Goal: Task Accomplishment & Management: Complete application form

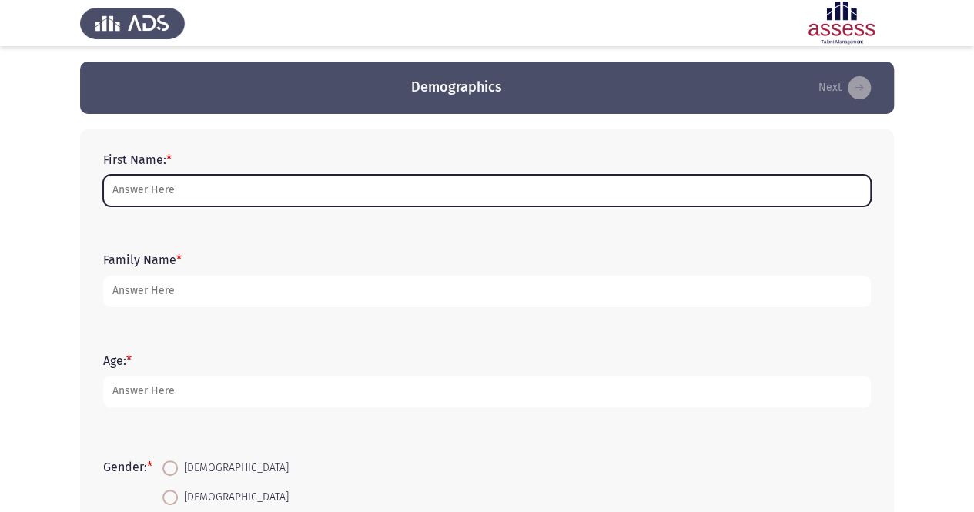
click at [327, 184] on input "First Name: *" at bounding box center [486, 191] width 767 height 32
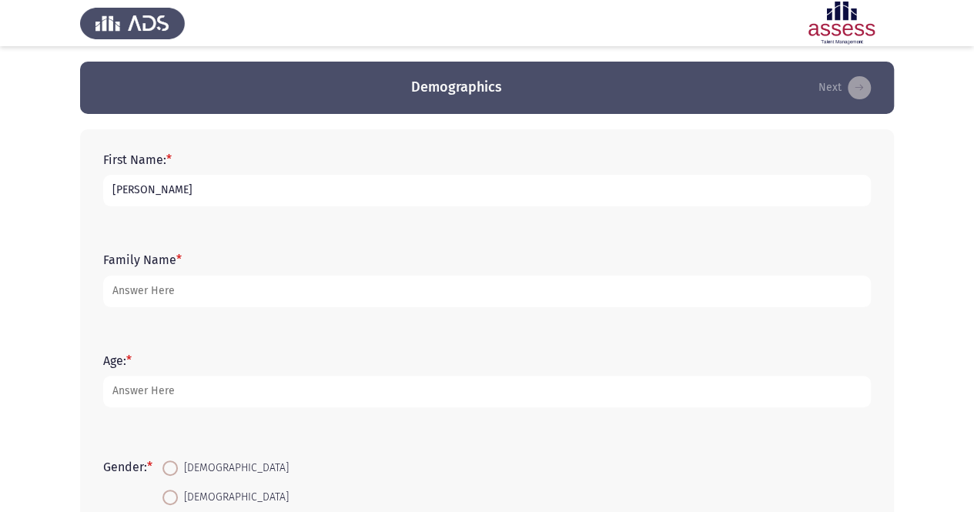
type input "[PERSON_NAME]"
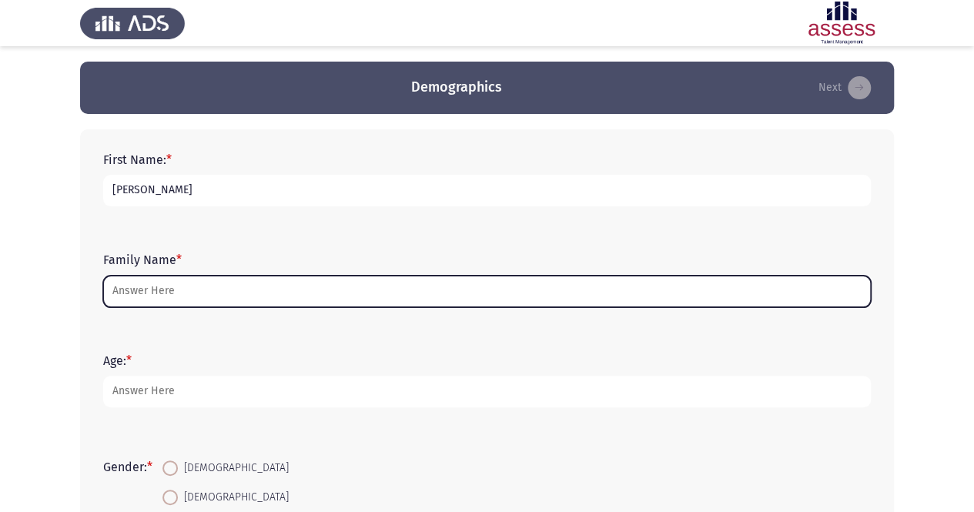
click at [180, 289] on input "Family Name *" at bounding box center [486, 292] width 767 height 32
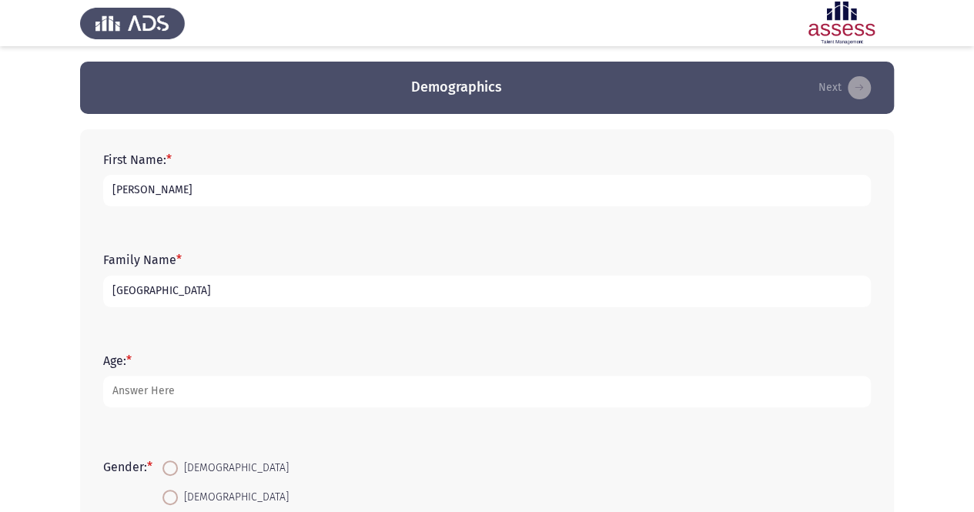
type input "[GEOGRAPHIC_DATA]"
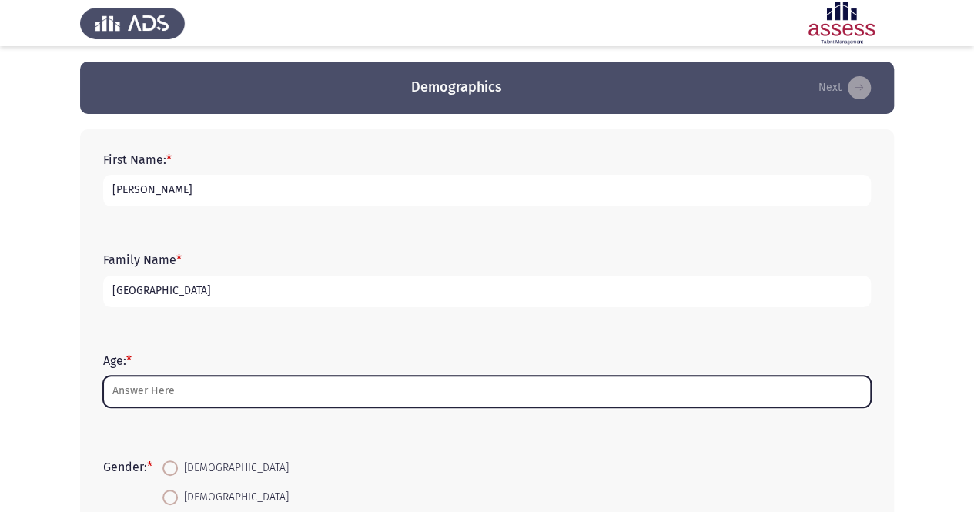
click at [142, 387] on input "Age: *" at bounding box center [486, 392] width 767 height 32
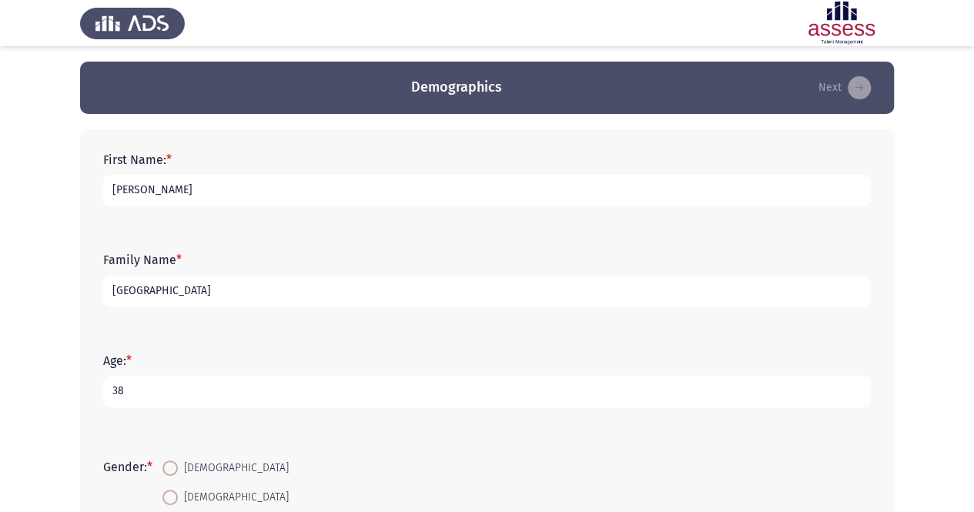
type input "38"
click at [175, 473] on span at bounding box center [169, 467] width 15 height 15
click at [175, 473] on input "[DEMOGRAPHIC_DATA]" at bounding box center [169, 467] width 15 height 15
radio input "true"
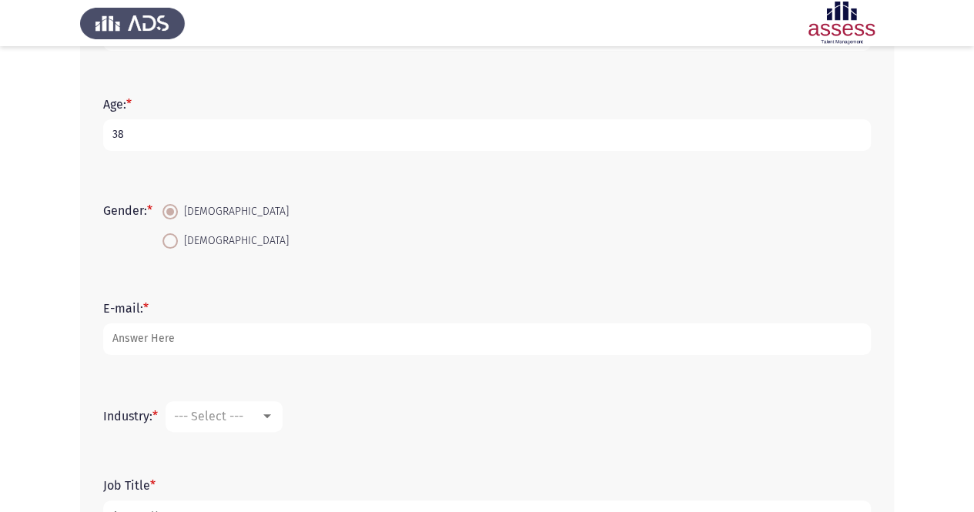
scroll to position [287, 0]
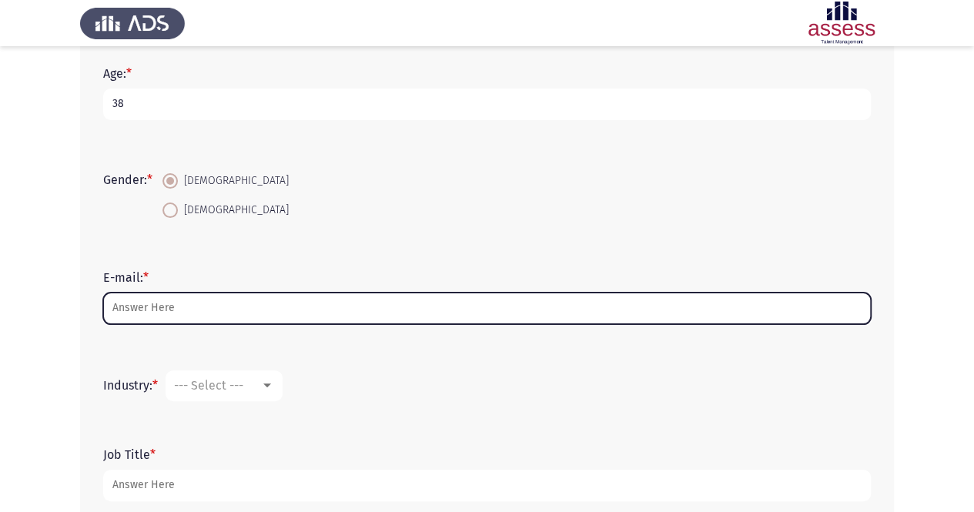
click at [195, 309] on input "E-mail: *" at bounding box center [486, 308] width 767 height 32
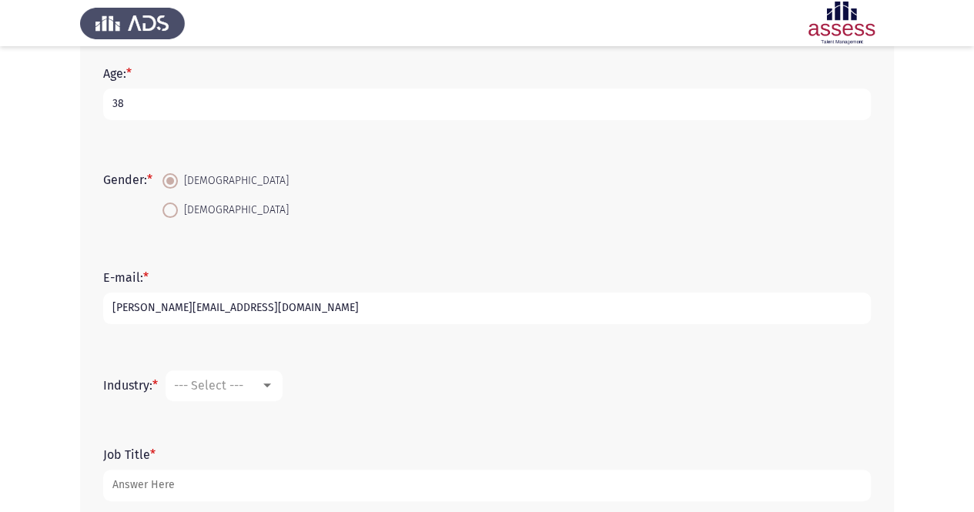
type input "[PERSON_NAME][EMAIL_ADDRESS][DOMAIN_NAME]"
click at [248, 385] on div "--- Select ---" at bounding box center [217, 385] width 86 height 15
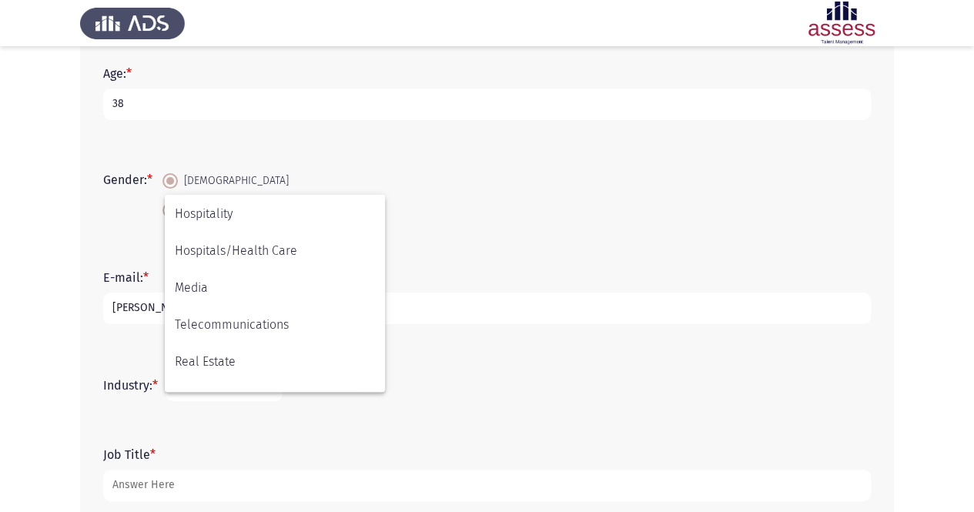
scroll to position [351, 0]
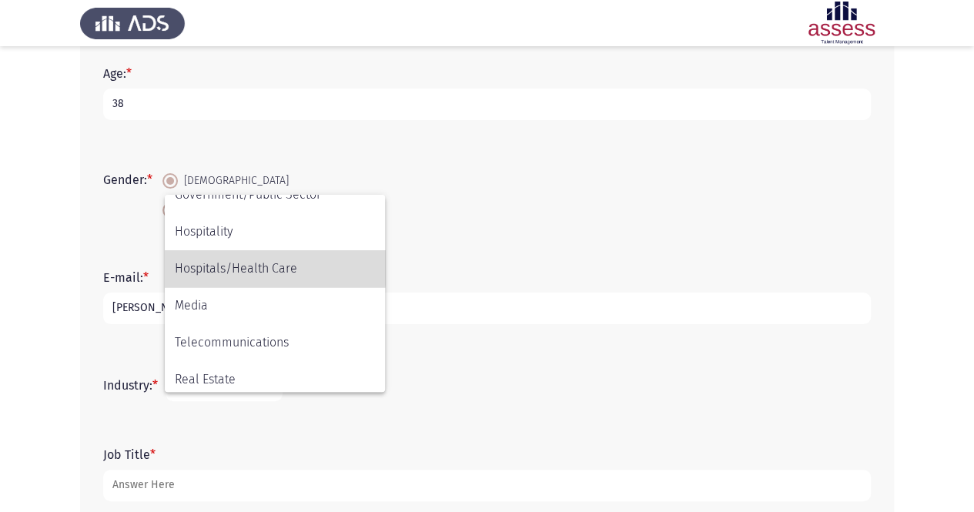
click at [263, 266] on span "Hospitals/Health Care" at bounding box center [275, 268] width 200 height 37
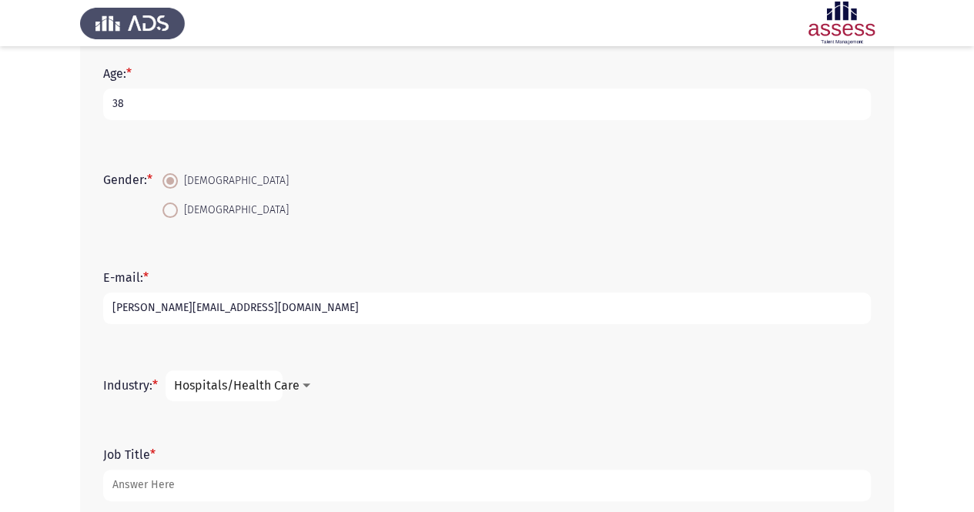
scroll to position [376, 0]
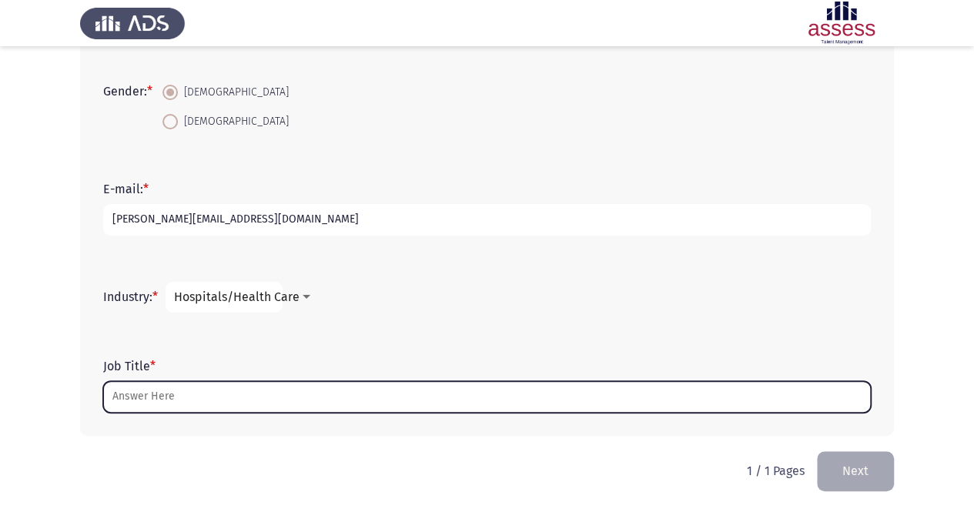
click at [212, 390] on input "Job Title *" at bounding box center [486, 397] width 767 height 32
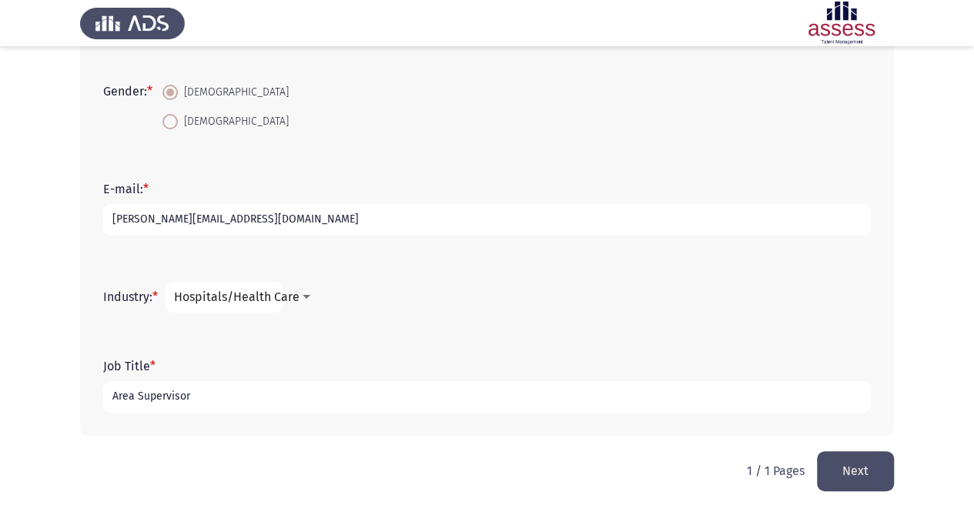
type input "Area Supervisor"
click at [842, 478] on button "Next" at bounding box center [855, 470] width 77 height 39
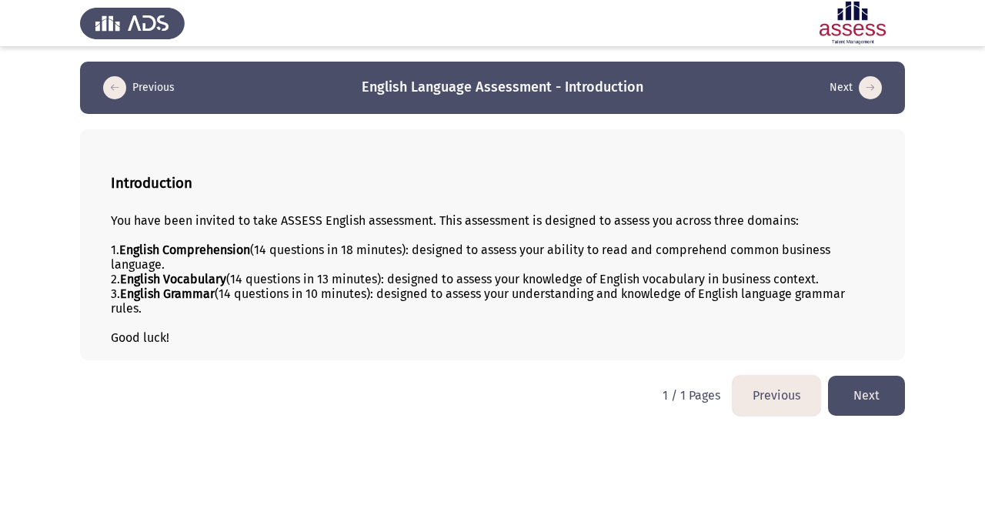
click at [857, 389] on button "Next" at bounding box center [866, 395] width 77 height 39
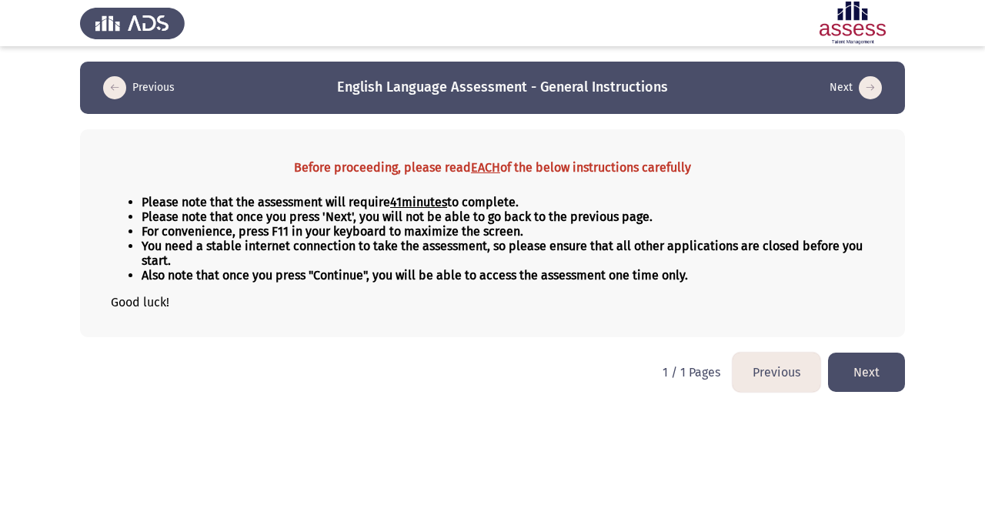
click at [855, 376] on button "Next" at bounding box center [866, 371] width 77 height 39
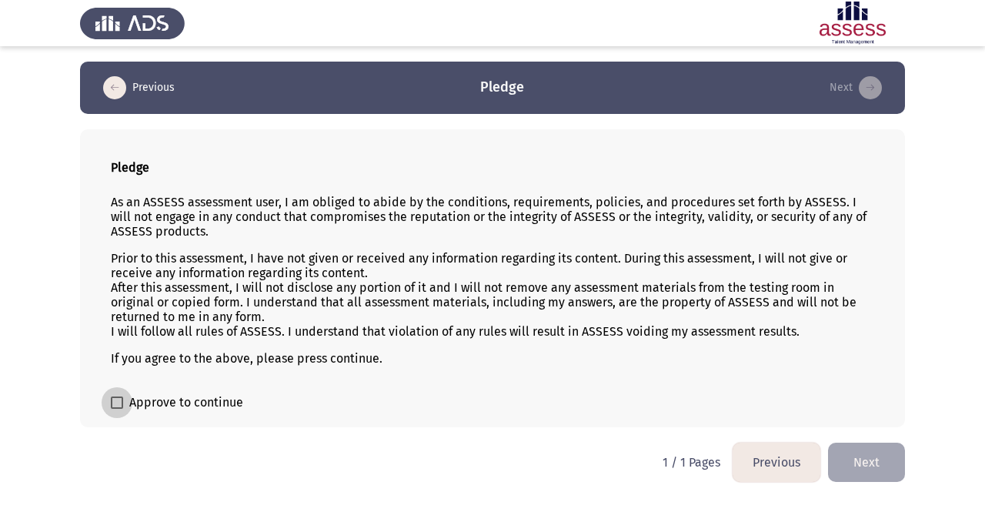
click at [122, 399] on span at bounding box center [117, 402] width 12 height 12
click at [117, 409] on input "Approve to continue" at bounding box center [116, 409] width 1 height 1
checkbox input "true"
click at [865, 461] on button "Next" at bounding box center [866, 462] width 77 height 39
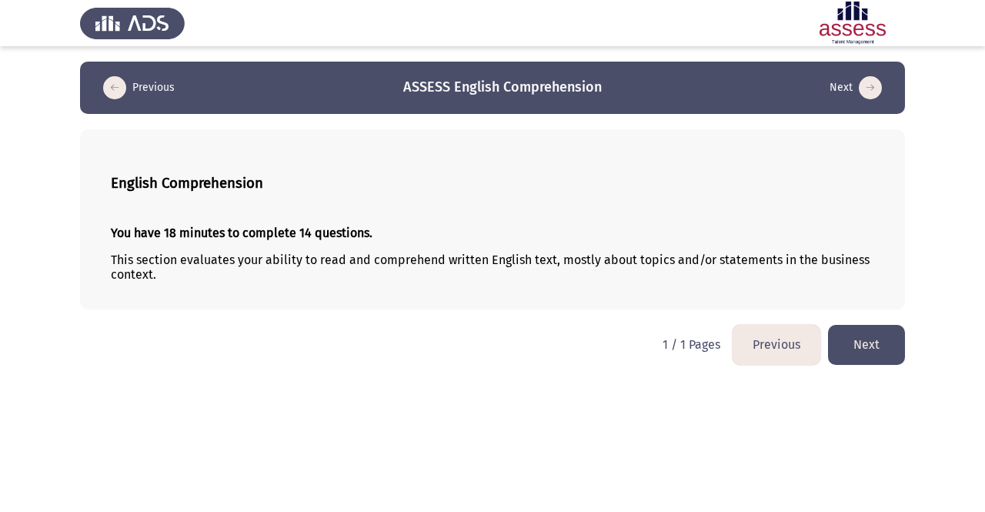
click at [851, 359] on button "Next" at bounding box center [866, 344] width 77 height 39
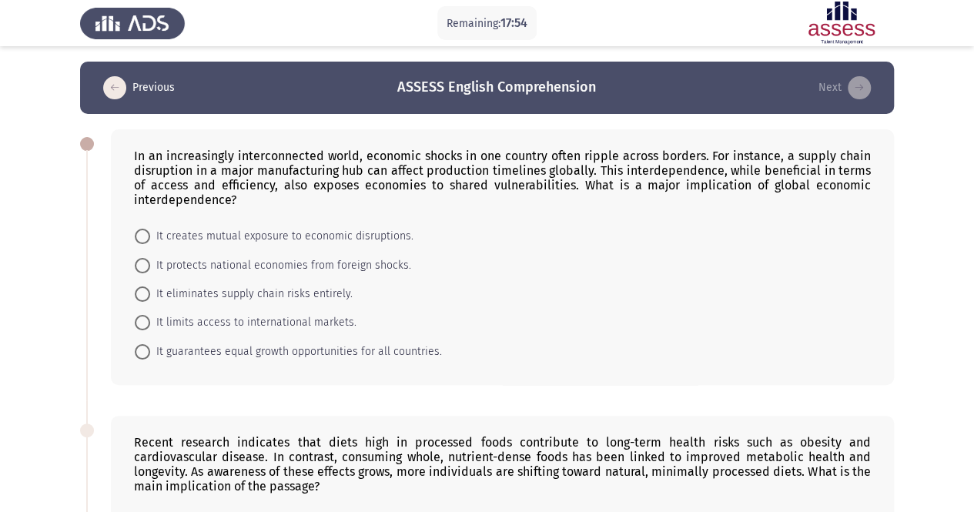
drag, startPoint x: 137, startPoint y: 155, endPoint x: 338, endPoint y: 167, distance: 201.2
click at [338, 167] on div "In an increasingly interconnected world, economic shocks in one country often r…" at bounding box center [502, 178] width 737 height 58
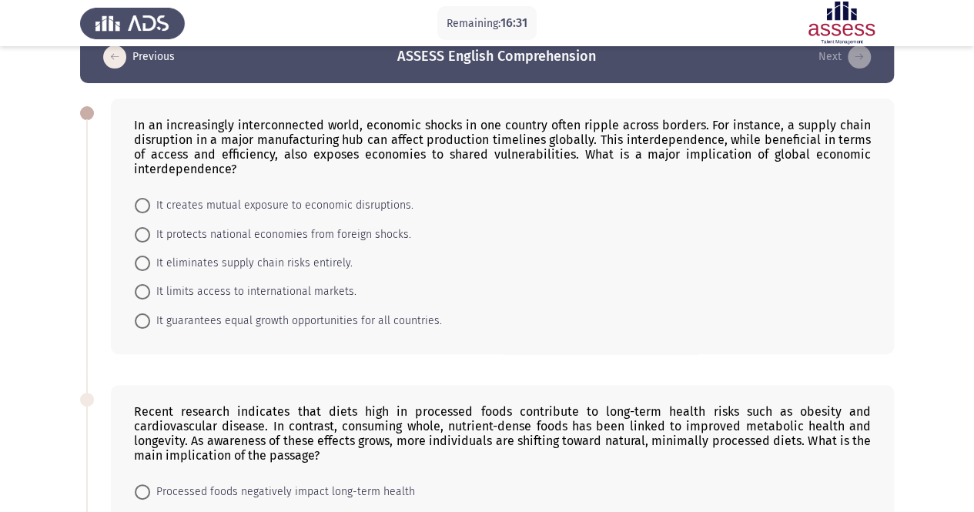
scroll to position [62, 0]
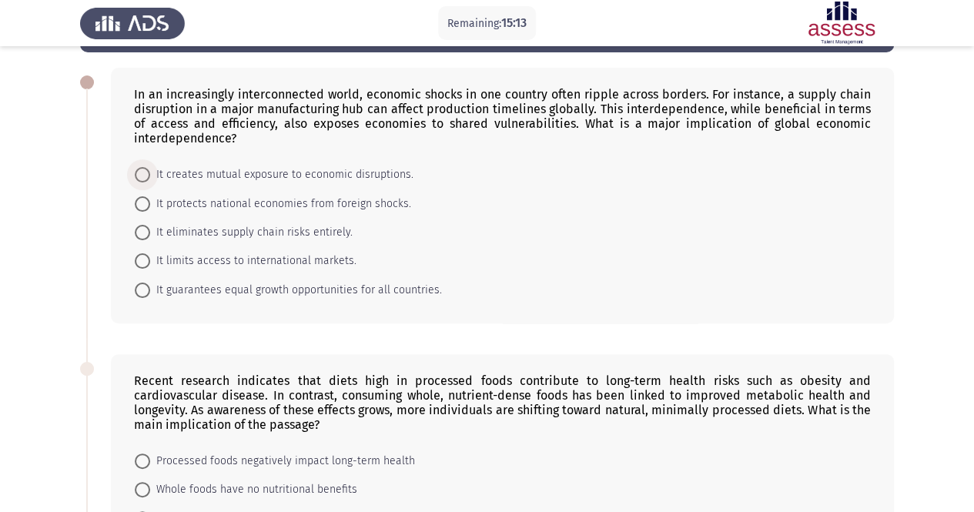
click at [142, 172] on span at bounding box center [142, 174] width 15 height 15
click at [142, 172] on input "It creates mutual exposure to economic disruptions." at bounding box center [142, 174] width 15 height 15
radio input "true"
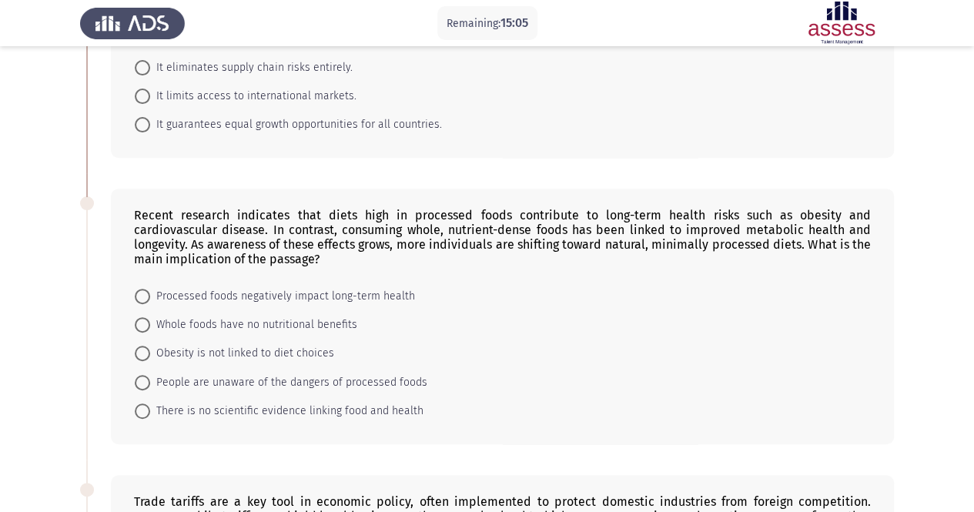
scroll to position [256, 0]
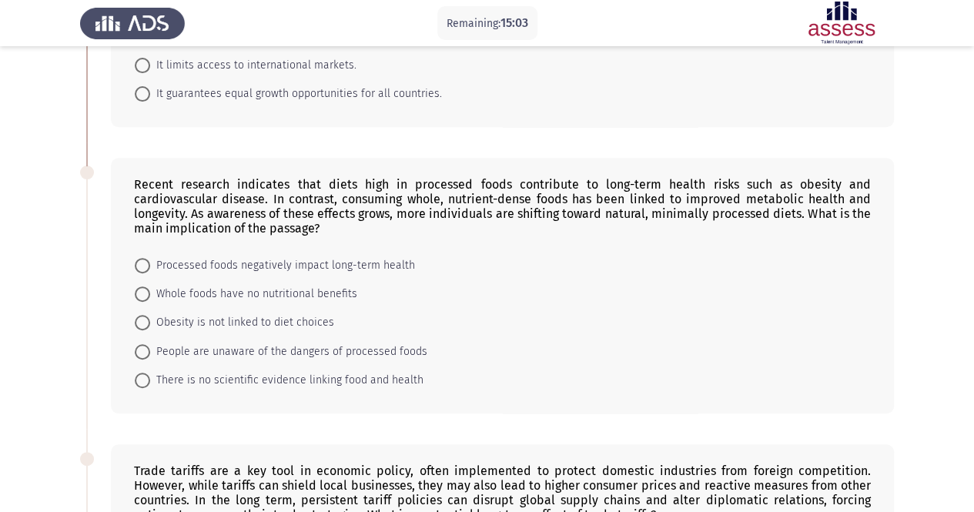
click at [142, 258] on span at bounding box center [142, 265] width 15 height 15
click at [142, 258] on input "Processed foods negatively impact long-term health" at bounding box center [142, 265] width 15 height 15
radio input "true"
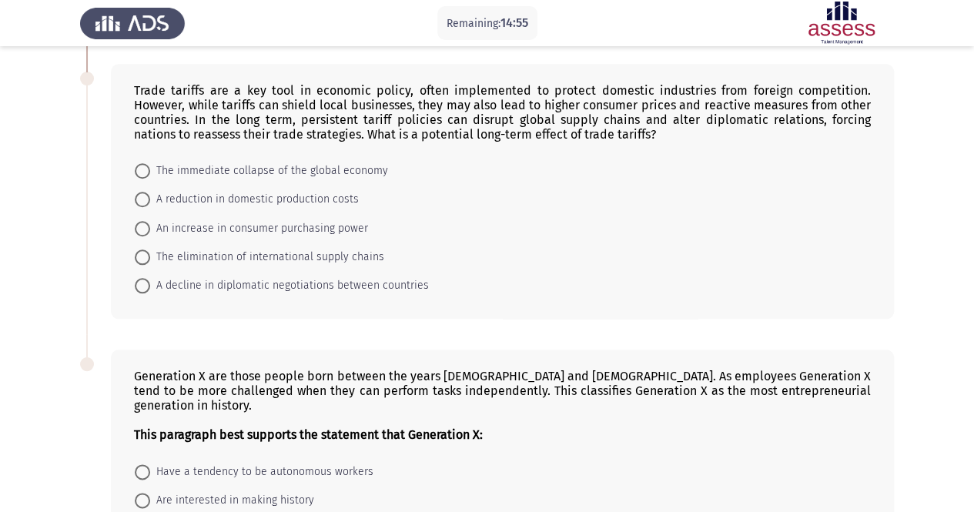
scroll to position [666, 0]
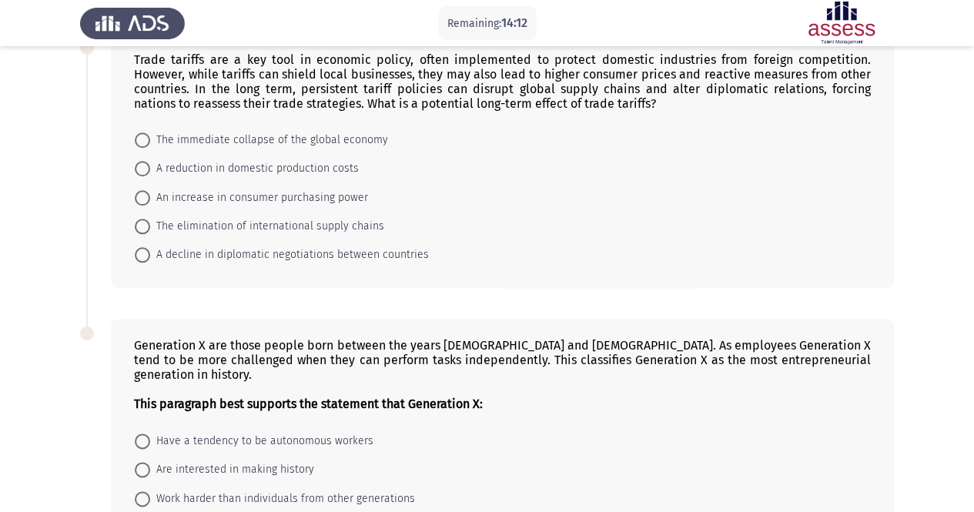
click at [149, 219] on span at bounding box center [142, 226] width 15 height 15
click at [149, 219] on input "The elimination of international supply chains" at bounding box center [142, 226] width 15 height 15
radio input "true"
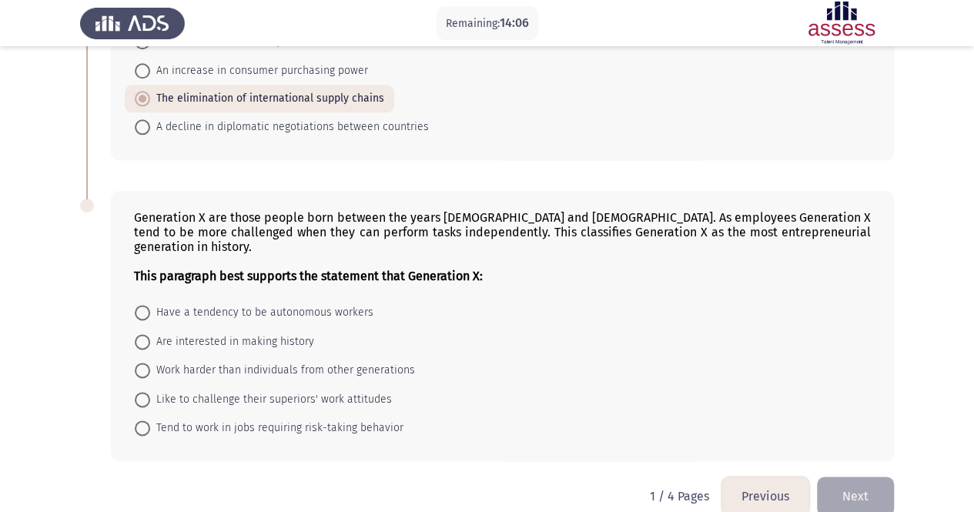
scroll to position [796, 0]
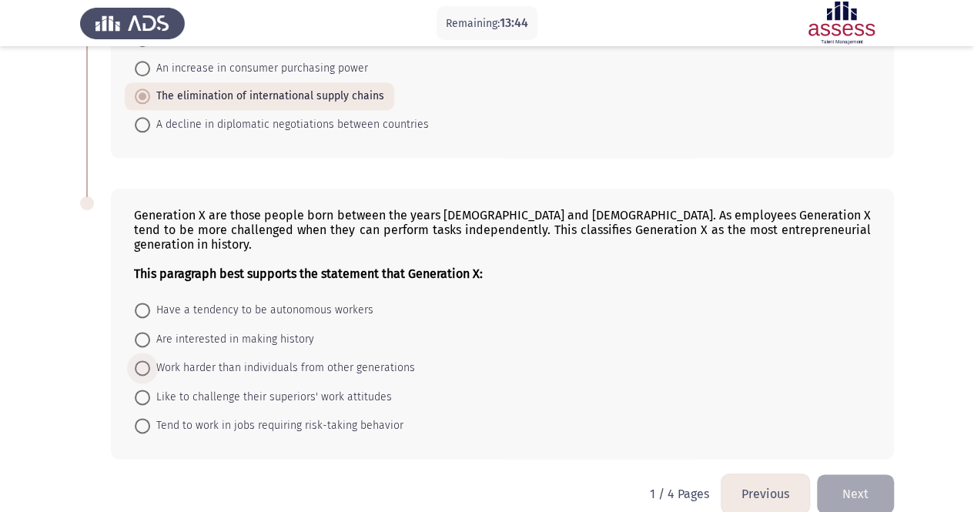
click at [145, 360] on span at bounding box center [142, 367] width 15 height 15
click at [145, 360] on input "Work harder than individuals from other generations" at bounding box center [142, 367] width 15 height 15
radio input "true"
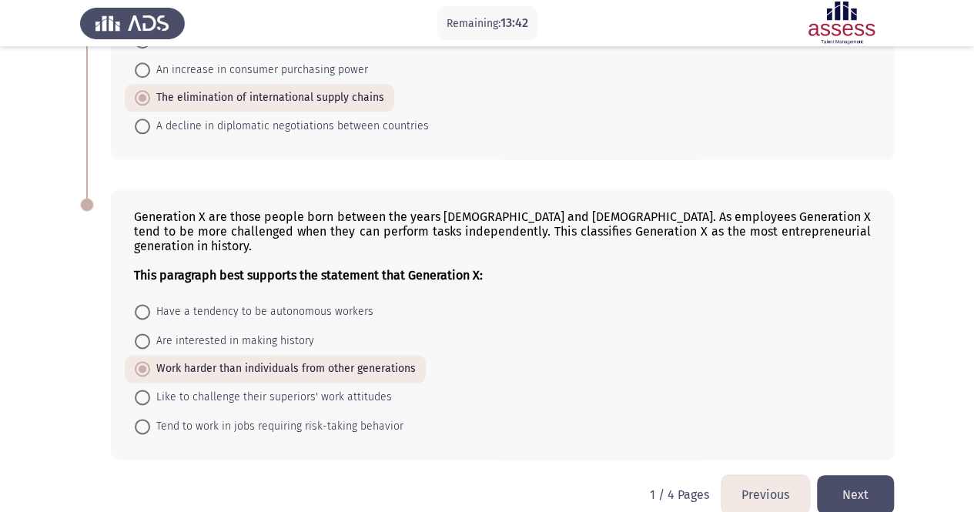
click at [838, 475] on button "Next" at bounding box center [855, 494] width 77 height 39
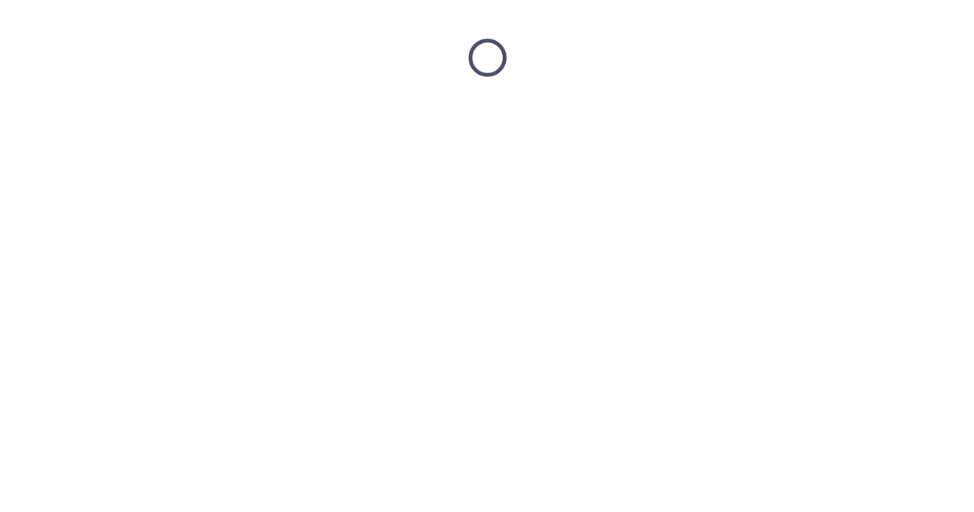
scroll to position [0, 0]
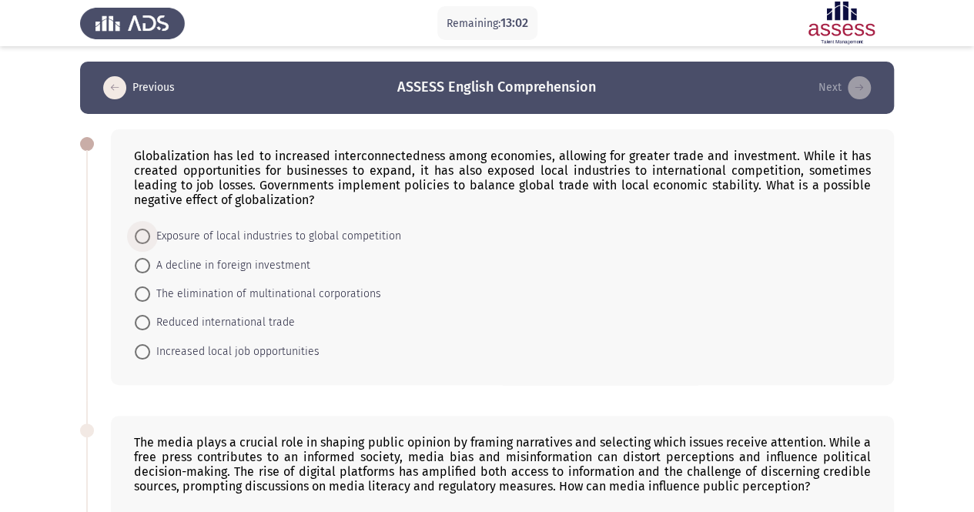
click at [145, 233] on span at bounding box center [142, 236] width 15 height 15
click at [145, 233] on input "Exposure of local industries to global competition" at bounding box center [142, 236] width 15 height 15
radio input "true"
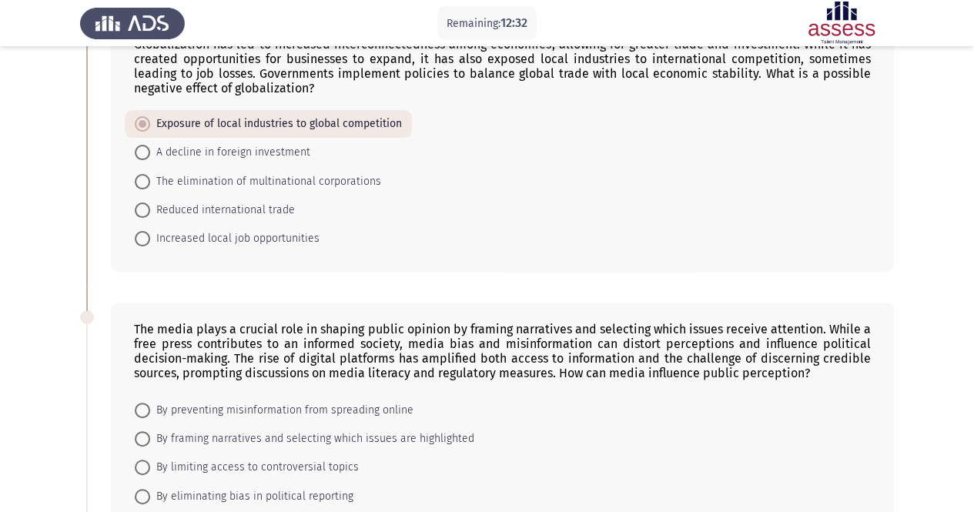
scroll to position [109, 0]
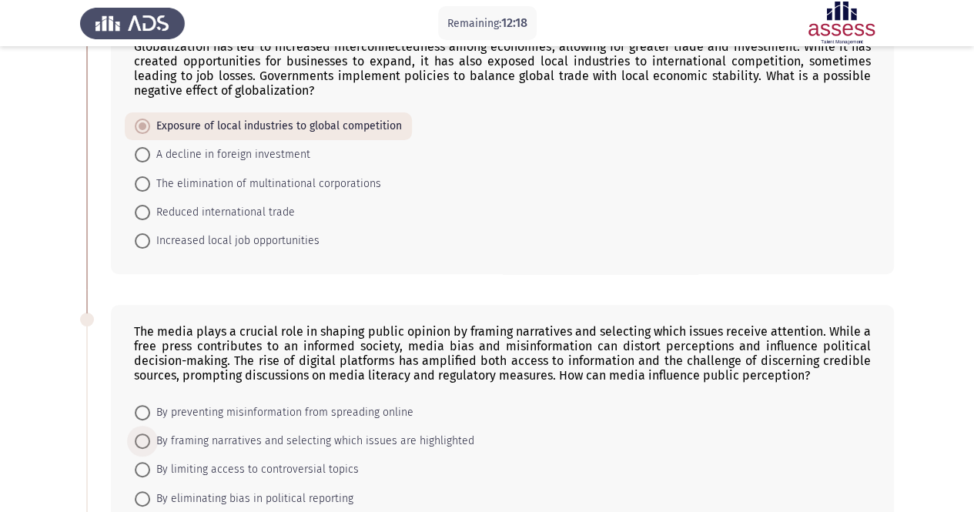
click at [142, 436] on span at bounding box center [142, 440] width 15 height 15
click at [142, 436] on input "By framing narratives and selecting which issues are highlighted" at bounding box center [142, 440] width 15 height 15
radio input "true"
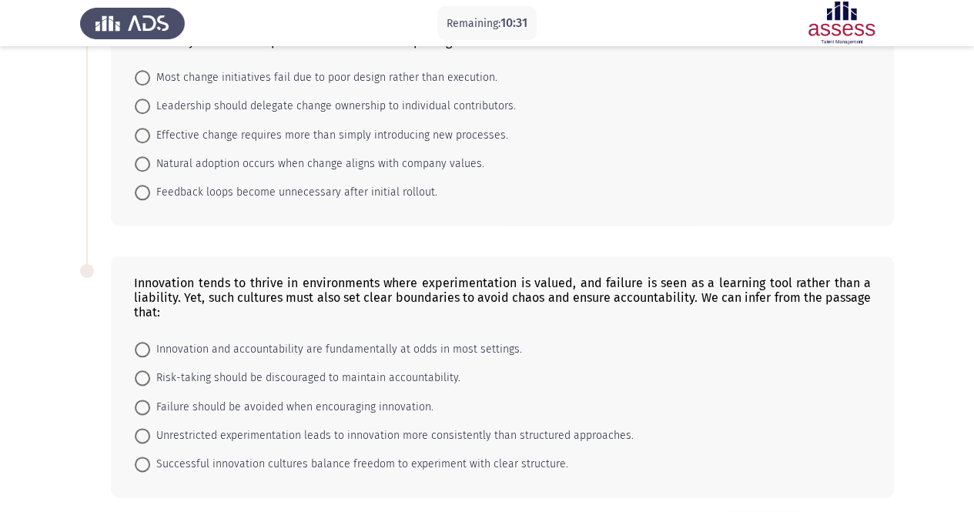
scroll to position [745, 0]
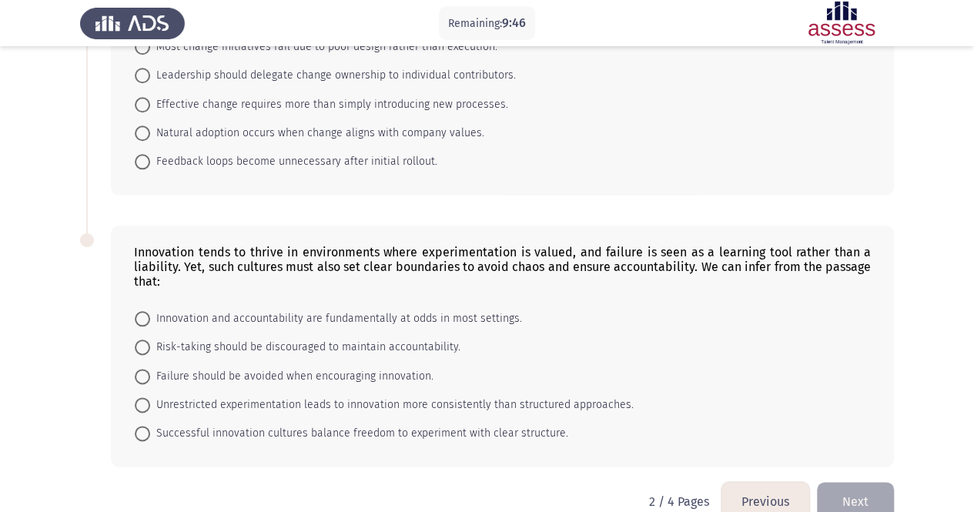
drag, startPoint x: 132, startPoint y: 246, endPoint x: 310, endPoint y: 273, distance: 179.9
click at [310, 273] on div "Innovation tends to thrive in environments where experimentation is valued, and…" at bounding box center [502, 346] width 783 height 241
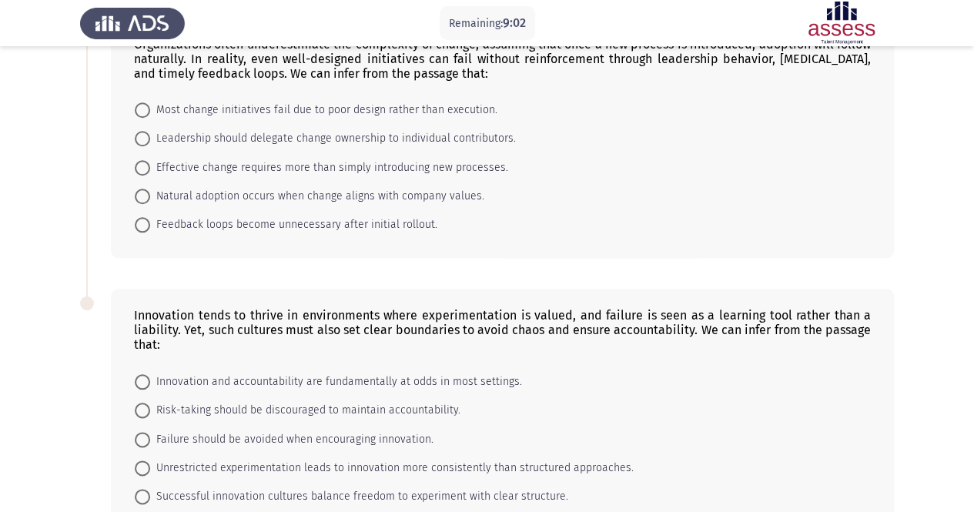
scroll to position [653, 0]
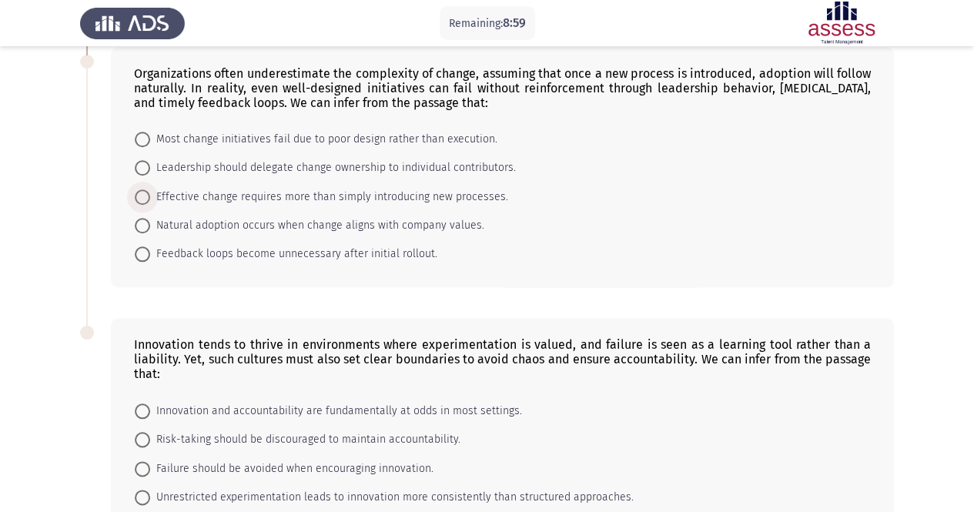
click at [146, 195] on span at bounding box center [142, 196] width 15 height 15
click at [146, 195] on input "Effective change requires more than simply introducing new processes." at bounding box center [142, 196] width 15 height 15
radio input "true"
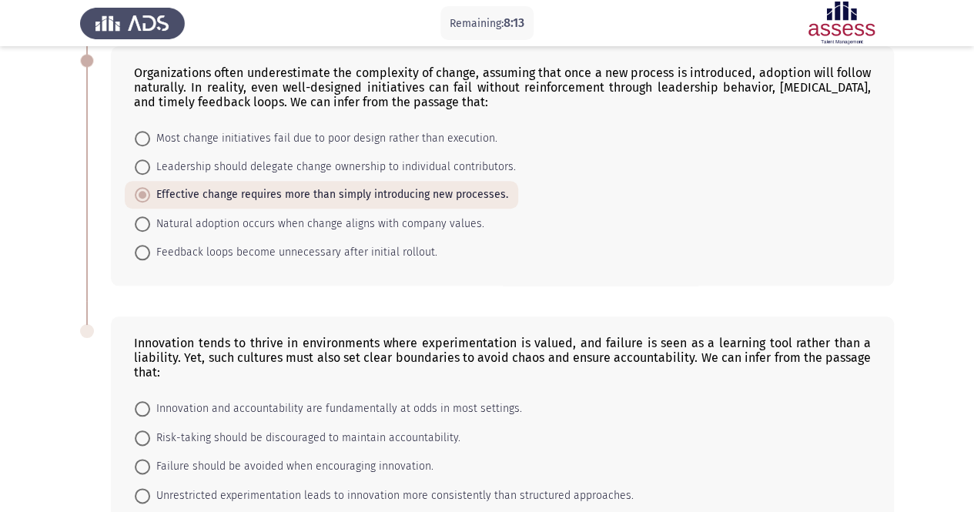
scroll to position [767, 0]
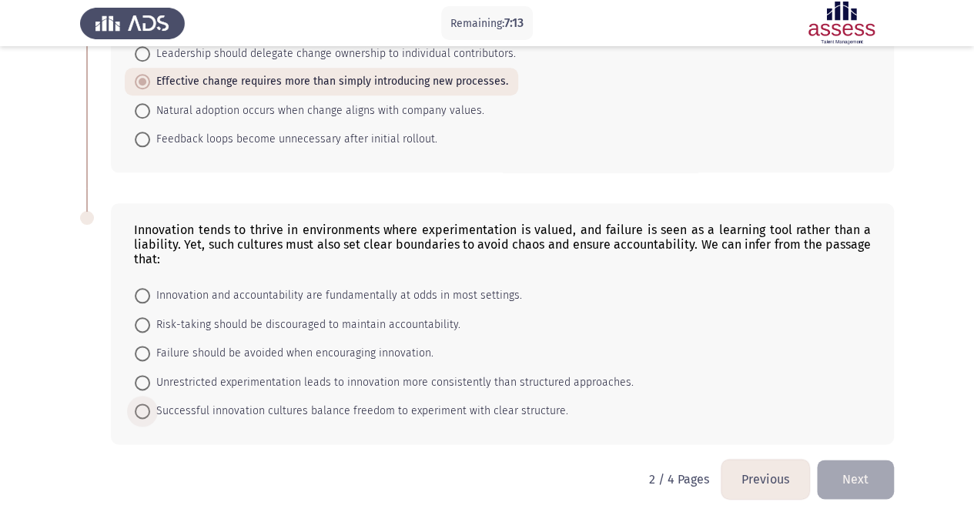
click at [140, 403] on span at bounding box center [142, 410] width 15 height 15
click at [140, 403] on input "Successful innovation cultures balance freedom to experiment with clear structu…" at bounding box center [142, 410] width 15 height 15
radio input "true"
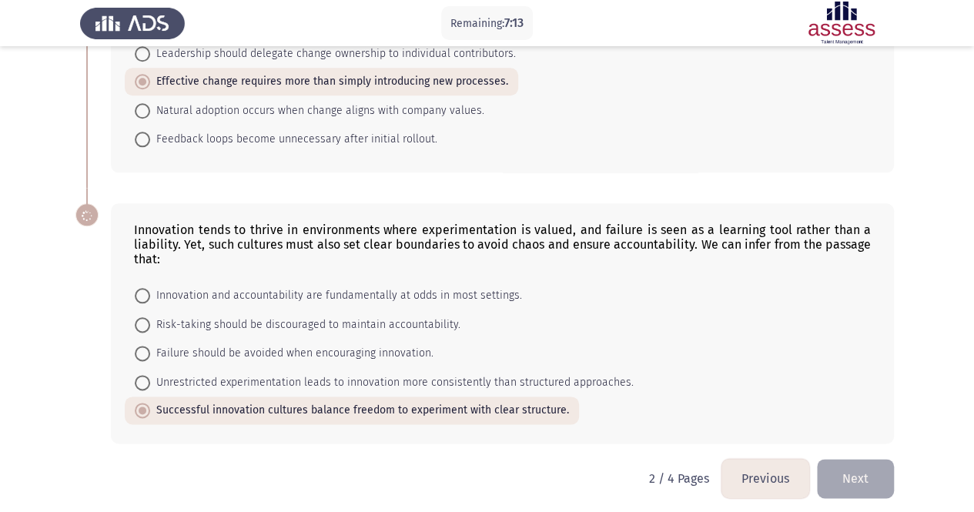
scroll to position [766, 0]
click at [849, 461] on button "Next" at bounding box center [855, 478] width 77 height 39
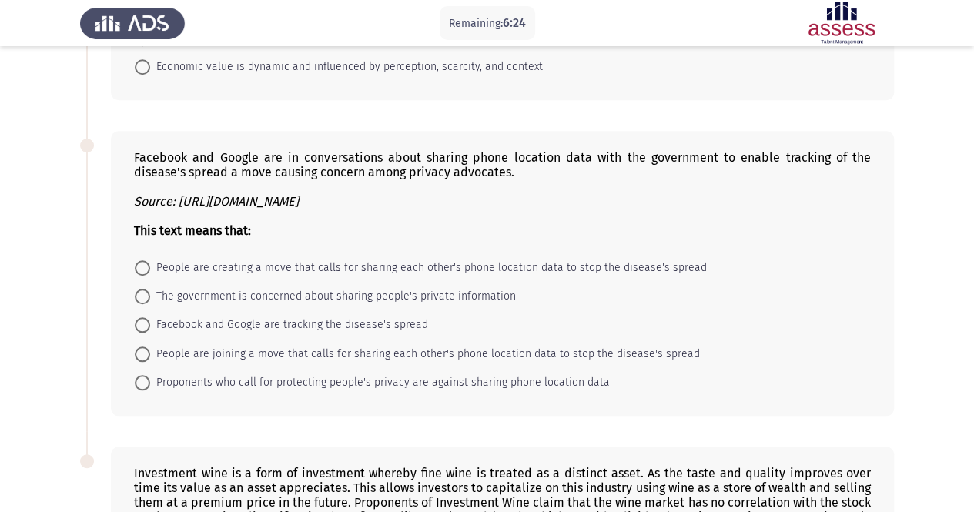
scroll to position [616, 0]
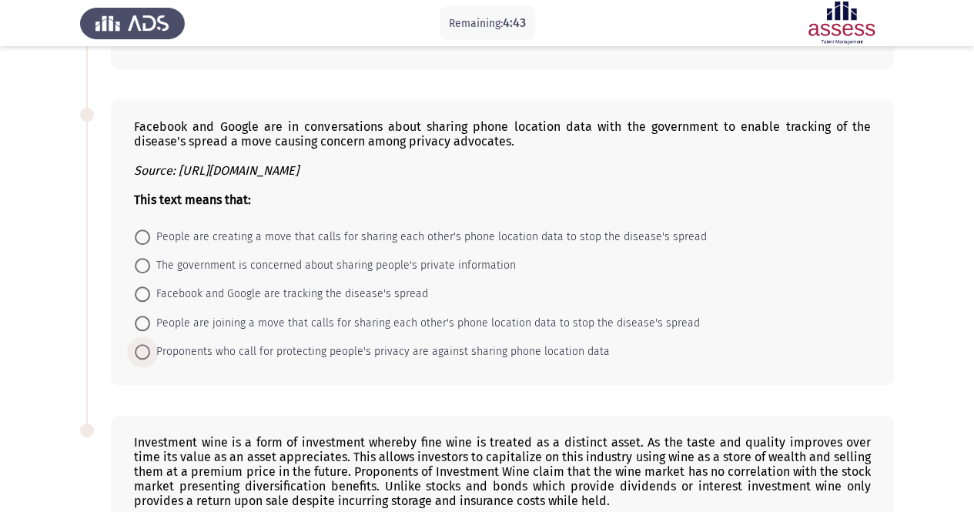
click at [149, 344] on span at bounding box center [142, 351] width 15 height 15
click at [149, 344] on input "Proponents who call for protecting people's privacy are against sharing phone l…" at bounding box center [142, 351] width 15 height 15
radio input "true"
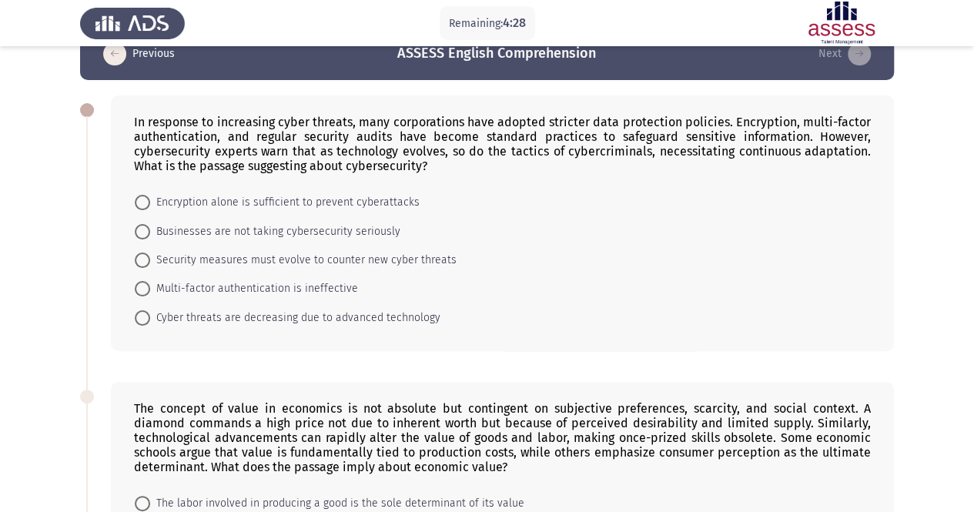
scroll to position [11, 0]
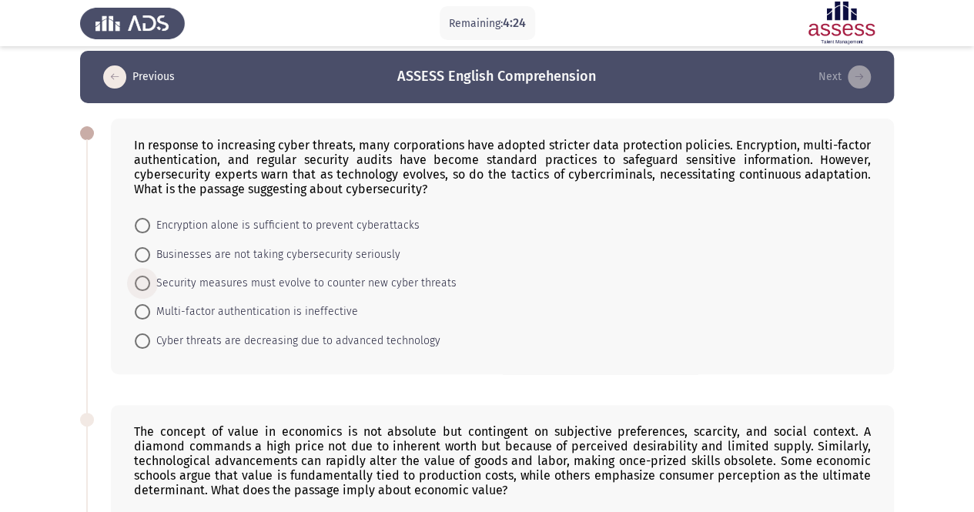
click at [188, 279] on span "Security measures must evolve to counter new cyber threats" at bounding box center [303, 283] width 306 height 18
click at [150, 279] on input "Security measures must evolve to counter new cyber threats" at bounding box center [142, 283] width 15 height 15
radio input "true"
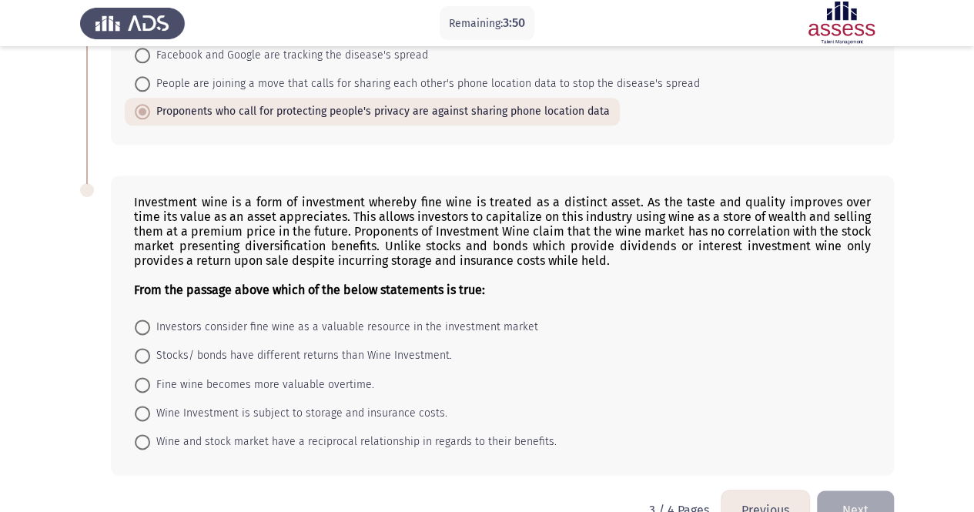
scroll to position [882, 0]
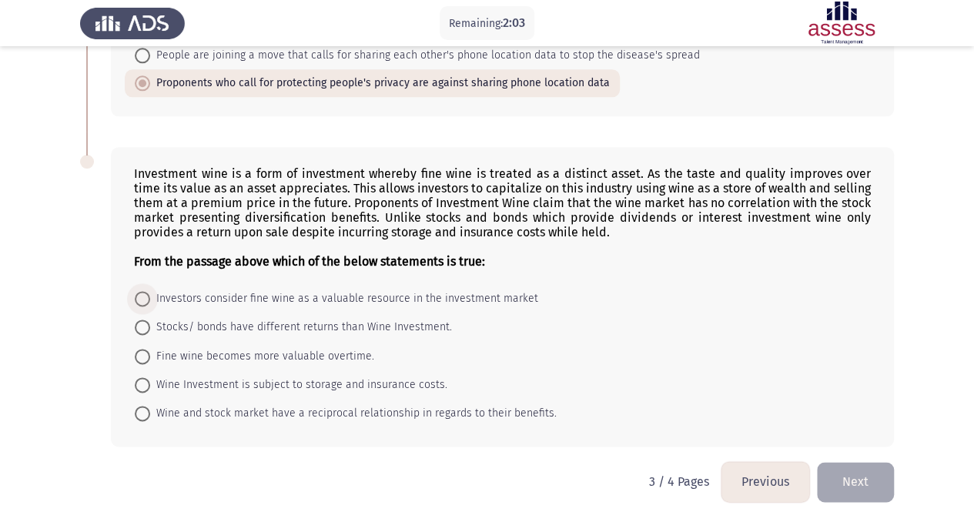
click at [148, 291] on span at bounding box center [142, 298] width 15 height 15
click at [148, 291] on input "Investors consider fine wine as a valuable resource in the investment market" at bounding box center [142, 298] width 15 height 15
radio input "true"
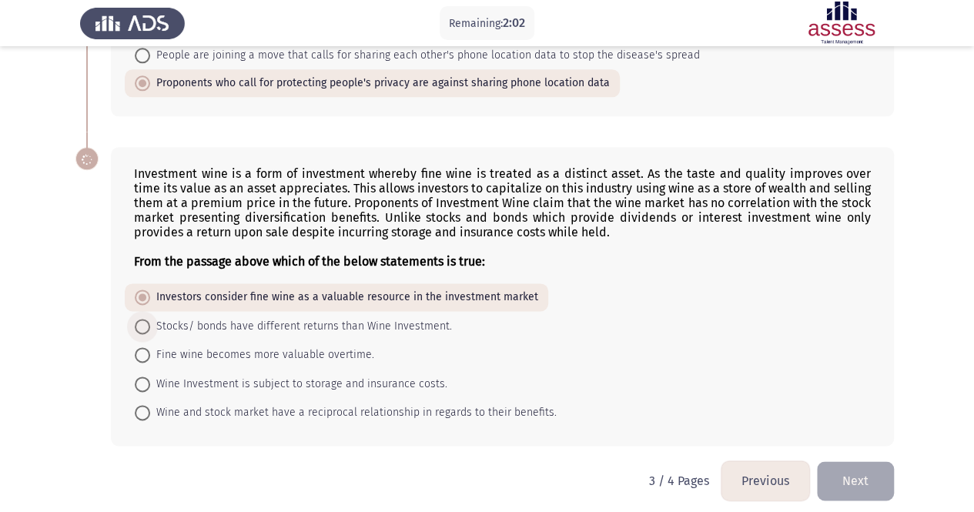
click at [145, 319] on span at bounding box center [142, 326] width 15 height 15
click at [145, 319] on input "Stocks/ bonds have different returns than Wine Investment." at bounding box center [142, 326] width 15 height 15
radio input "true"
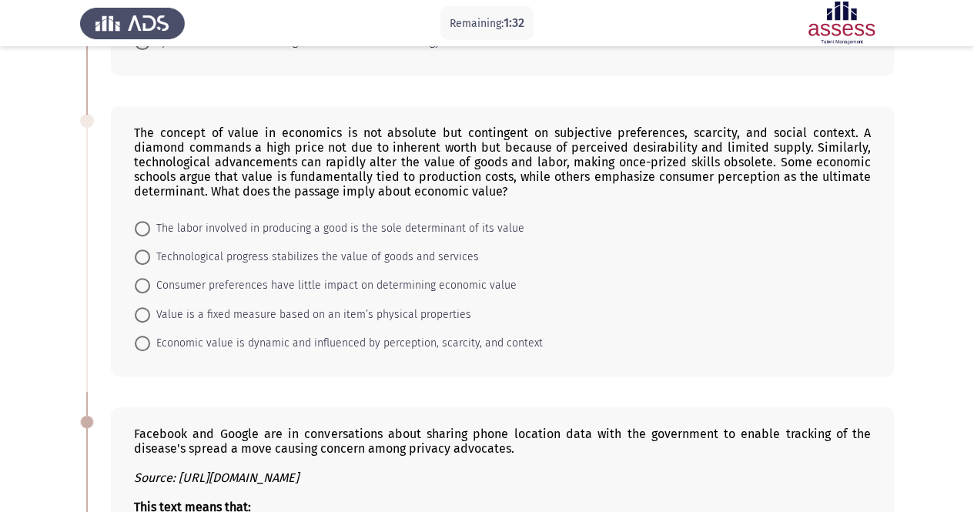
scroll to position [297, 0]
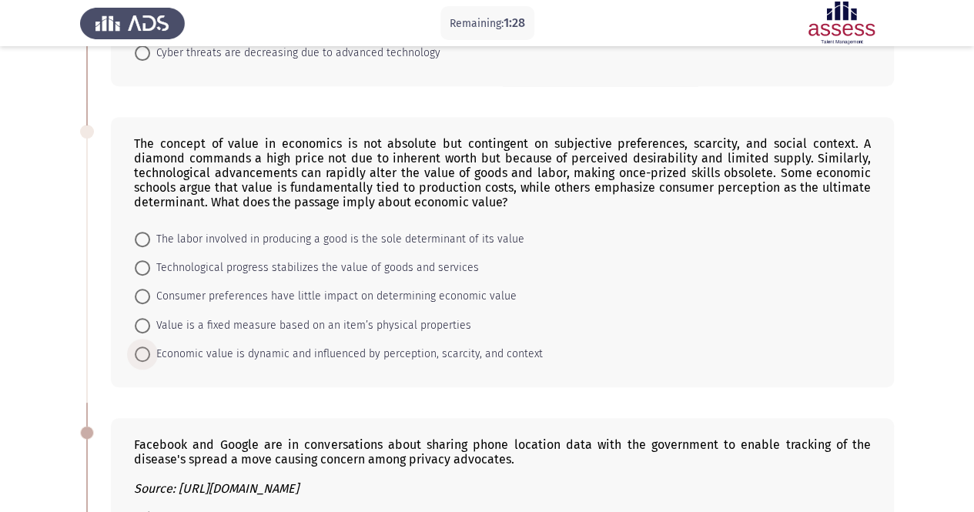
click at [142, 347] on span at bounding box center [142, 353] width 15 height 15
click at [142, 347] on input "Economic value is dynamic and influenced by perception, scarcity, and context" at bounding box center [142, 353] width 15 height 15
radio input "true"
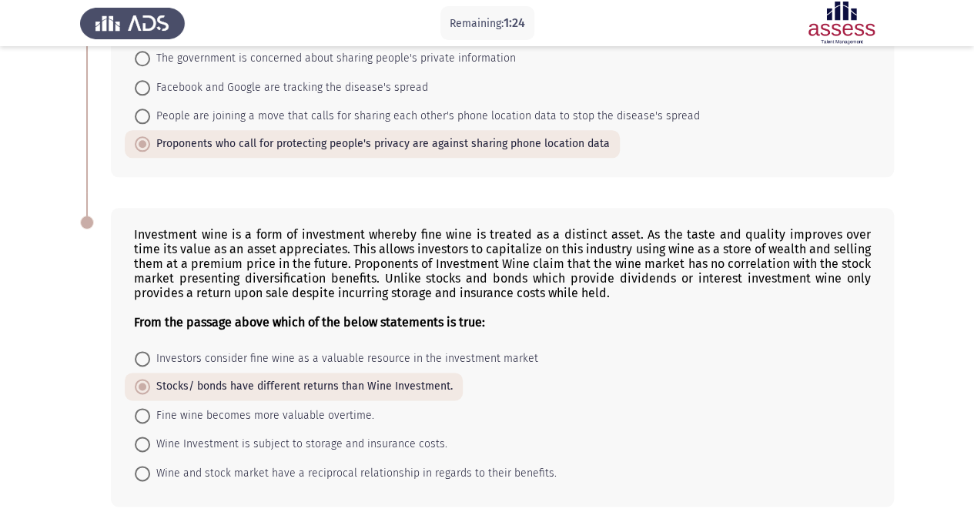
scroll to position [880, 0]
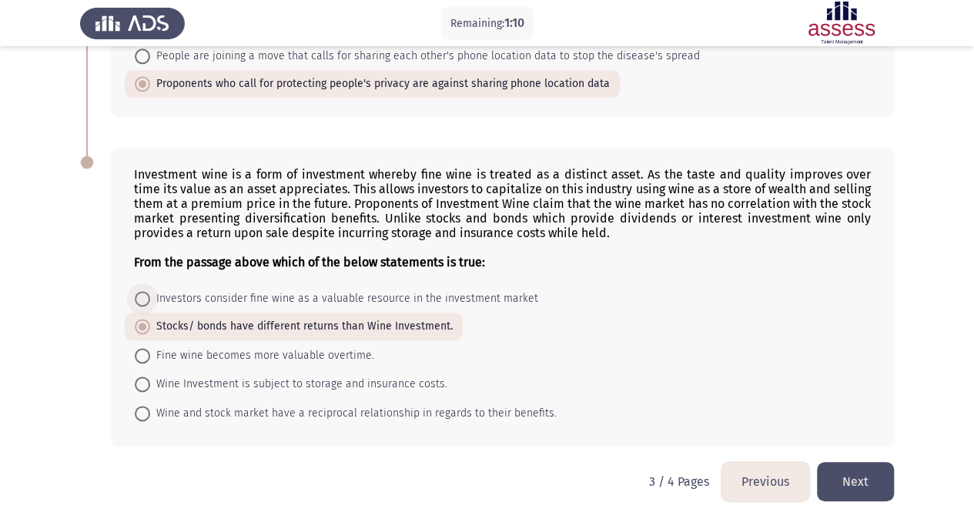
click at [145, 291] on span at bounding box center [142, 298] width 15 height 15
click at [145, 291] on input "Investors consider fine wine as a valuable resource in the investment market" at bounding box center [142, 298] width 15 height 15
radio input "true"
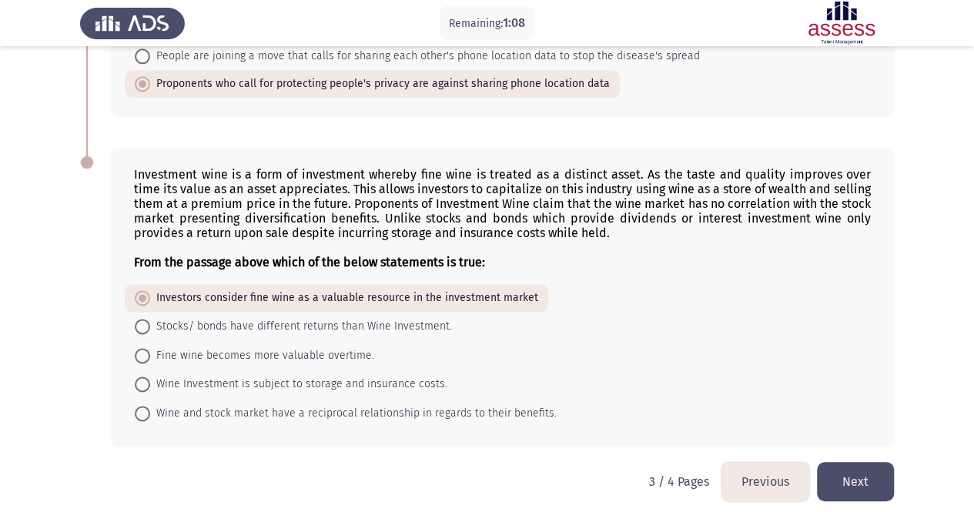
click at [852, 469] on button "Next" at bounding box center [855, 481] width 77 height 39
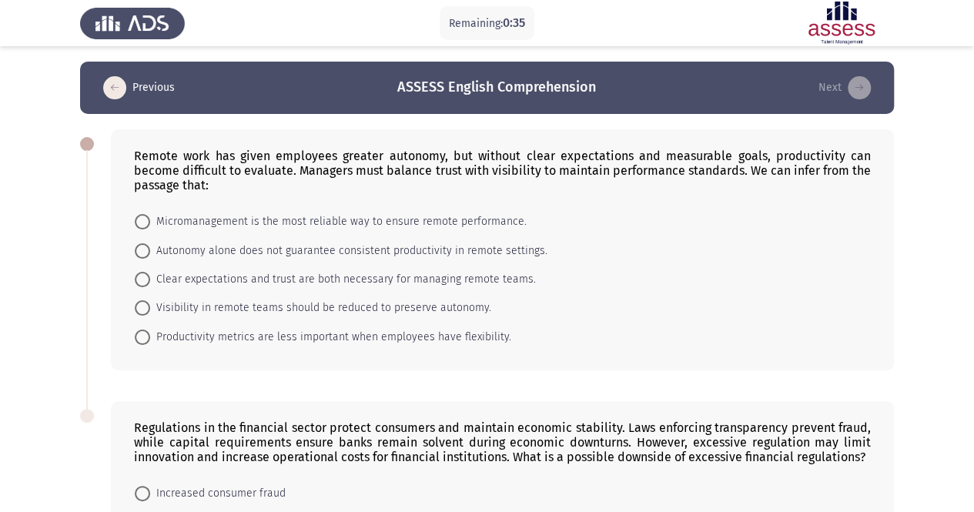
scroll to position [0, 0]
click at [151, 309] on span "Visibility in remote teams should be reduced to preserve autonomy." at bounding box center [320, 308] width 341 height 18
click at [150, 309] on input "Visibility in remote teams should be reduced to preserve autonomy." at bounding box center [142, 307] width 15 height 15
radio input "true"
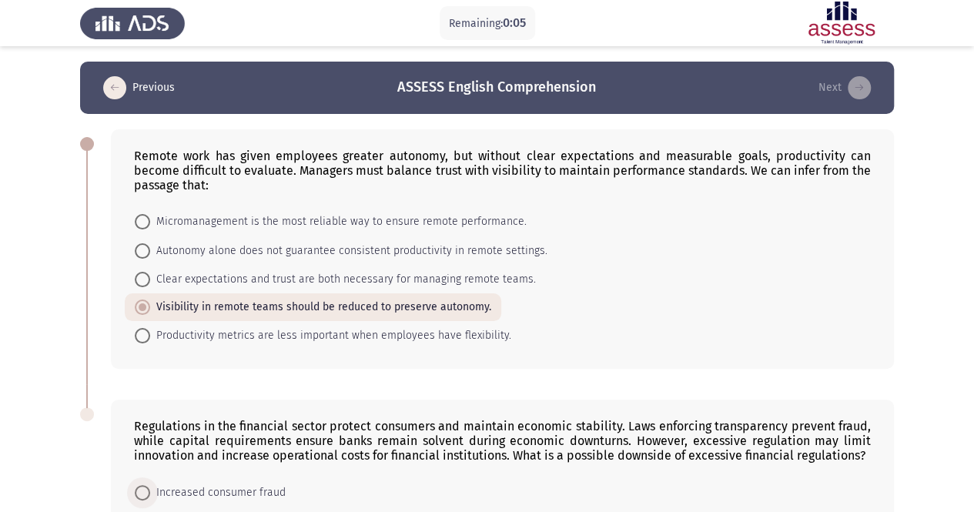
click at [148, 491] on span at bounding box center [142, 492] width 15 height 15
click at [148, 491] on input "Increased consumer fraud" at bounding box center [142, 492] width 15 height 15
radio input "true"
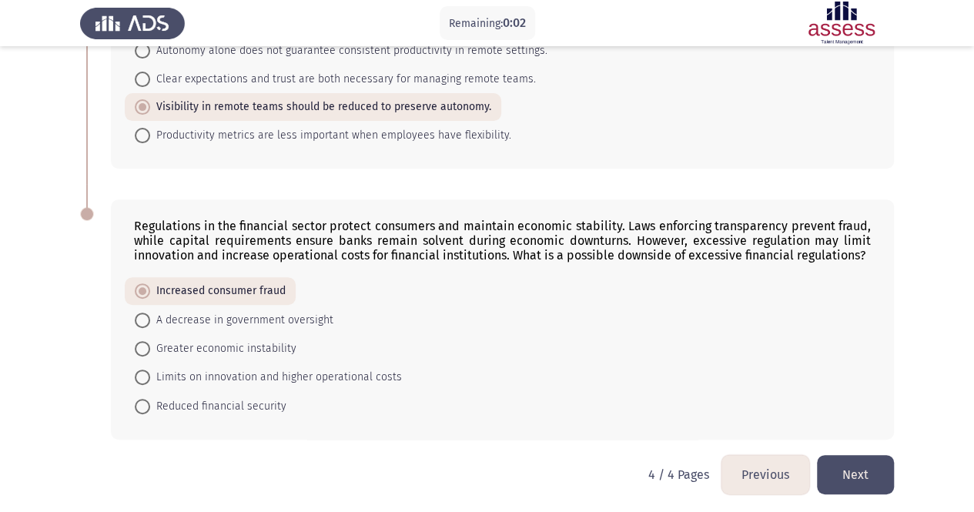
click at [879, 462] on button "Next" at bounding box center [855, 474] width 77 height 39
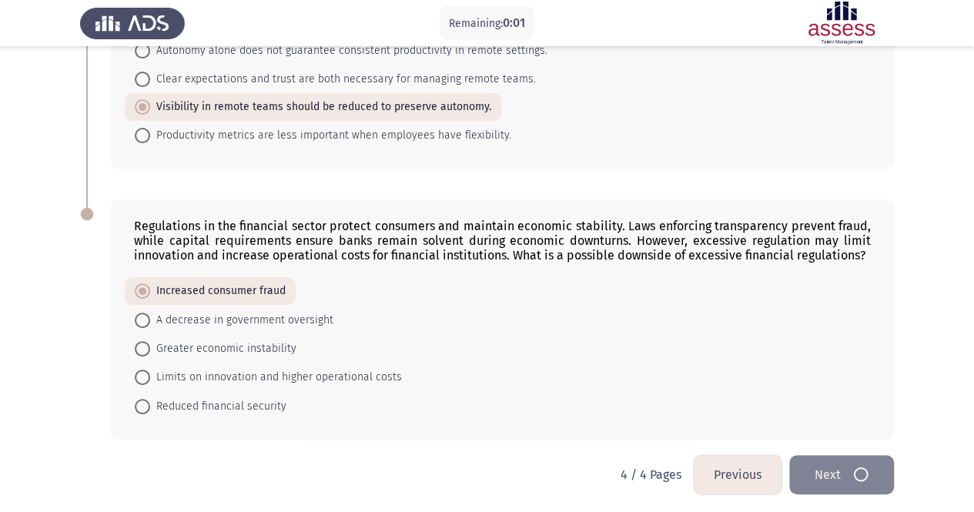
scroll to position [0, 0]
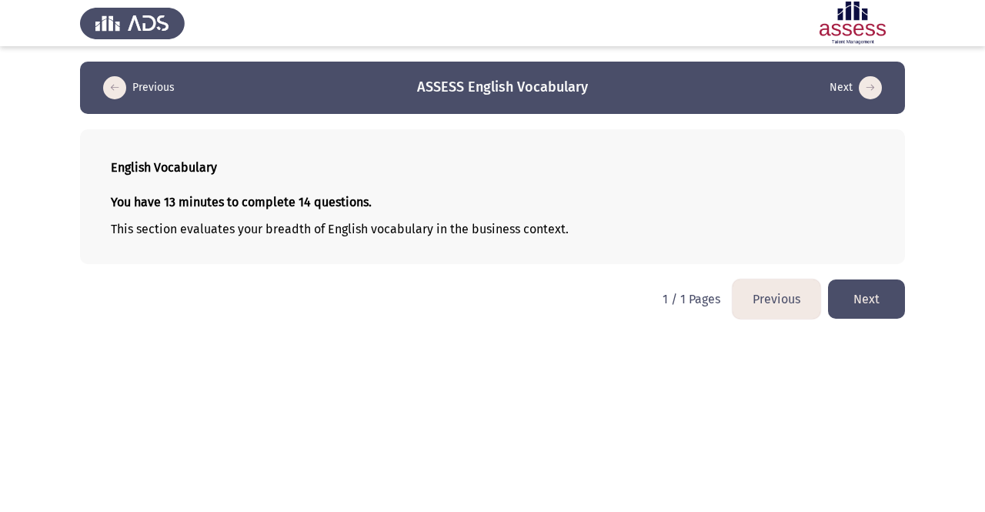
click at [876, 310] on button "Next" at bounding box center [866, 298] width 77 height 39
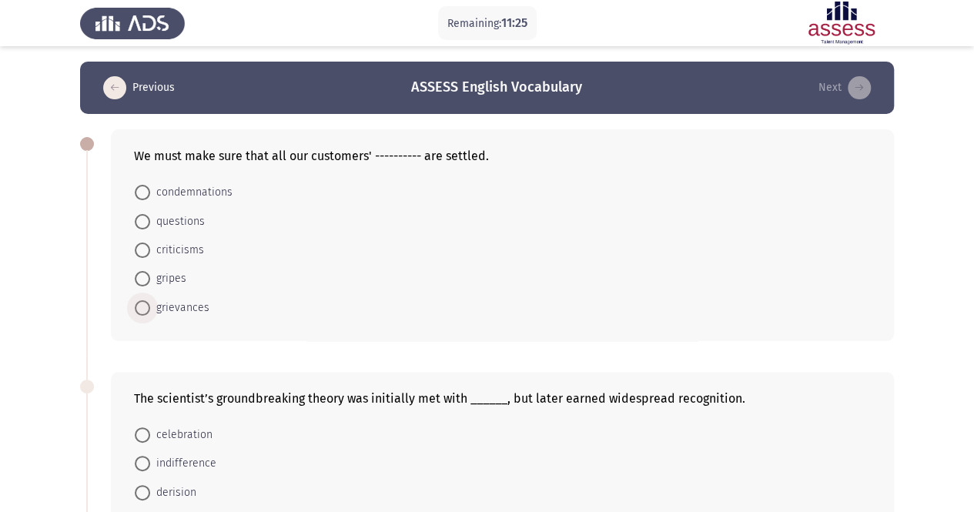
click at [181, 301] on span "grievances" at bounding box center [179, 308] width 59 height 18
click at [150, 301] on input "grievances" at bounding box center [142, 307] width 15 height 15
radio input "true"
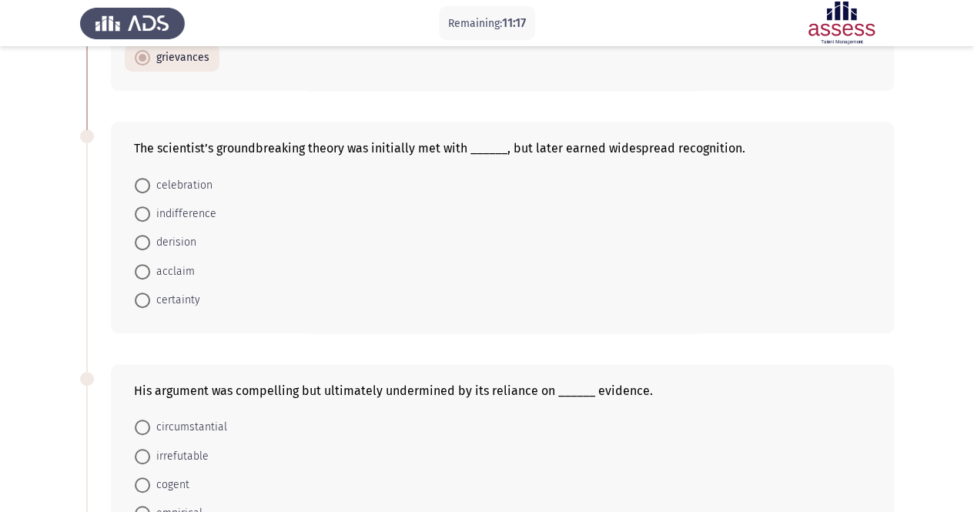
scroll to position [277, 0]
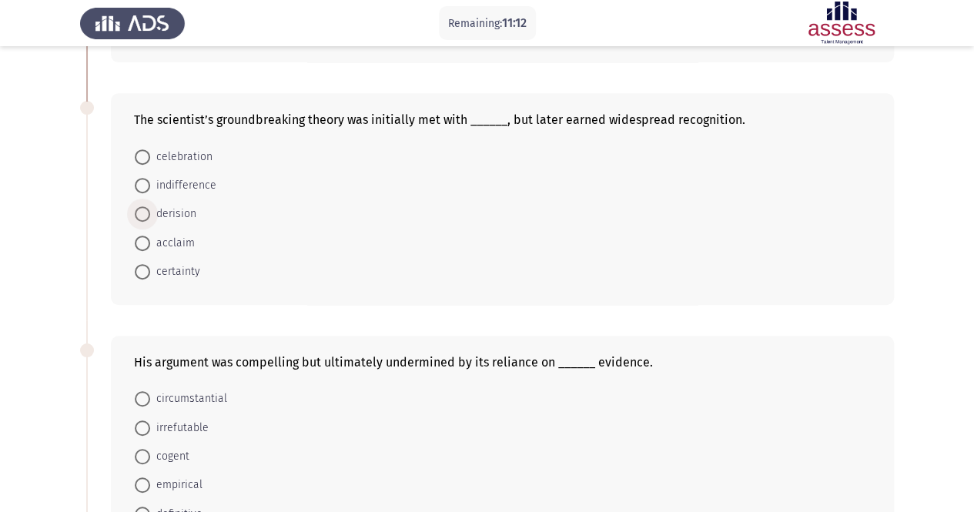
click at [170, 213] on span "derision" at bounding box center [173, 214] width 46 height 18
click at [150, 213] on input "derision" at bounding box center [142, 213] width 15 height 15
radio input "true"
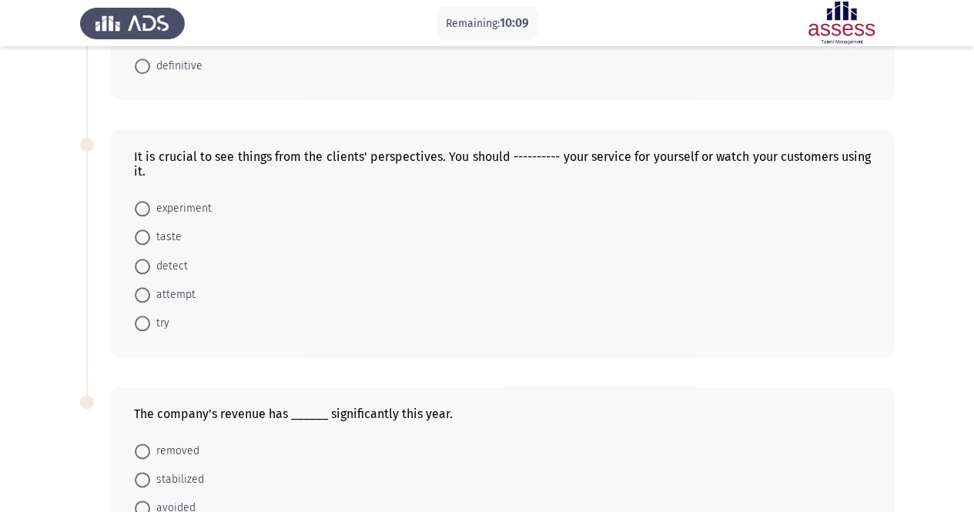
scroll to position [725, 0]
click at [140, 322] on label "try" at bounding box center [152, 321] width 35 height 18
click at [140, 322] on input "try" at bounding box center [142, 321] width 15 height 15
radio input "true"
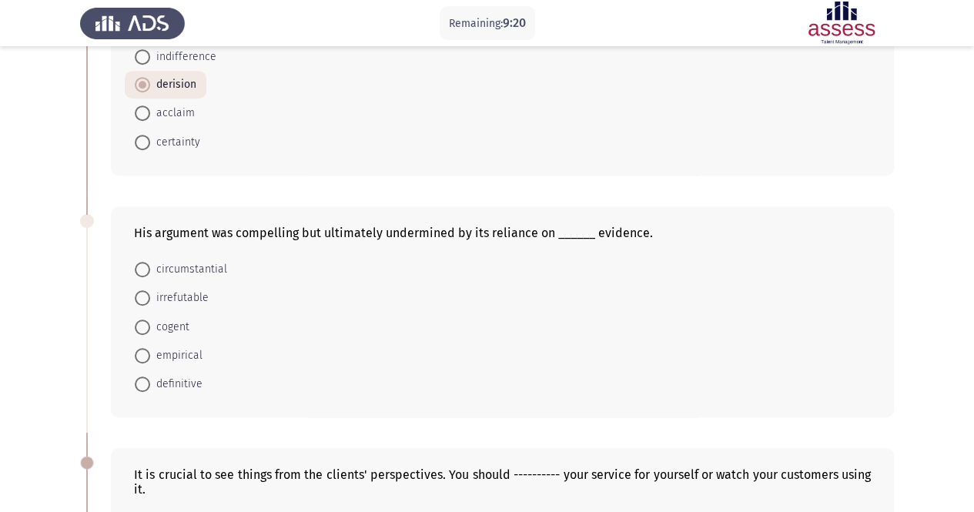
scroll to position [403, 0]
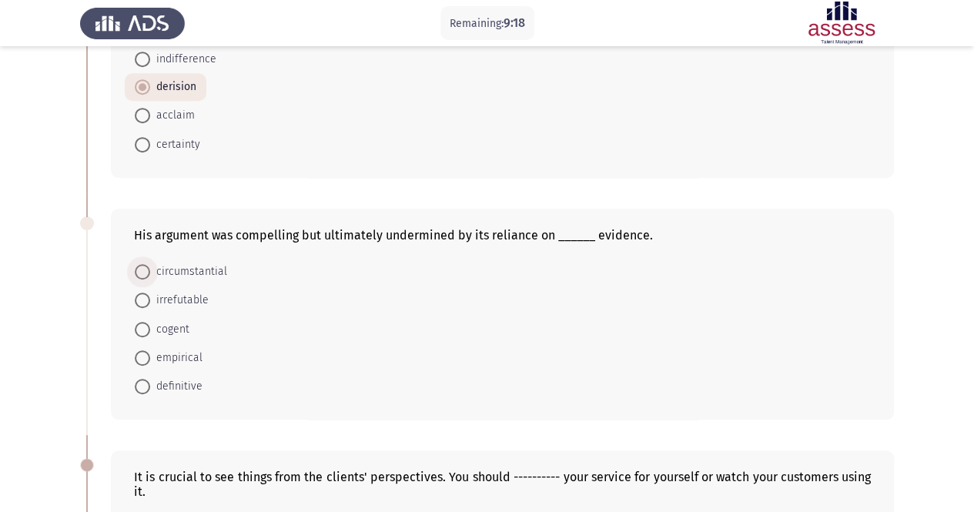
click at [172, 266] on span "circumstantial" at bounding box center [188, 271] width 77 height 18
click at [150, 266] on input "circumstantial" at bounding box center [142, 271] width 15 height 15
radio input "true"
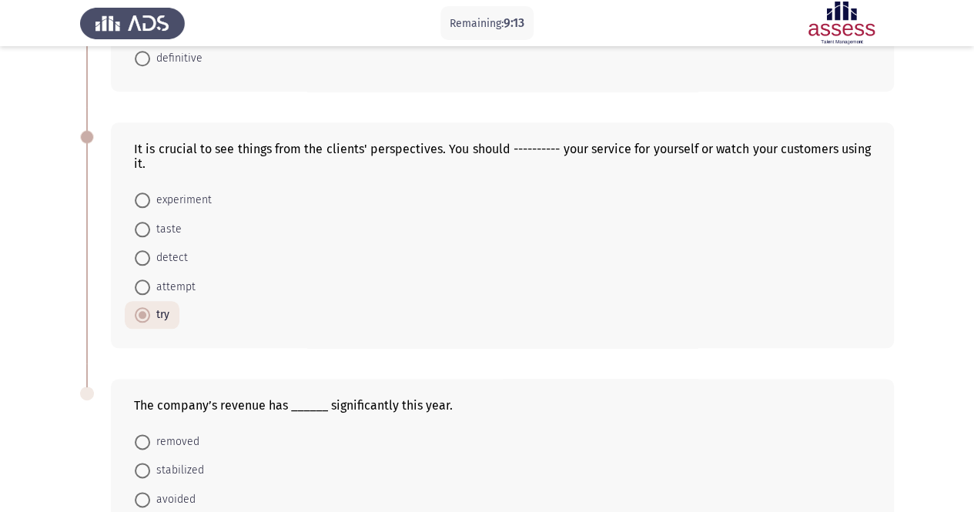
scroll to position [877, 0]
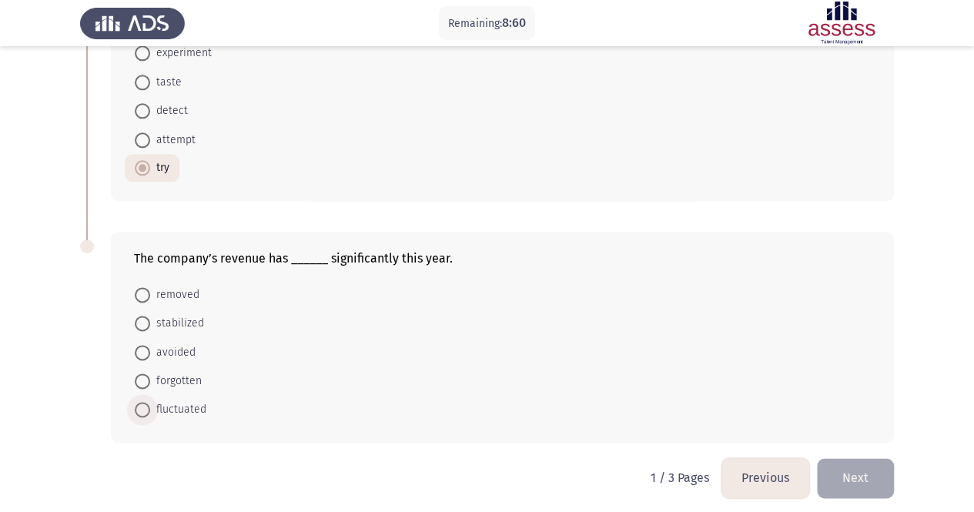
click at [173, 403] on span "fluctuated" at bounding box center [178, 409] width 56 height 18
click at [150, 403] on input "fluctuated" at bounding box center [142, 409] width 15 height 15
radio input "true"
click at [879, 471] on button "Next" at bounding box center [855, 477] width 77 height 39
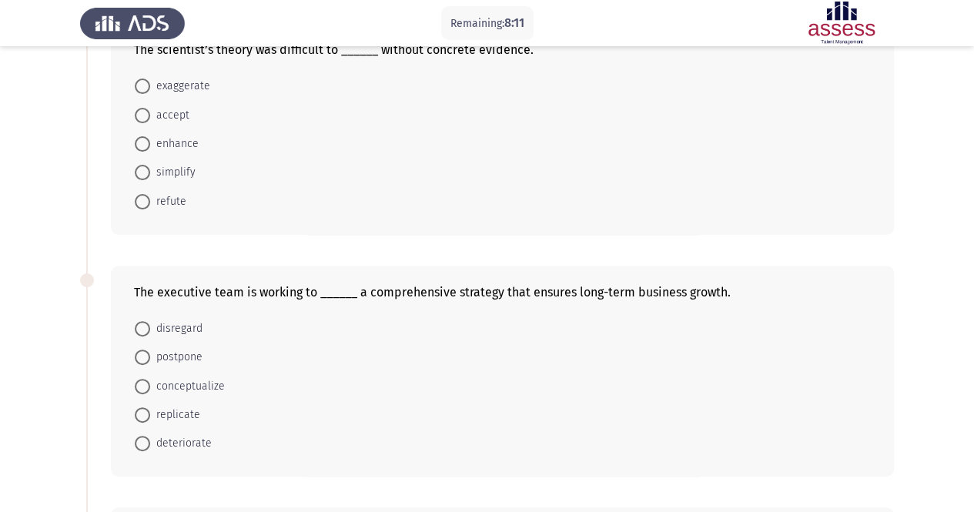
scroll to position [52, 0]
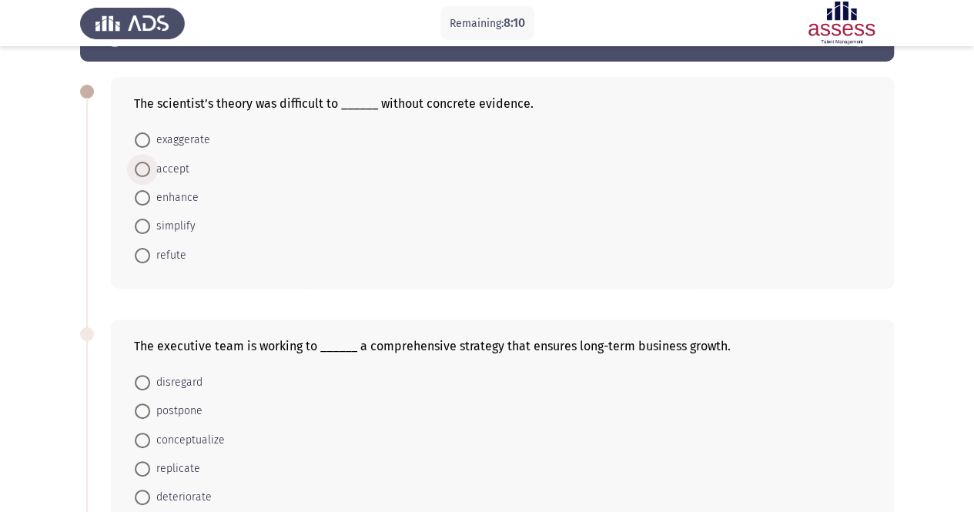
click at [170, 162] on span "accept" at bounding box center [169, 169] width 39 height 18
click at [150, 162] on input "accept" at bounding box center [142, 169] width 15 height 15
radio input "true"
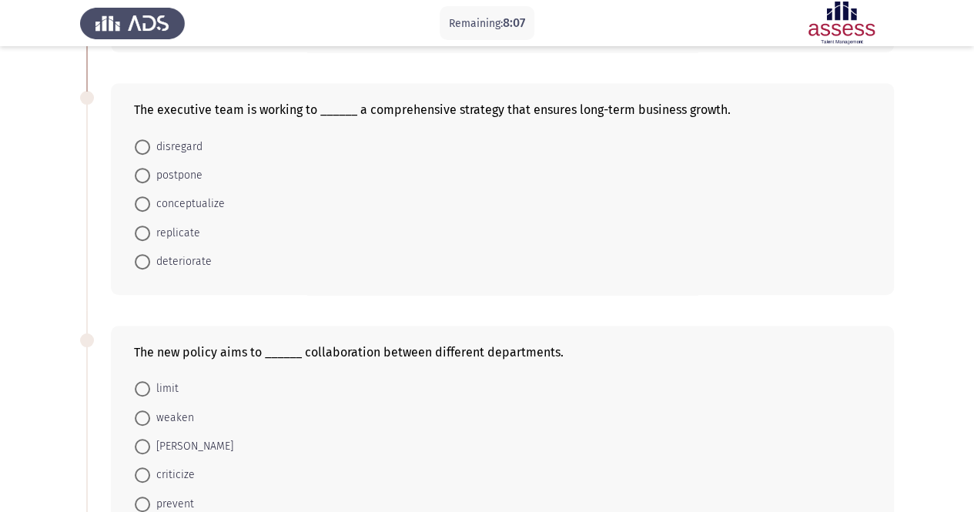
scroll to position [286, 0]
click at [180, 206] on span "conceptualize" at bounding box center [187, 205] width 75 height 18
click at [150, 206] on input "conceptualize" at bounding box center [142, 205] width 15 height 15
radio input "true"
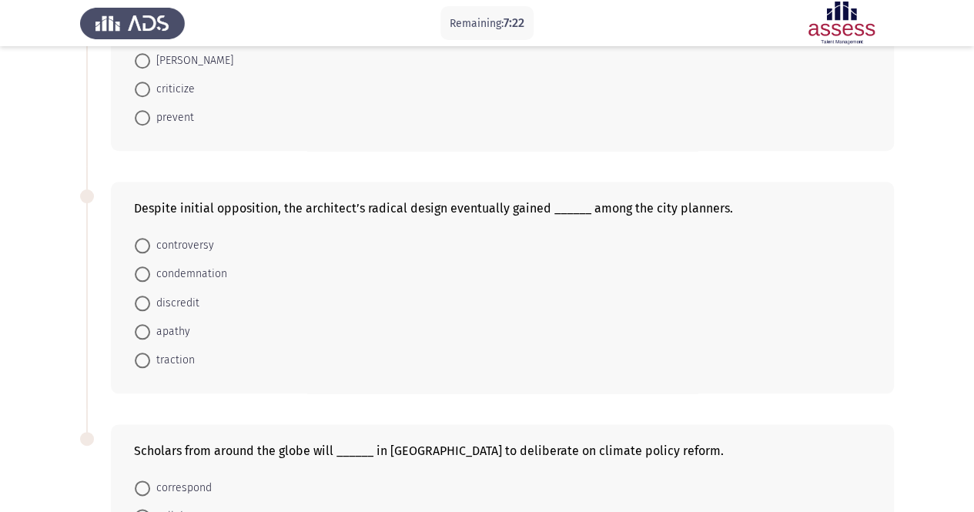
scroll to position [675, 0]
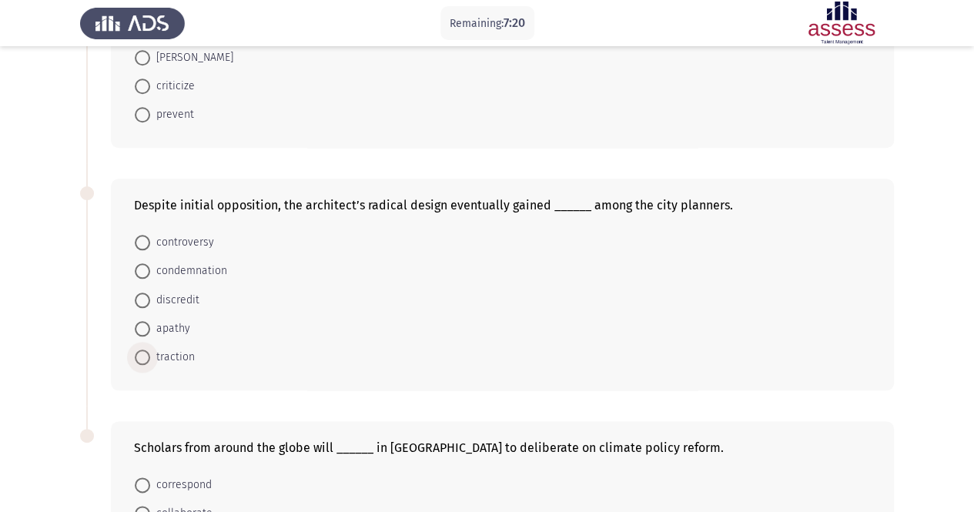
click at [183, 348] on span "traction" at bounding box center [172, 357] width 45 height 18
click at [150, 349] on input "traction" at bounding box center [142, 356] width 15 height 15
radio input "true"
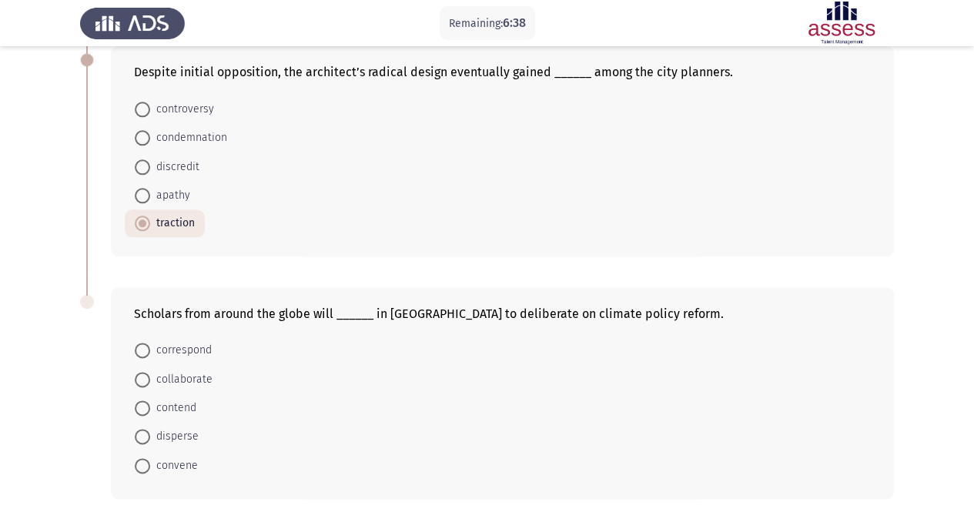
scroll to position [864, 0]
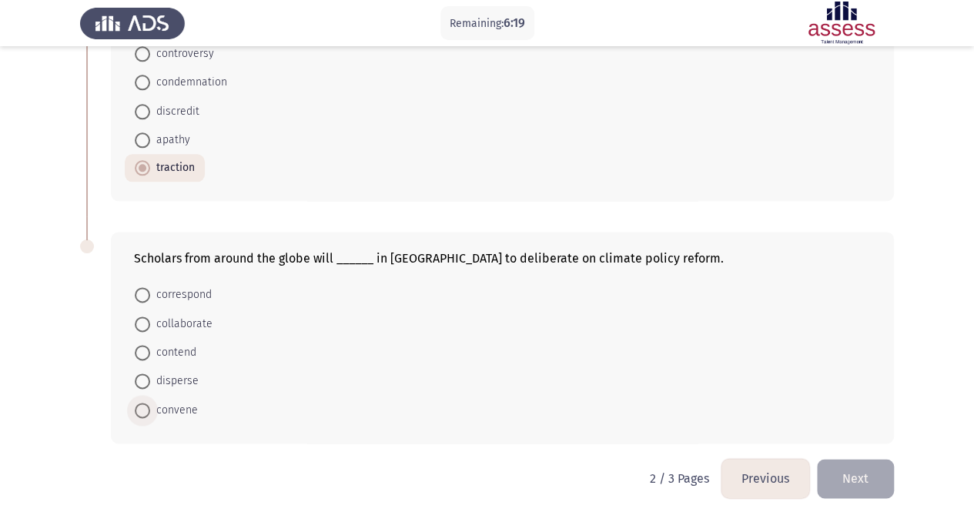
click at [163, 406] on span "convene" at bounding box center [174, 410] width 48 height 18
click at [150, 406] on input "convene" at bounding box center [142, 410] width 15 height 15
radio input "true"
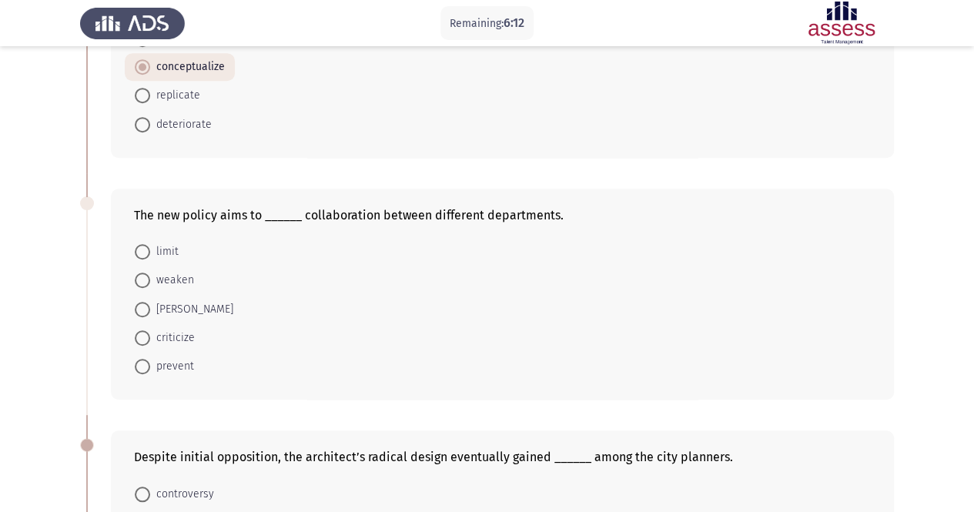
scroll to position [426, 0]
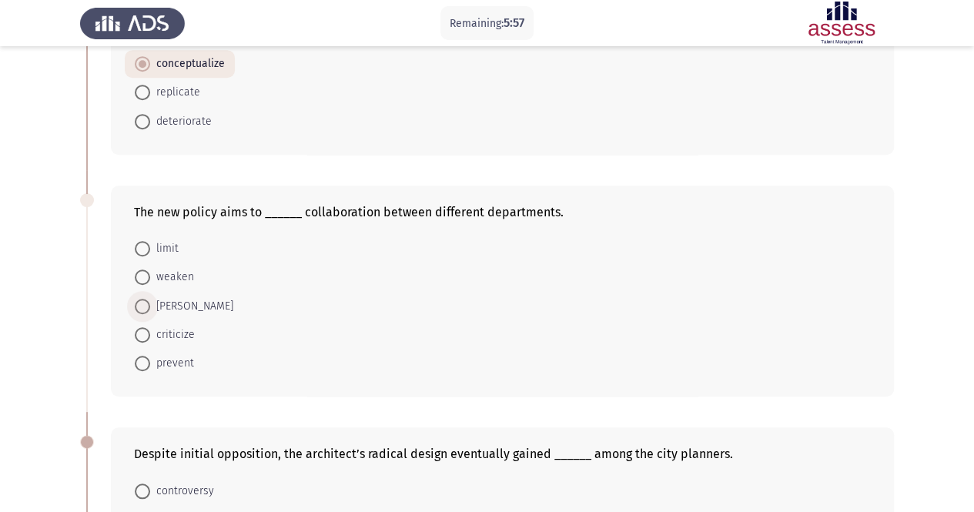
click at [170, 308] on span "[PERSON_NAME]" at bounding box center [191, 306] width 83 height 18
click at [150, 308] on input "[PERSON_NAME]" at bounding box center [142, 306] width 15 height 15
radio input "true"
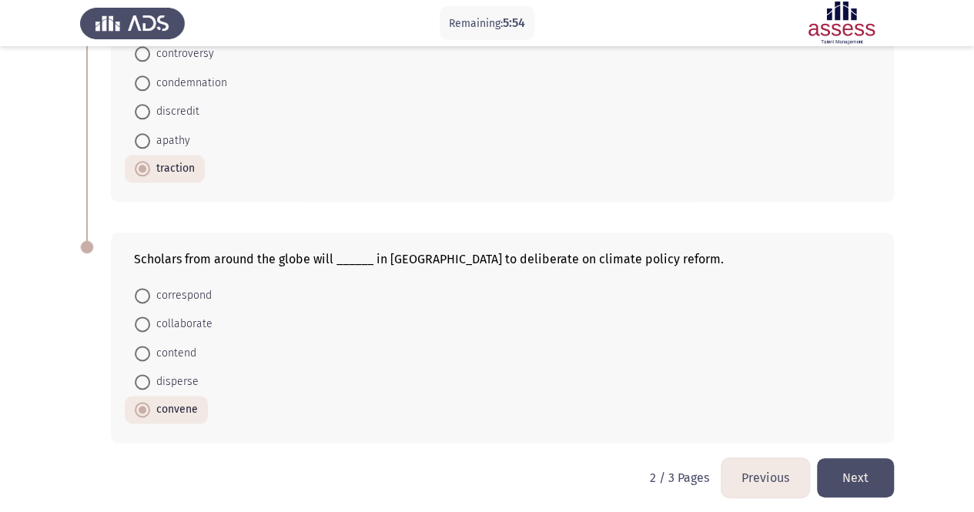
click at [850, 459] on button "Next" at bounding box center [855, 477] width 77 height 39
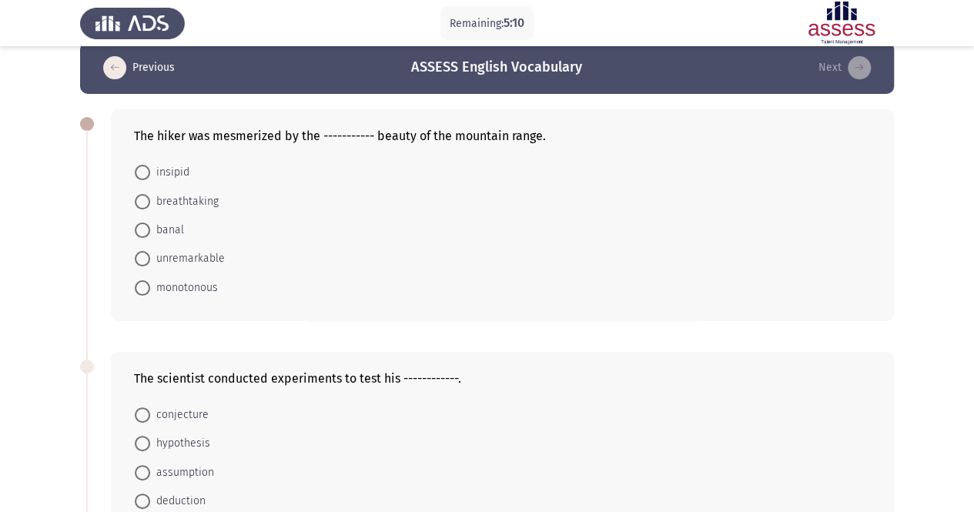
scroll to position [0, 0]
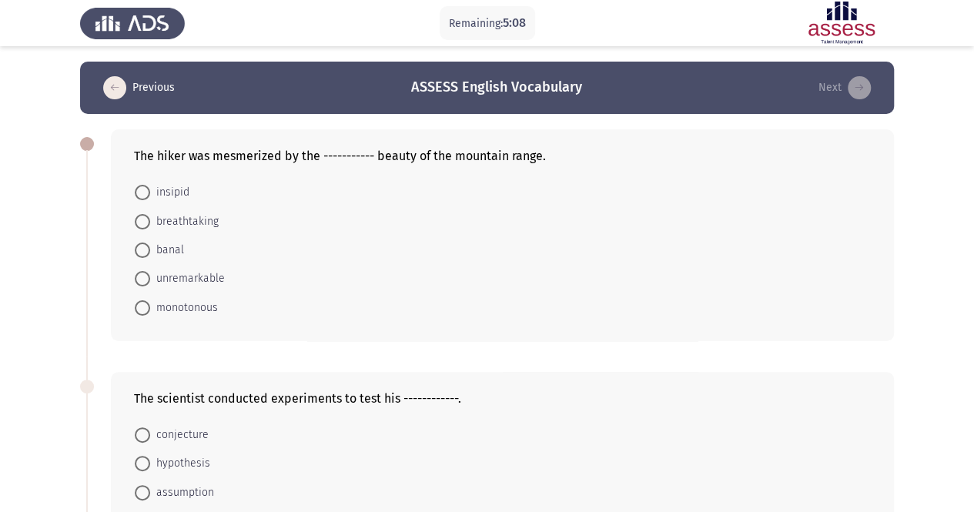
click at [192, 226] on span "breathtaking" at bounding box center [184, 221] width 68 height 18
click at [150, 226] on input "breathtaking" at bounding box center [142, 221] width 15 height 15
radio input "true"
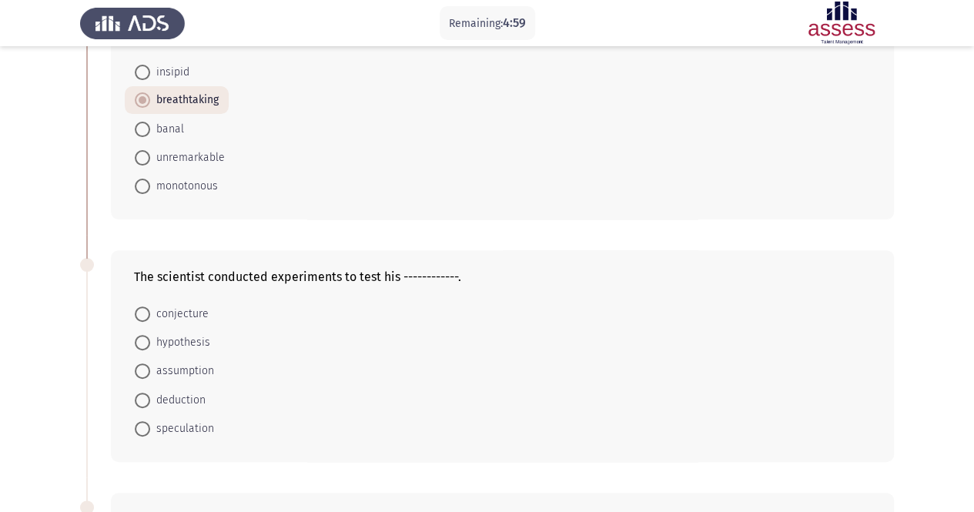
scroll to position [142, 0]
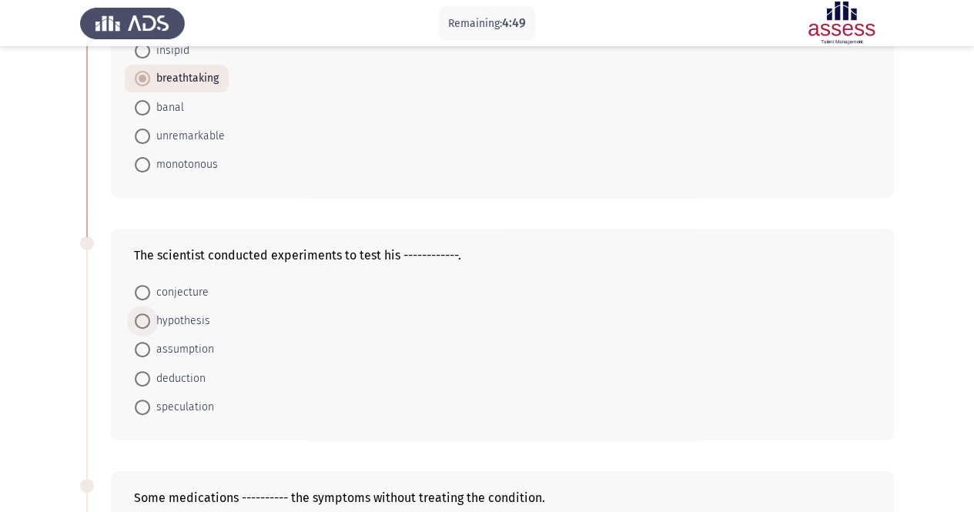
click at [173, 321] on span "hypothesis" at bounding box center [180, 321] width 60 height 18
click at [150, 321] on input "hypothesis" at bounding box center [142, 320] width 15 height 15
radio input "true"
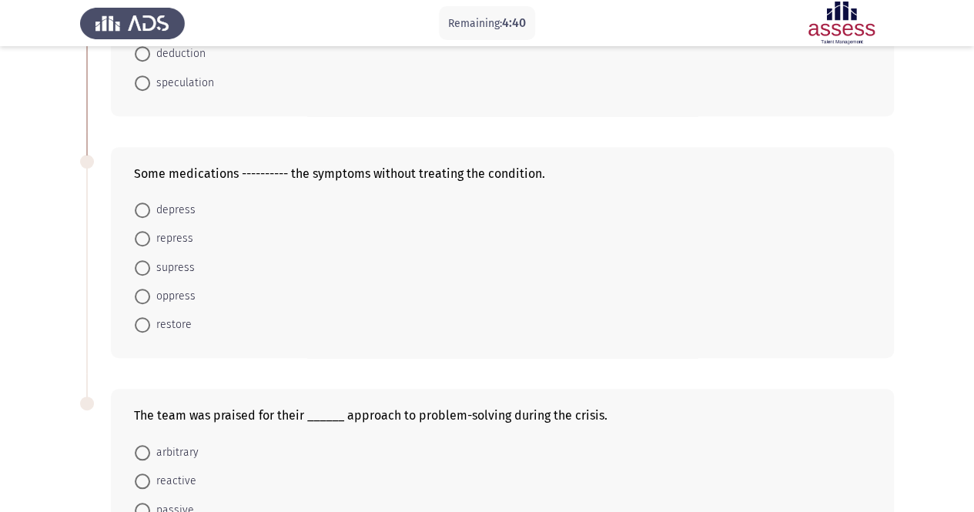
scroll to position [468, 0]
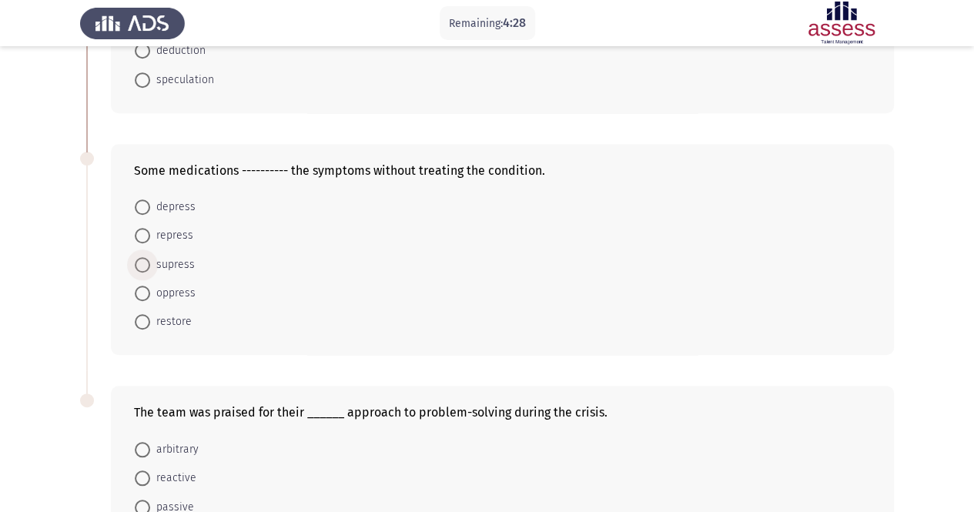
click at [173, 263] on span "supress" at bounding box center [172, 265] width 45 height 18
click at [150, 263] on input "supress" at bounding box center [142, 264] width 15 height 15
radio input "true"
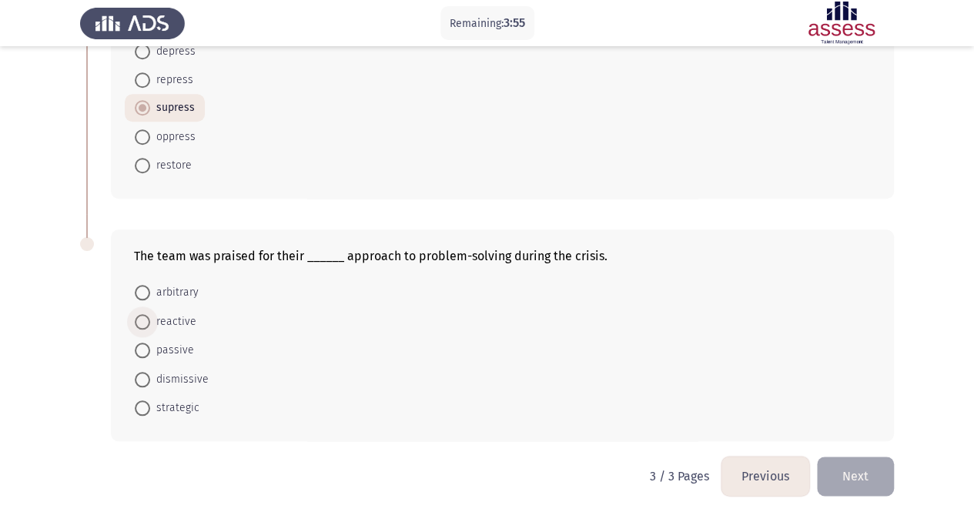
click at [181, 312] on span "reactive" at bounding box center [173, 321] width 46 height 18
click at [150, 314] on input "reactive" at bounding box center [142, 321] width 15 height 15
radio input "true"
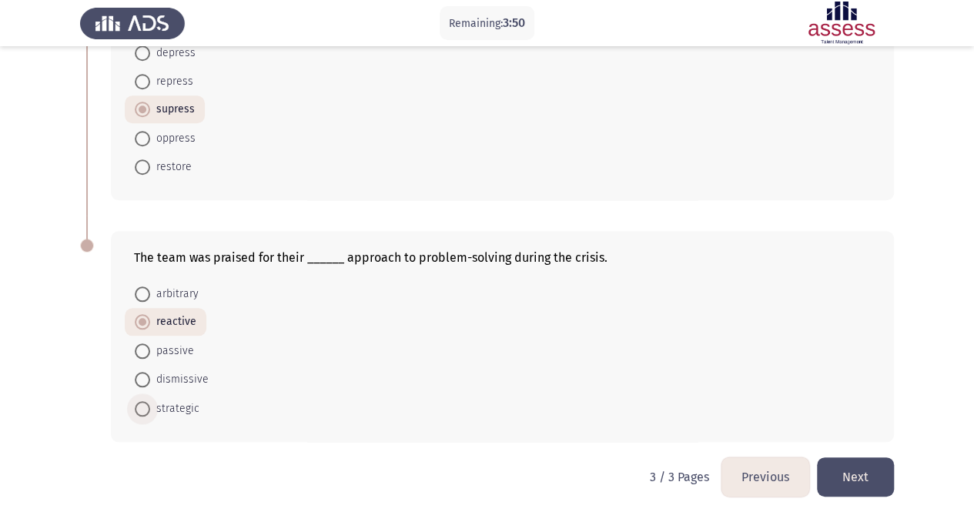
click at [161, 399] on span "strategic" at bounding box center [174, 408] width 49 height 18
click at [150, 401] on input "strategic" at bounding box center [142, 408] width 15 height 15
radio input "true"
click at [838, 469] on button "Next" at bounding box center [855, 476] width 77 height 39
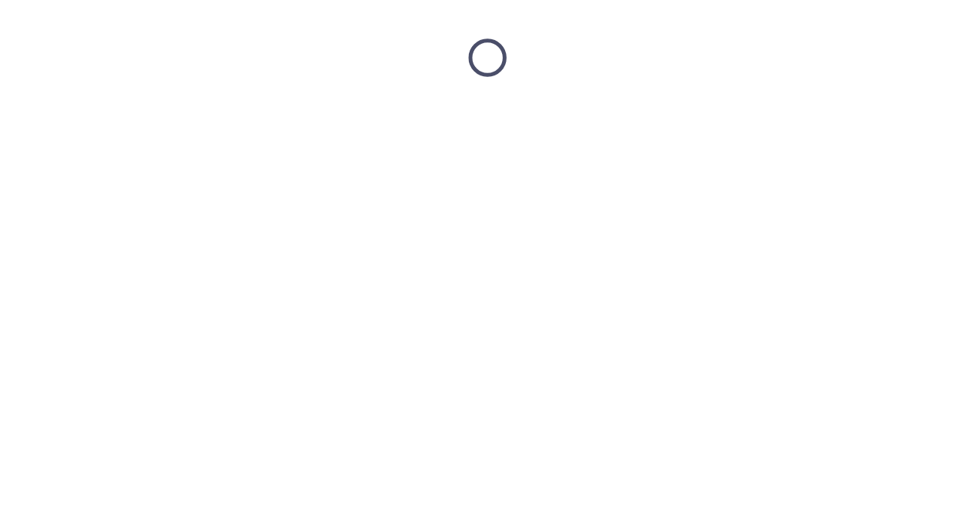
scroll to position [0, 0]
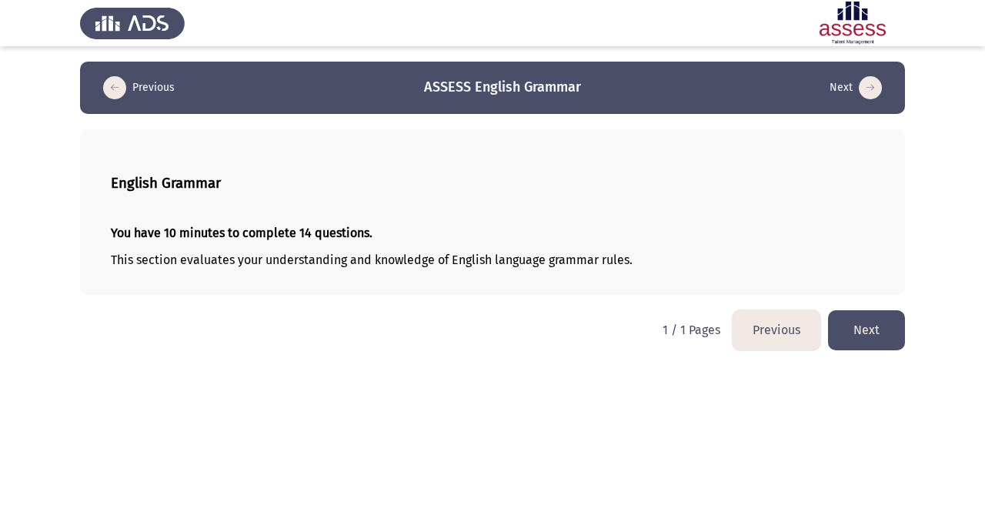
click at [873, 327] on button "Next" at bounding box center [866, 329] width 77 height 39
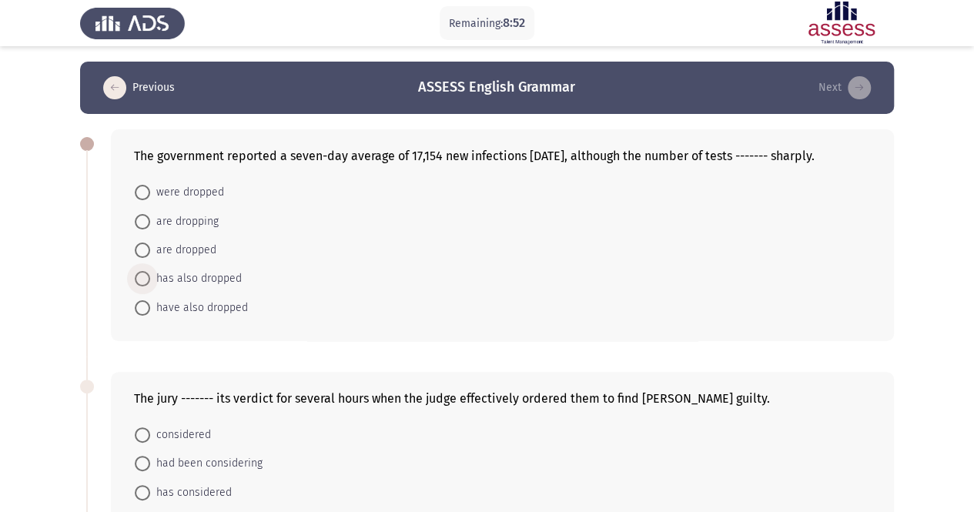
click at [202, 281] on span "has also dropped" at bounding box center [196, 278] width 92 height 18
click at [150, 281] on input "has also dropped" at bounding box center [142, 278] width 15 height 15
radio input "true"
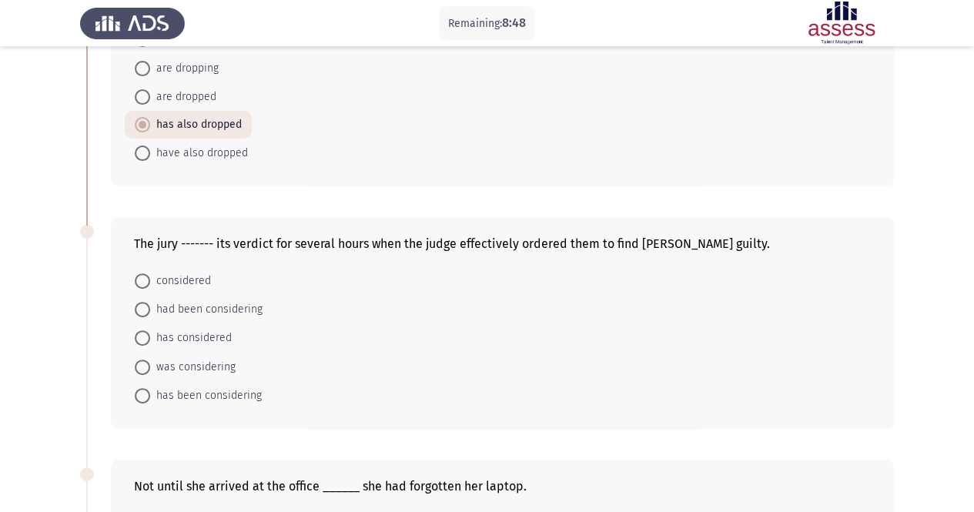
scroll to position [154, 0]
click at [212, 304] on span "had been considering" at bounding box center [206, 308] width 112 height 18
click at [150, 304] on input "had been considering" at bounding box center [142, 308] width 15 height 15
radio input "true"
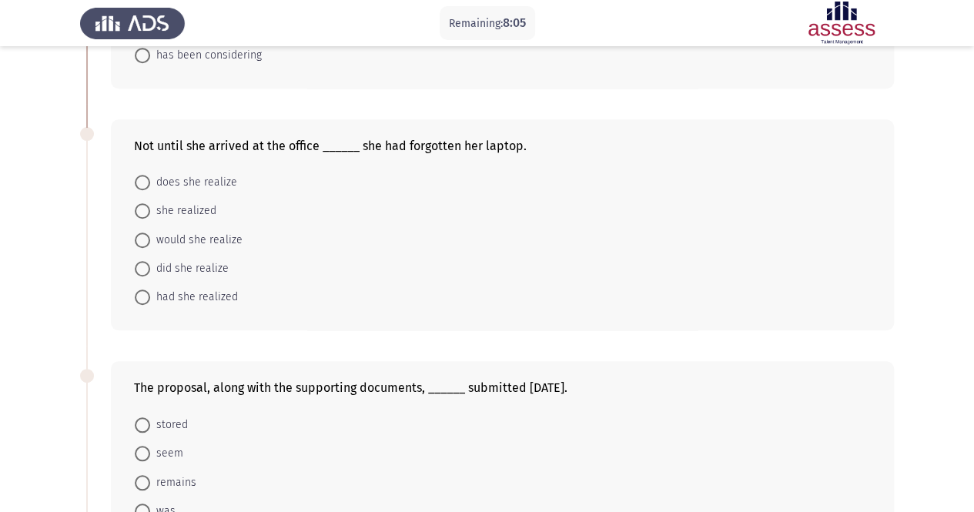
scroll to position [523, 0]
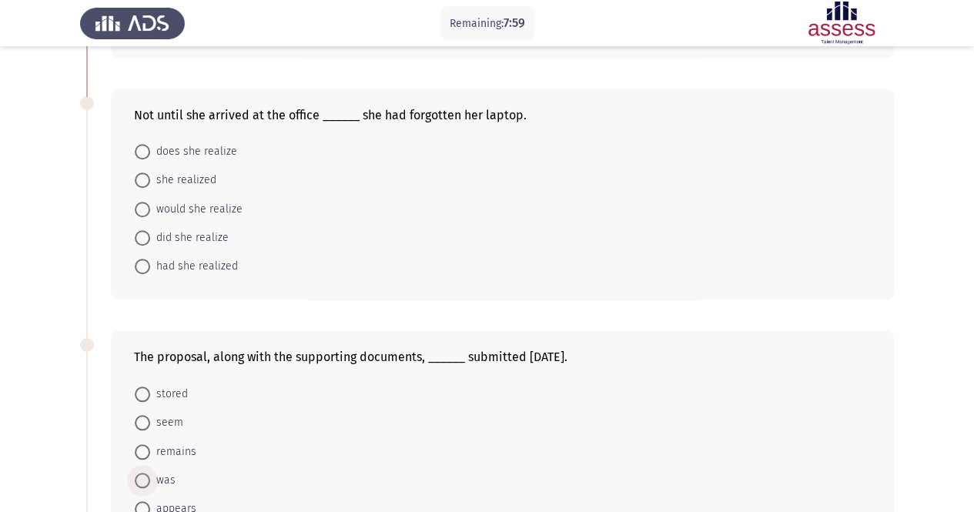
click at [149, 473] on span at bounding box center [142, 480] width 15 height 15
click at [149, 473] on input "was" at bounding box center [142, 480] width 15 height 15
radio input "true"
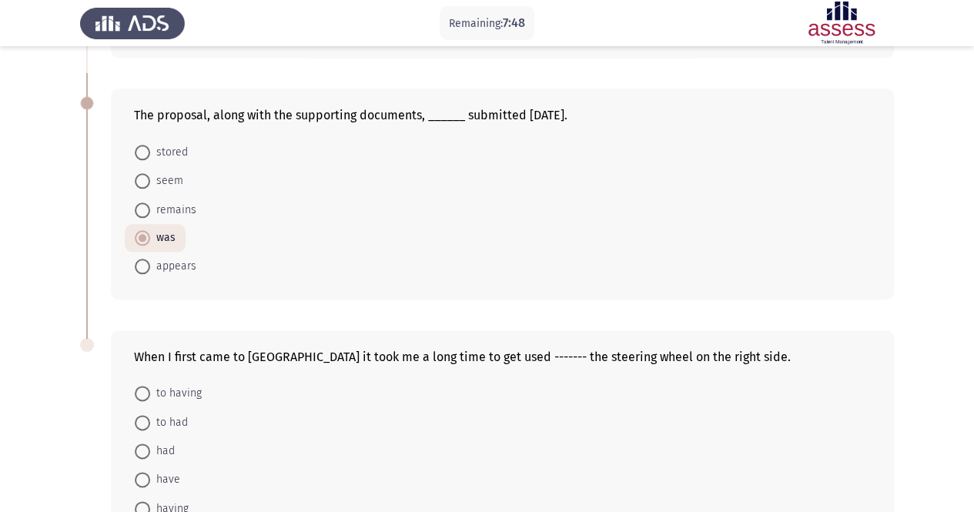
scroll to position [864, 0]
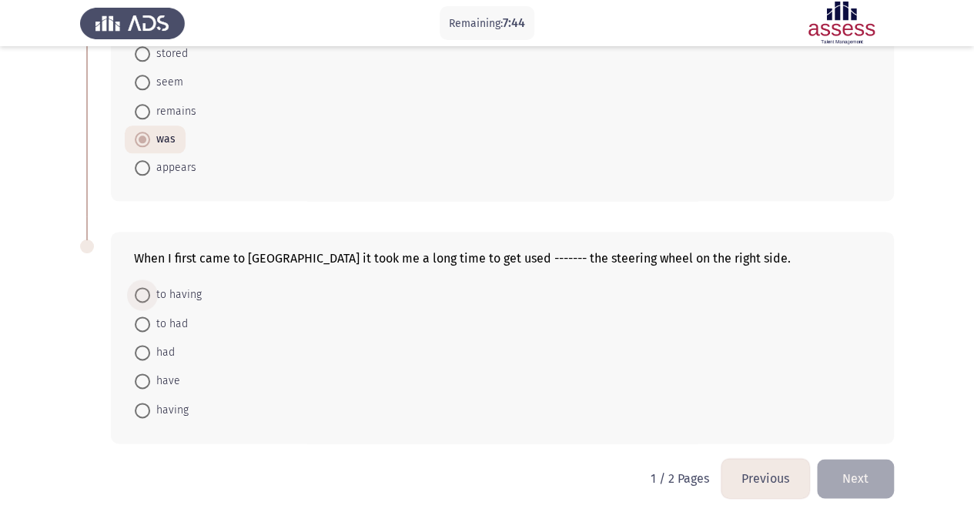
click at [182, 289] on span "to having" at bounding box center [176, 295] width 52 height 18
click at [150, 289] on input "to having" at bounding box center [142, 294] width 15 height 15
radio input "true"
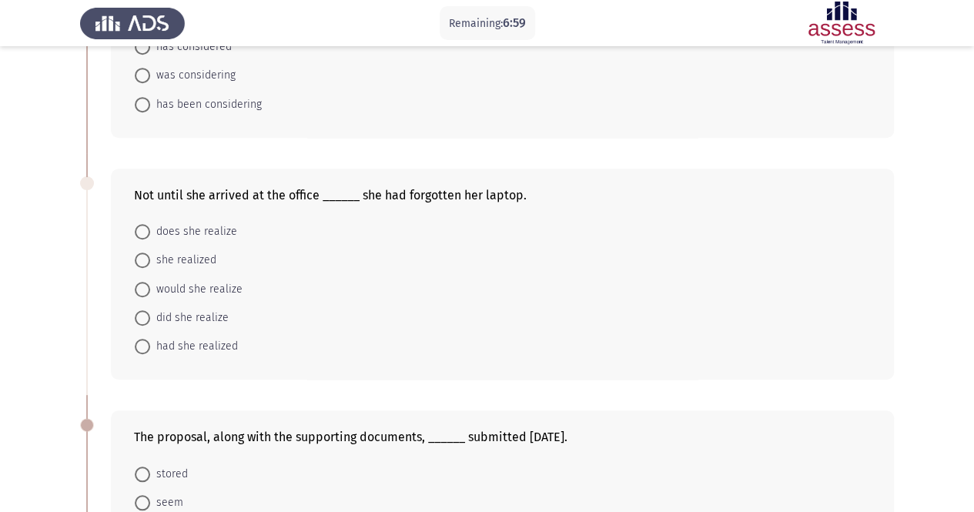
scroll to position [442, 0]
click at [184, 312] on span "did she realize" at bounding box center [189, 319] width 79 height 18
click at [150, 312] on input "did she realize" at bounding box center [142, 319] width 15 height 15
radio input "true"
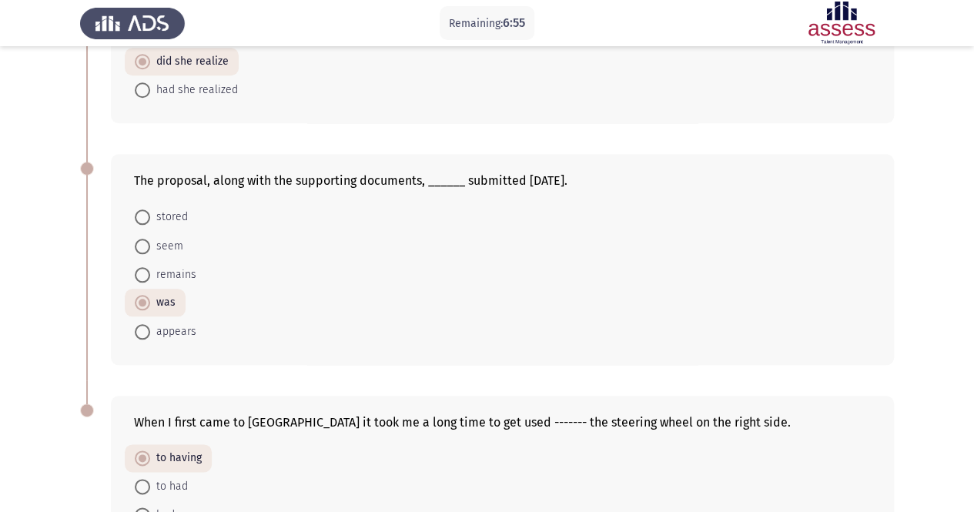
scroll to position [862, 0]
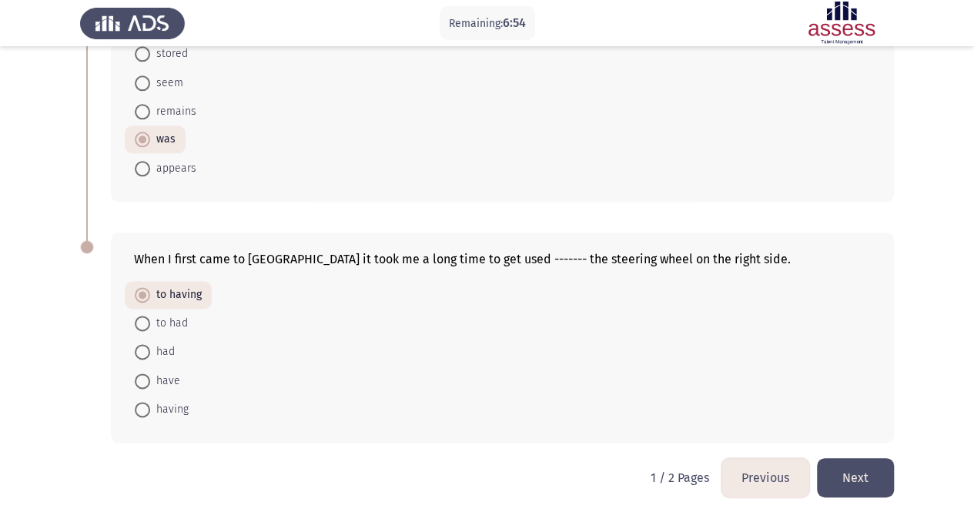
click at [858, 475] on button "Next" at bounding box center [855, 477] width 77 height 39
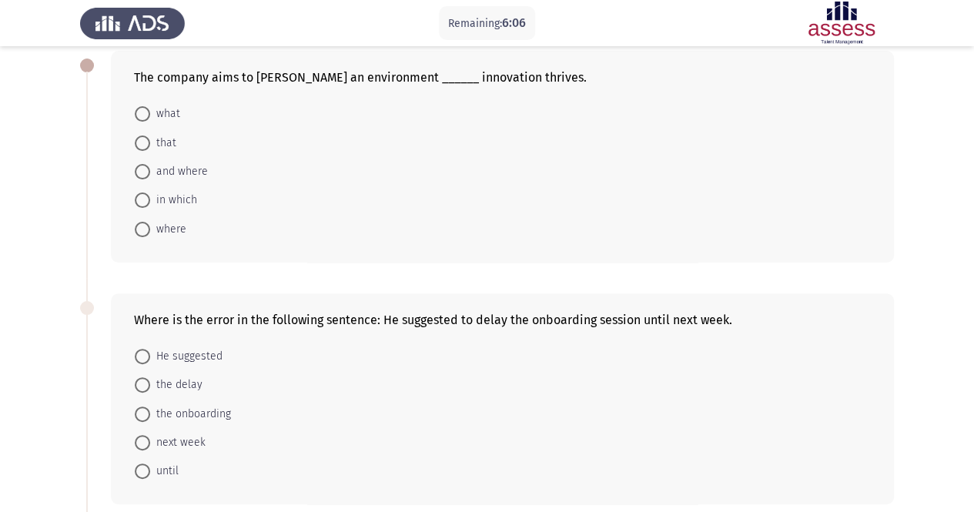
scroll to position [0, 0]
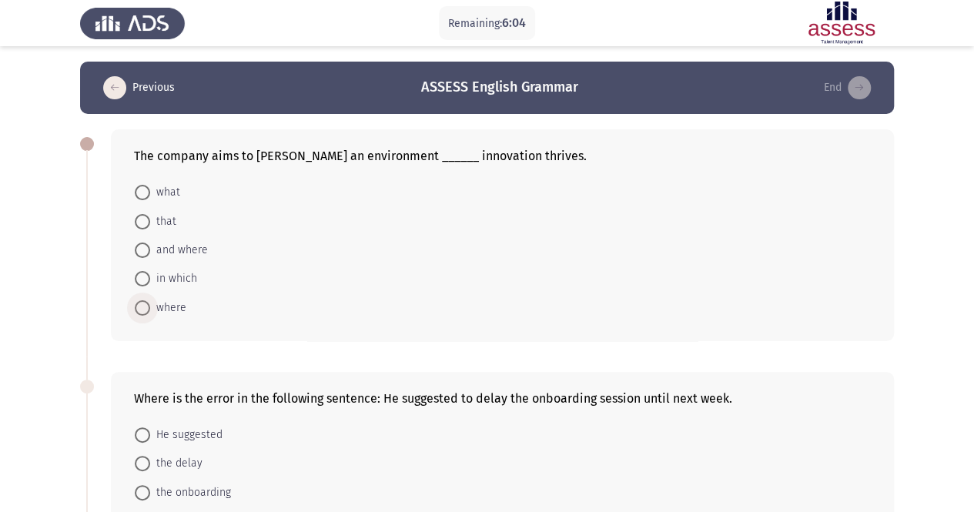
click at [149, 306] on span at bounding box center [142, 307] width 15 height 15
click at [149, 306] on input "where" at bounding box center [142, 307] width 15 height 15
radio input "true"
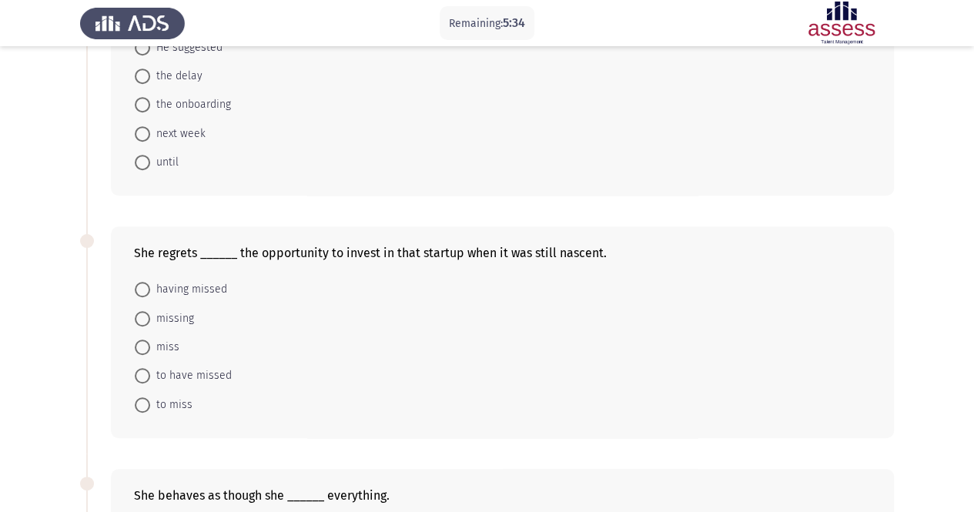
scroll to position [394, 0]
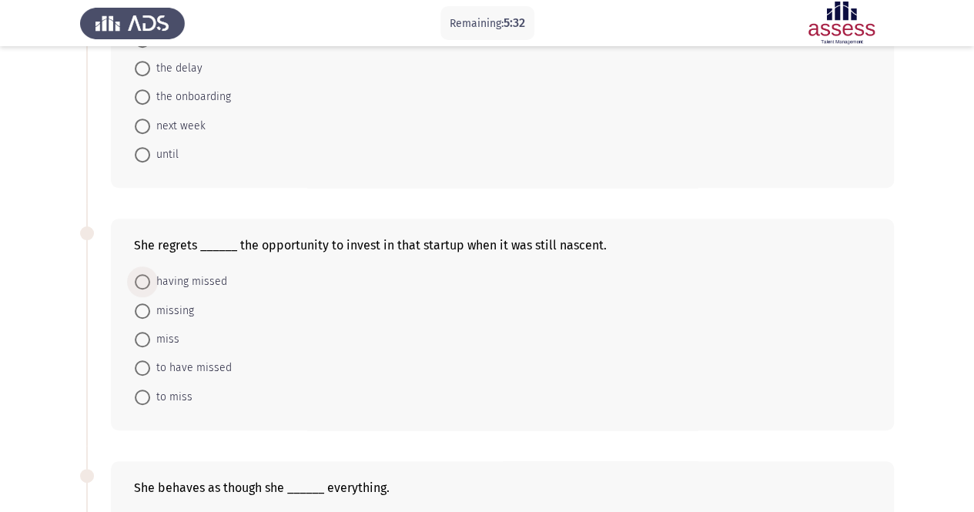
click at [189, 277] on span "having missed" at bounding box center [188, 281] width 77 height 18
click at [150, 277] on input "having missed" at bounding box center [142, 281] width 15 height 15
radio input "true"
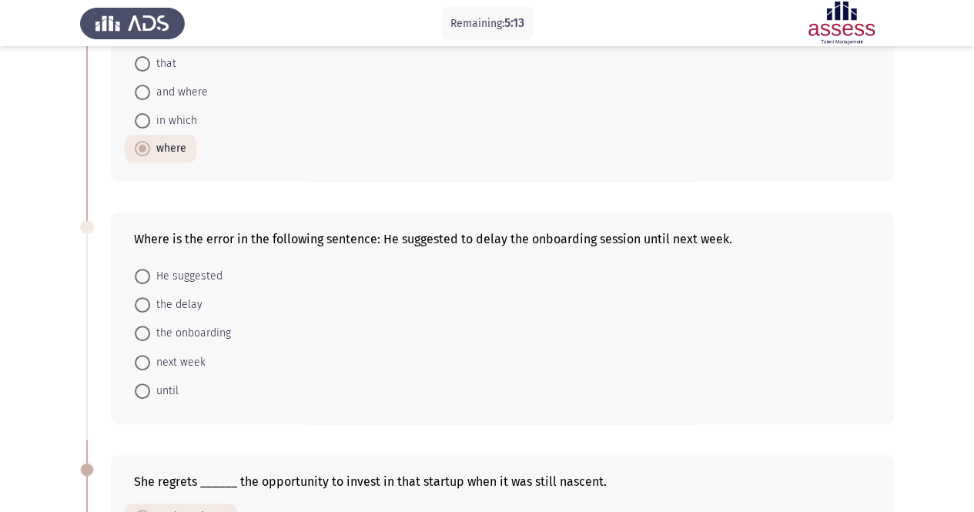
scroll to position [136, 0]
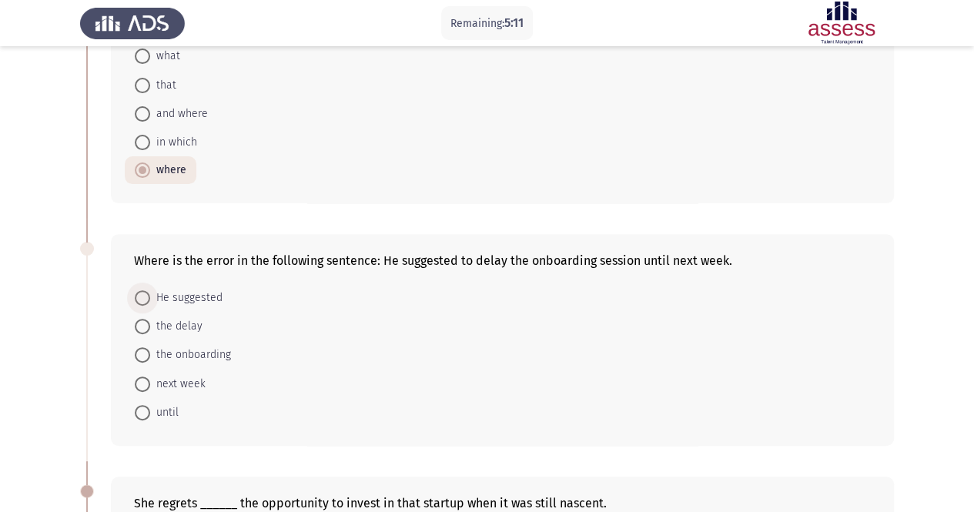
click at [160, 301] on span "He suggested" at bounding box center [186, 298] width 72 height 18
click at [150, 301] on input "He suggested" at bounding box center [142, 297] width 15 height 15
radio input "true"
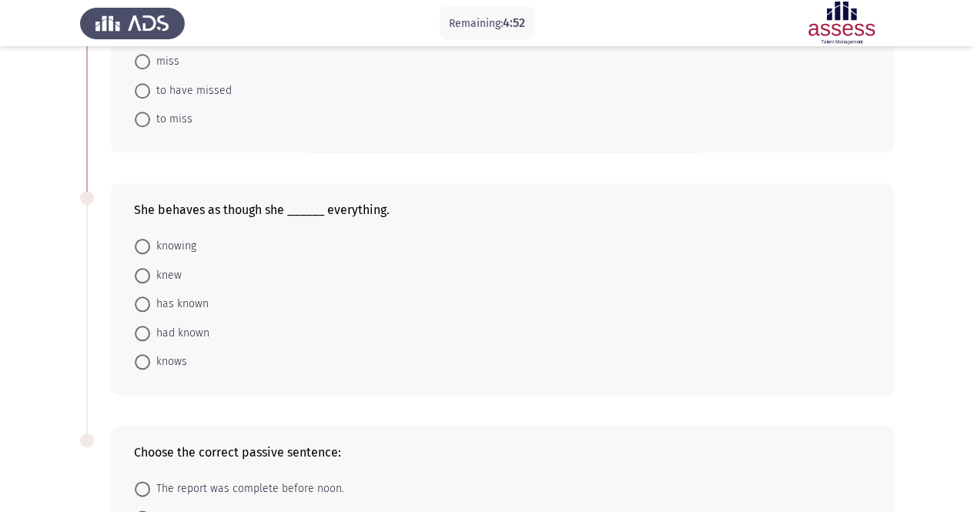
scroll to position [673, 0]
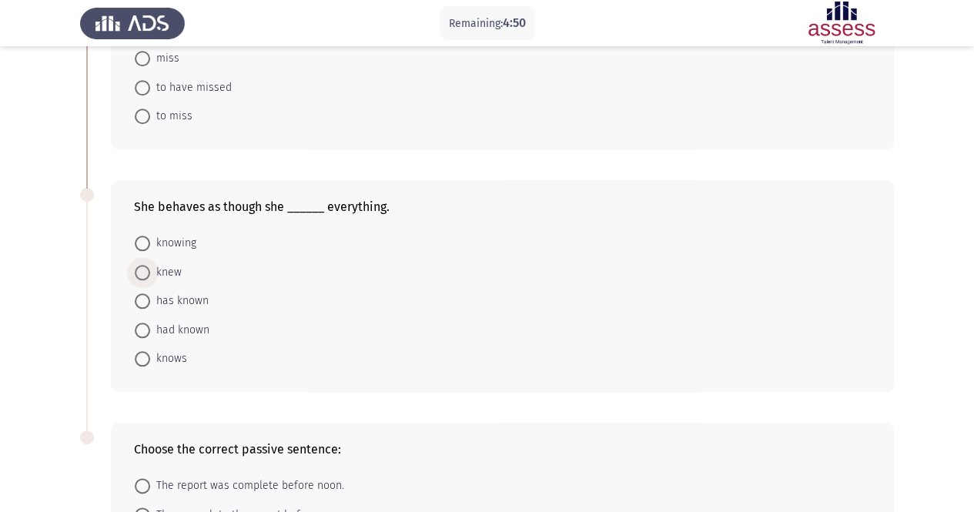
click at [147, 269] on span at bounding box center [142, 272] width 15 height 15
click at [147, 269] on input "knew" at bounding box center [142, 272] width 15 height 15
radio input "true"
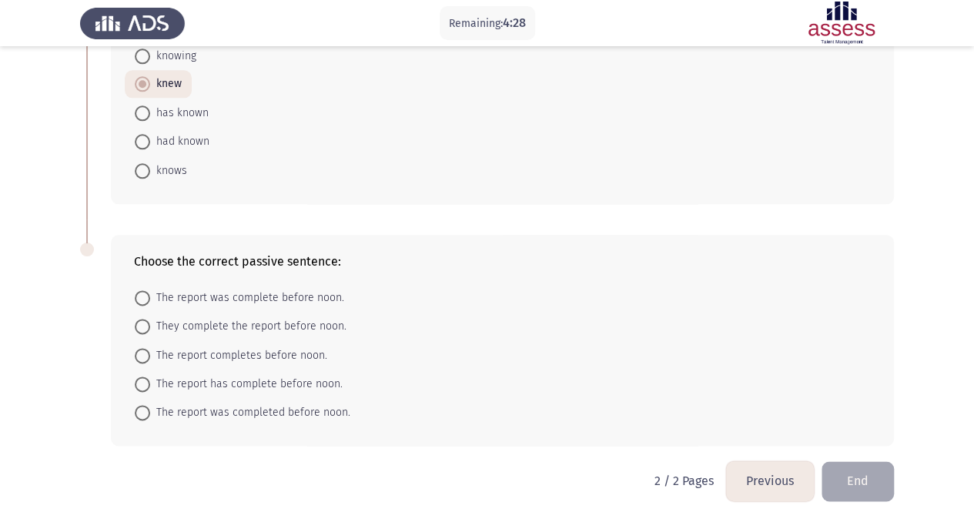
scroll to position [863, 0]
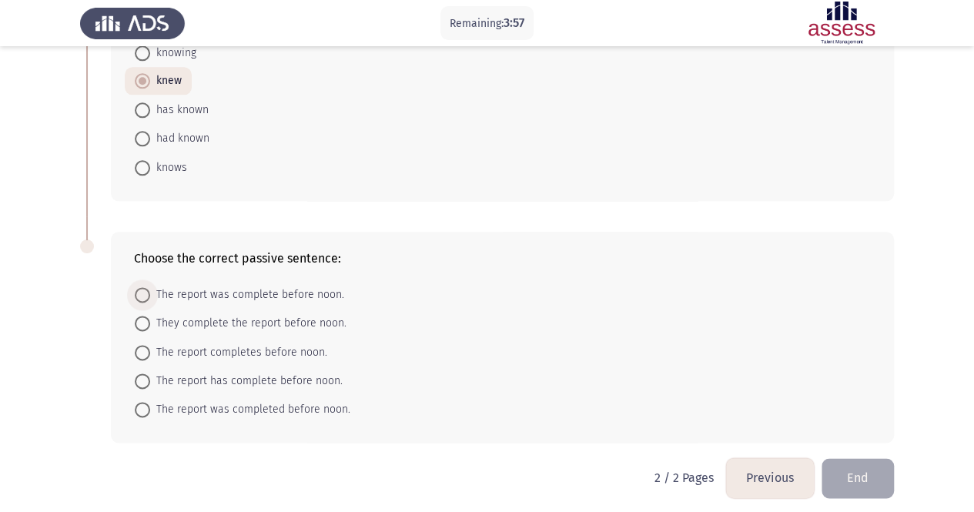
click at [294, 296] on span "The report was complete before noon." at bounding box center [247, 295] width 194 height 18
click at [150, 296] on input "The report was complete before noon." at bounding box center [142, 294] width 15 height 15
radio input "true"
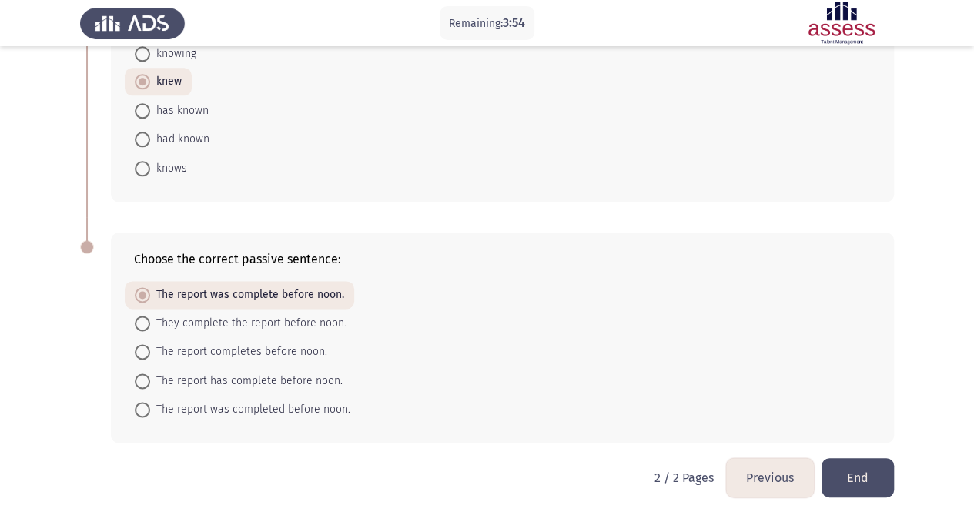
click at [858, 467] on button "End" at bounding box center [857, 477] width 72 height 39
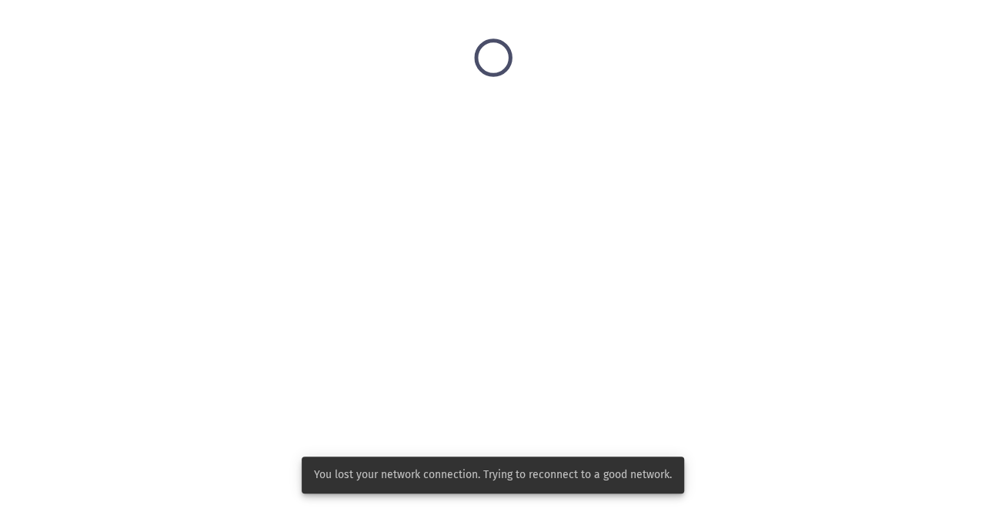
scroll to position [0, 0]
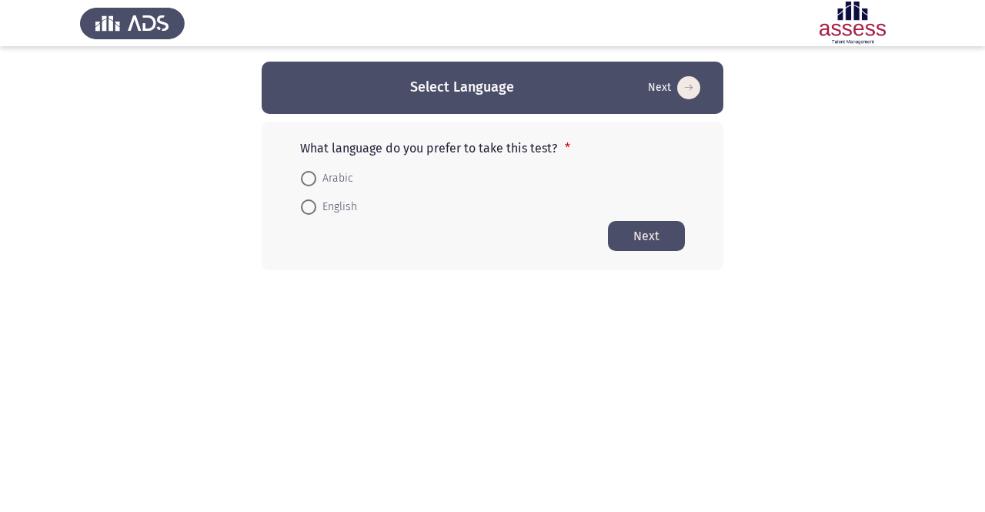
click at [308, 207] on span at bounding box center [308, 206] width 15 height 15
click at [308, 207] on input "English" at bounding box center [308, 206] width 15 height 15
radio input "true"
click at [650, 225] on button "Next" at bounding box center [646, 235] width 77 height 30
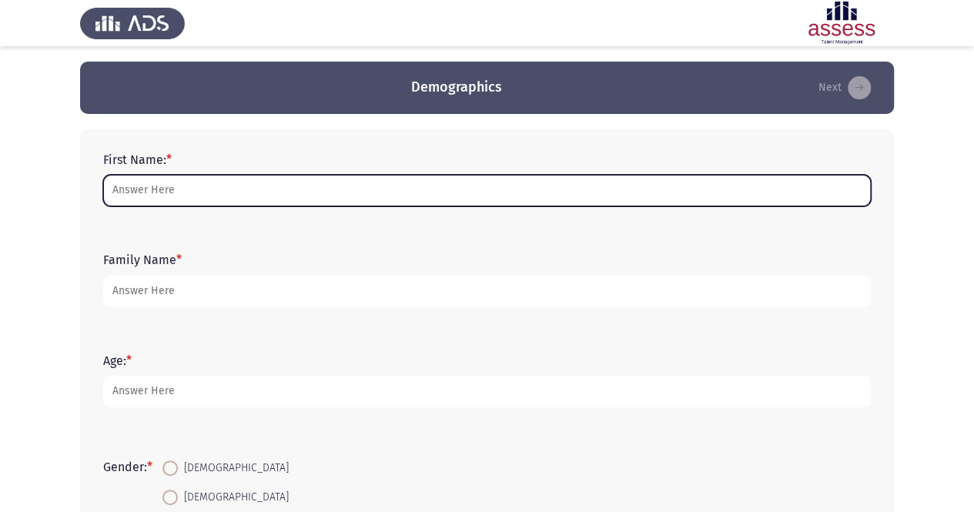
click at [306, 181] on input "First Name: *" at bounding box center [486, 191] width 767 height 32
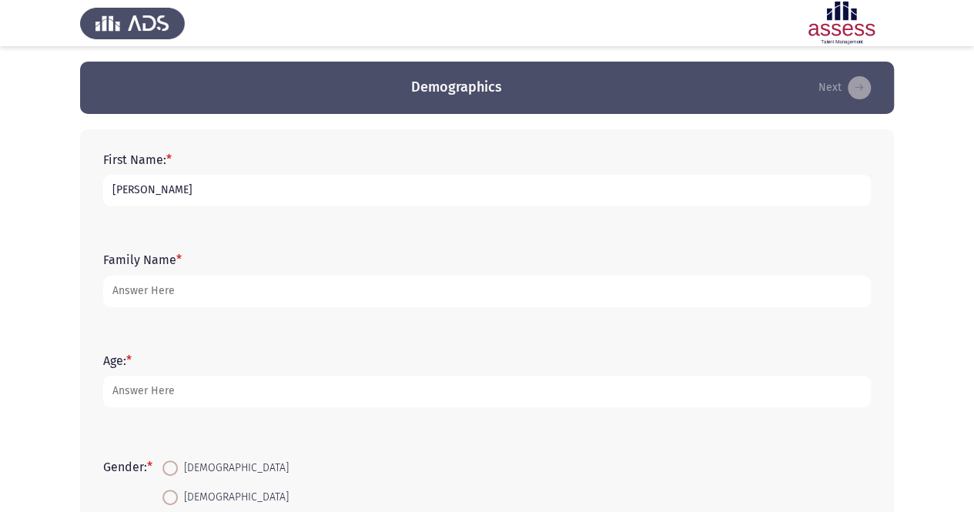
type input "[PERSON_NAME]"
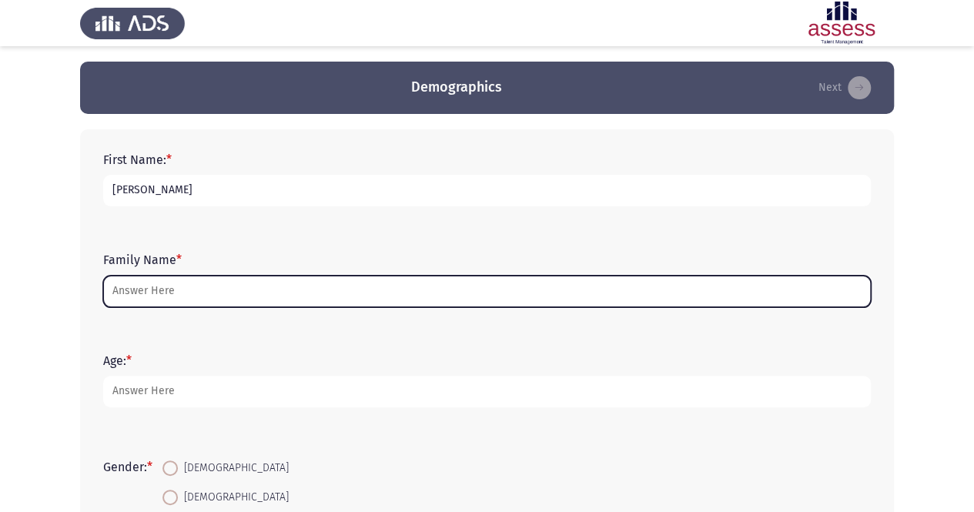
click at [192, 290] on input "Family Name *" at bounding box center [486, 292] width 767 height 32
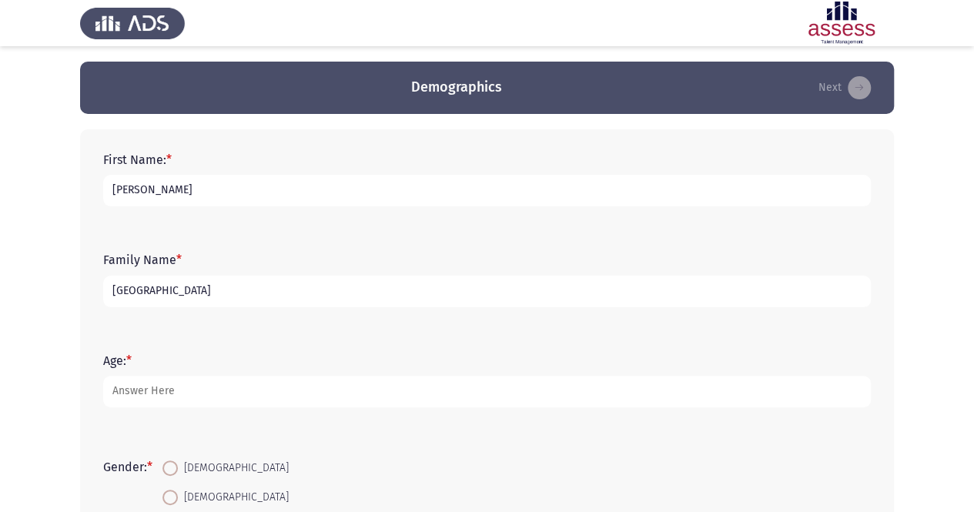
type input "[GEOGRAPHIC_DATA]"
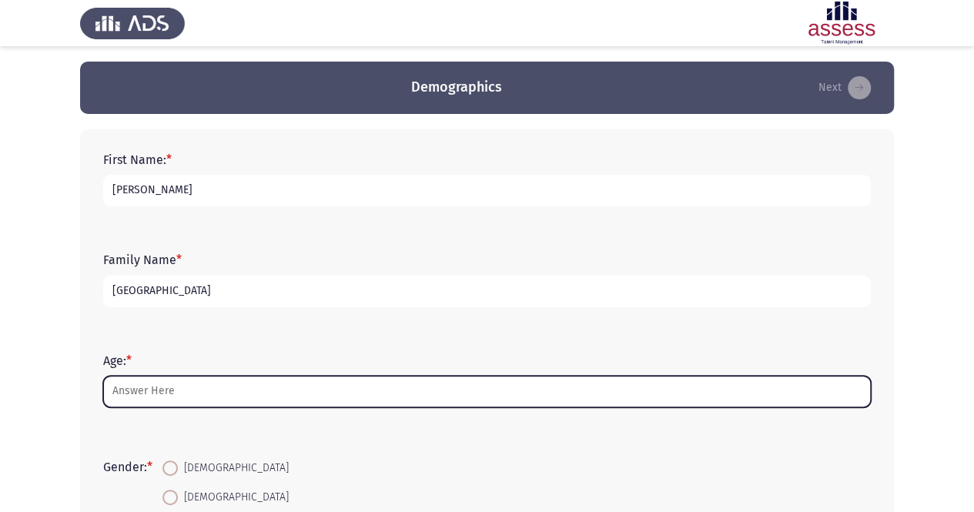
click at [162, 387] on input "Age: *" at bounding box center [486, 392] width 767 height 32
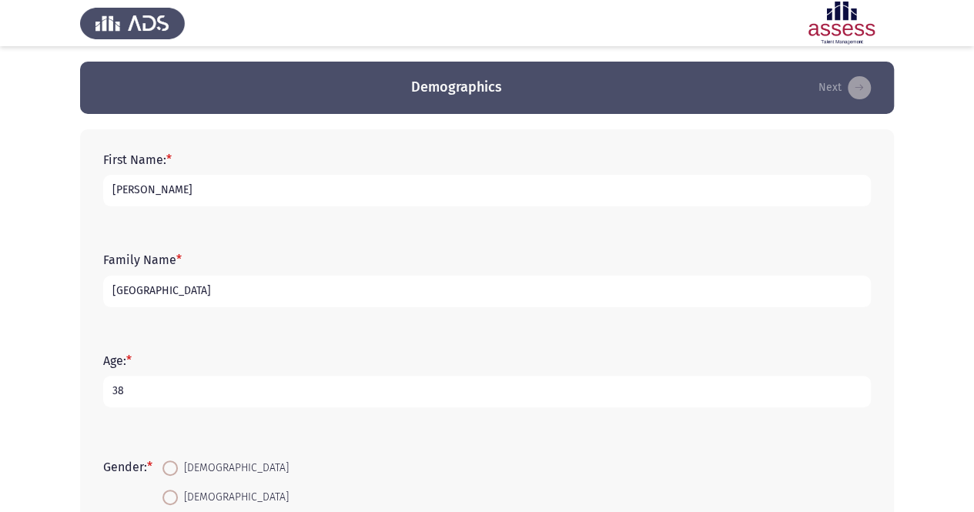
type input "38"
click at [178, 463] on span at bounding box center [169, 467] width 15 height 15
click at [178, 463] on input "[DEMOGRAPHIC_DATA]" at bounding box center [169, 467] width 15 height 15
radio input "true"
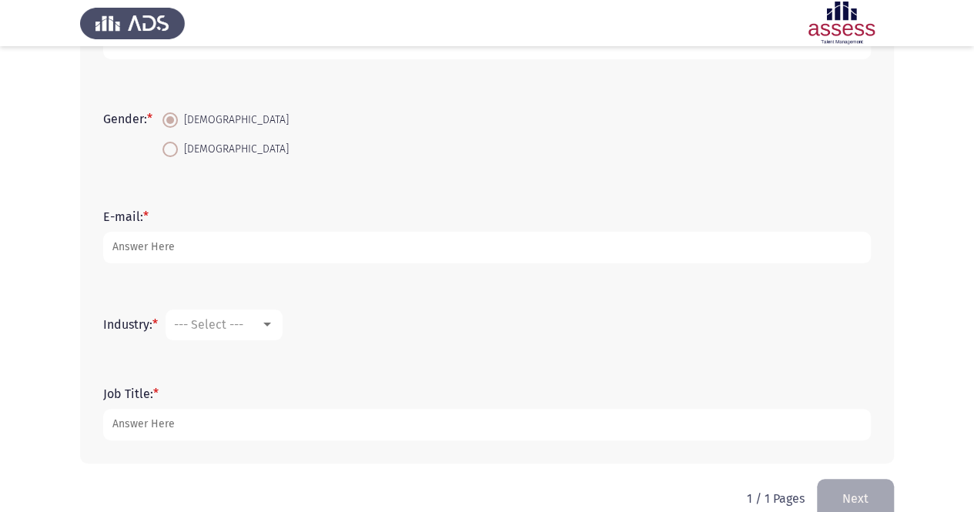
scroll to position [346, 0]
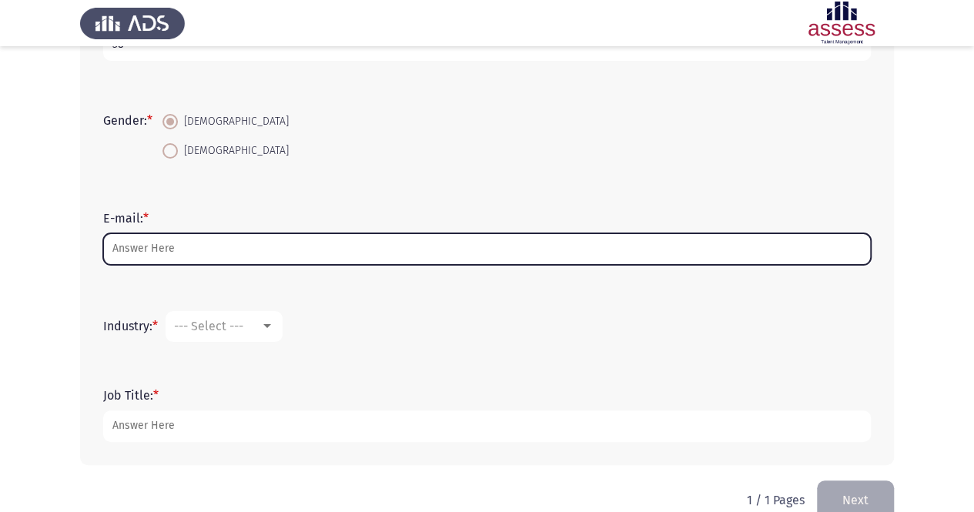
click at [239, 252] on input "E-mail: *" at bounding box center [486, 249] width 767 height 32
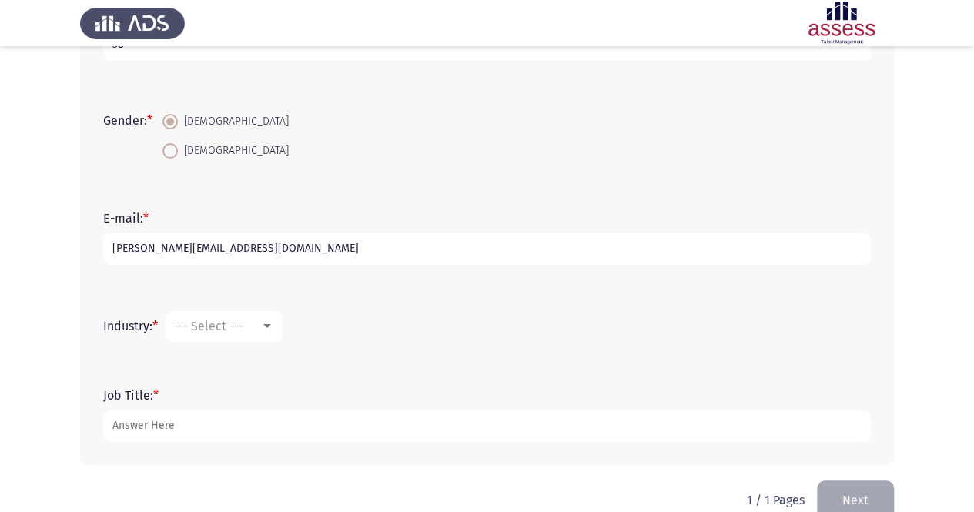
type input "[PERSON_NAME][EMAIL_ADDRESS][DOMAIN_NAME]"
click at [269, 331] on div at bounding box center [267, 326] width 14 height 12
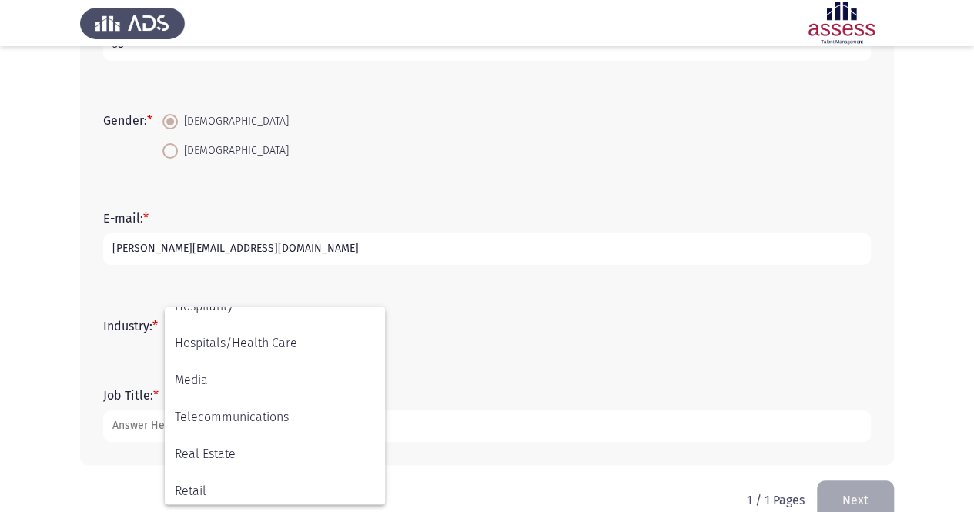
scroll to position [393, 0]
click at [280, 346] on span "Hospitals/Health Care" at bounding box center [275, 339] width 200 height 37
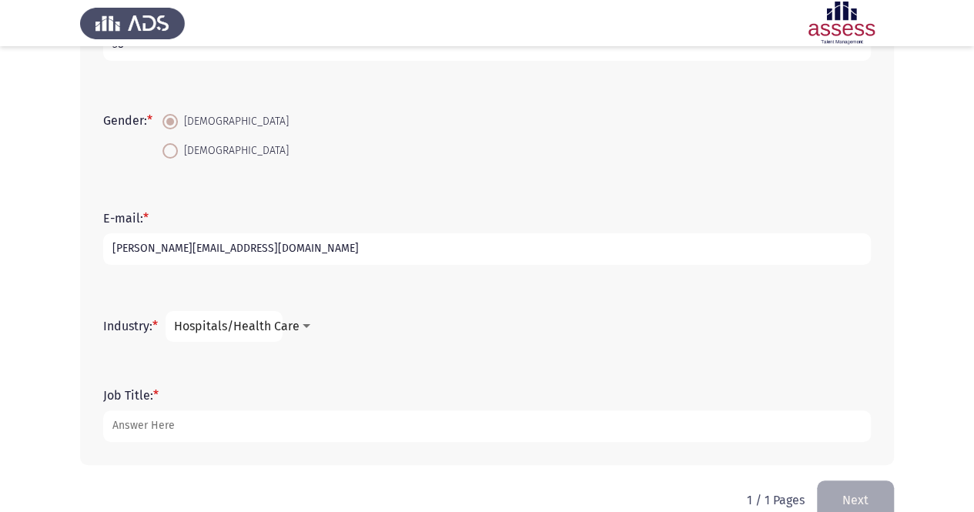
click at [309, 324] on div at bounding box center [306, 326] width 8 height 4
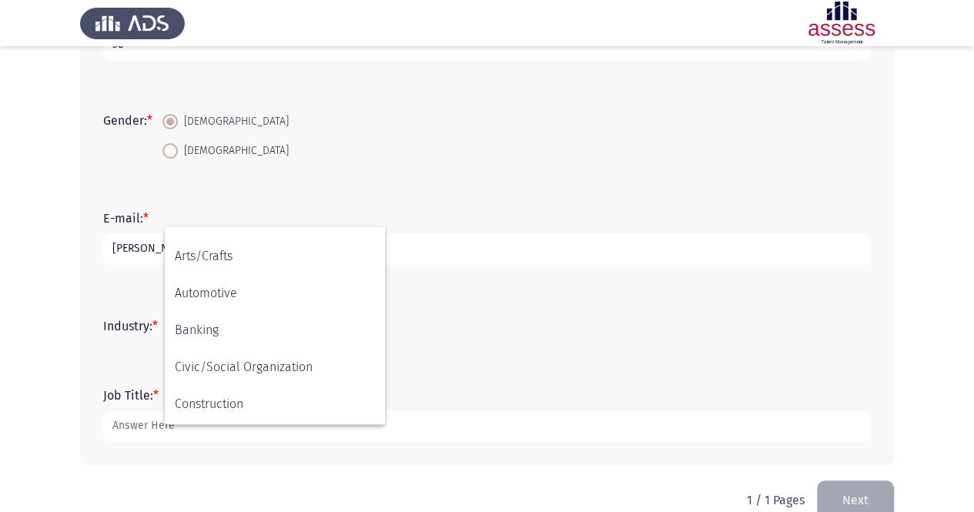
scroll to position [0, 0]
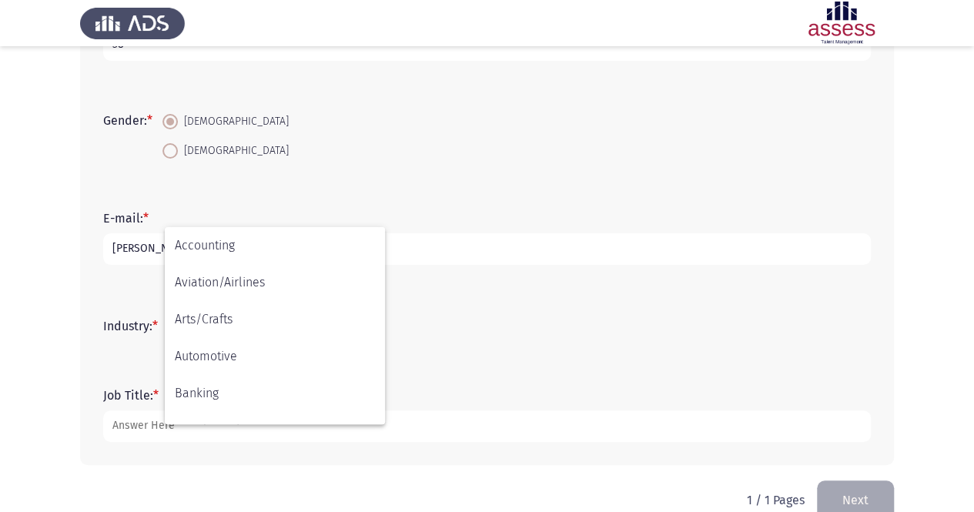
click at [516, 319] on div at bounding box center [487, 256] width 974 height 512
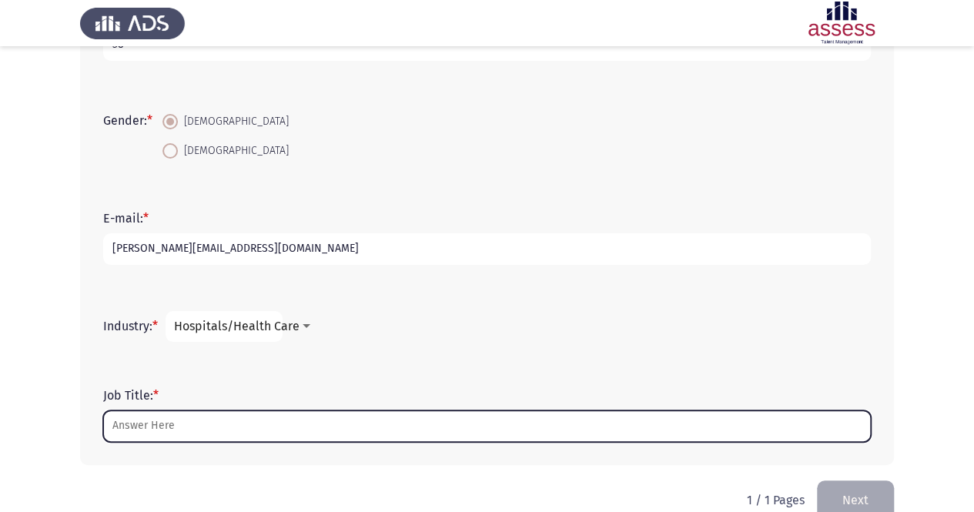
click at [166, 430] on input "Job Title: *" at bounding box center [486, 426] width 767 height 32
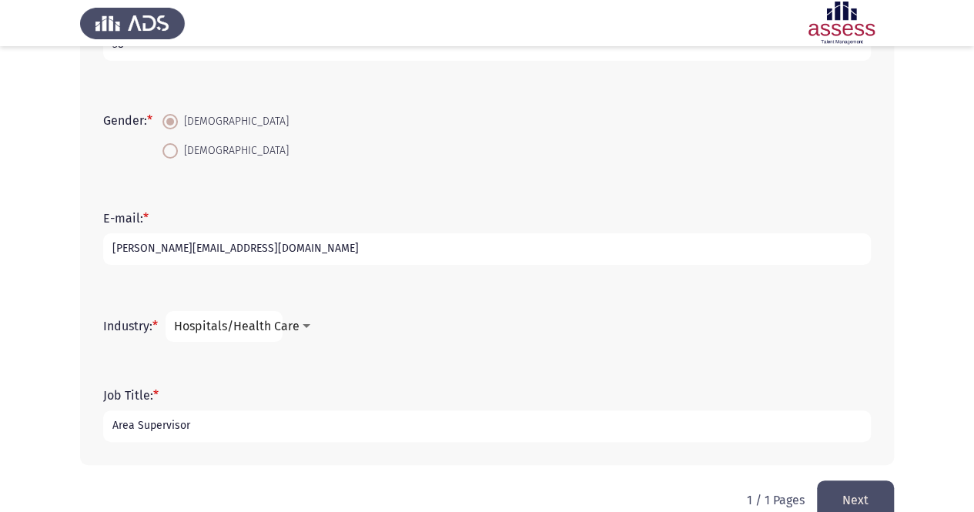
type input "Area Supervisor"
click at [847, 489] on button "Next" at bounding box center [855, 499] width 77 height 39
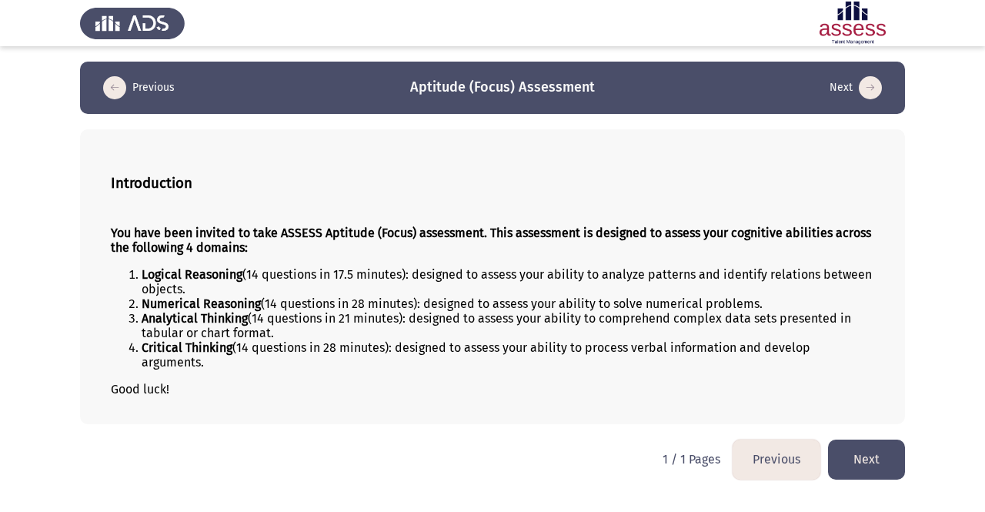
click at [857, 450] on button "Next" at bounding box center [866, 458] width 77 height 39
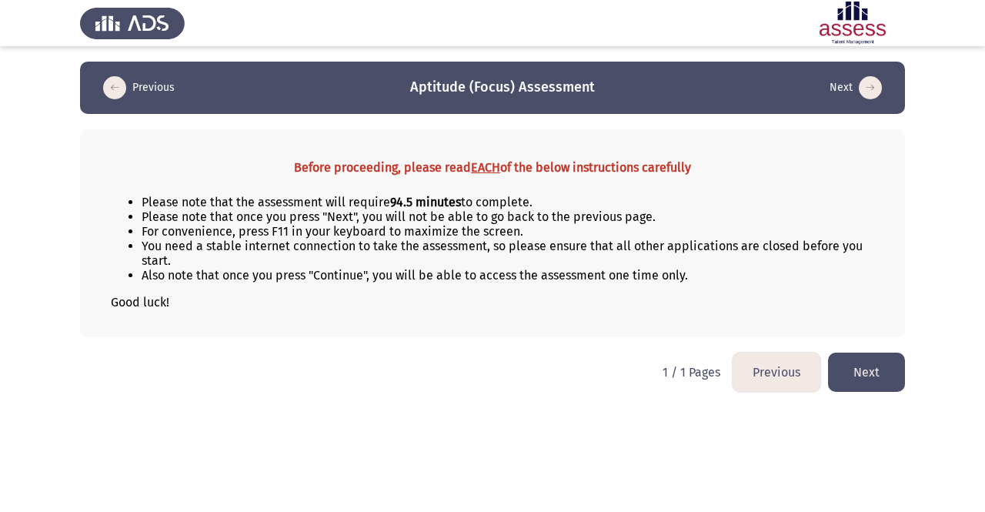
click at [866, 373] on button "Next" at bounding box center [866, 371] width 77 height 39
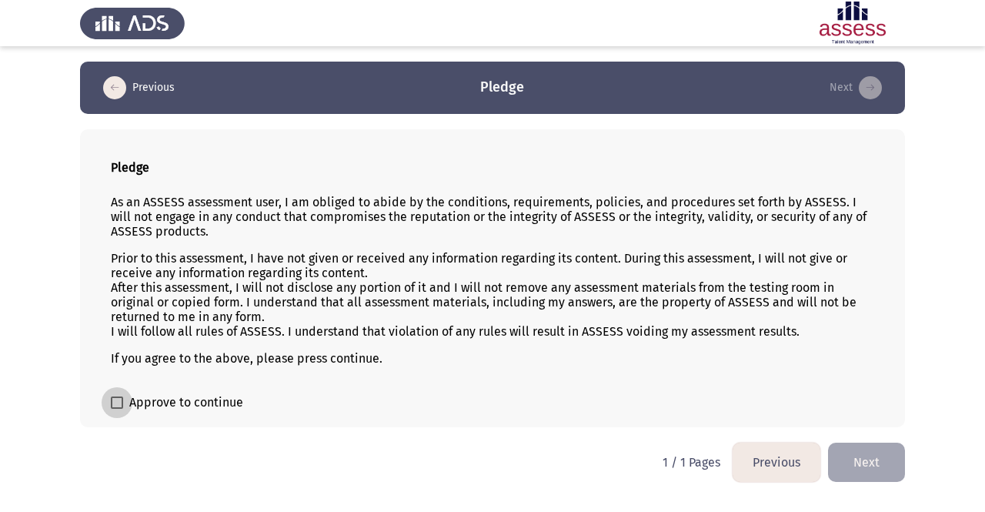
click at [115, 396] on span at bounding box center [117, 402] width 12 height 12
click at [116, 409] on input "Approve to continue" at bounding box center [116, 409] width 1 height 1
checkbox input "true"
click at [860, 469] on button "Next" at bounding box center [866, 462] width 77 height 39
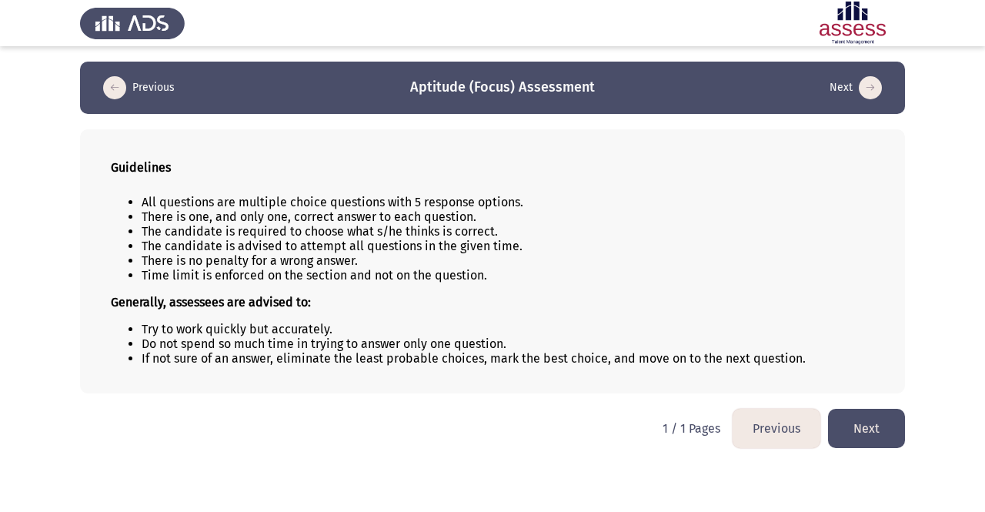
click at [874, 429] on button "Next" at bounding box center [866, 428] width 77 height 39
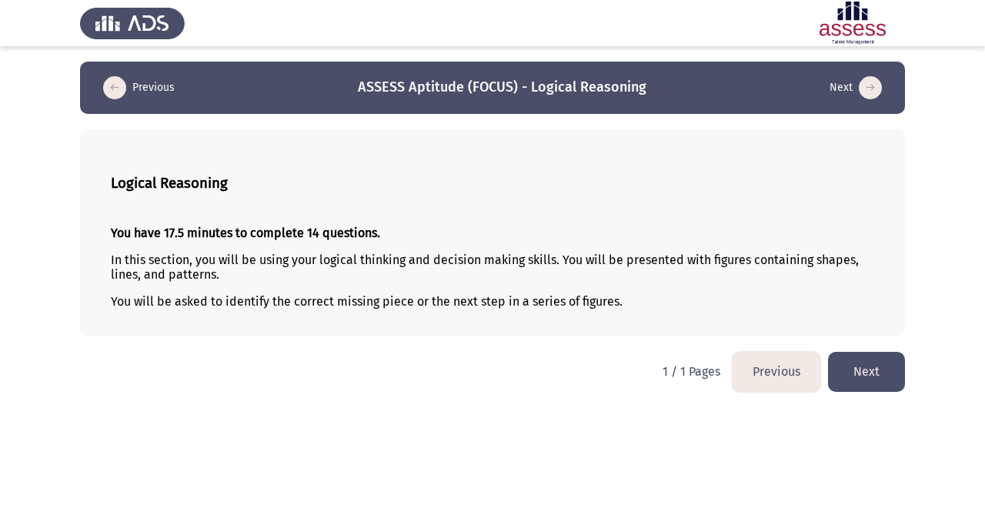
click at [869, 369] on button "Next" at bounding box center [866, 371] width 77 height 39
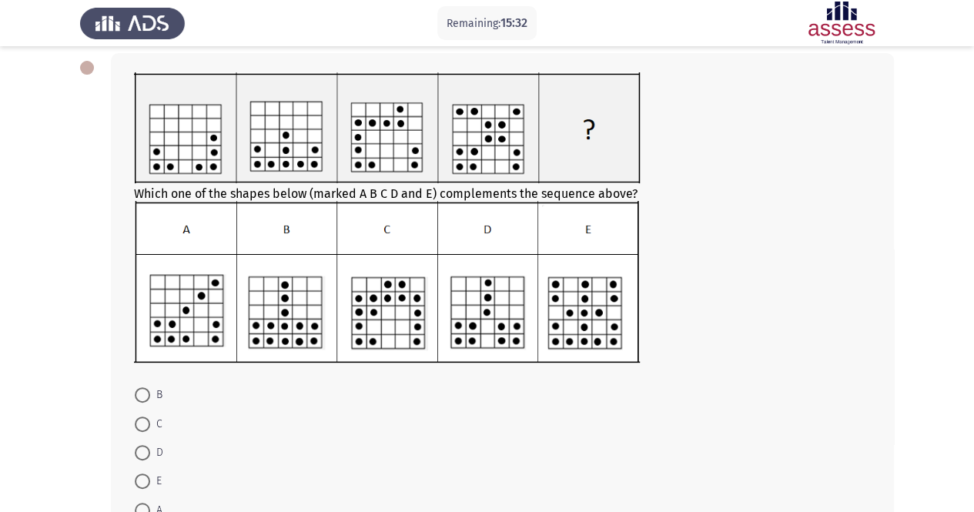
scroll to position [79, 0]
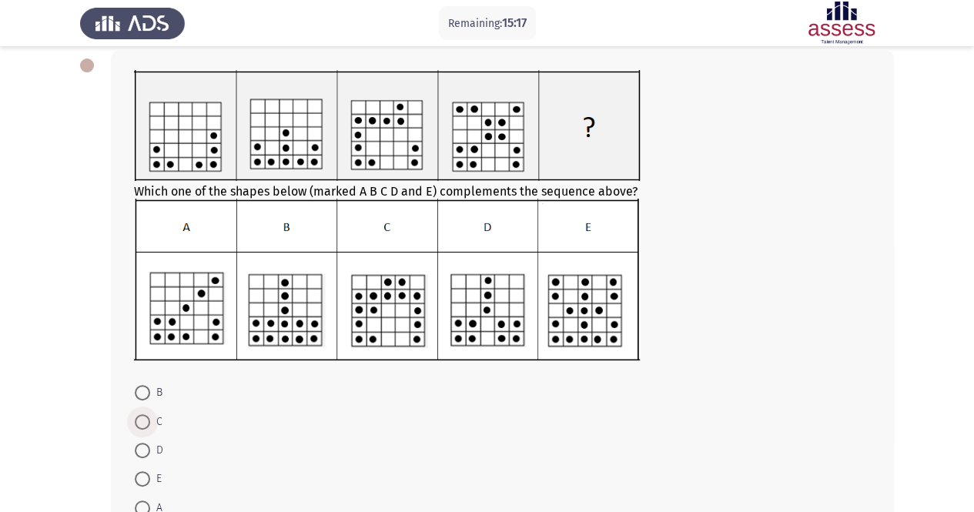
click at [142, 420] on span at bounding box center [142, 421] width 15 height 15
click at [142, 420] on input "C" at bounding box center [142, 421] width 15 height 15
radio input "true"
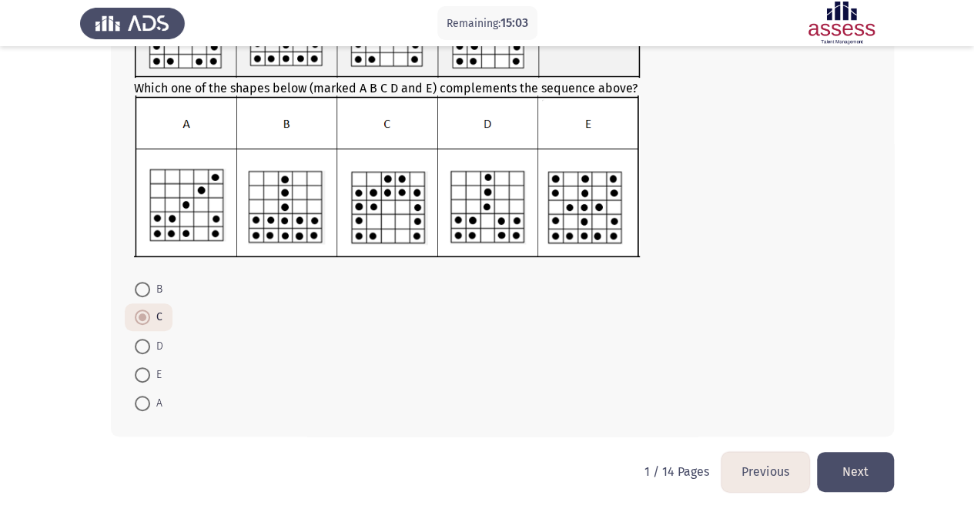
click at [859, 469] on button "Next" at bounding box center [855, 471] width 77 height 39
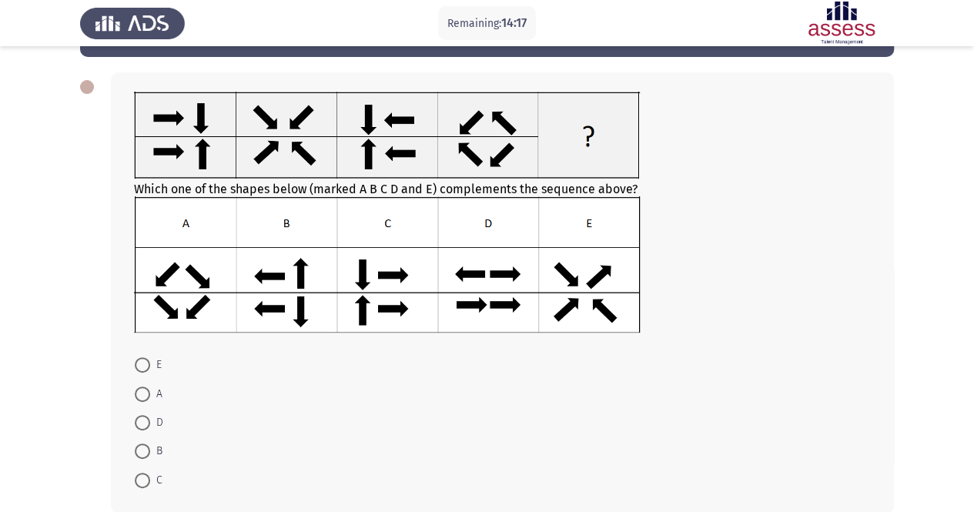
scroll to position [58, 0]
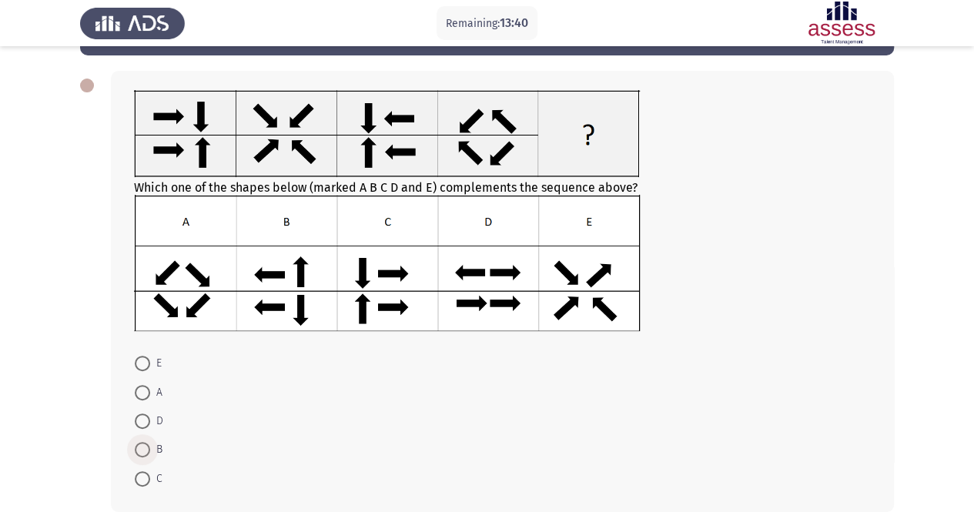
click at [139, 453] on span at bounding box center [142, 449] width 15 height 15
click at [139, 453] on input "B" at bounding box center [142, 449] width 15 height 15
radio input "true"
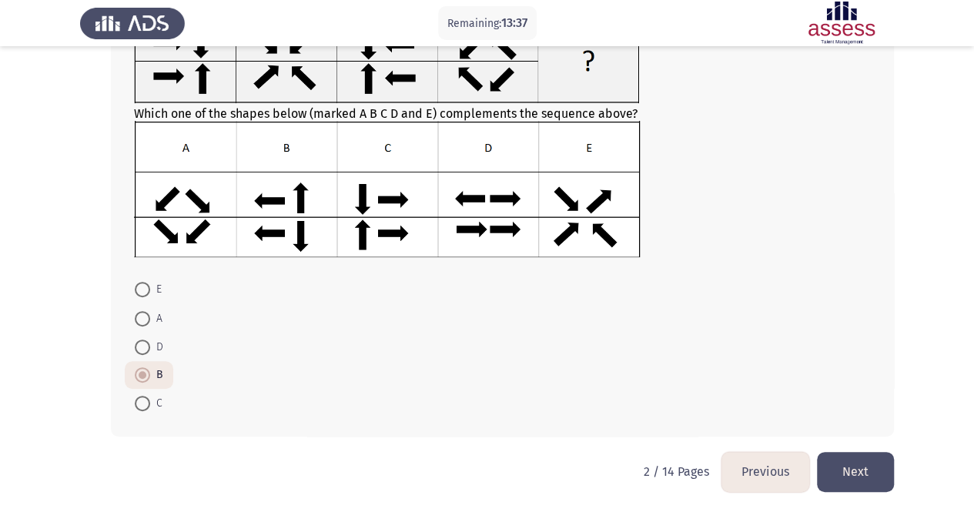
click at [848, 459] on button "Next" at bounding box center [855, 471] width 77 height 39
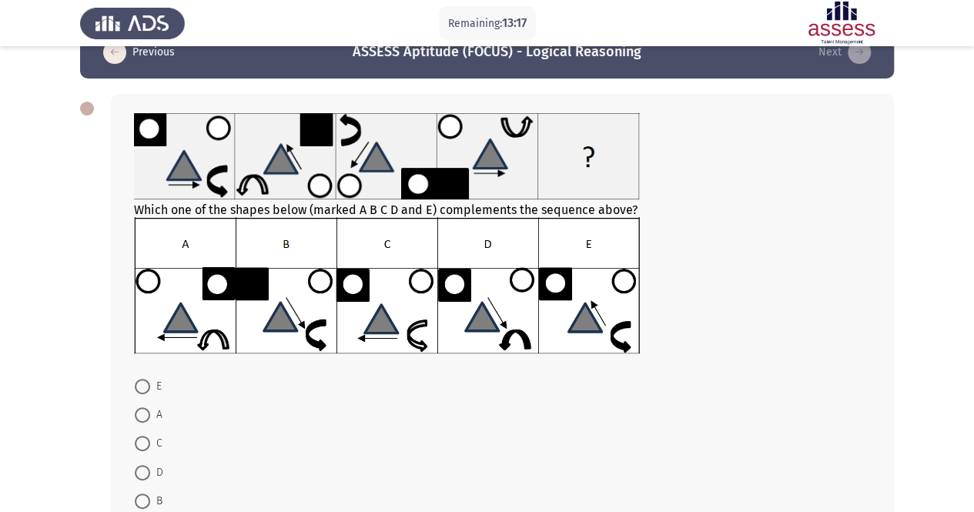
scroll to position [37, 0]
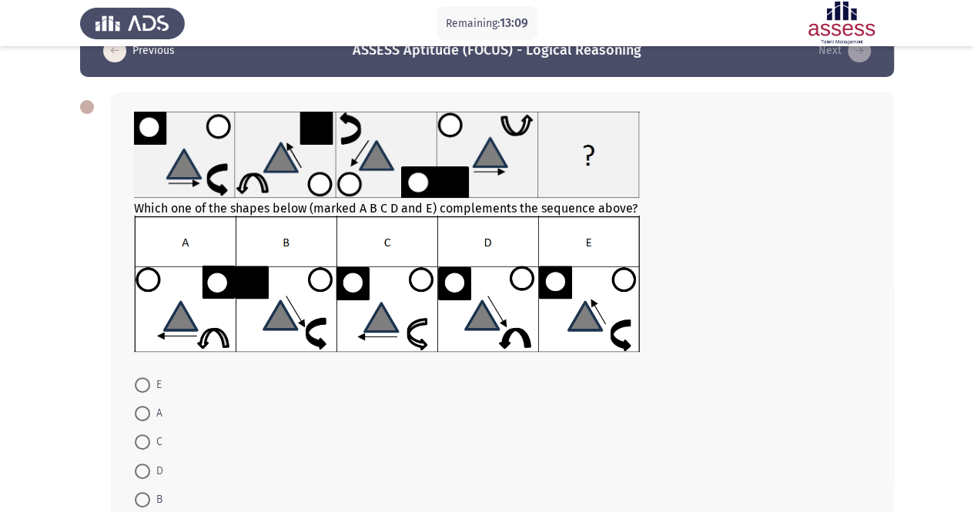
drag, startPoint x: 972, startPoint y: 155, endPoint x: 979, endPoint y: 193, distance: 39.1
click at [974, 193] on html "Remaining: 13:09 Previous ASSESS Aptitude (FOCUS) - Logical Reasoning Next Whic…" at bounding box center [487, 286] width 974 height 646
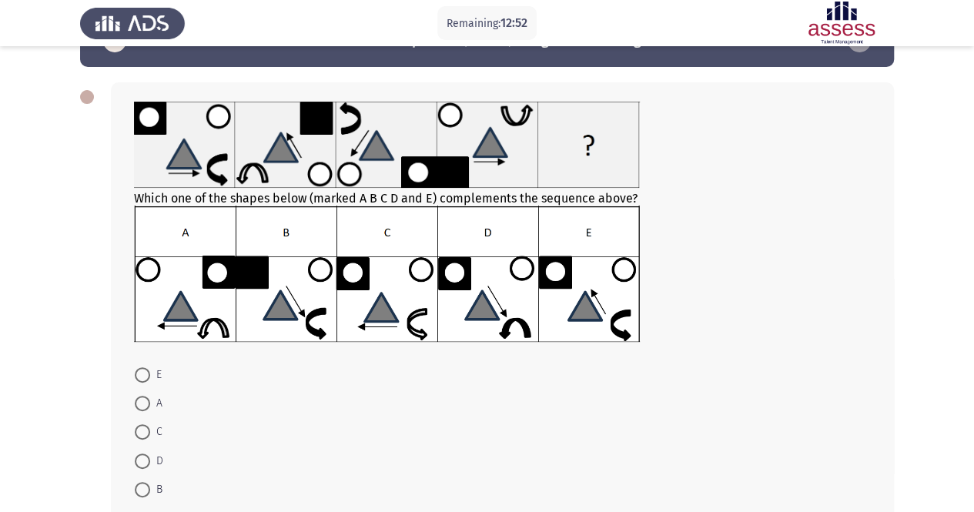
scroll to position [51, 0]
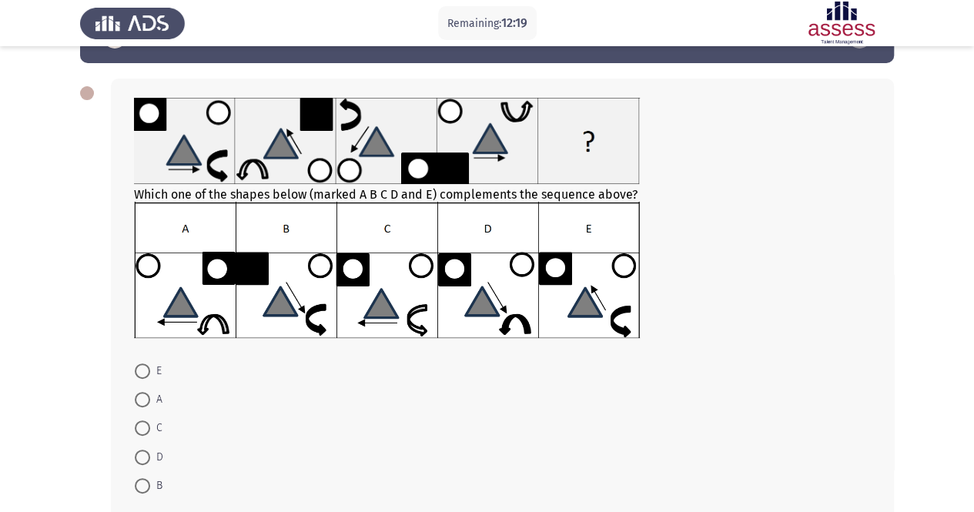
click at [145, 426] on span at bounding box center [142, 427] width 15 height 15
click at [145, 426] on input "C" at bounding box center [142, 427] width 15 height 15
radio input "true"
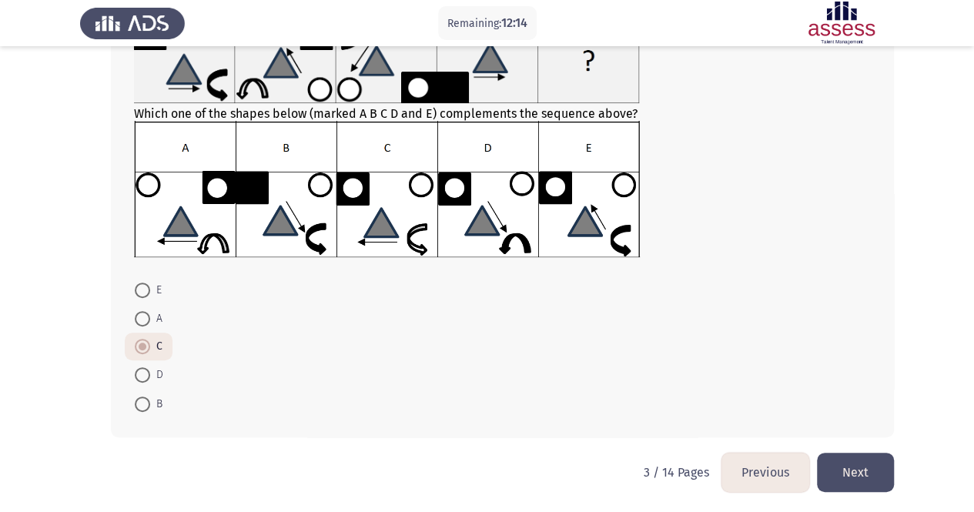
click at [849, 473] on button "Next" at bounding box center [855, 472] width 77 height 39
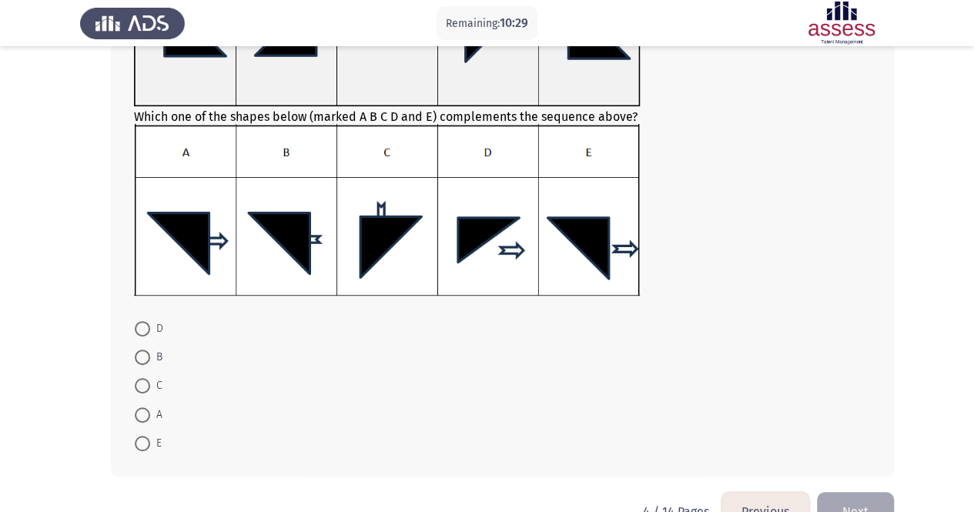
scroll to position [249, 0]
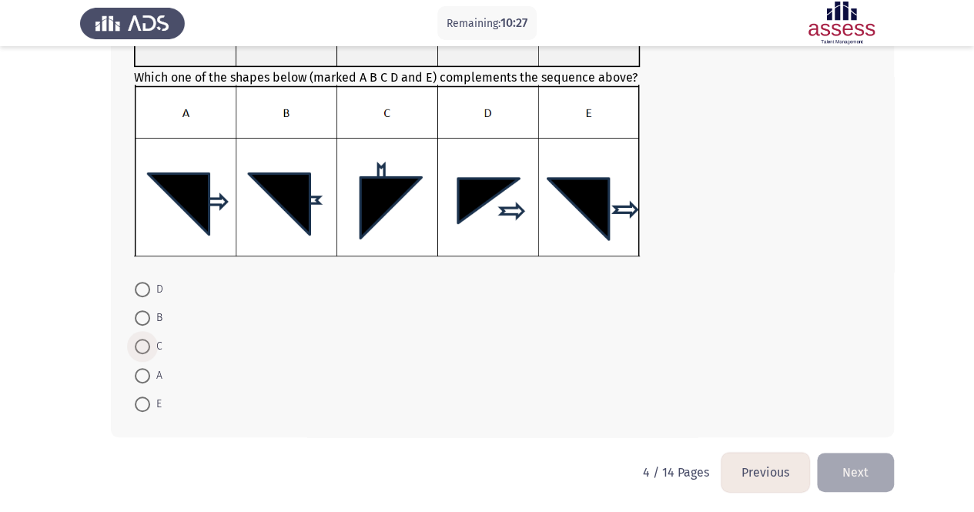
click at [142, 341] on span at bounding box center [142, 346] width 15 height 15
click at [142, 341] on input "C" at bounding box center [142, 346] width 15 height 15
radio input "true"
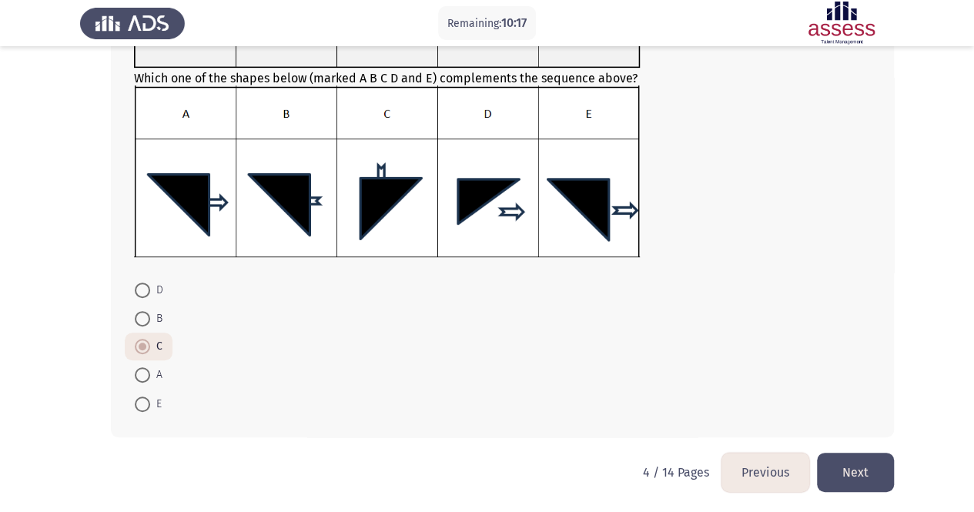
click at [875, 461] on button "Next" at bounding box center [855, 472] width 77 height 39
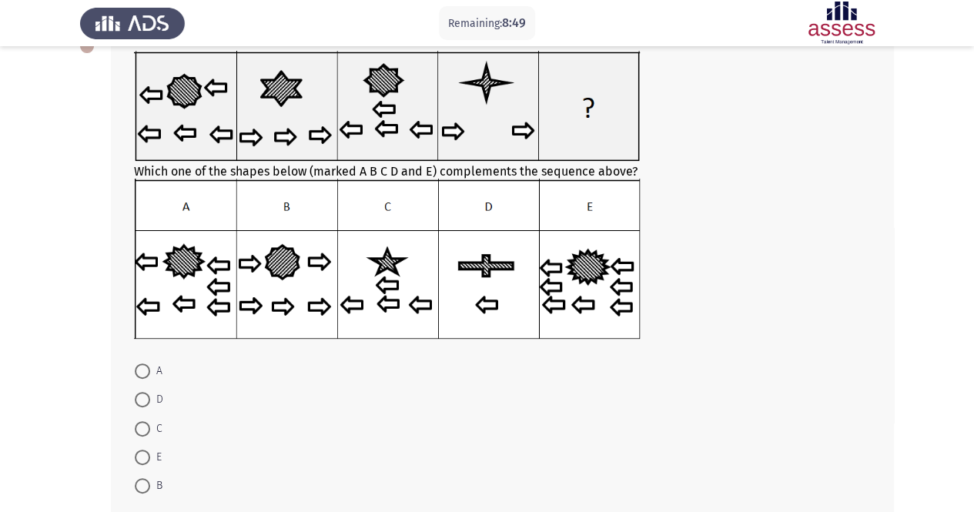
scroll to position [96, 0]
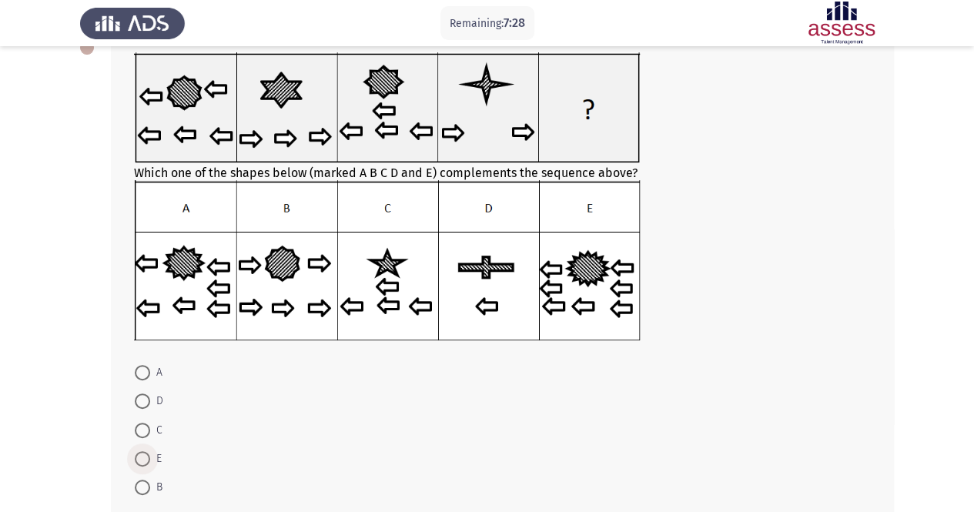
click at [145, 451] on span at bounding box center [142, 458] width 15 height 15
click at [145, 451] on input "E" at bounding box center [142, 458] width 15 height 15
radio input "true"
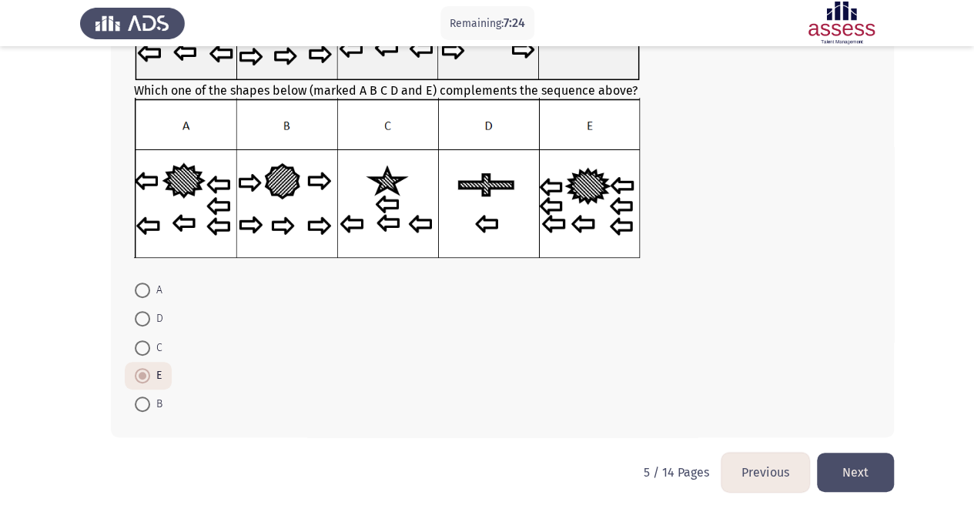
click at [858, 461] on button "Next" at bounding box center [855, 472] width 77 height 39
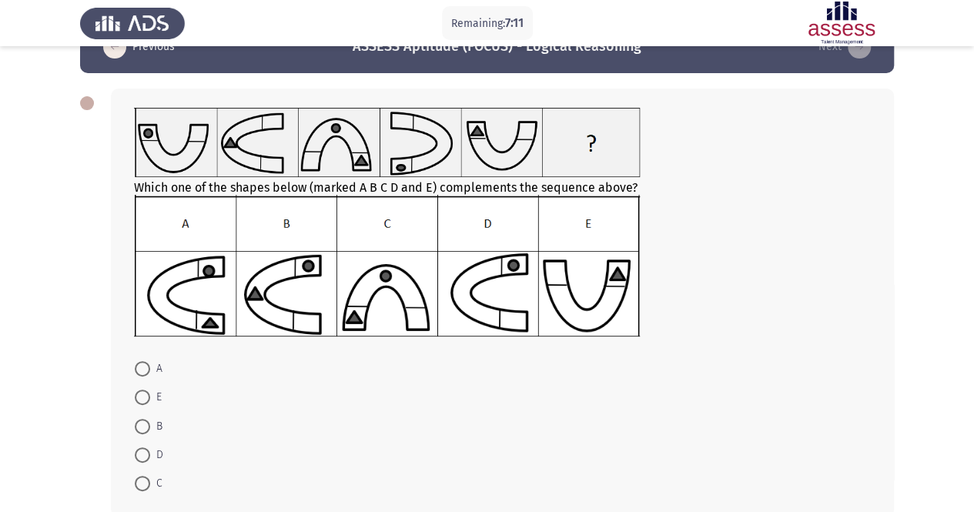
scroll to position [55, 0]
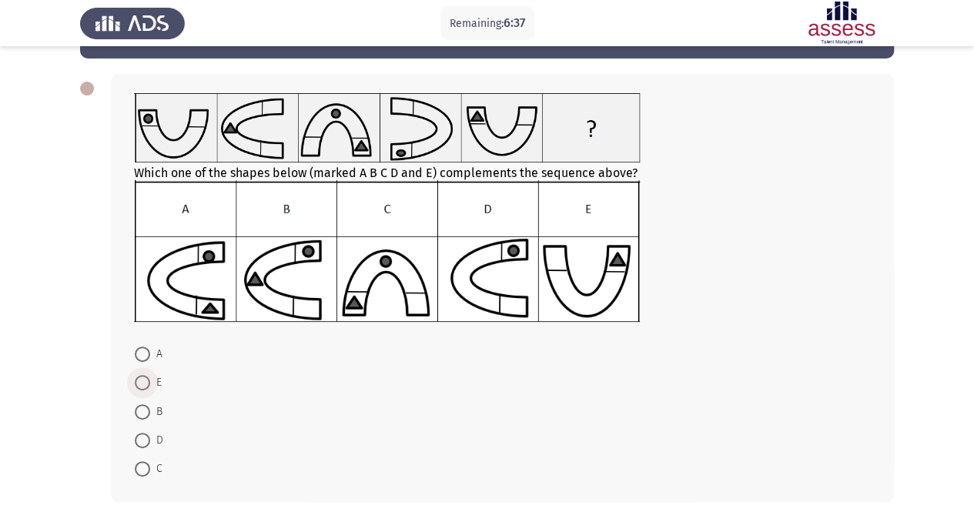
click at [145, 385] on span at bounding box center [142, 382] width 15 height 15
click at [145, 385] on input "E" at bounding box center [142, 382] width 15 height 15
radio input "true"
click at [142, 439] on span at bounding box center [142, 439] width 15 height 15
click at [142, 439] on input "D" at bounding box center [142, 439] width 15 height 15
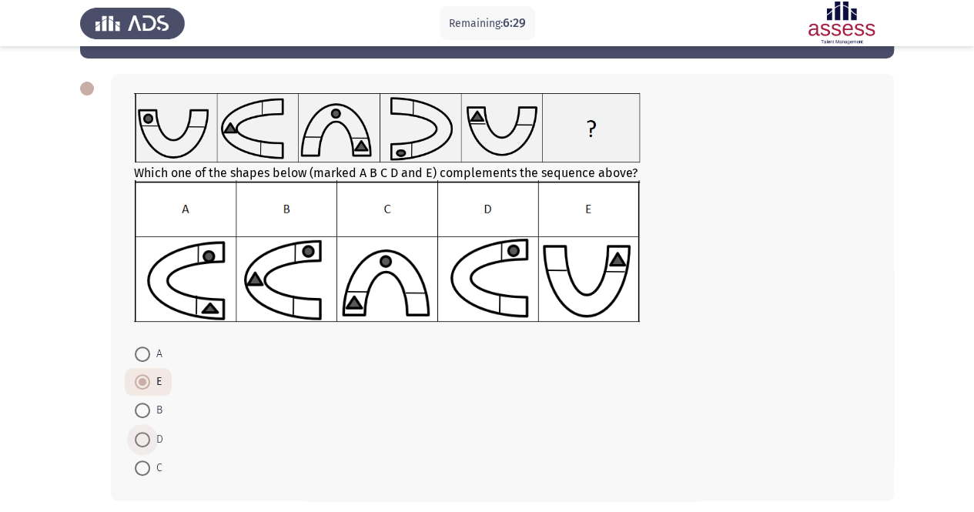
radio input "true"
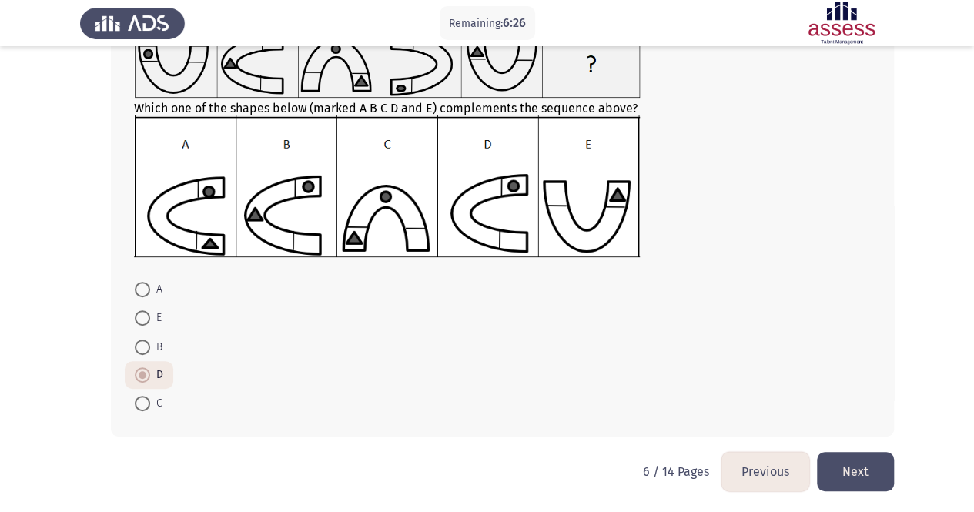
click at [854, 472] on button "Next" at bounding box center [855, 471] width 77 height 39
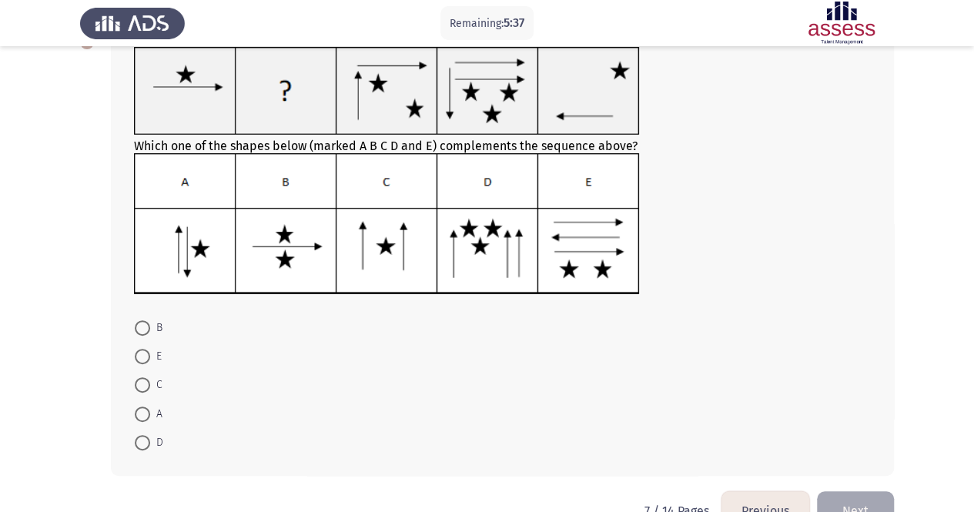
scroll to position [100, 0]
click at [144, 332] on span at bounding box center [142, 329] width 15 height 15
click at [144, 332] on input "B" at bounding box center [142, 329] width 15 height 15
radio input "true"
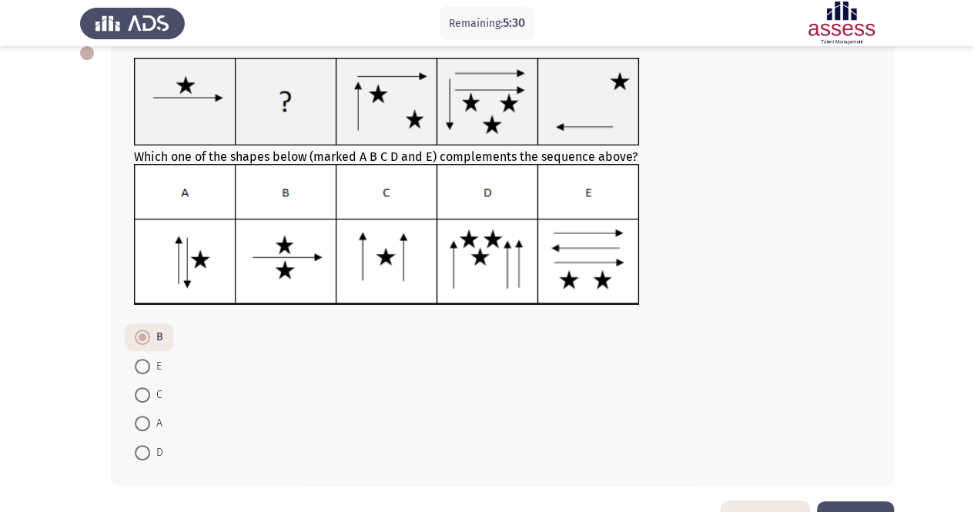
scroll to position [139, 0]
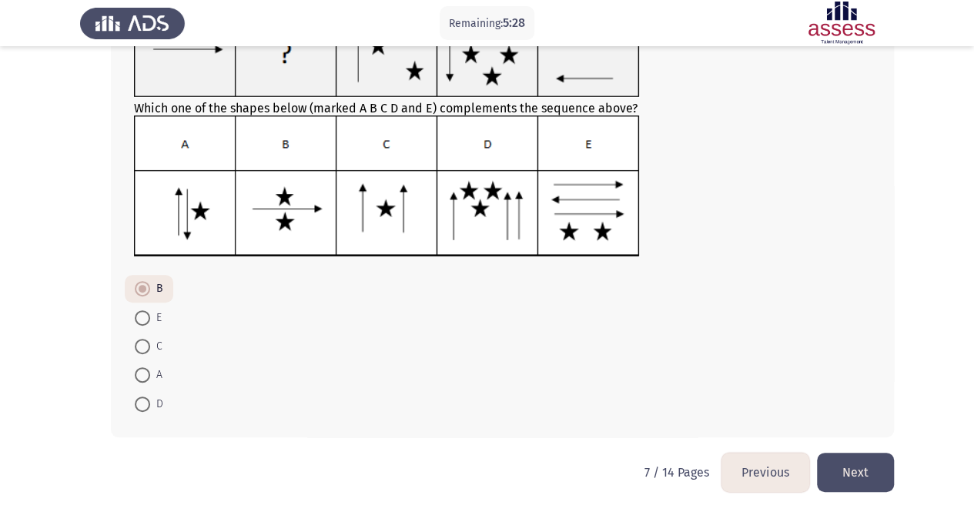
click at [845, 473] on button "Next" at bounding box center [855, 472] width 77 height 39
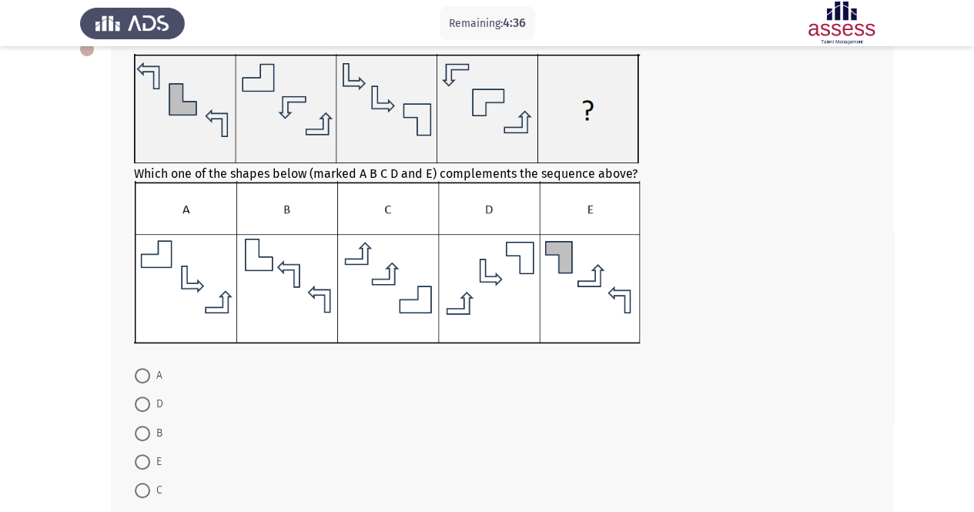
scroll to position [93, 0]
click at [142, 399] on span at bounding box center [142, 405] width 15 height 15
click at [142, 399] on input "D" at bounding box center [142, 405] width 15 height 15
radio input "true"
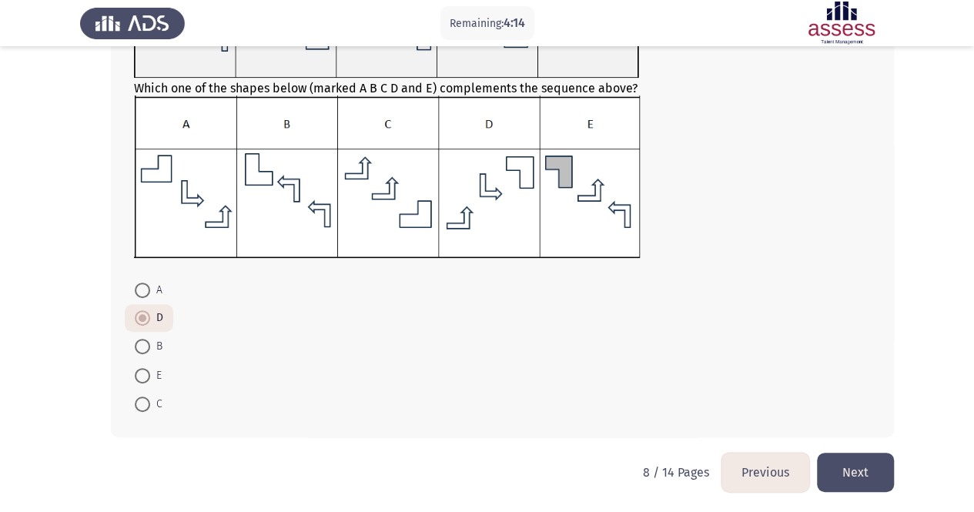
click at [844, 467] on button "Next" at bounding box center [855, 472] width 77 height 39
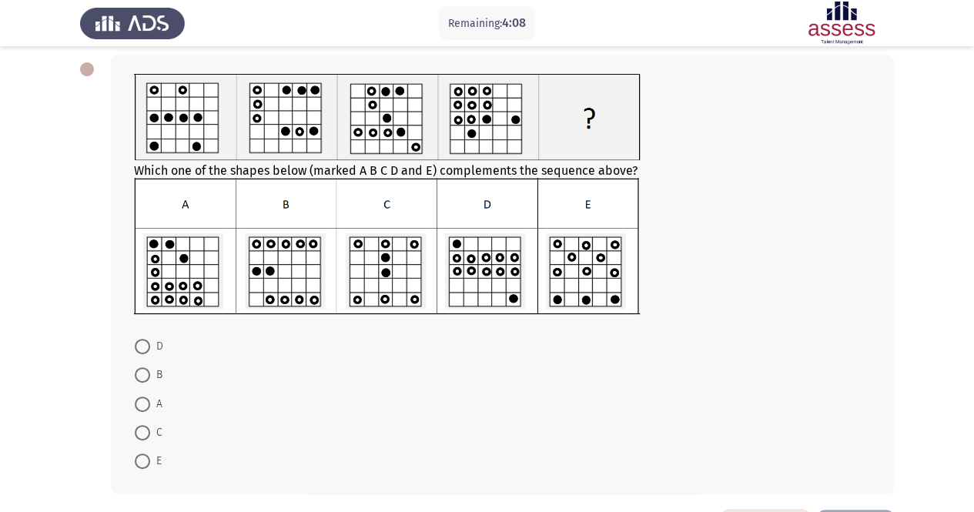
scroll to position [75, 0]
click at [149, 348] on span at bounding box center [142, 345] width 15 height 15
click at [149, 348] on input "D" at bounding box center [142, 345] width 15 height 15
radio input "true"
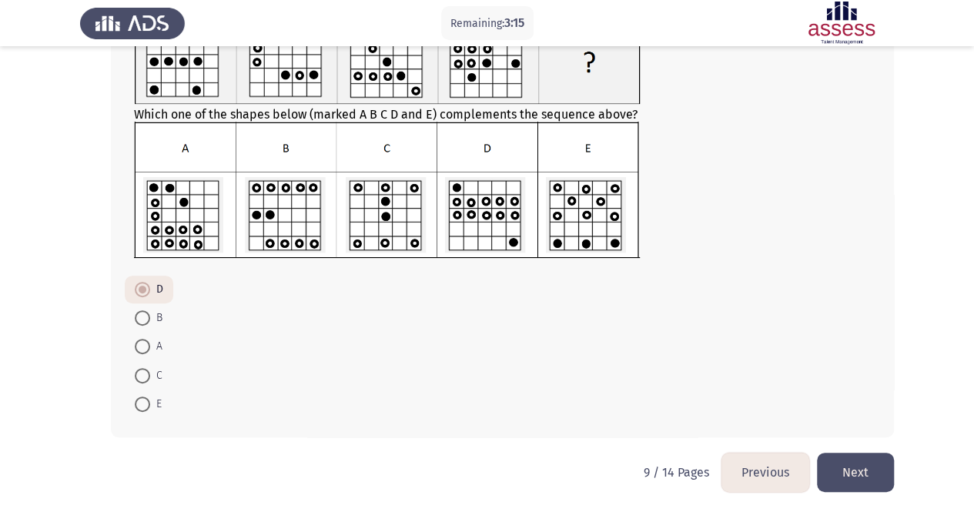
click at [865, 464] on button "Next" at bounding box center [855, 472] width 77 height 39
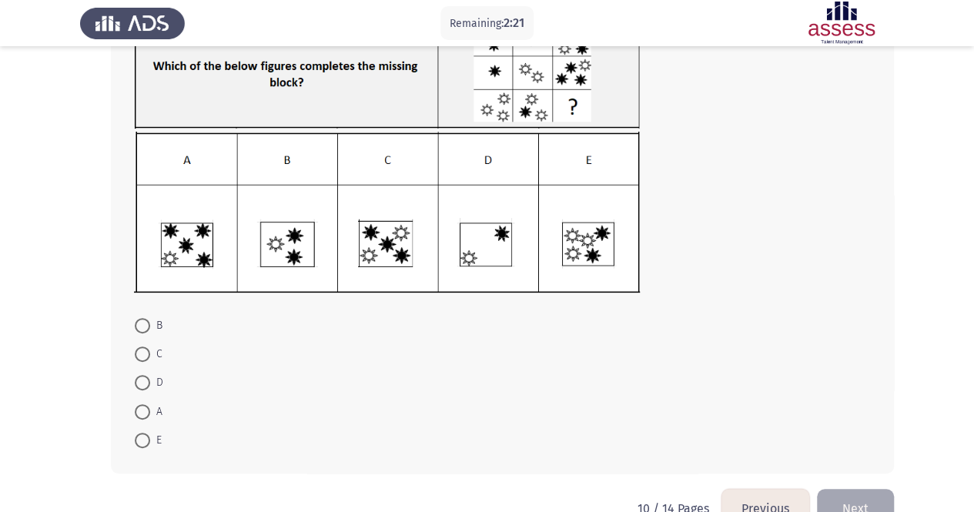
scroll to position [132, 0]
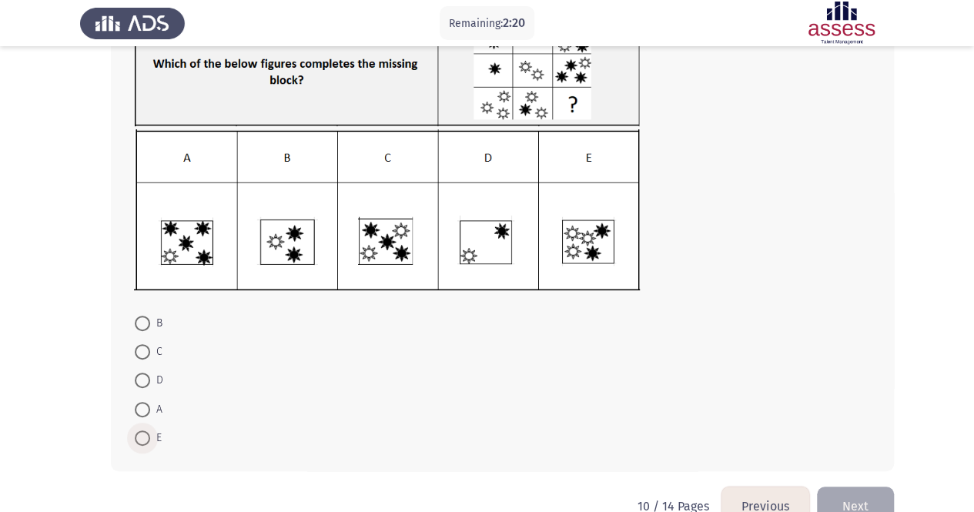
click at [142, 441] on span at bounding box center [142, 437] width 15 height 15
click at [142, 441] on input "E" at bounding box center [142, 437] width 15 height 15
radio input "true"
click at [864, 496] on button "Next" at bounding box center [855, 505] width 77 height 39
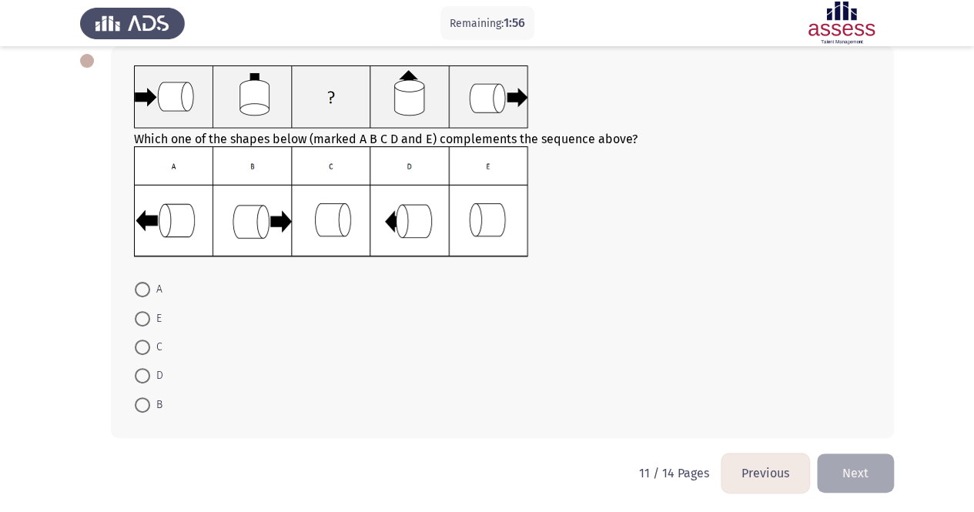
scroll to position [84, 0]
click at [139, 343] on span at bounding box center [142, 346] width 15 height 15
click at [139, 343] on input "C" at bounding box center [142, 346] width 15 height 15
radio input "true"
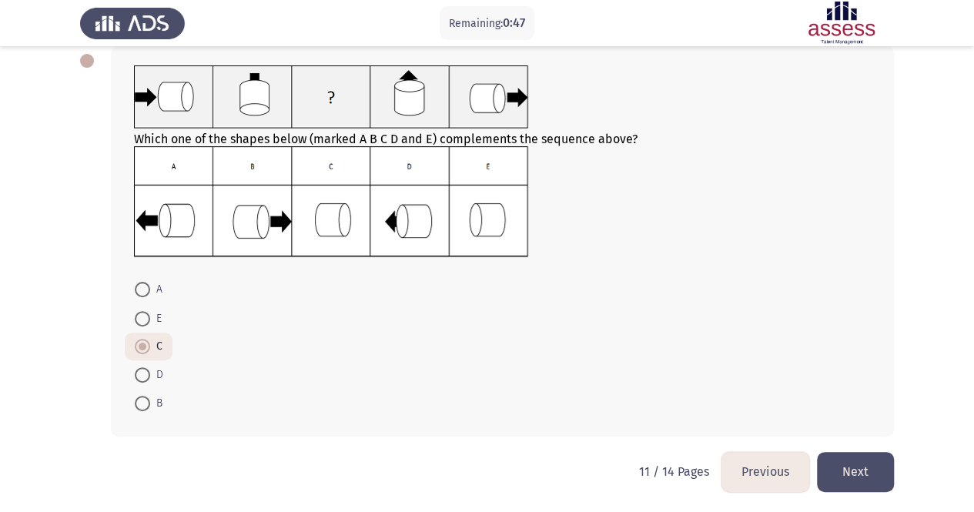
click at [844, 471] on button "Next" at bounding box center [855, 471] width 77 height 39
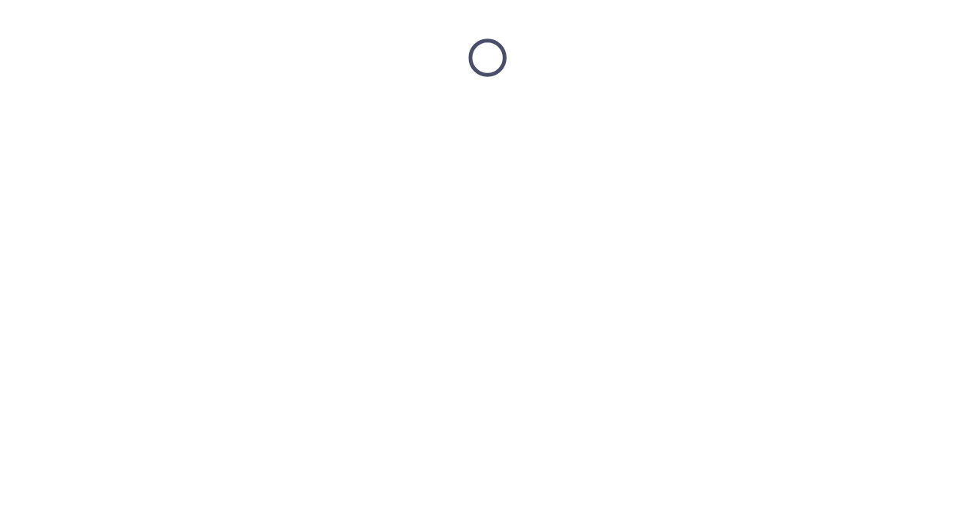
scroll to position [0, 0]
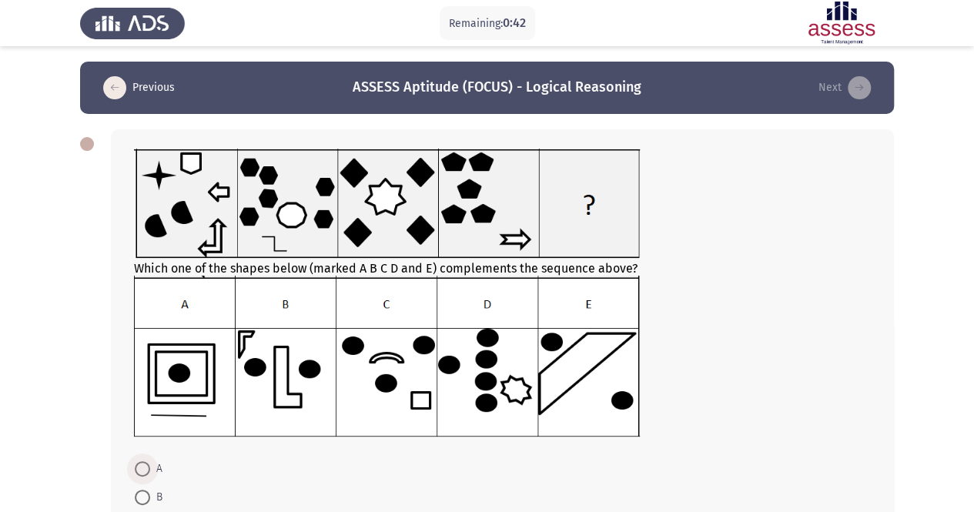
click at [149, 465] on span at bounding box center [142, 468] width 15 height 15
click at [149, 465] on input "A" at bounding box center [142, 468] width 15 height 15
radio input "true"
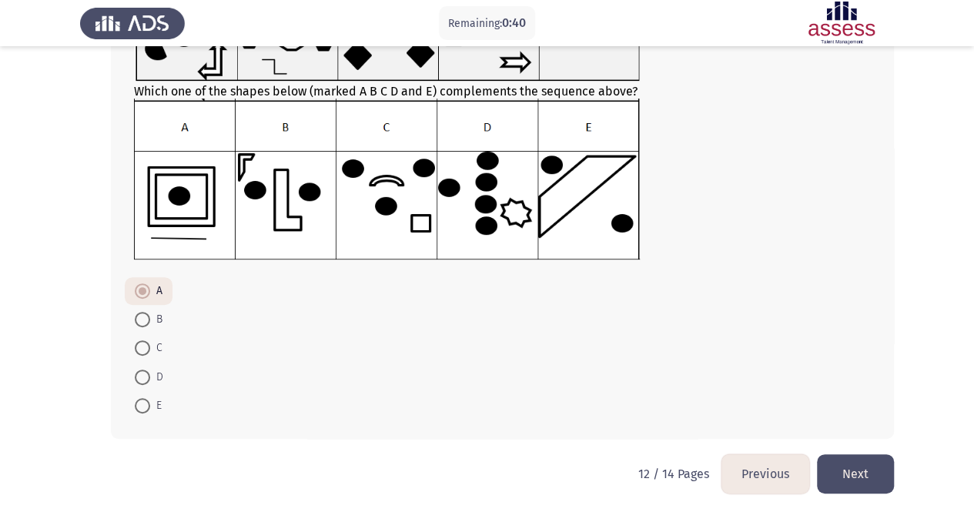
scroll to position [179, 0]
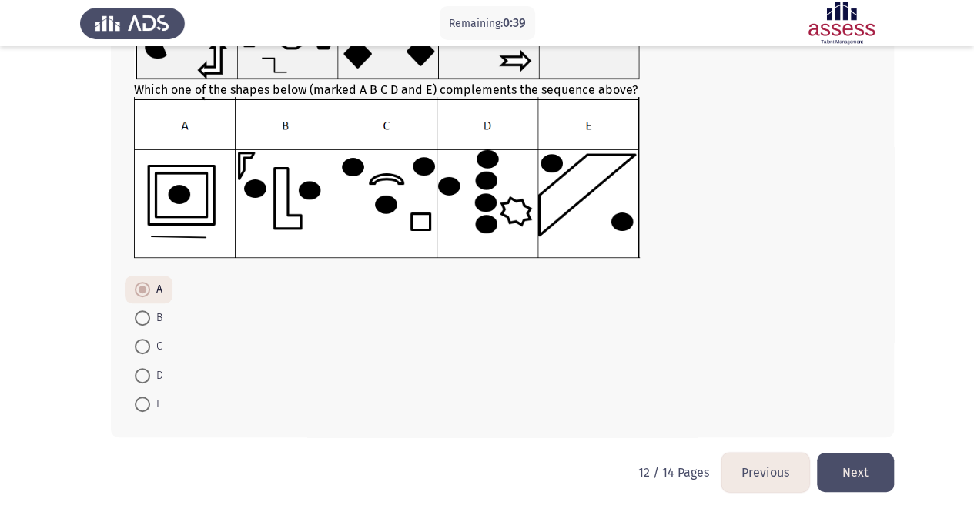
click at [836, 475] on button "Next" at bounding box center [855, 472] width 77 height 39
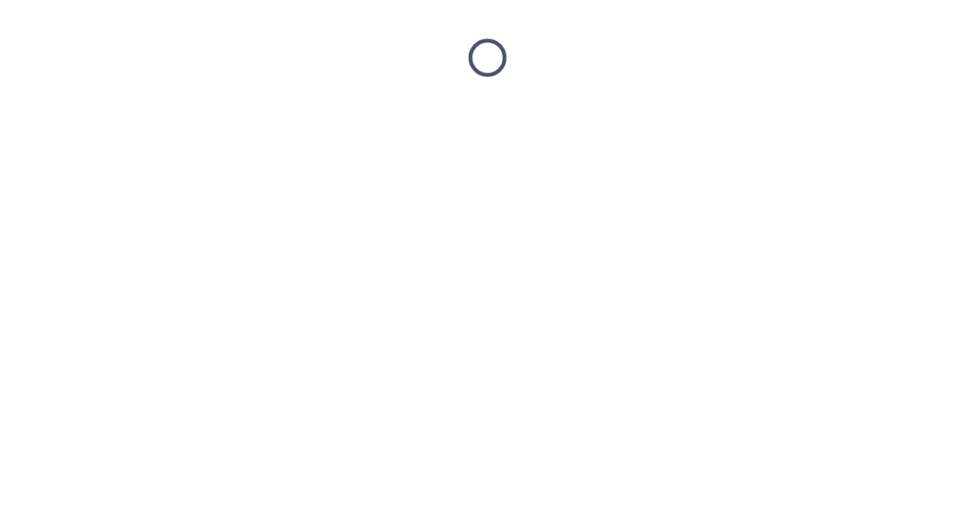
scroll to position [0, 0]
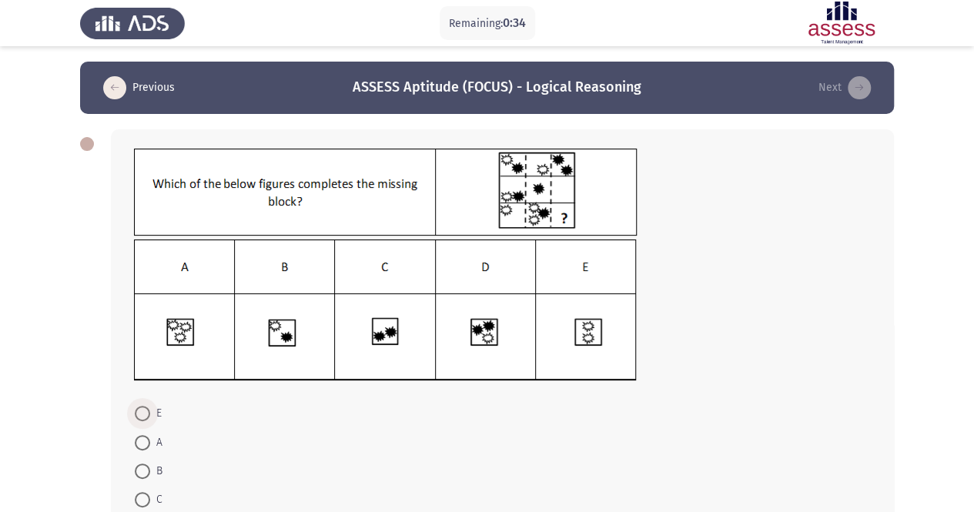
click at [144, 413] on span at bounding box center [142, 413] width 15 height 15
click at [144, 413] on input "E" at bounding box center [142, 413] width 15 height 15
radio input "true"
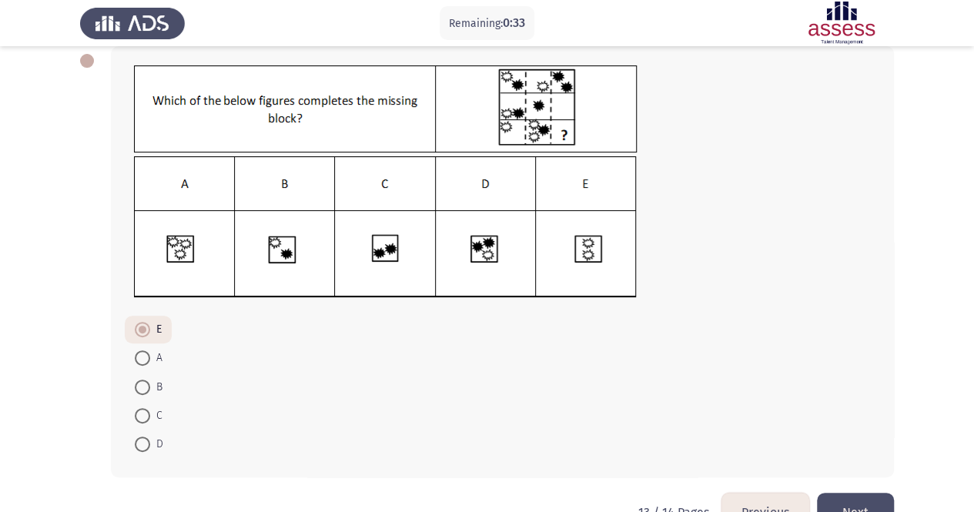
scroll to position [124, 0]
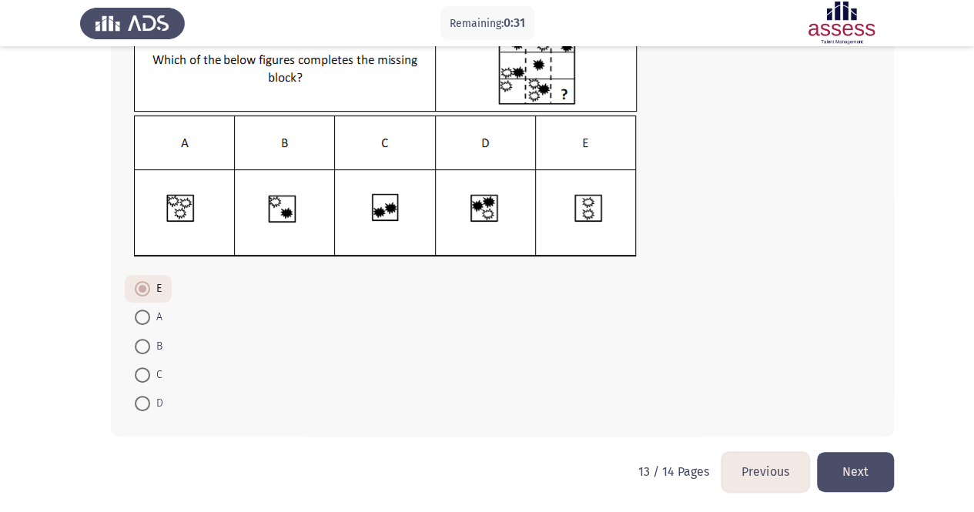
click at [860, 466] on button "Next" at bounding box center [855, 471] width 77 height 39
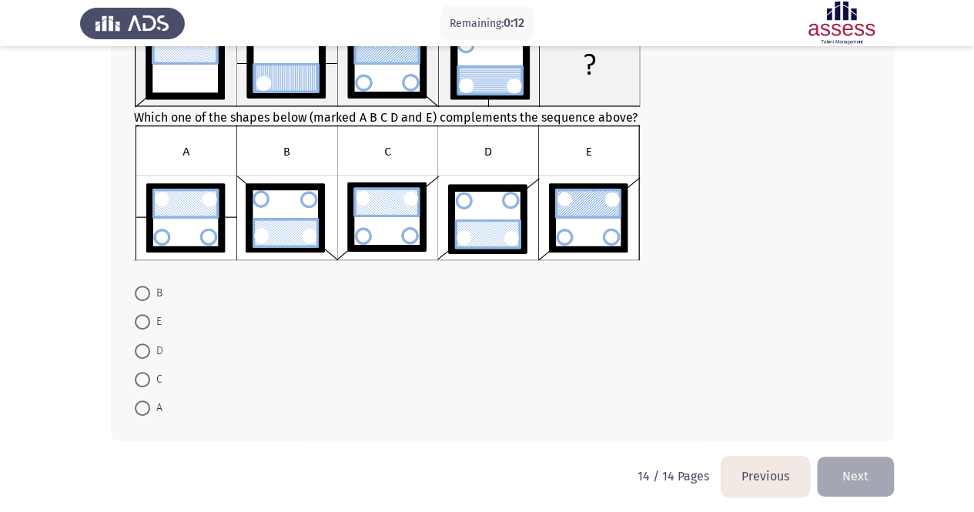
scroll to position [134, 0]
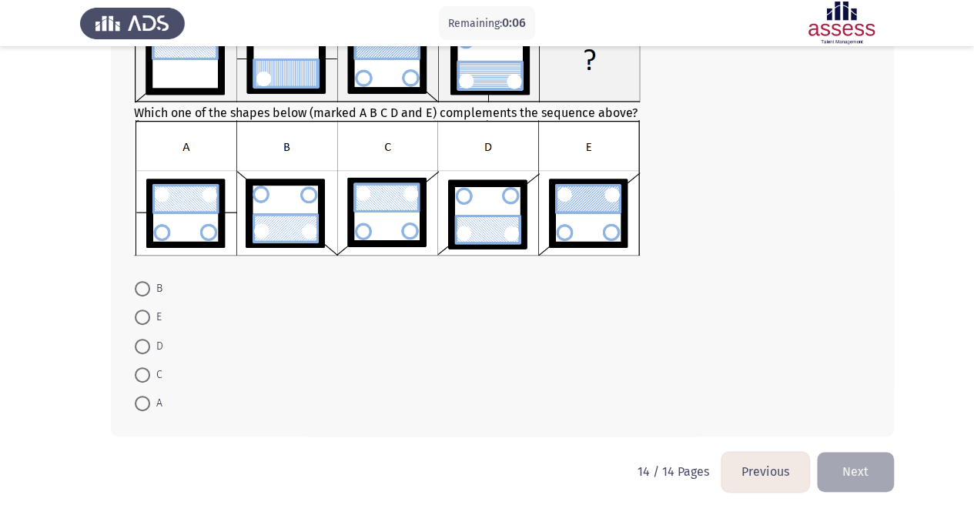
click at [142, 293] on span at bounding box center [142, 288] width 15 height 15
click at [142, 293] on input "B" at bounding box center [142, 288] width 15 height 15
radio input "true"
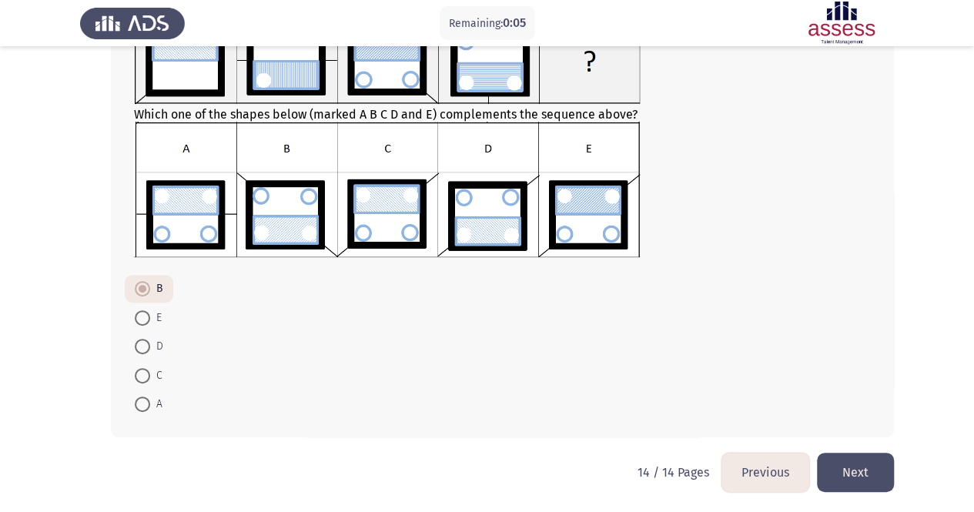
click at [844, 461] on button "Next" at bounding box center [855, 472] width 77 height 39
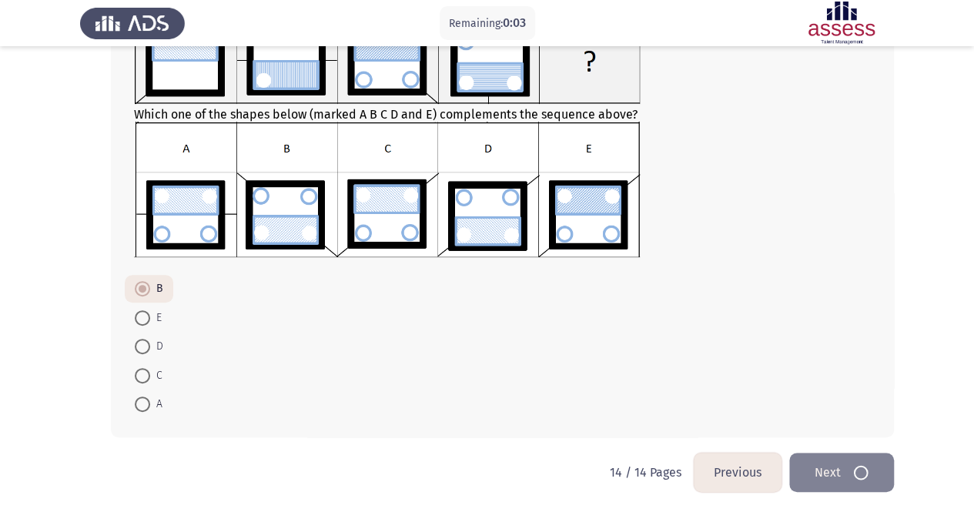
scroll to position [0, 0]
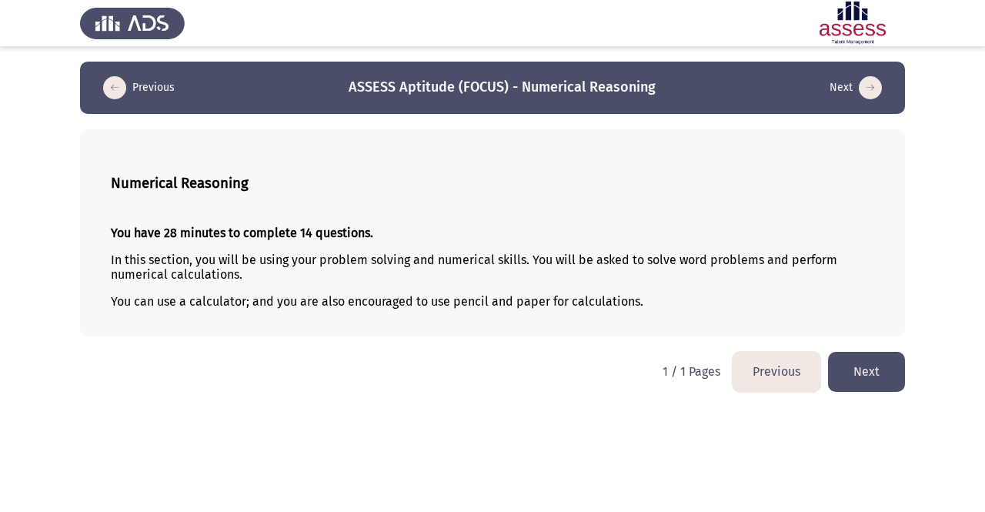
click at [870, 371] on button "Next" at bounding box center [866, 371] width 77 height 39
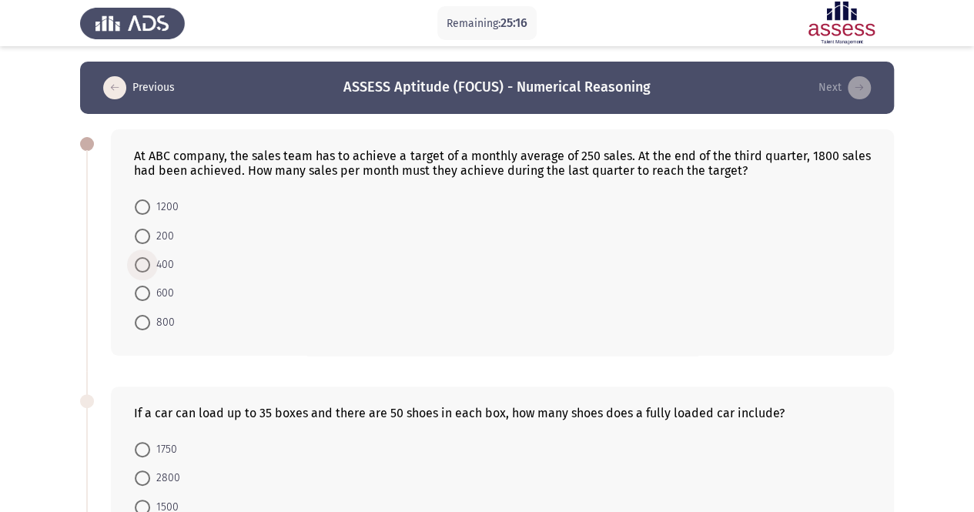
click at [144, 269] on span at bounding box center [142, 264] width 15 height 15
click at [144, 269] on input "400" at bounding box center [142, 264] width 15 height 15
radio input "true"
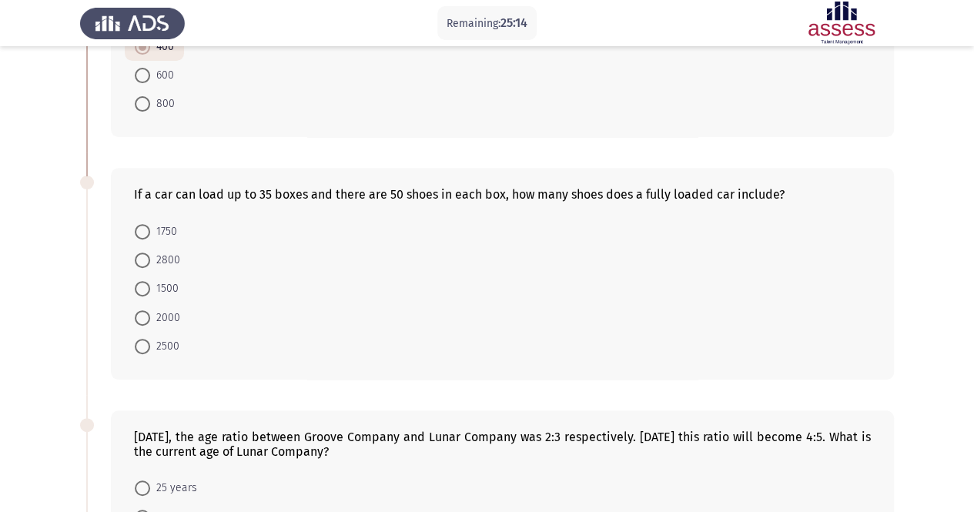
scroll to position [219, 0]
click at [147, 230] on span at bounding box center [142, 229] width 15 height 15
click at [147, 230] on input "1750" at bounding box center [142, 229] width 15 height 15
radio input "true"
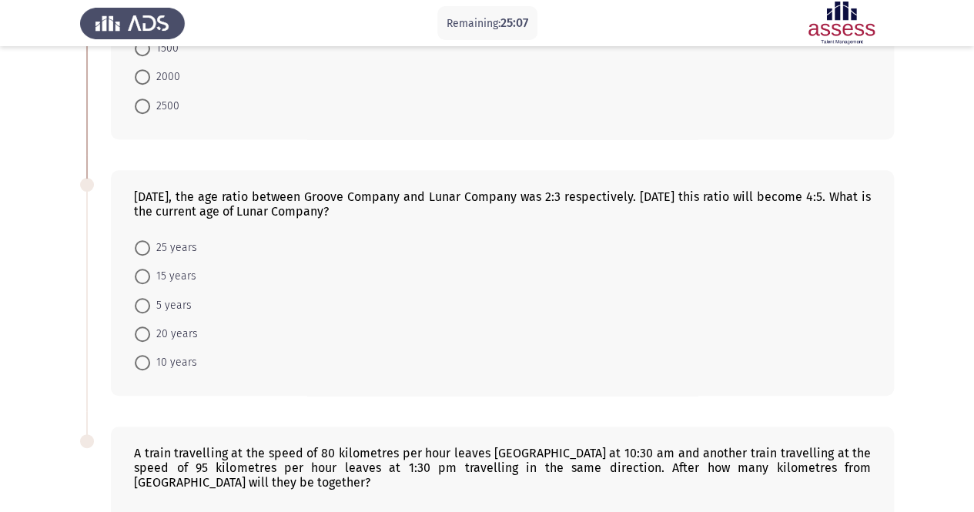
scroll to position [459, 0]
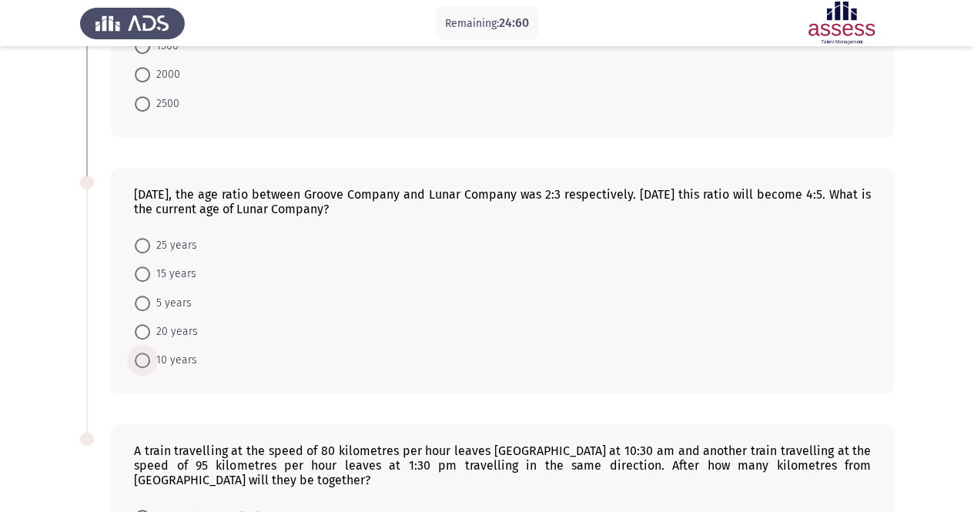
click at [156, 353] on span "10 years" at bounding box center [173, 360] width 47 height 18
click at [150, 353] on input "10 years" at bounding box center [142, 359] width 15 height 15
radio input "true"
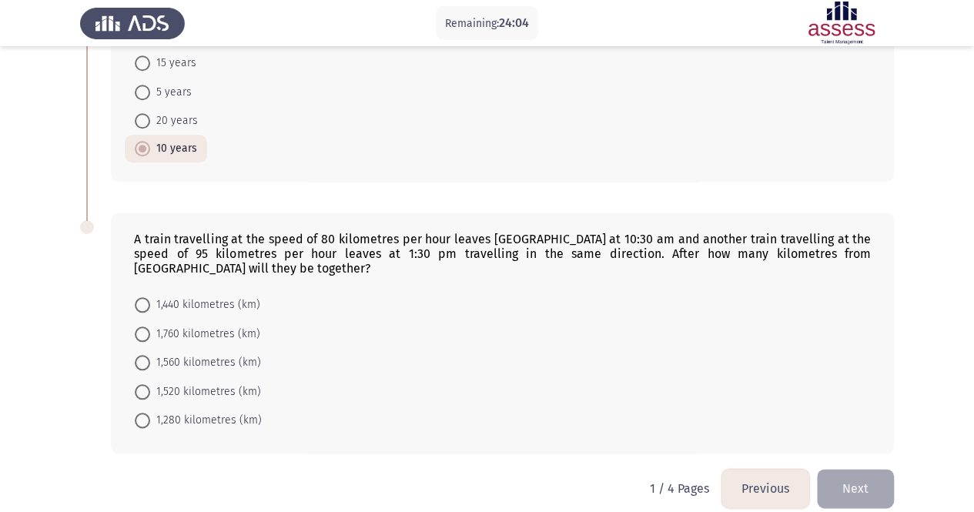
scroll to position [680, 0]
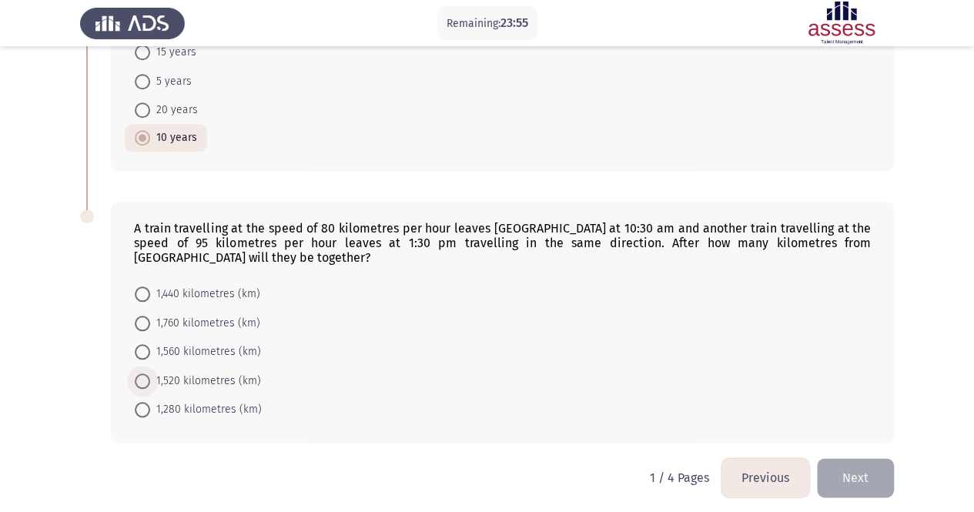
click at [176, 375] on span "1,520 kilometres (km)" at bounding box center [205, 381] width 111 height 18
click at [150, 375] on input "1,520 kilometres (km)" at bounding box center [142, 380] width 15 height 15
radio input "true"
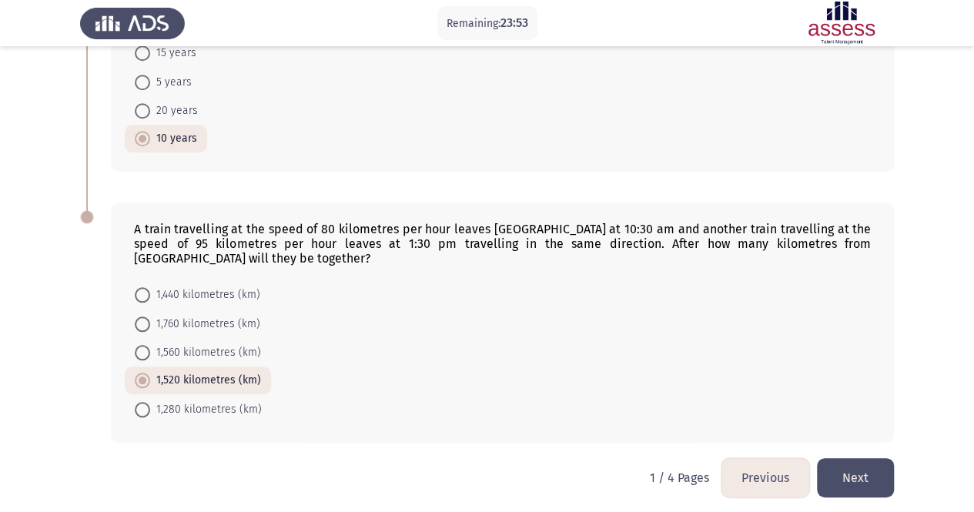
click at [850, 472] on button "Next" at bounding box center [855, 477] width 77 height 39
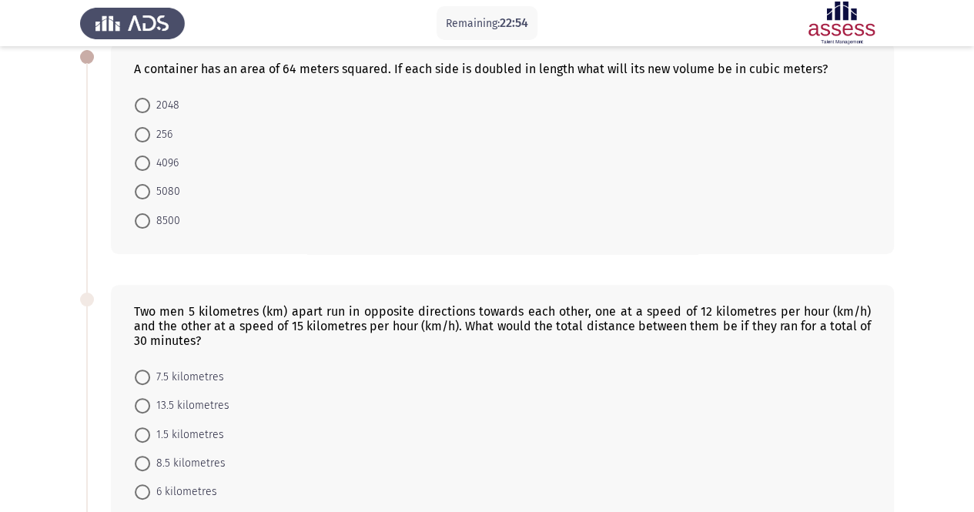
scroll to position [0, 0]
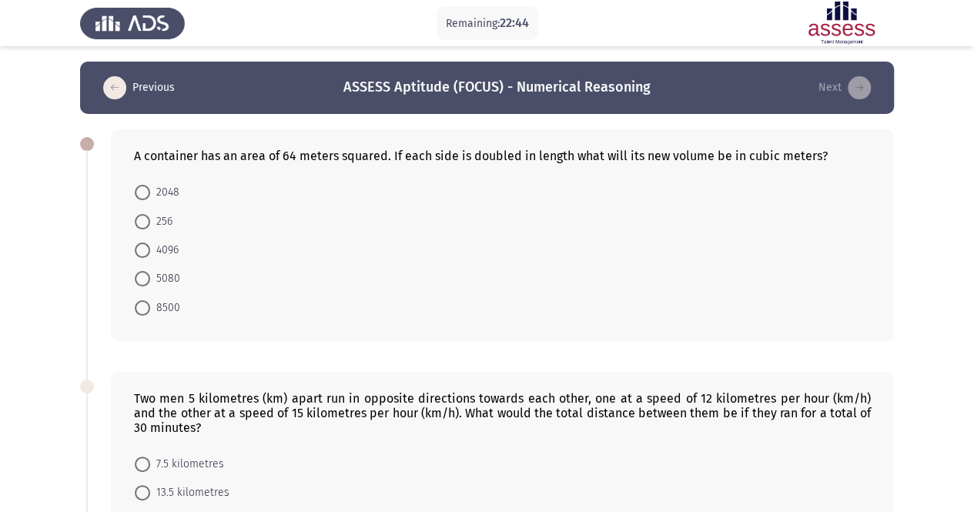
click at [142, 249] on span at bounding box center [142, 249] width 15 height 15
click at [142, 249] on input "4096" at bounding box center [142, 249] width 15 height 15
radio input "true"
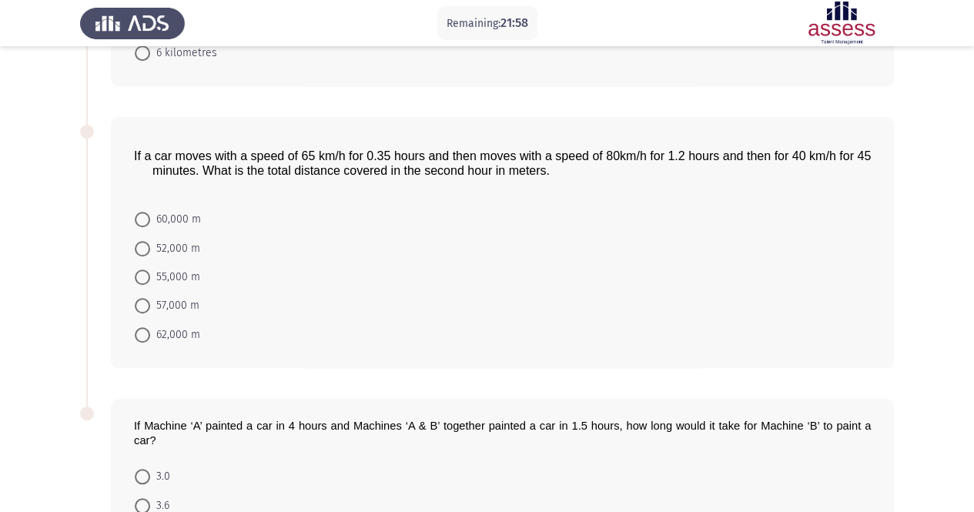
scroll to position [526, 0]
click at [173, 332] on span "62,000 m" at bounding box center [175, 334] width 50 height 18
click at [150, 332] on input "62,000 m" at bounding box center [142, 333] width 15 height 15
radio input "true"
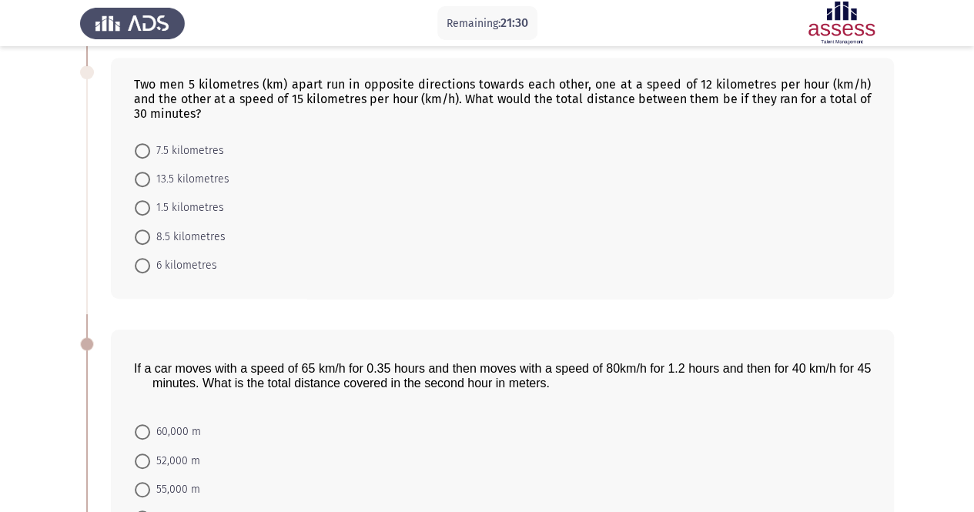
scroll to position [308, 0]
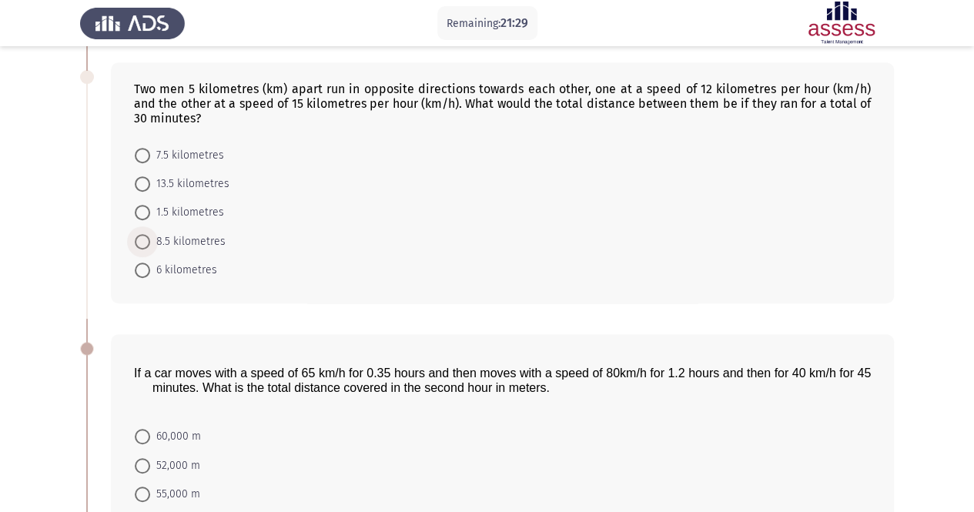
click at [181, 244] on span "8.5 kilometres" at bounding box center [187, 241] width 75 height 18
click at [150, 244] on input "8.5 kilometres" at bounding box center [142, 241] width 15 height 15
radio input "true"
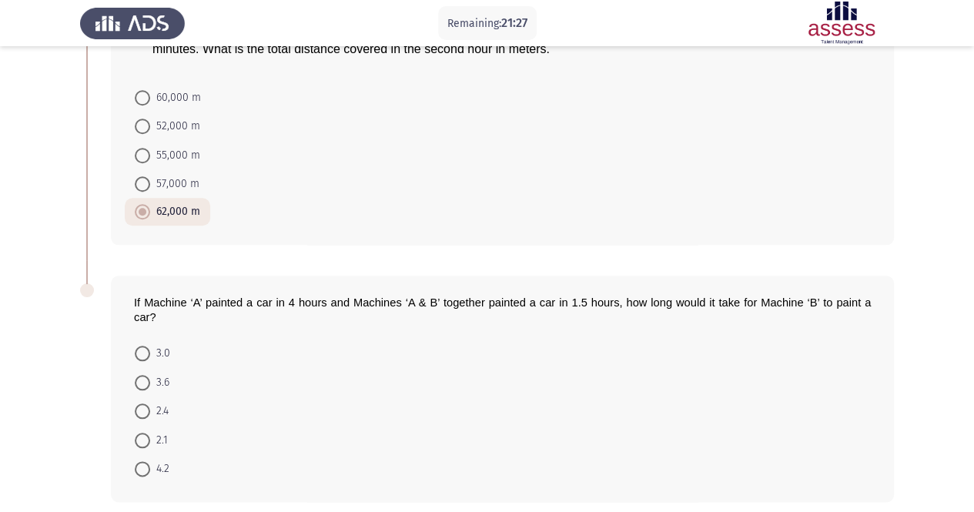
scroll to position [705, 0]
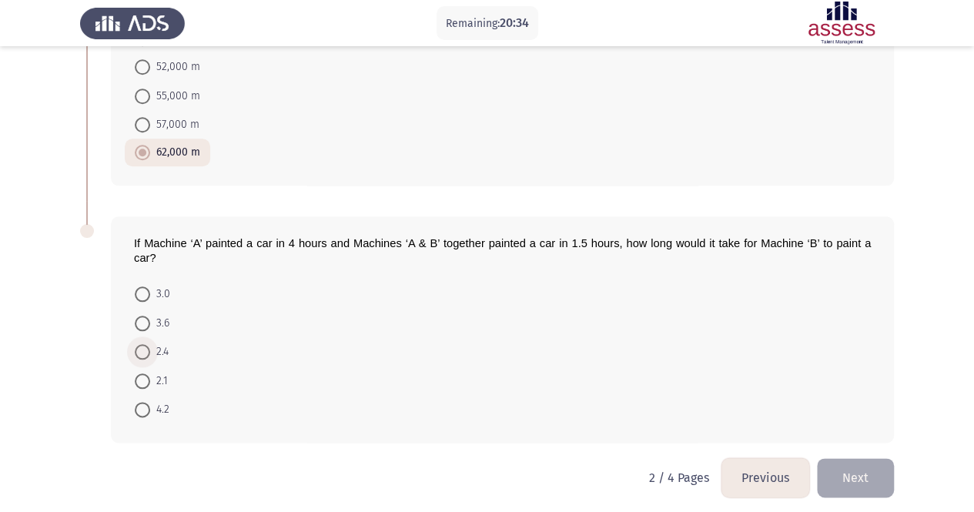
click at [149, 344] on span at bounding box center [142, 351] width 15 height 15
click at [149, 344] on input "2.4" at bounding box center [142, 351] width 15 height 15
radio input "true"
click at [867, 458] on button "Next" at bounding box center [855, 477] width 77 height 39
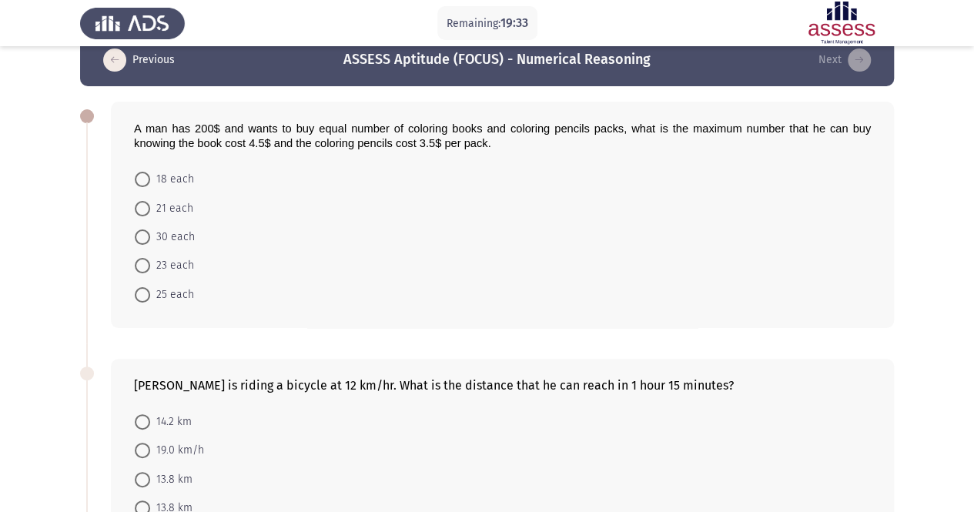
scroll to position [0, 0]
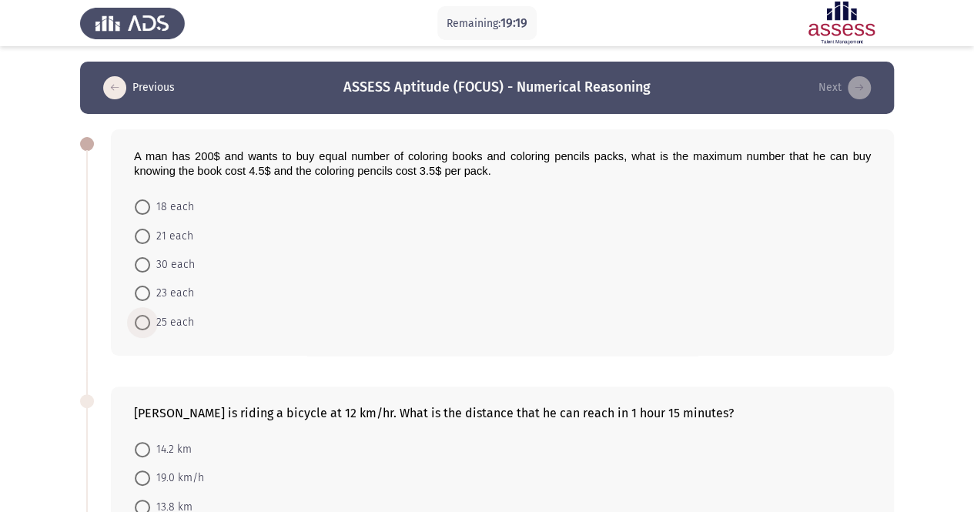
click at [182, 323] on span "25 each" at bounding box center [172, 322] width 44 height 18
click at [150, 323] on input "25 each" at bounding box center [142, 322] width 15 height 15
radio input "true"
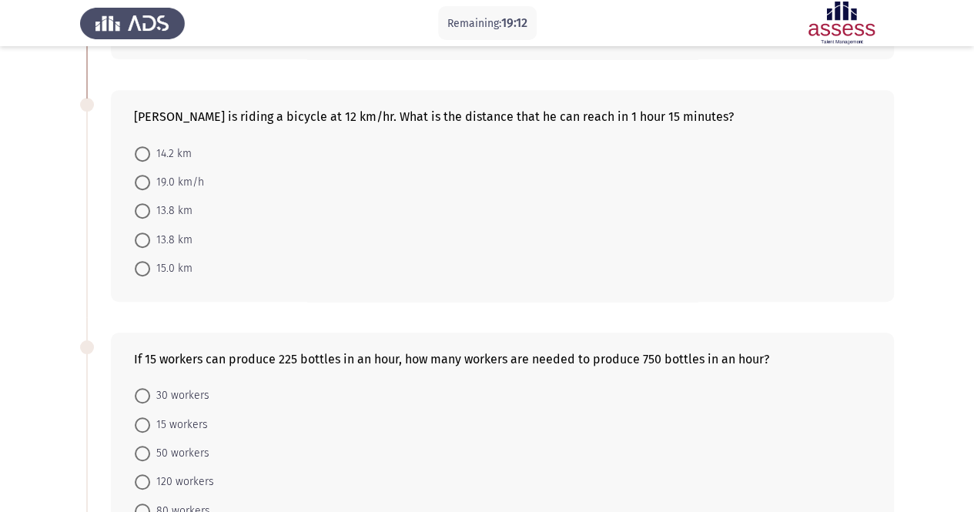
scroll to position [297, 0]
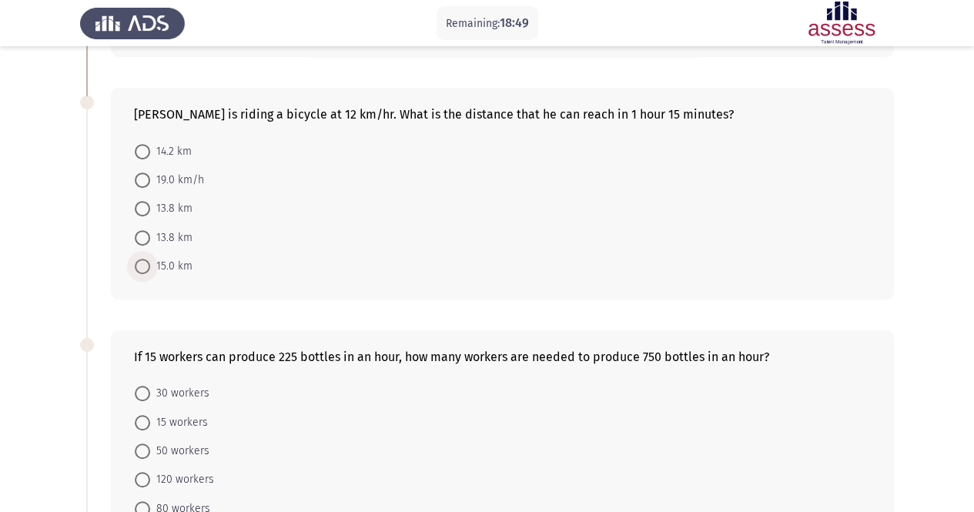
click at [159, 266] on span "15.0 km" at bounding box center [171, 266] width 42 height 18
click at [150, 266] on input "15.0 km" at bounding box center [142, 266] width 15 height 15
radio input "true"
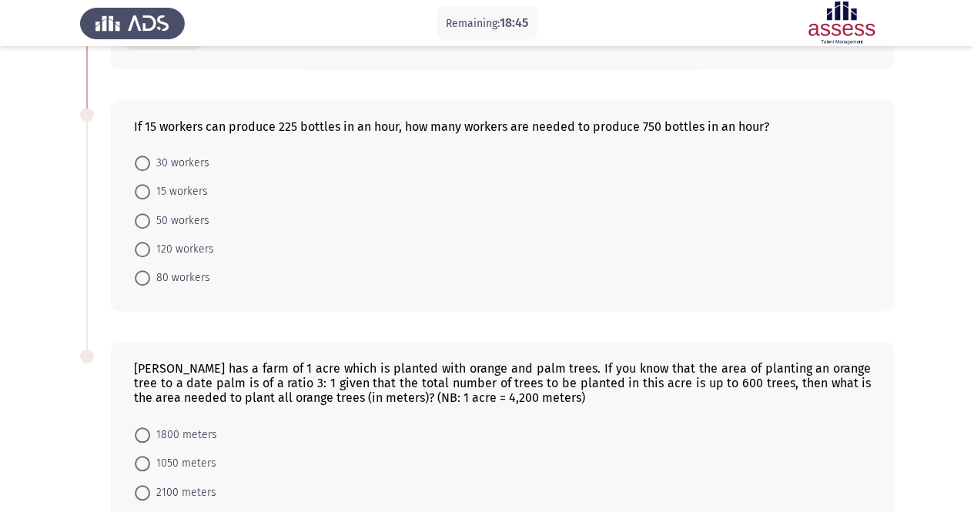
scroll to position [536, 0]
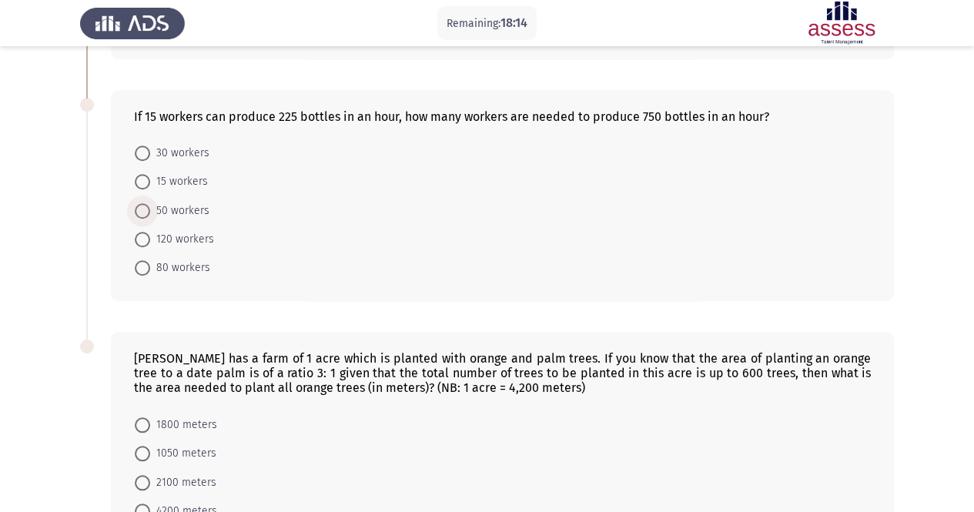
click at [168, 204] on span "50 workers" at bounding box center [179, 211] width 59 height 18
click at [150, 204] on input "50 workers" at bounding box center [142, 210] width 15 height 15
radio input "true"
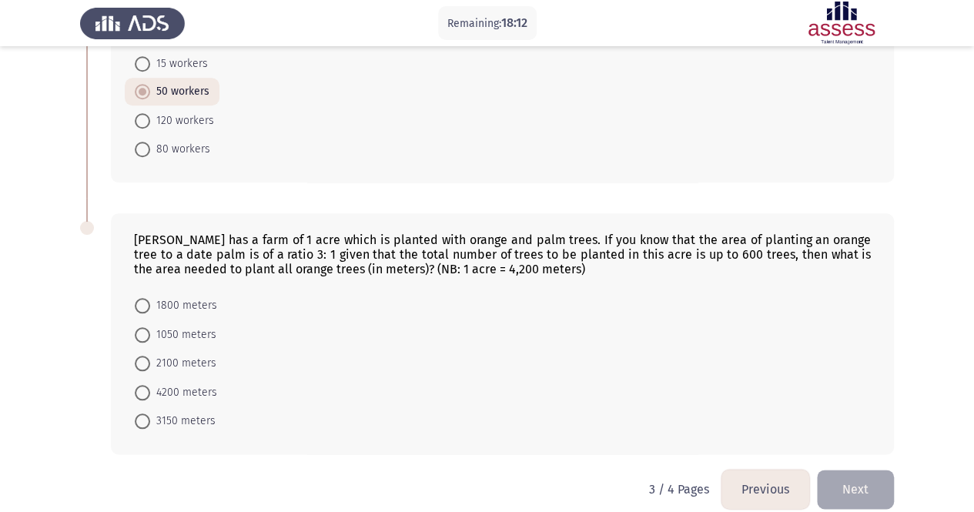
scroll to position [666, 0]
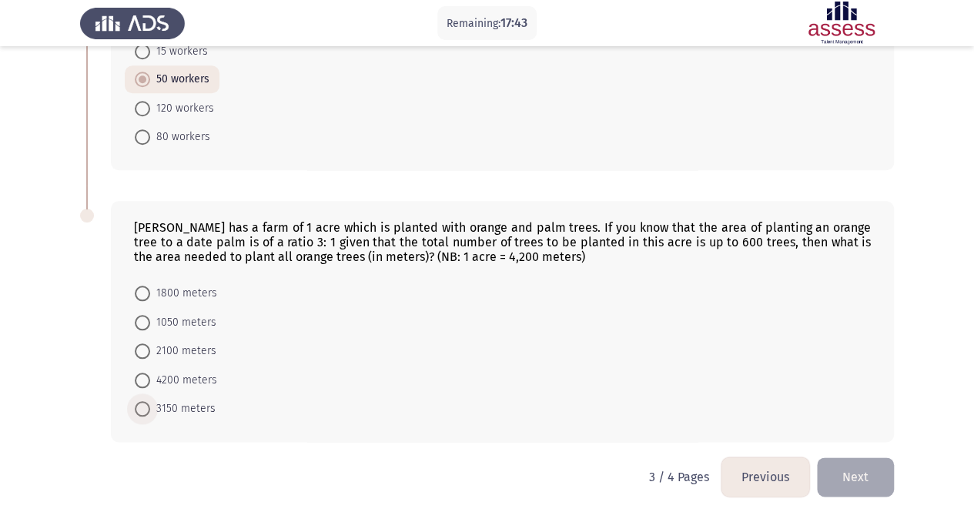
click at [179, 401] on span "3150 meters" at bounding box center [182, 408] width 65 height 18
click at [150, 401] on input "3150 meters" at bounding box center [142, 408] width 15 height 15
radio input "true"
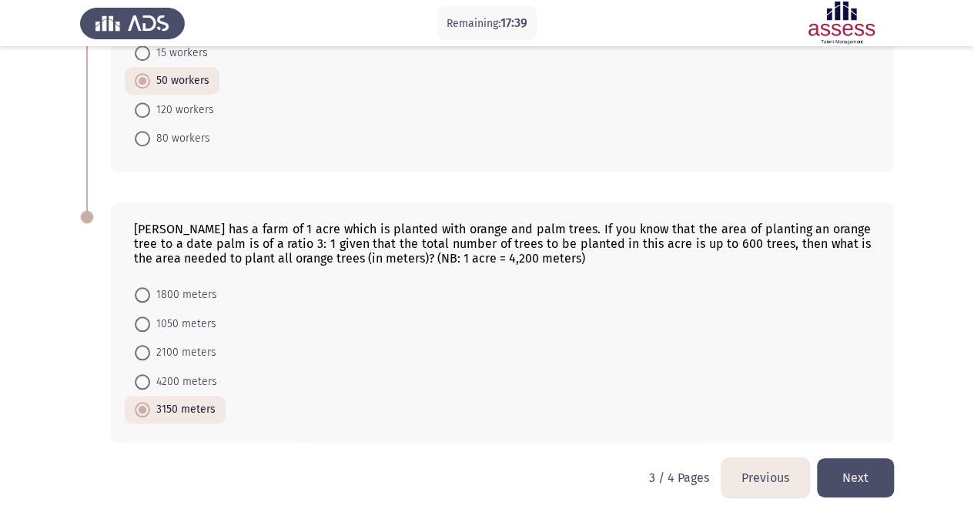
click at [851, 469] on button "Next" at bounding box center [855, 477] width 77 height 39
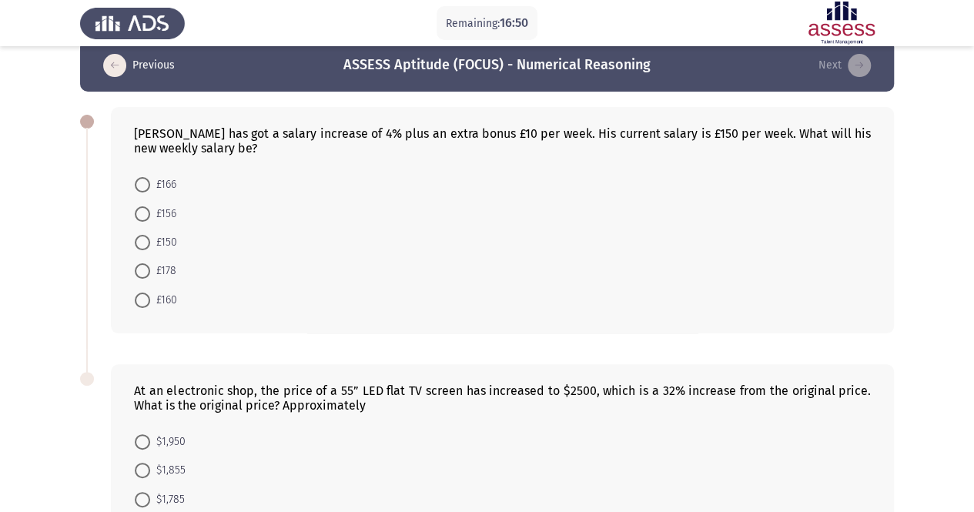
scroll to position [0, 0]
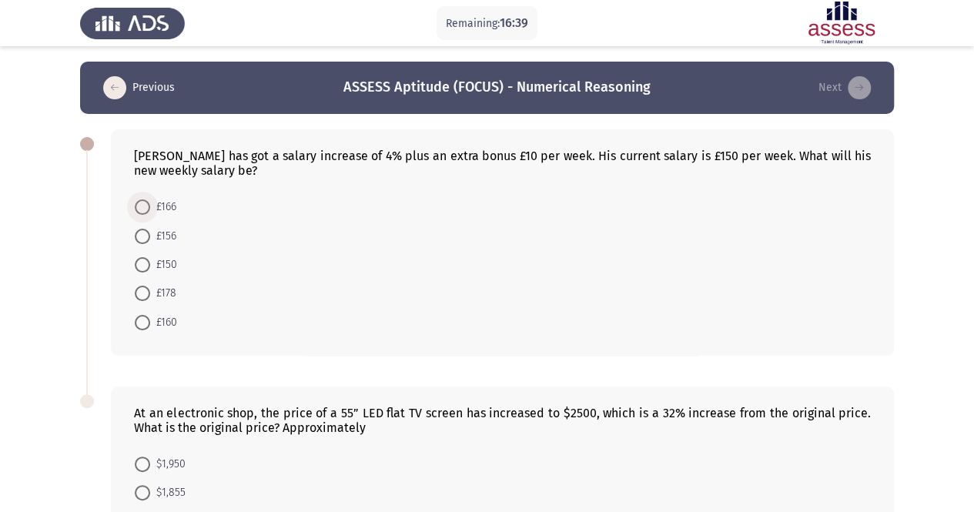
click at [145, 202] on span at bounding box center [142, 206] width 15 height 15
click at [145, 202] on input "£166" at bounding box center [142, 206] width 15 height 15
radio input "true"
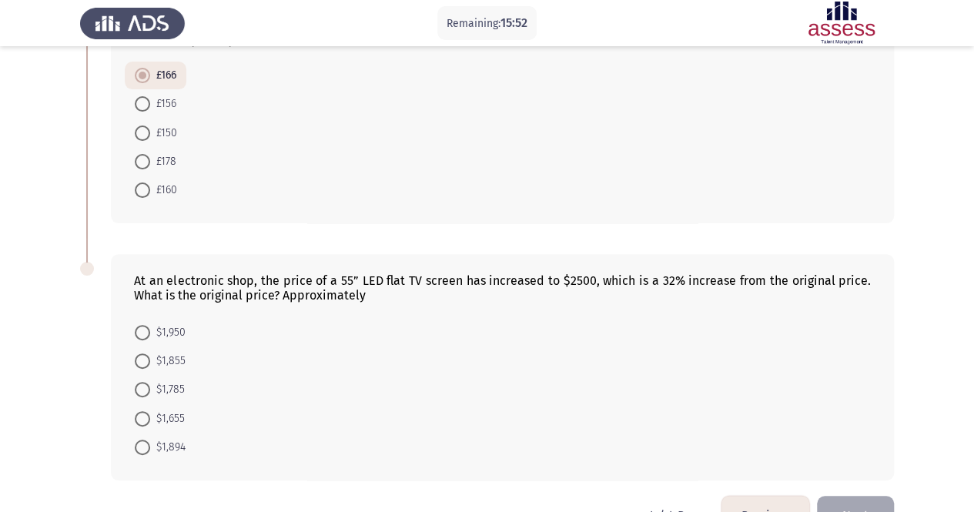
scroll to position [172, 0]
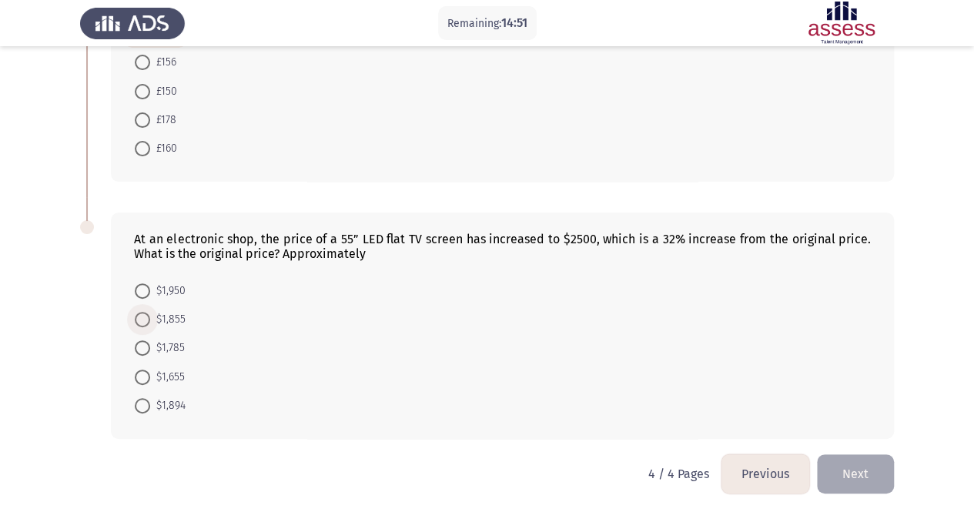
click at [161, 317] on span "$1,855" at bounding box center [167, 319] width 35 height 18
click at [150, 317] on input "$1,855" at bounding box center [142, 319] width 15 height 15
radio input "true"
click at [827, 464] on button "Next" at bounding box center [855, 473] width 77 height 39
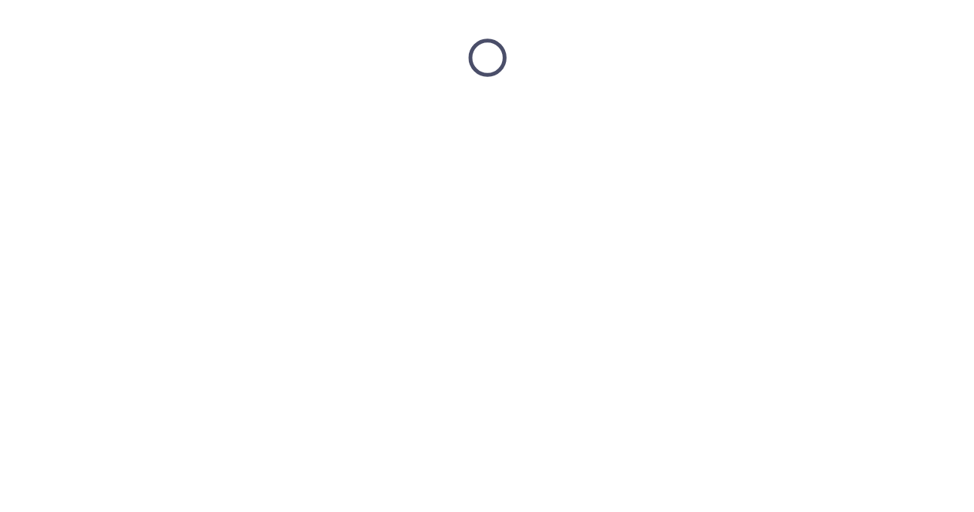
scroll to position [0, 0]
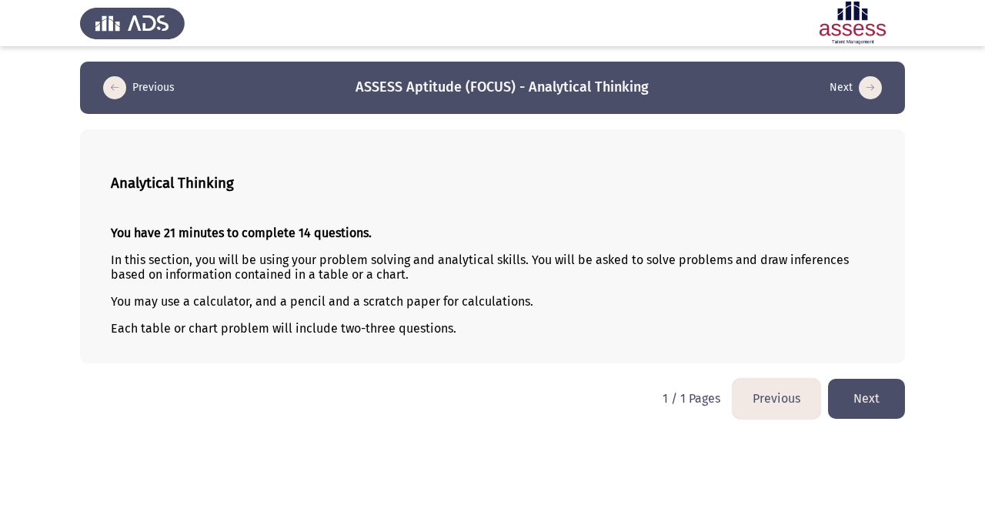
click at [871, 389] on button "Next" at bounding box center [866, 398] width 77 height 39
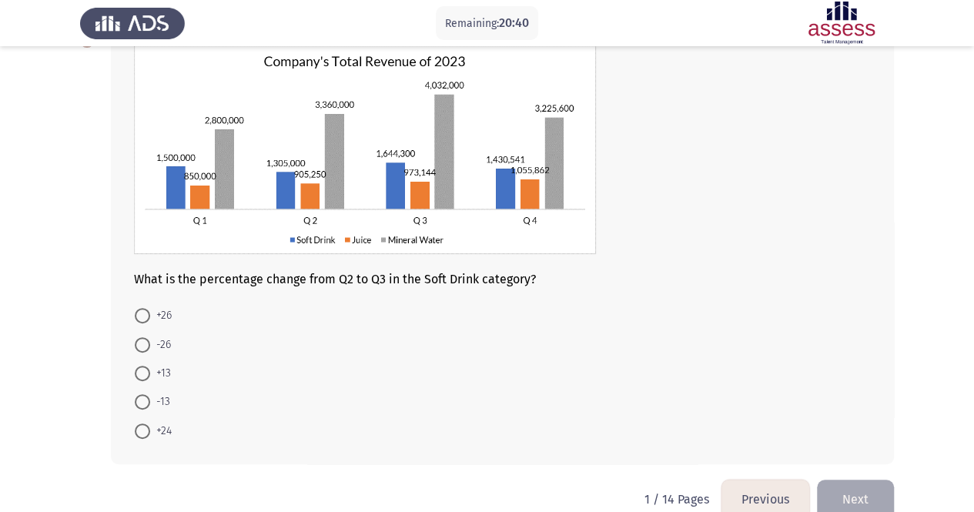
scroll to position [104, 0]
click at [146, 312] on span at bounding box center [142, 314] width 15 height 15
click at [146, 312] on input "+26" at bounding box center [142, 314] width 15 height 15
radio input "true"
click at [844, 486] on button "Next" at bounding box center [855, 496] width 77 height 39
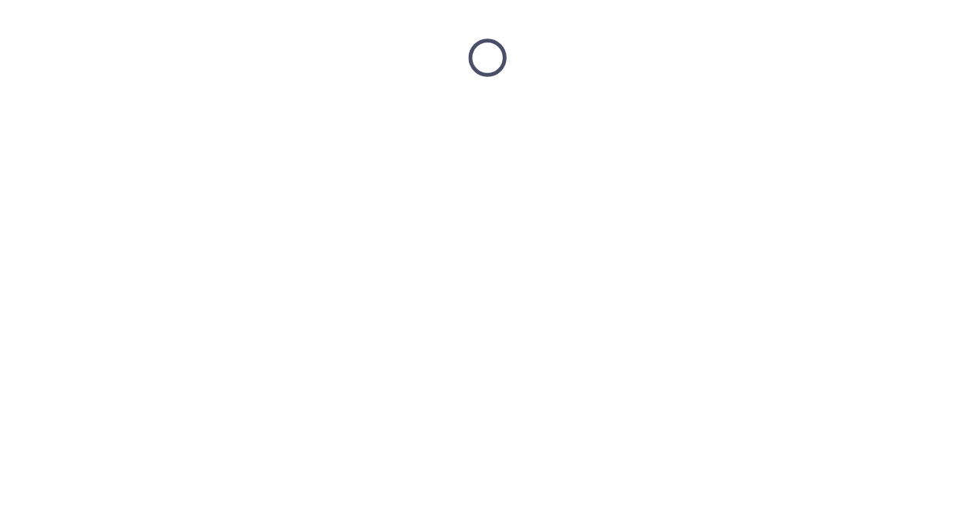
scroll to position [0, 0]
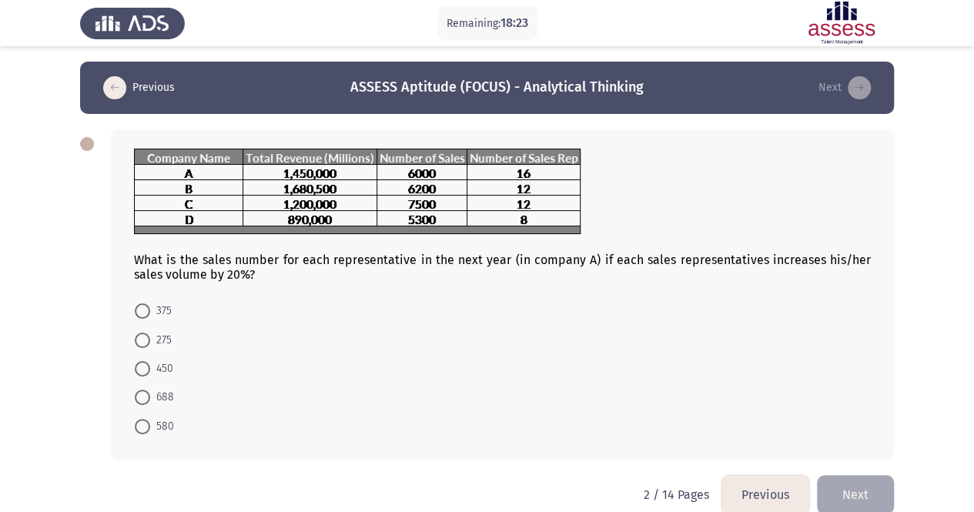
click at [146, 366] on span at bounding box center [142, 368] width 15 height 15
click at [146, 366] on input "450" at bounding box center [142, 368] width 15 height 15
radio input "true"
click at [859, 495] on button "Next" at bounding box center [855, 492] width 77 height 39
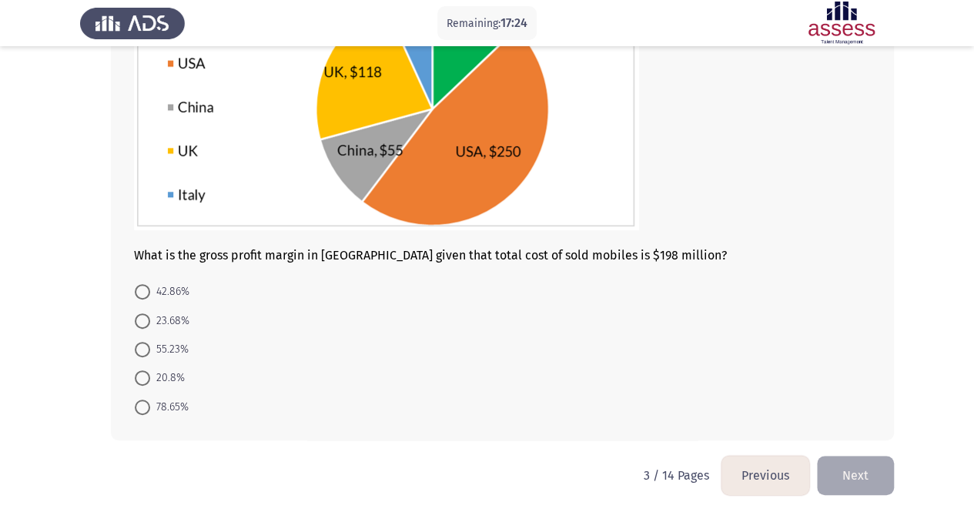
scroll to position [195, 0]
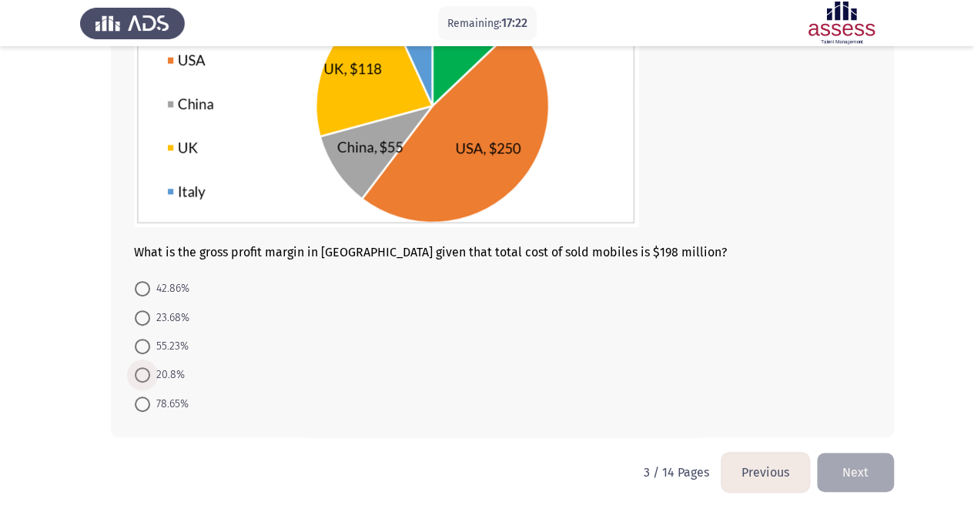
click at [149, 374] on span at bounding box center [142, 374] width 15 height 15
click at [149, 374] on input "20.8%" at bounding box center [142, 374] width 15 height 15
radio input "true"
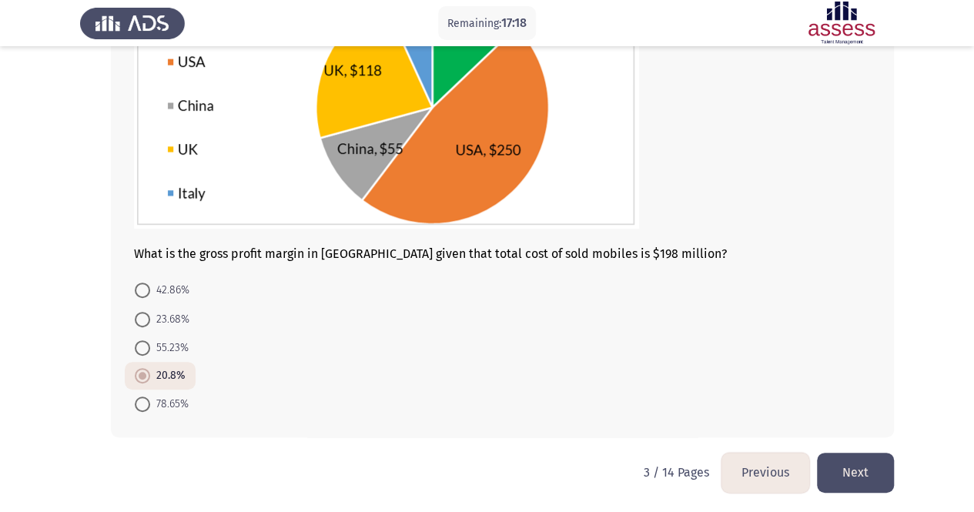
click at [837, 464] on button "Next" at bounding box center [855, 472] width 77 height 39
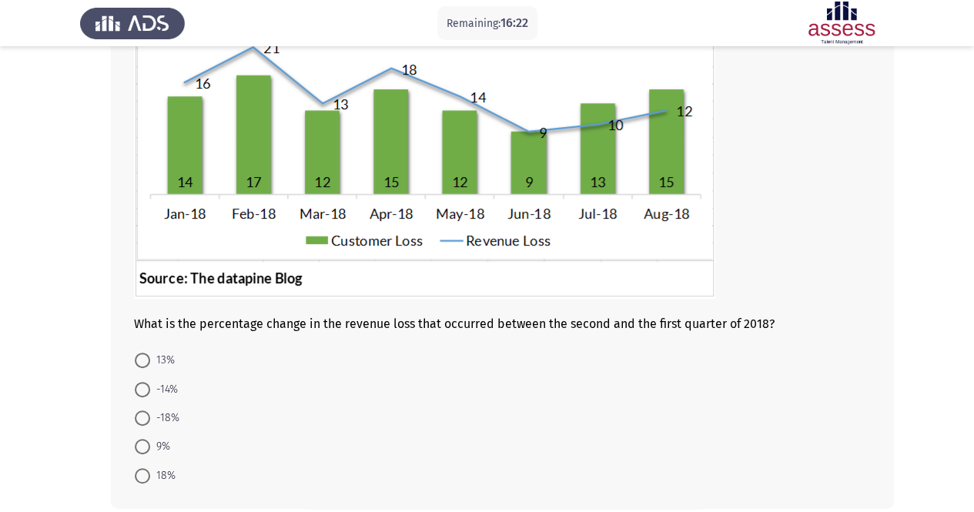
scroll to position [246, 0]
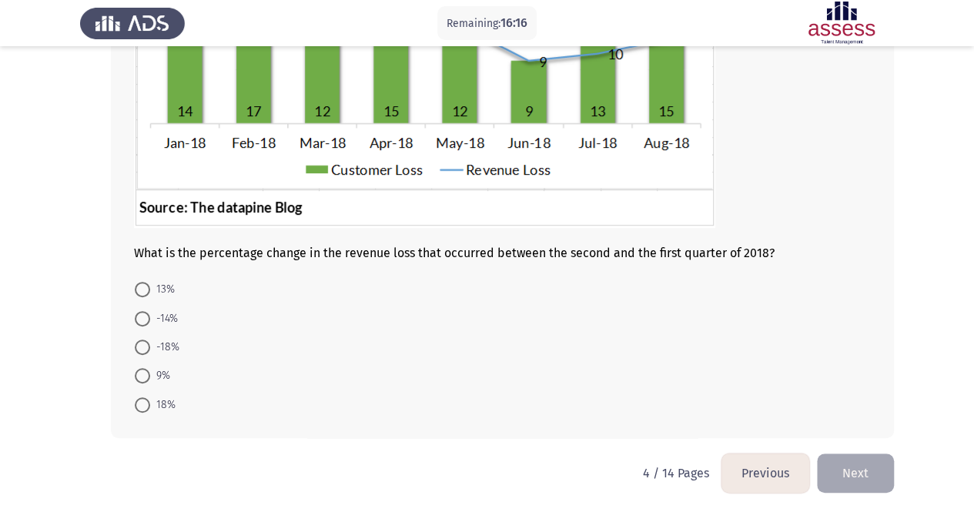
click at [161, 344] on span "-18%" at bounding box center [164, 347] width 29 height 18
click at [150, 344] on input "-18%" at bounding box center [142, 346] width 15 height 15
radio input "true"
click at [834, 480] on button "Next" at bounding box center [855, 471] width 77 height 39
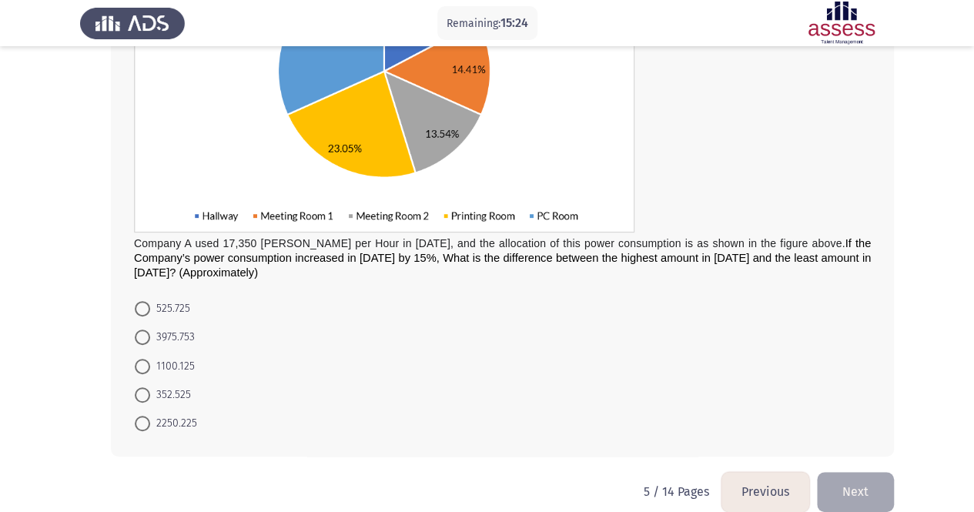
scroll to position [281, 0]
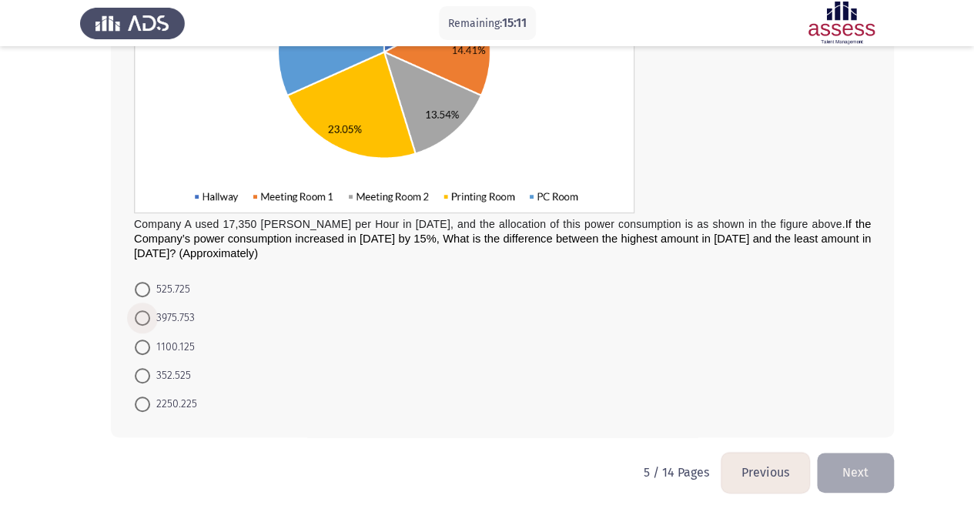
click at [143, 315] on span at bounding box center [142, 317] width 15 height 15
click at [143, 315] on input "3975.753" at bounding box center [142, 317] width 15 height 15
radio input "true"
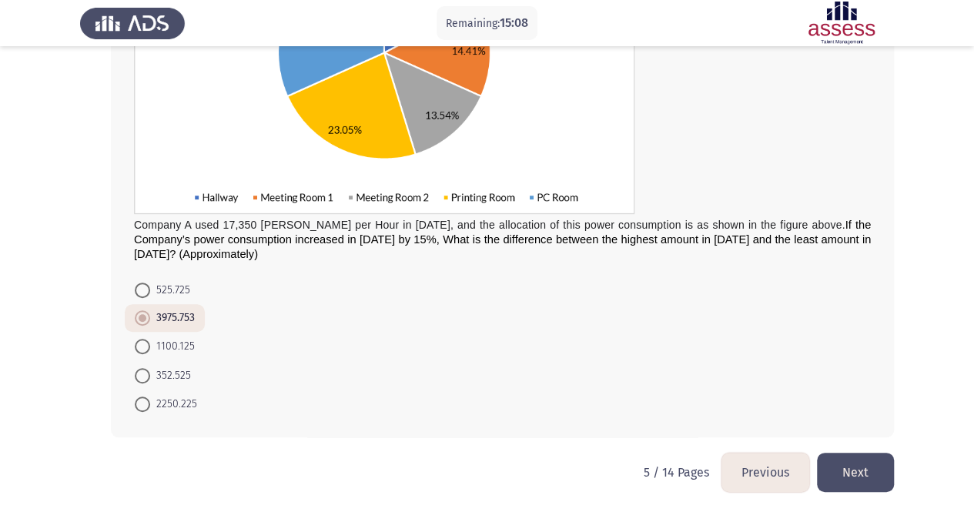
click at [873, 464] on button "Next" at bounding box center [855, 472] width 77 height 39
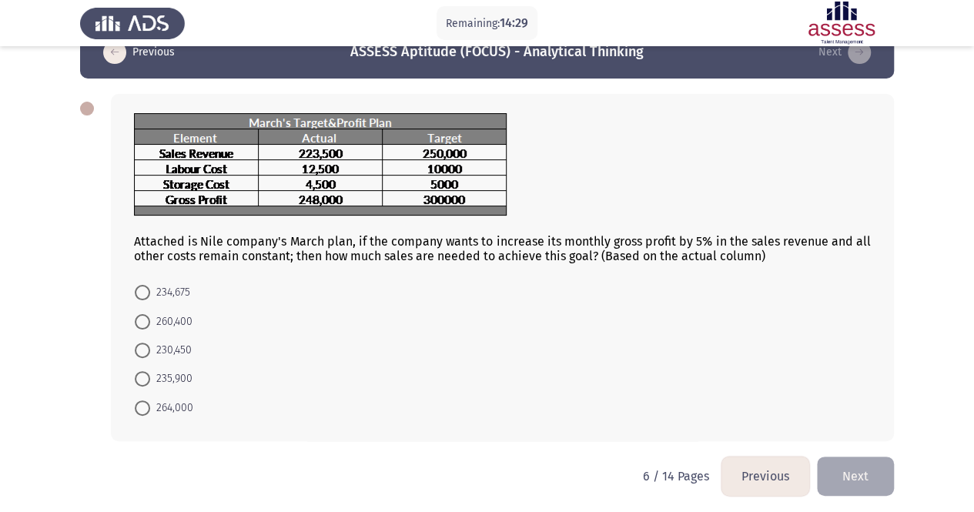
scroll to position [38, 0]
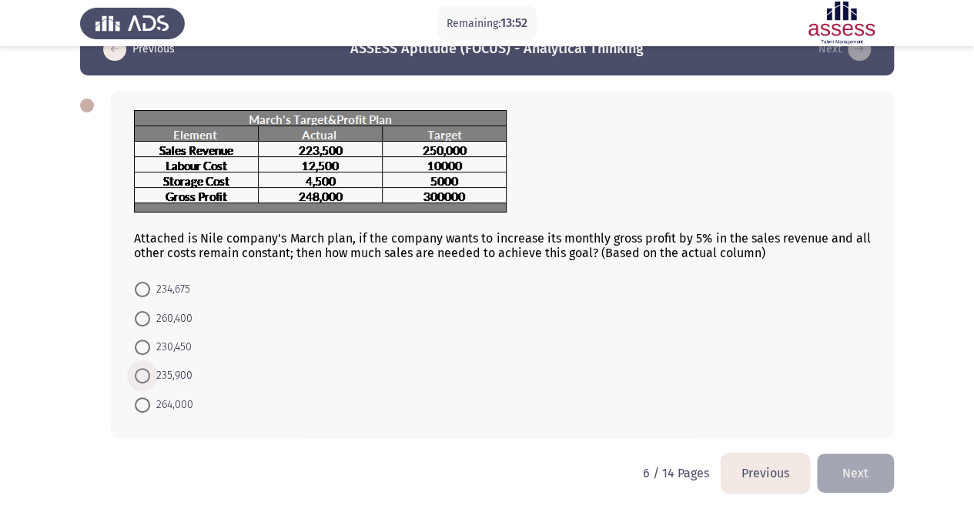
click at [143, 373] on span at bounding box center [142, 375] width 15 height 15
click at [143, 373] on input "235,900" at bounding box center [142, 375] width 15 height 15
radio input "true"
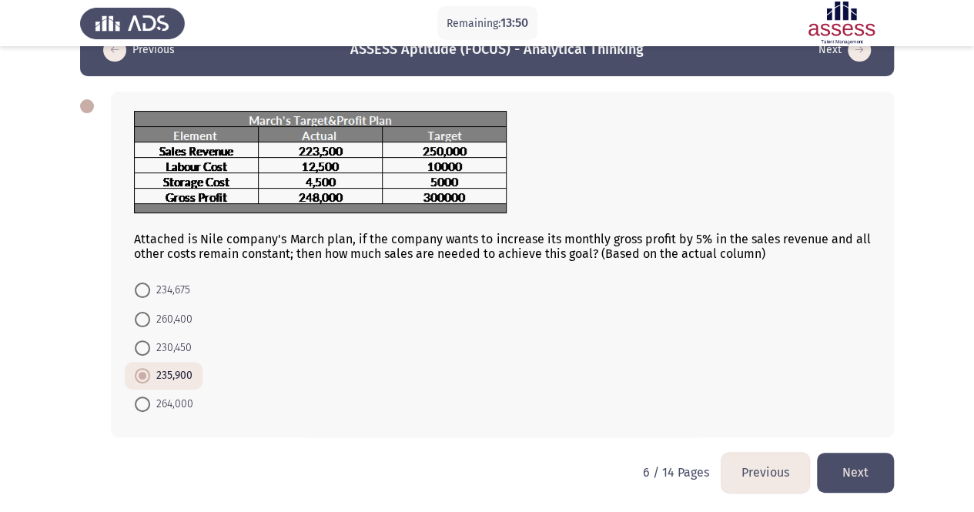
click at [845, 473] on button "Next" at bounding box center [855, 472] width 77 height 39
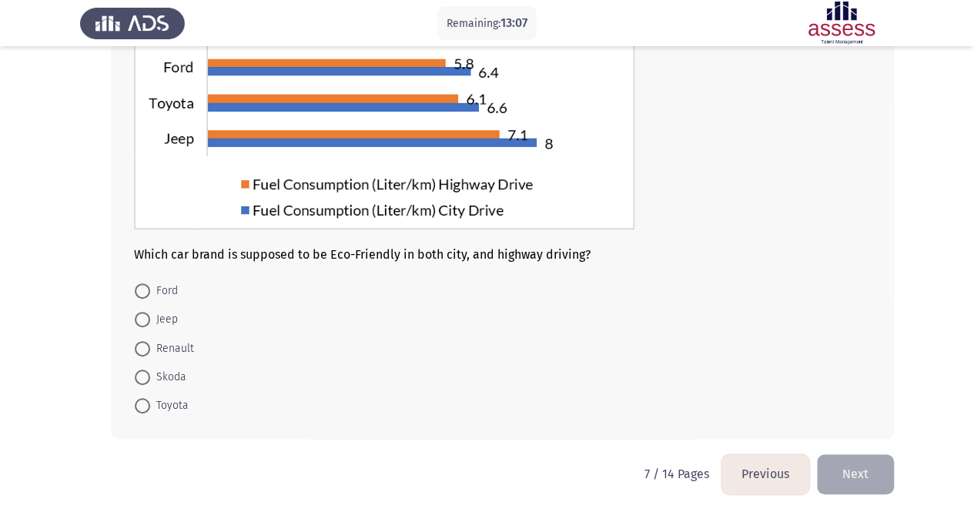
scroll to position [222, 0]
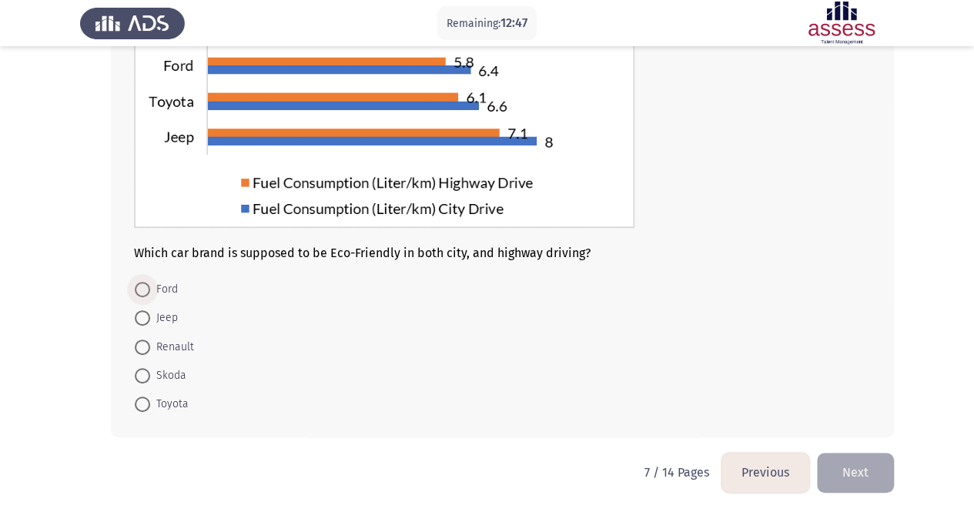
click at [136, 289] on span at bounding box center [142, 289] width 15 height 15
click at [136, 289] on input "Ford" at bounding box center [142, 289] width 15 height 15
radio input "true"
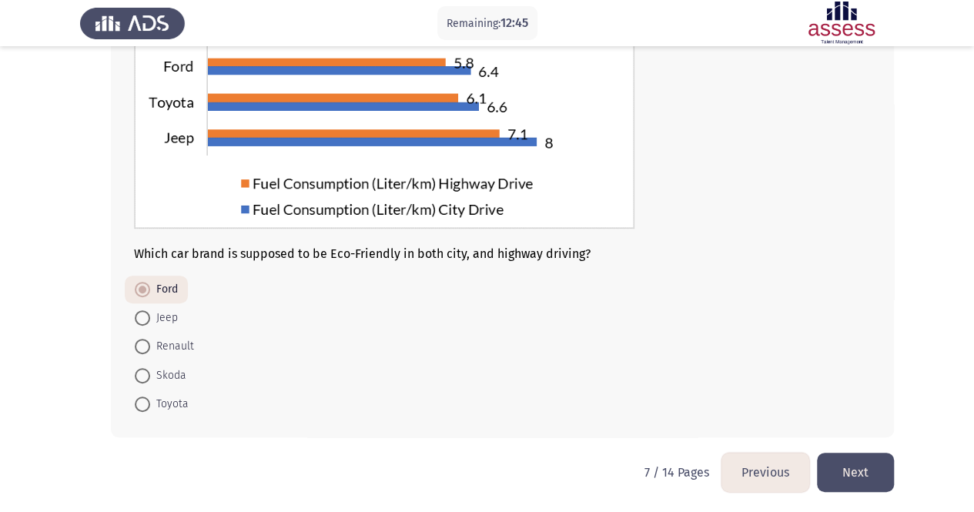
click at [829, 469] on button "Next" at bounding box center [855, 472] width 77 height 39
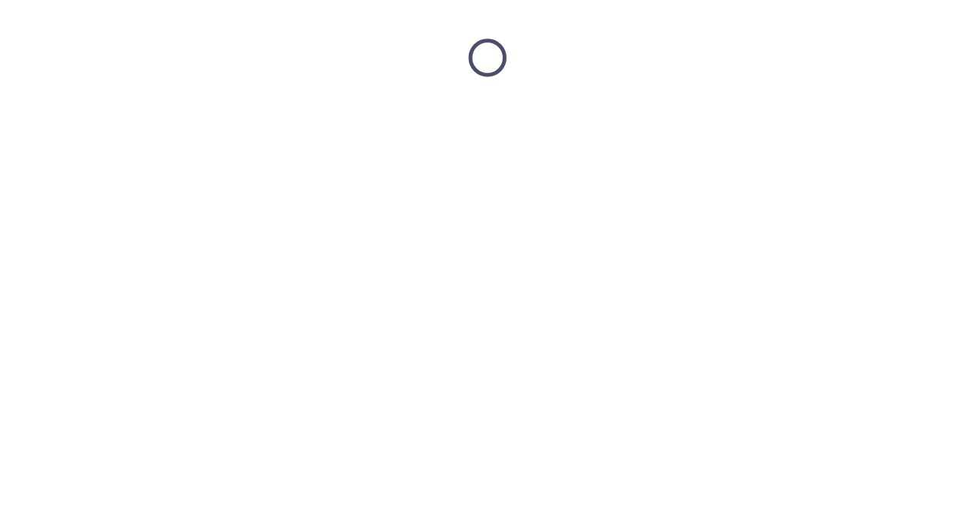
scroll to position [0, 0]
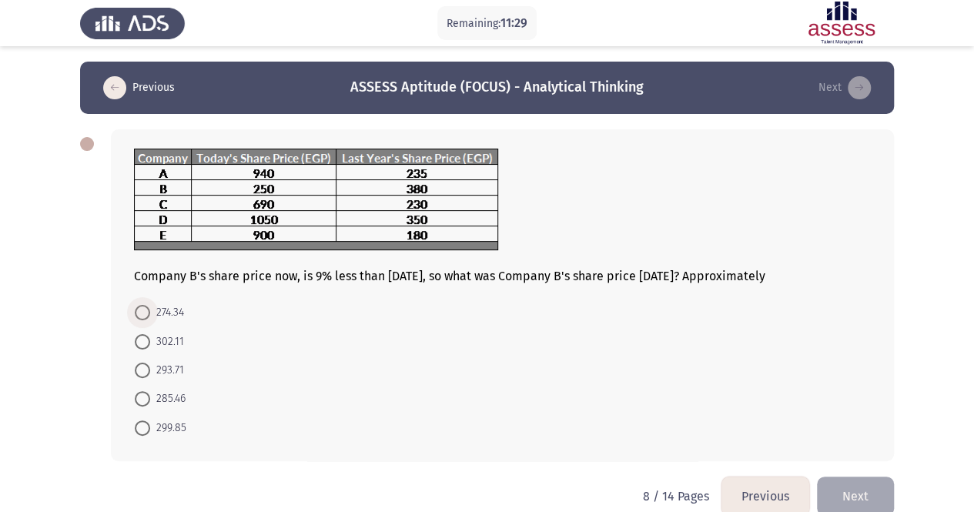
click at [143, 310] on span at bounding box center [142, 312] width 15 height 15
click at [143, 310] on input "274.34" at bounding box center [142, 312] width 15 height 15
radio input "true"
click at [846, 476] on button "Next" at bounding box center [855, 494] width 77 height 39
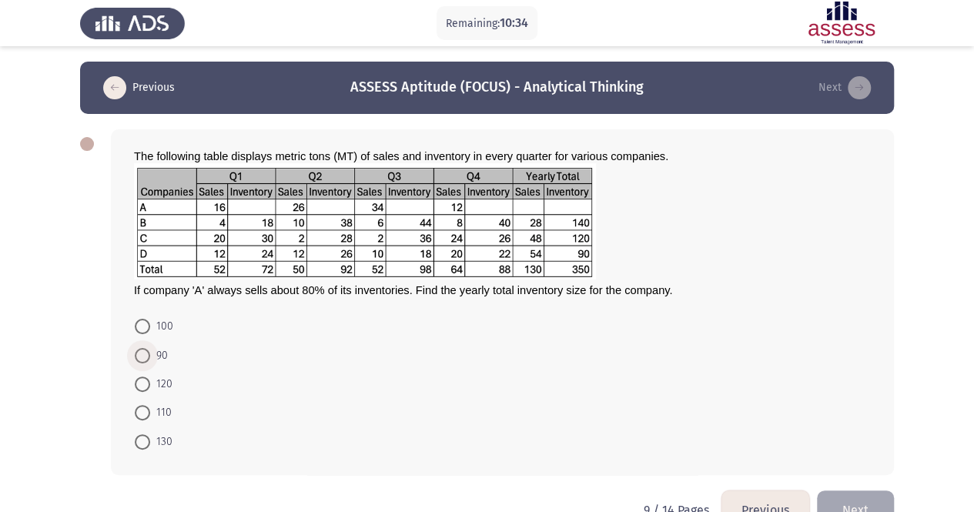
click at [143, 352] on span at bounding box center [142, 355] width 15 height 15
click at [143, 352] on input "90" at bounding box center [142, 355] width 15 height 15
radio input "true"
click at [843, 503] on button "Next" at bounding box center [855, 508] width 77 height 39
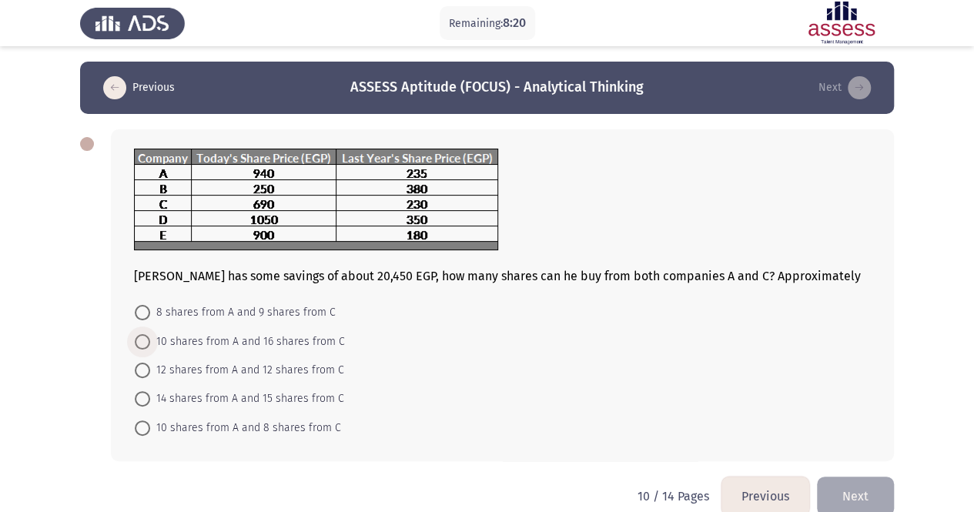
click at [141, 337] on span at bounding box center [142, 341] width 15 height 15
click at [141, 337] on input "10 shares from A and 16 shares from C" at bounding box center [142, 341] width 15 height 15
radio input "true"
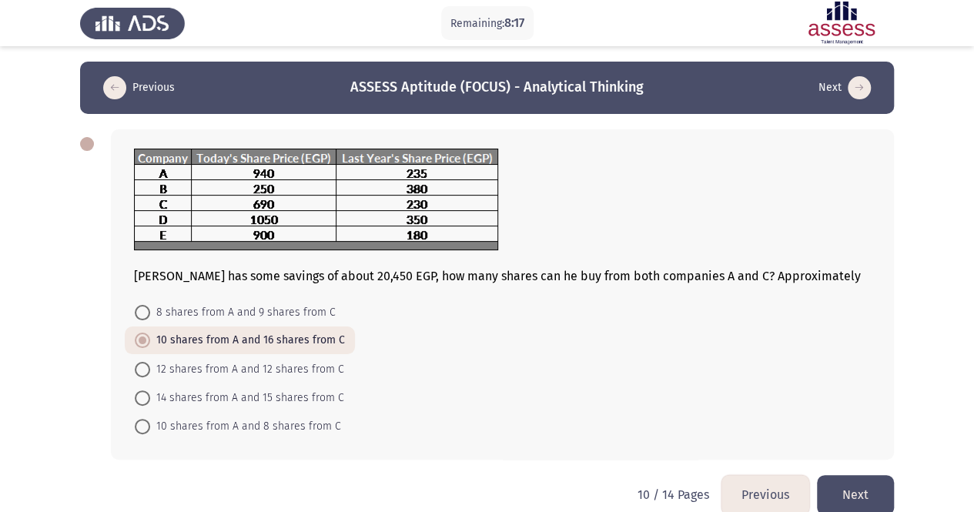
click at [866, 495] on button "Next" at bounding box center [855, 494] width 77 height 39
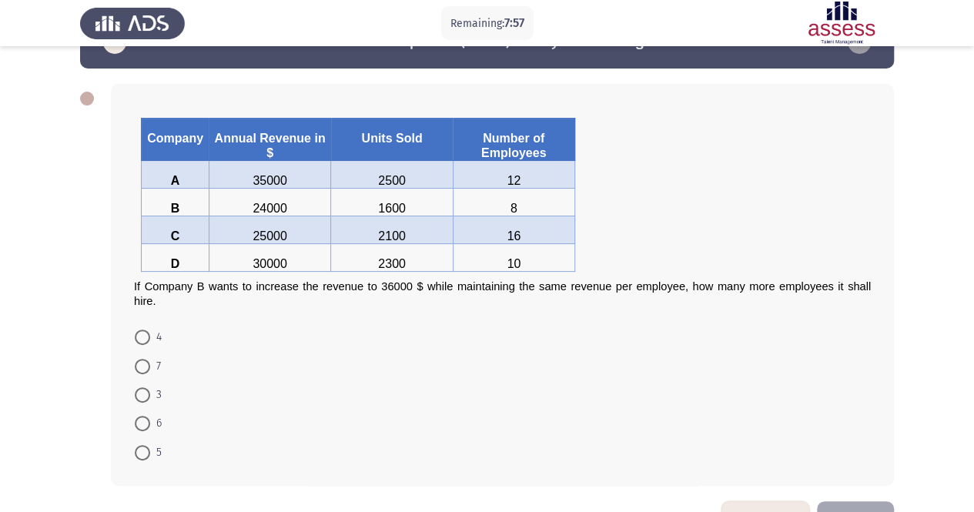
scroll to position [40, 0]
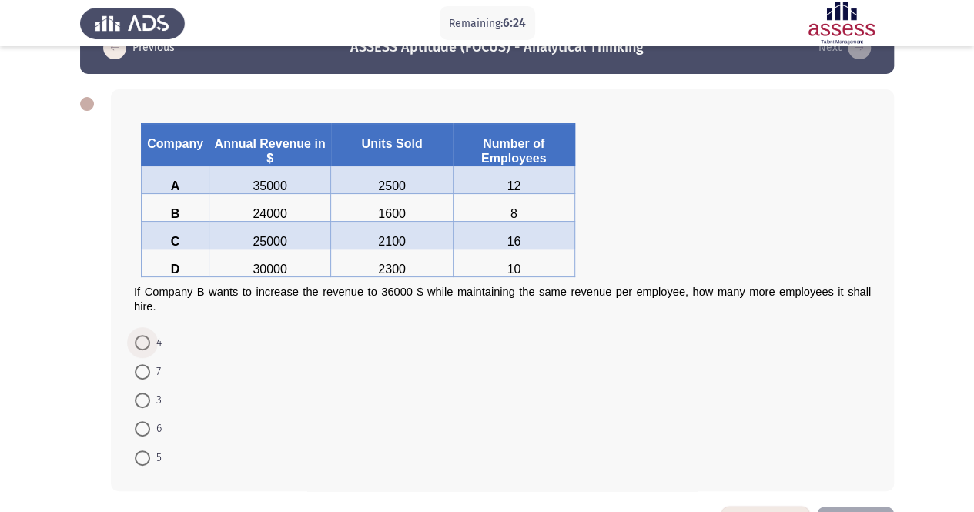
click at [149, 335] on span at bounding box center [142, 342] width 15 height 15
click at [149, 335] on input "4" at bounding box center [142, 342] width 15 height 15
radio input "true"
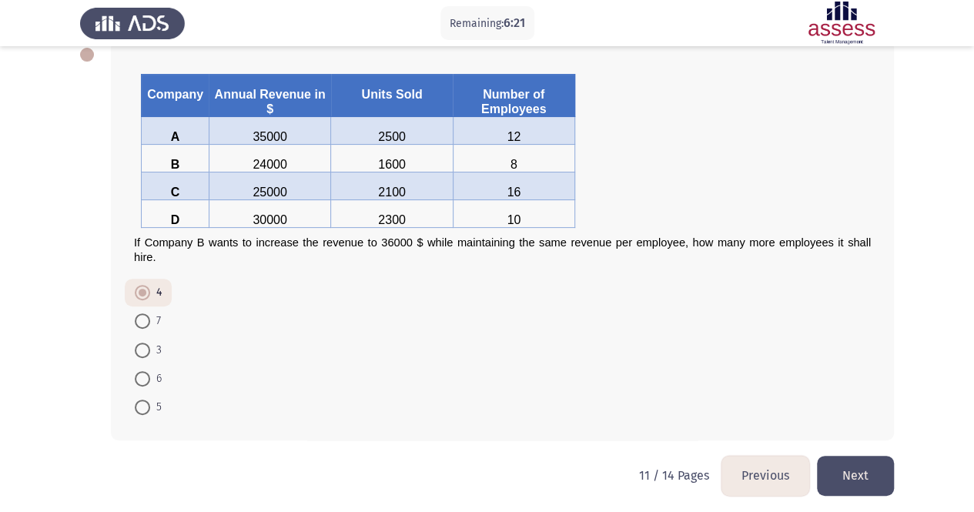
click at [859, 461] on button "Next" at bounding box center [855, 475] width 77 height 39
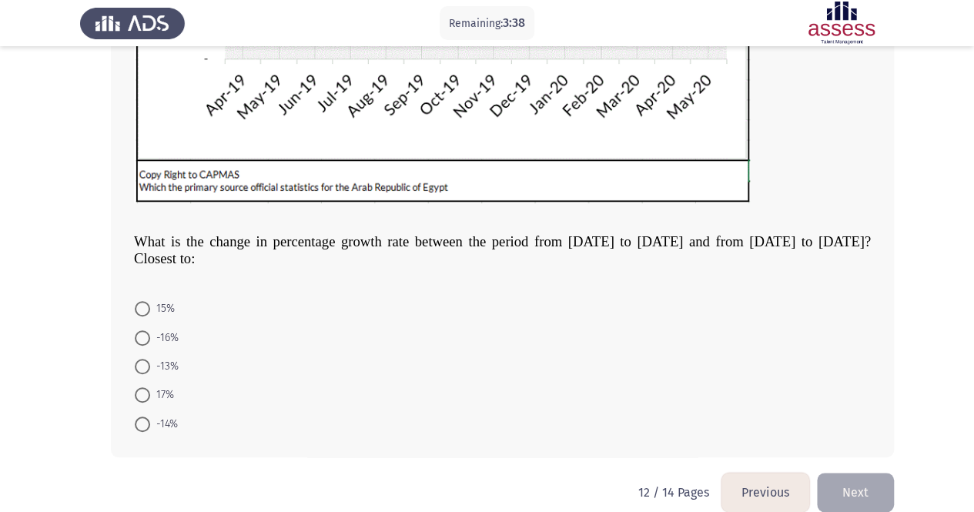
scroll to position [429, 0]
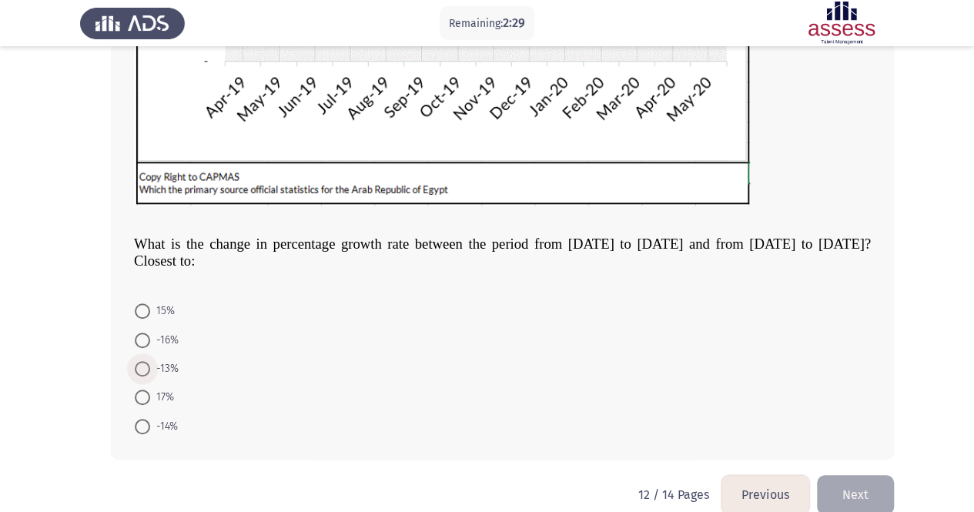
click at [146, 368] on span at bounding box center [142, 368] width 15 height 15
click at [146, 368] on input "-13%" at bounding box center [142, 368] width 15 height 15
radio input "true"
click at [838, 476] on button "Next" at bounding box center [855, 492] width 77 height 39
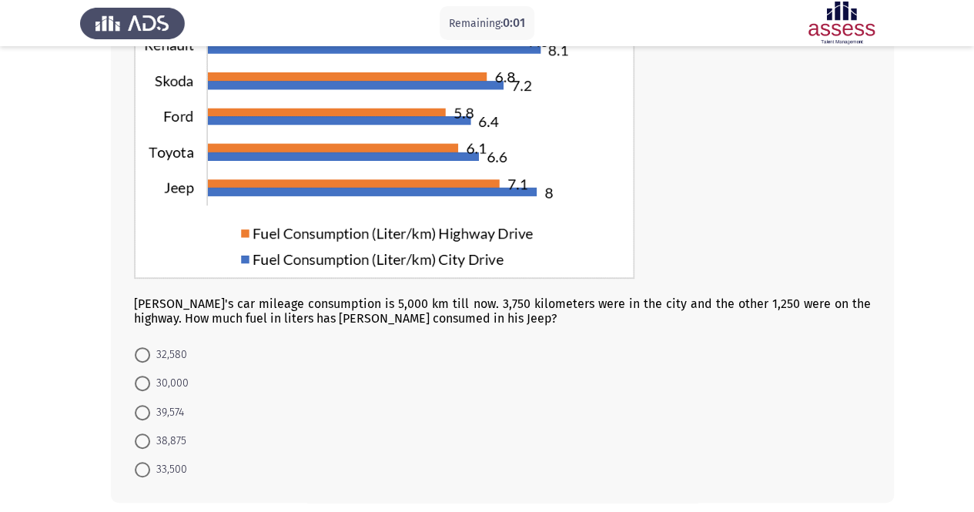
scroll to position [0, 0]
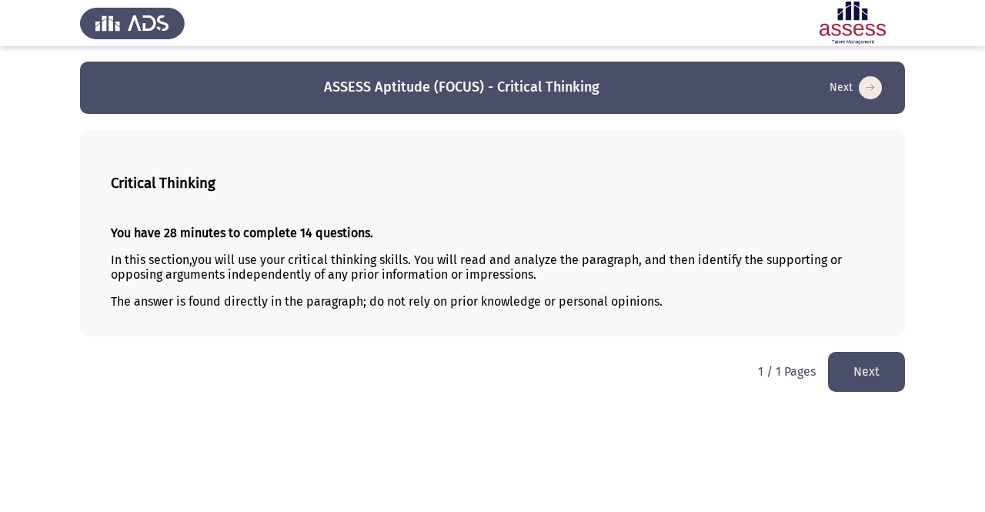
click at [859, 367] on button "Next" at bounding box center [866, 371] width 77 height 39
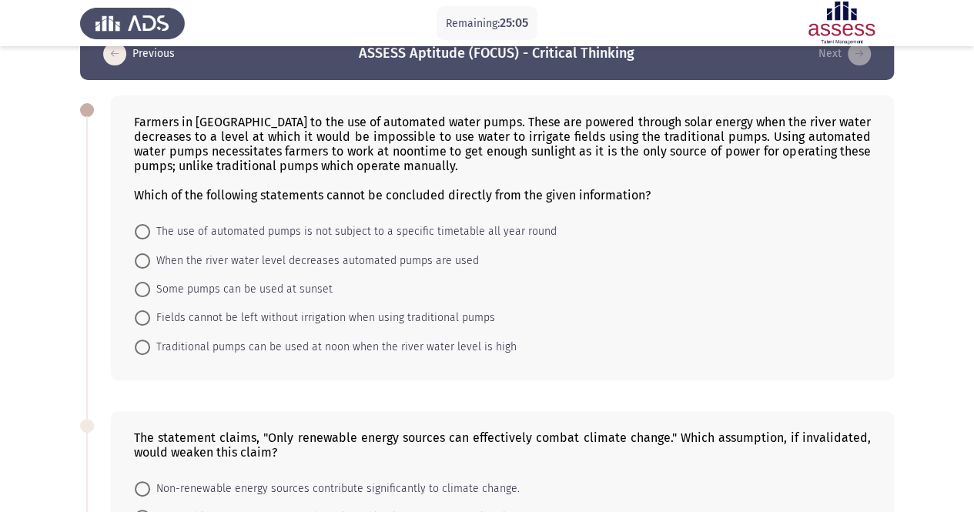
scroll to position [32, 0]
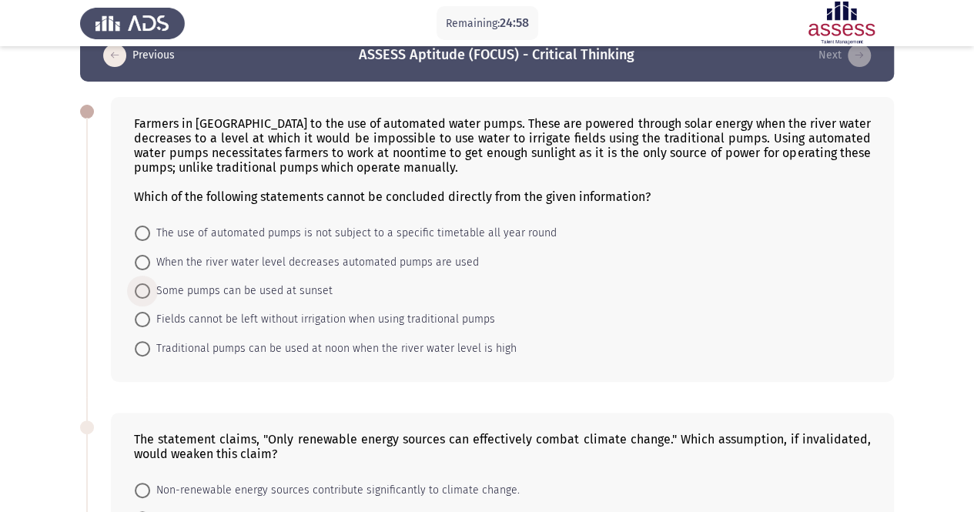
click at [142, 289] on span at bounding box center [142, 290] width 15 height 15
click at [142, 289] on input "Some pumps can be used at sunset" at bounding box center [142, 290] width 15 height 15
radio input "true"
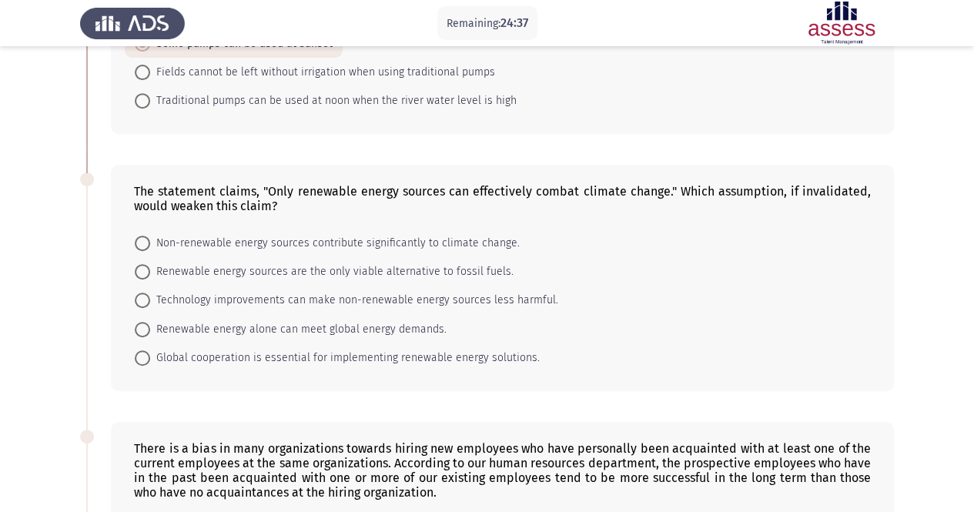
scroll to position [309, 0]
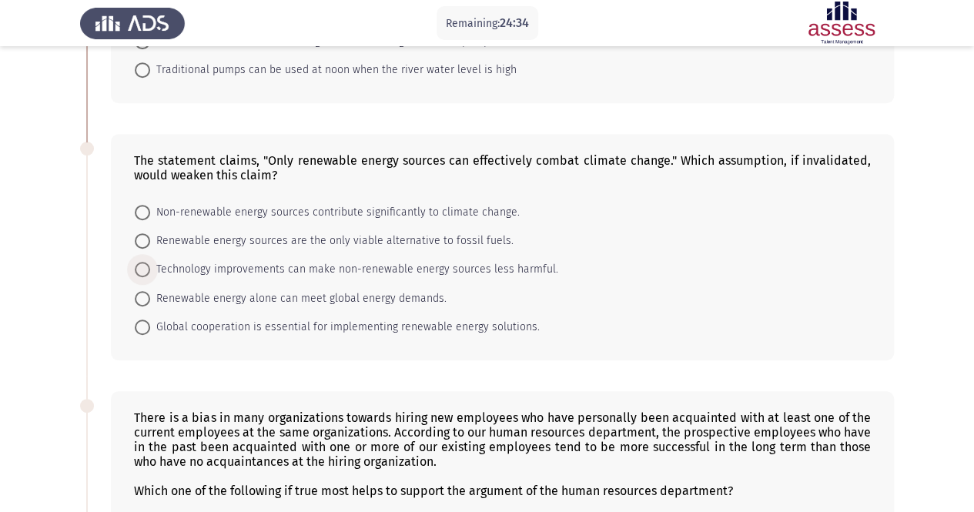
click at [206, 261] on span "Technology improvements can make non-renewable energy sources less harmful." at bounding box center [354, 269] width 408 height 18
click at [150, 262] on input "Technology improvements can make non-renewable energy sources less harmful." at bounding box center [142, 269] width 15 height 15
radio input "true"
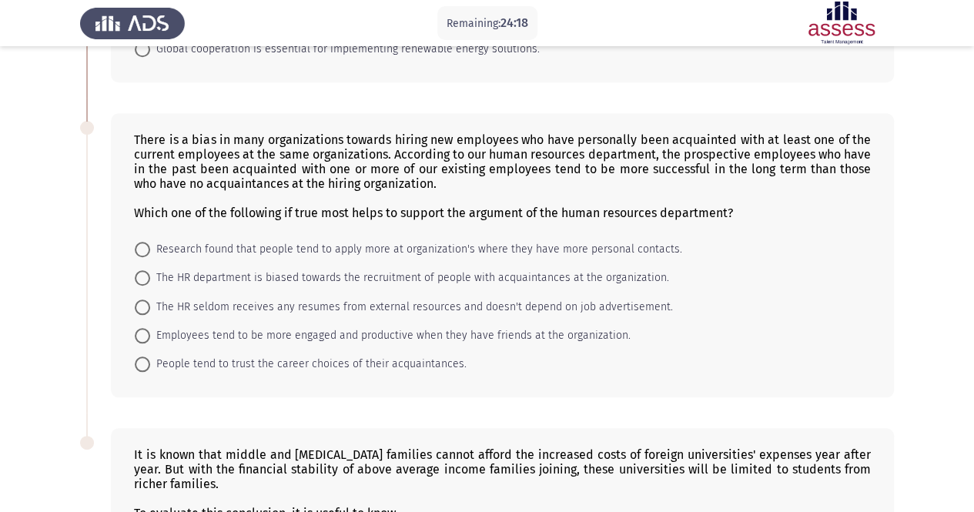
scroll to position [593, 0]
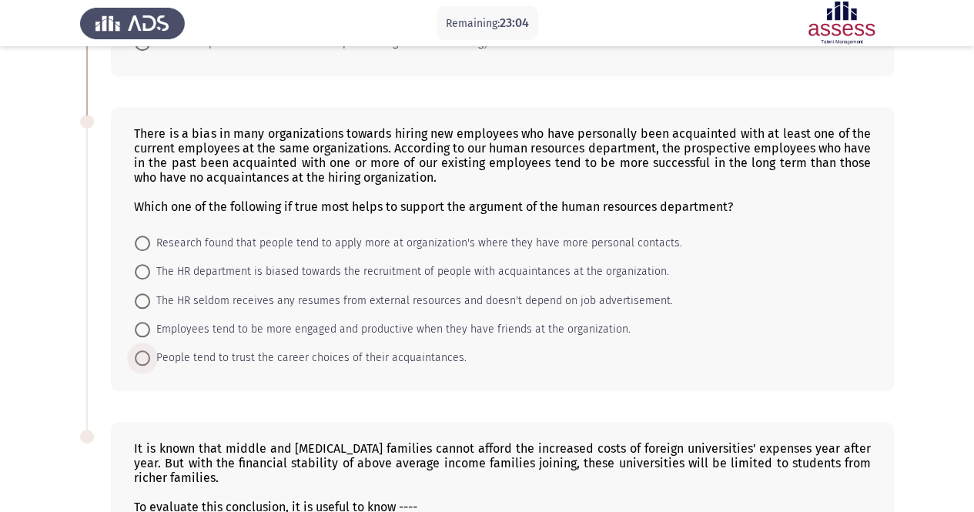
click at [222, 349] on span "People tend to trust the career choices of their acquaintances." at bounding box center [308, 358] width 316 height 18
click at [150, 350] on input "People tend to trust the career choices of their acquaintances." at bounding box center [142, 357] width 15 height 15
radio input "true"
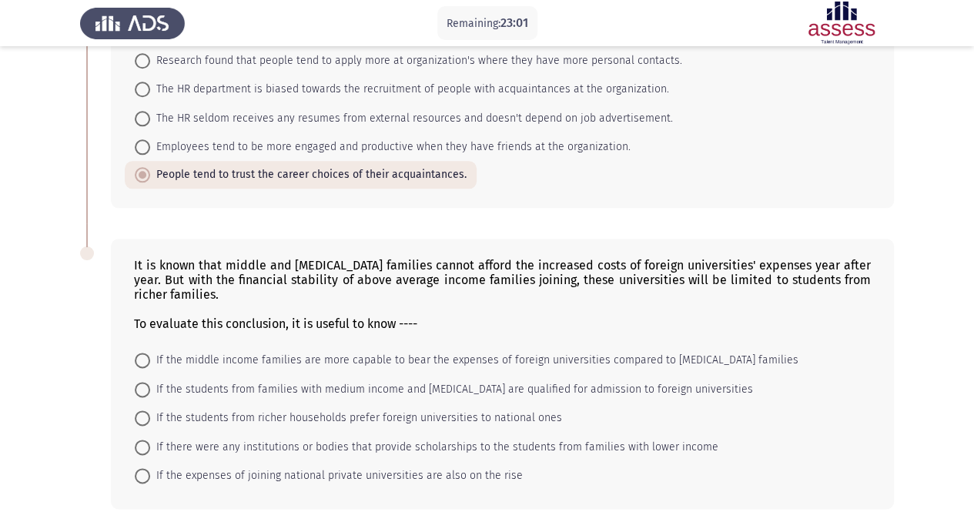
scroll to position [839, 0]
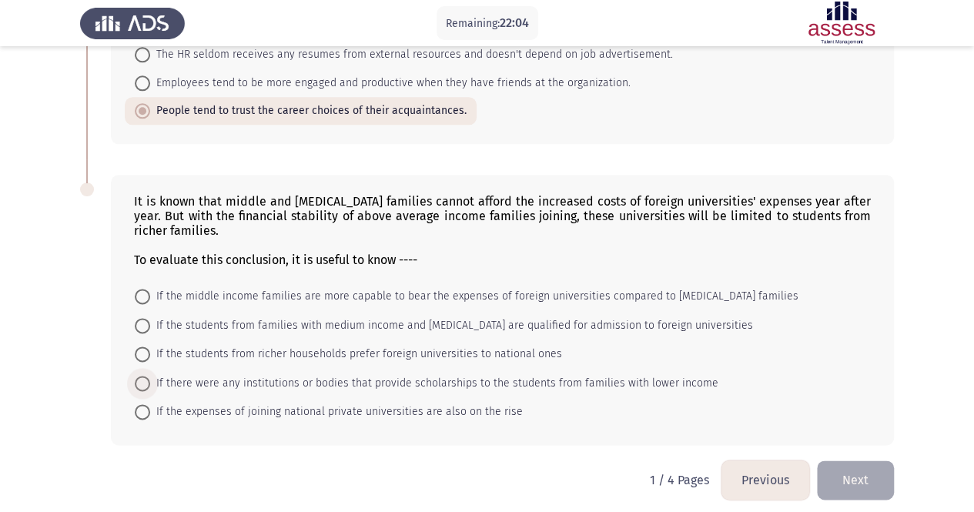
click at [145, 376] on span at bounding box center [142, 383] width 15 height 15
click at [145, 376] on input "If there were any institutions or bodies that provide scholarships to the stude…" at bounding box center [142, 383] width 15 height 15
radio input "true"
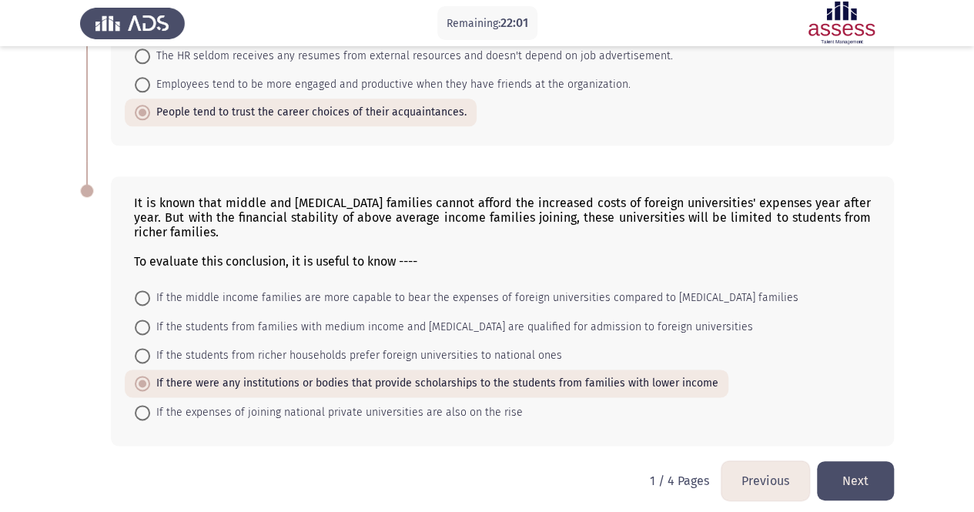
click at [853, 463] on button "Next" at bounding box center [855, 480] width 77 height 39
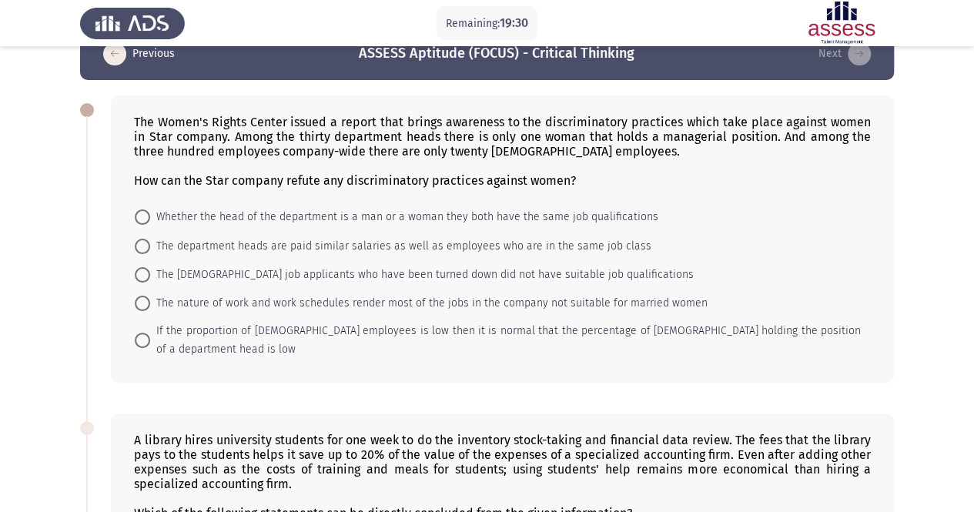
scroll to position [0, 0]
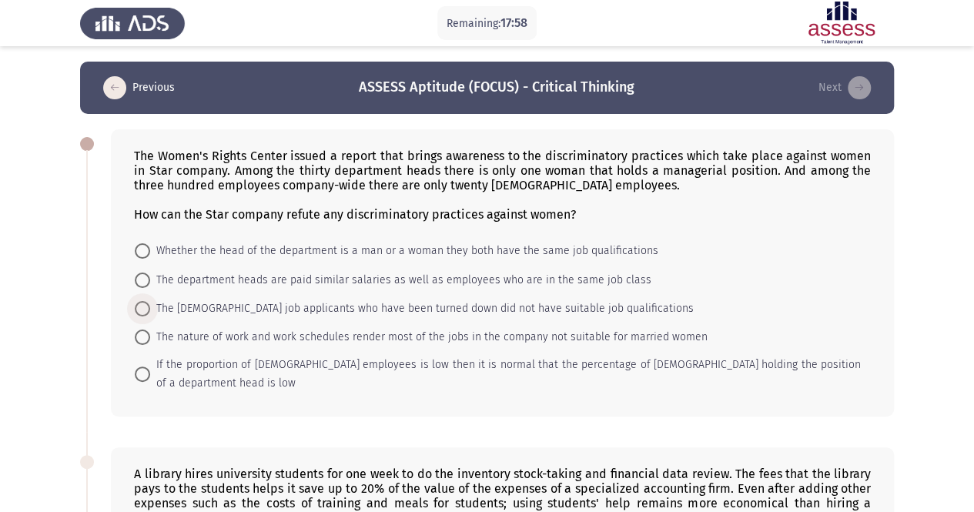
click at [142, 304] on span at bounding box center [142, 308] width 15 height 15
click at [142, 304] on input "The female job applicants who have been turned down did not have suitable job q…" at bounding box center [142, 308] width 15 height 15
radio input "true"
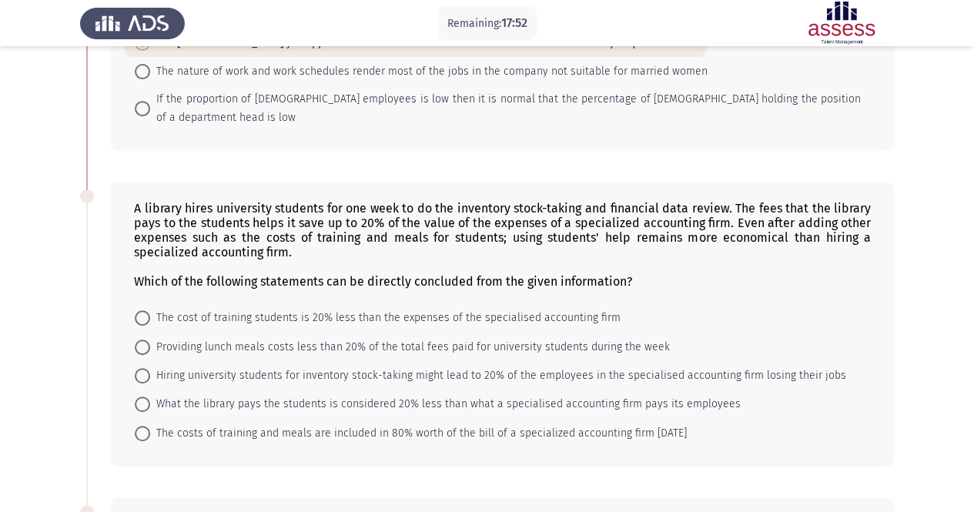
scroll to position [268, 0]
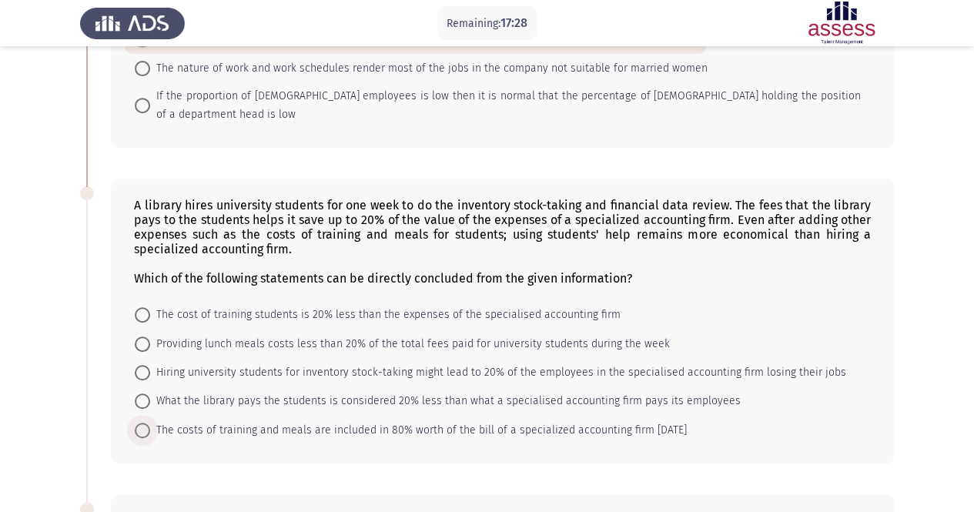
click at [138, 423] on span at bounding box center [142, 430] width 15 height 15
click at [138, 423] on input "The costs of training and meals are included in 80% worth of the bill of a spec…" at bounding box center [142, 430] width 15 height 15
radio input "true"
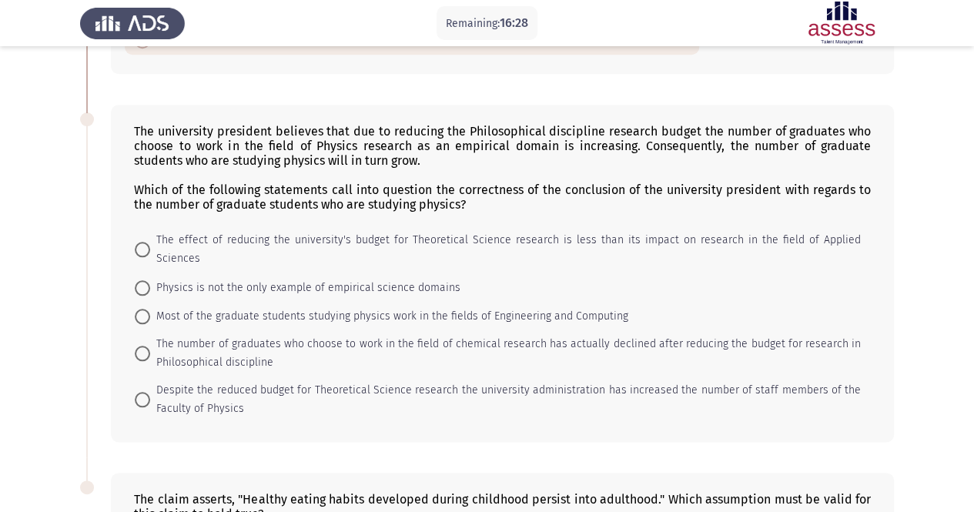
scroll to position [659, 0]
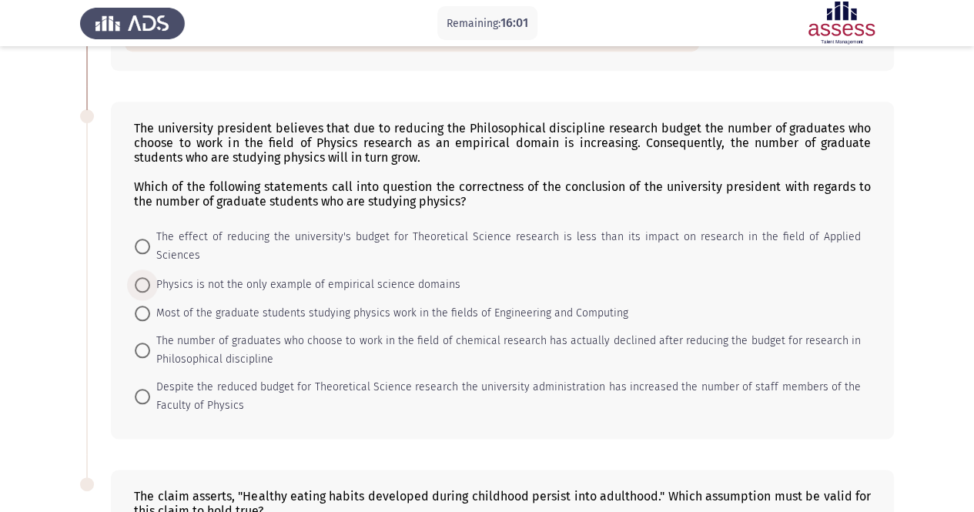
click at [148, 277] on span at bounding box center [142, 284] width 15 height 15
click at [148, 277] on input "Physics is not the only example of empirical science domains" at bounding box center [142, 284] width 15 height 15
radio input "true"
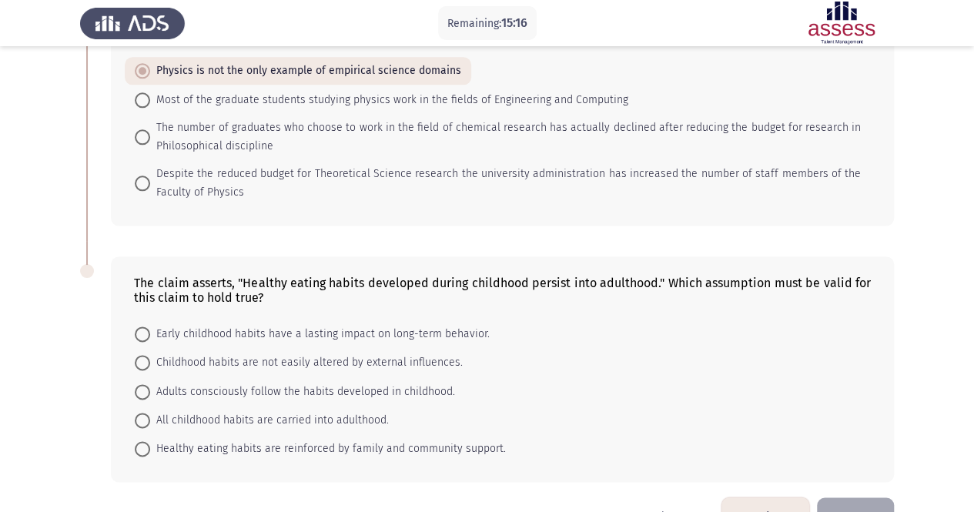
scroll to position [874, 0]
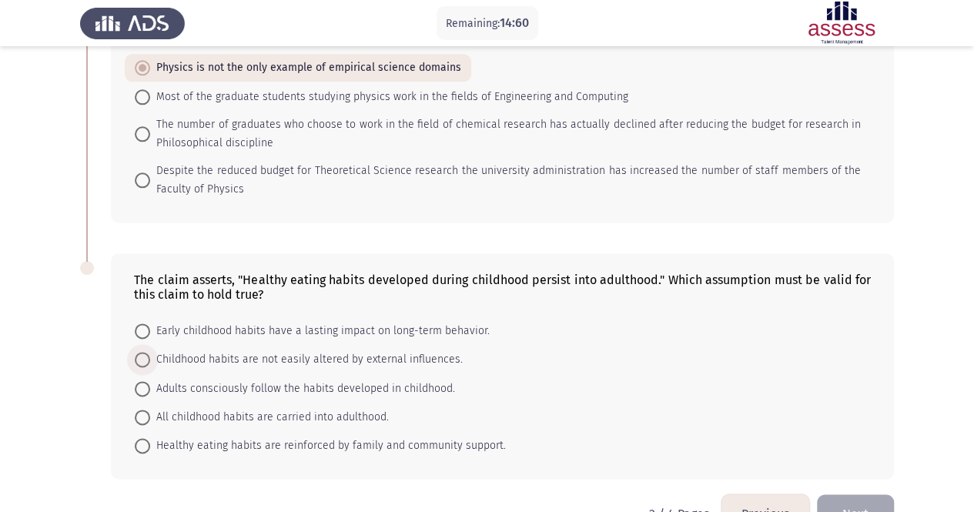
click at [260, 350] on span "Childhood habits are not easily altered by external influences." at bounding box center [306, 359] width 312 height 18
click at [150, 352] on input "Childhood habits are not easily altered by external influences." at bounding box center [142, 359] width 15 height 15
radio input "true"
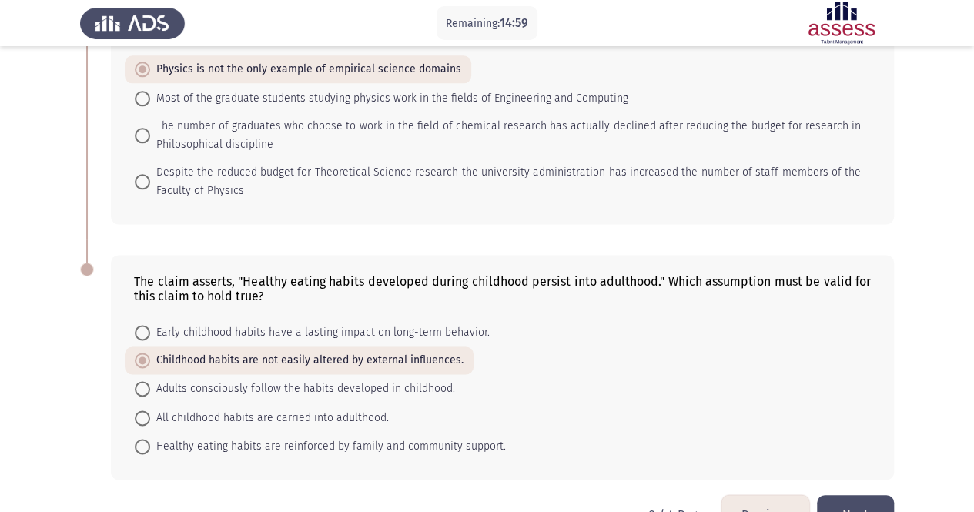
click at [851, 495] on button "Next" at bounding box center [855, 514] width 77 height 39
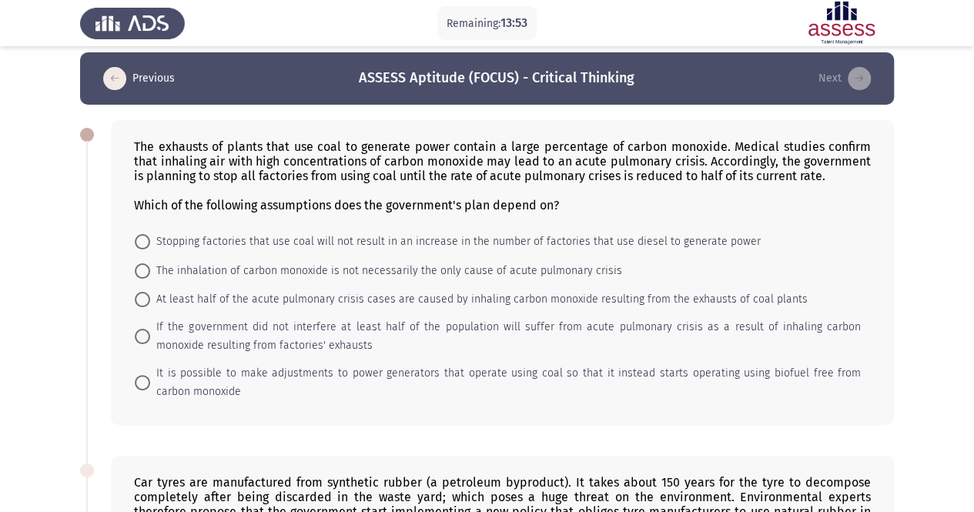
scroll to position [0, 0]
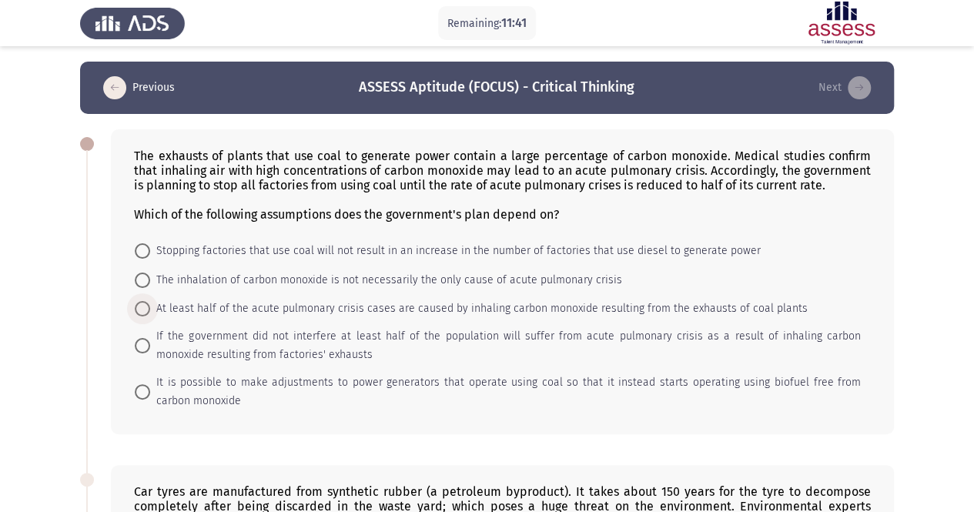
click at [143, 301] on span at bounding box center [142, 308] width 15 height 15
click at [143, 301] on input "At least half of the acute pulmonary crisis cases are caused by inhaling carbon…" at bounding box center [142, 308] width 15 height 15
radio input "true"
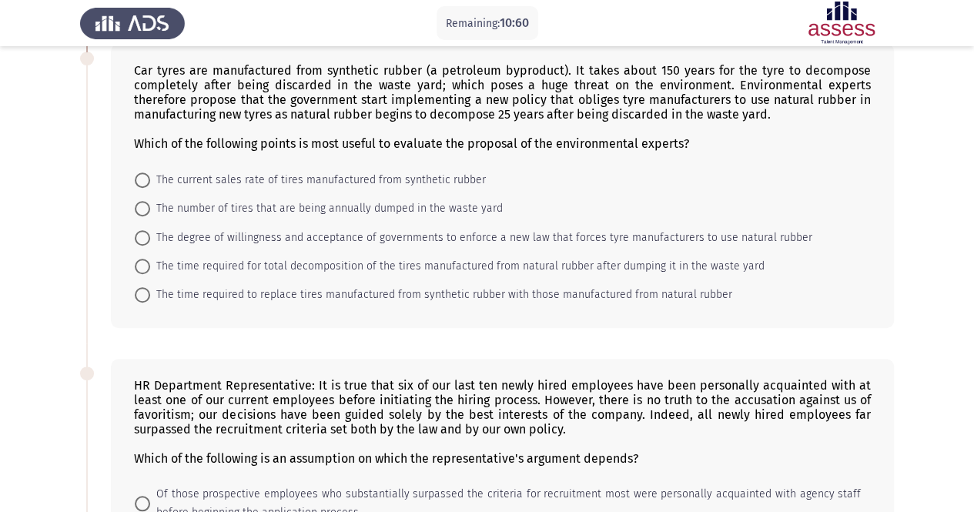
scroll to position [431, 0]
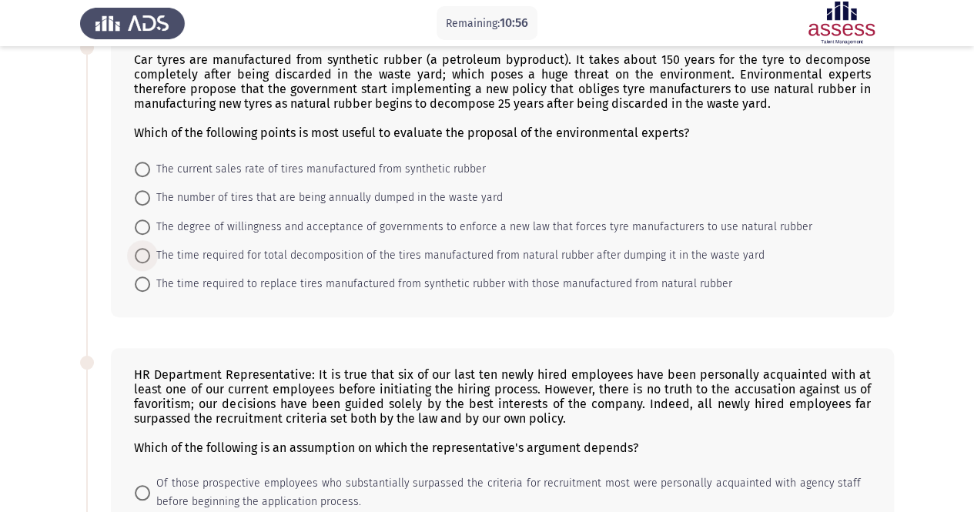
click at [411, 258] on span "The time required for total decomposition of the tires manufactured from natura…" at bounding box center [457, 255] width 614 height 18
click at [150, 258] on input "The time required for total decomposition of the tires manufactured from natura…" at bounding box center [142, 255] width 15 height 15
radio input "true"
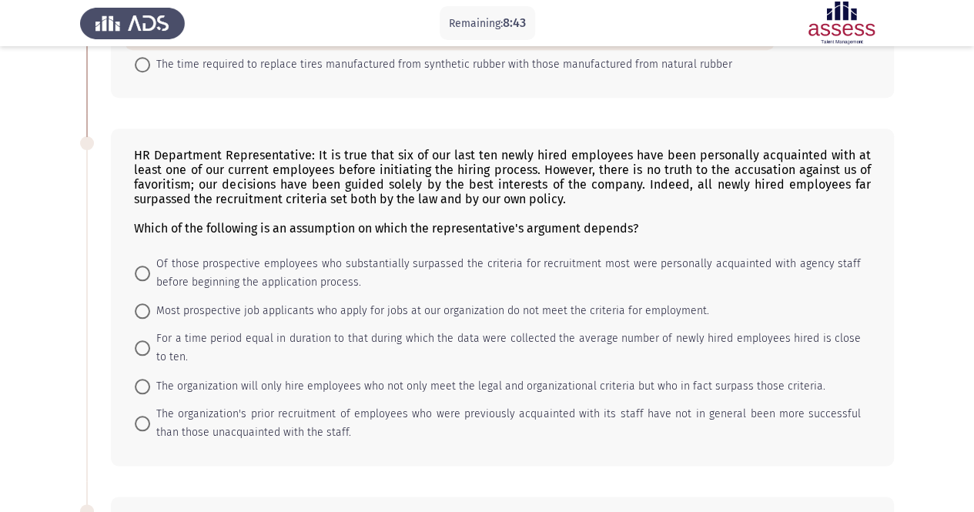
scroll to position [644, 0]
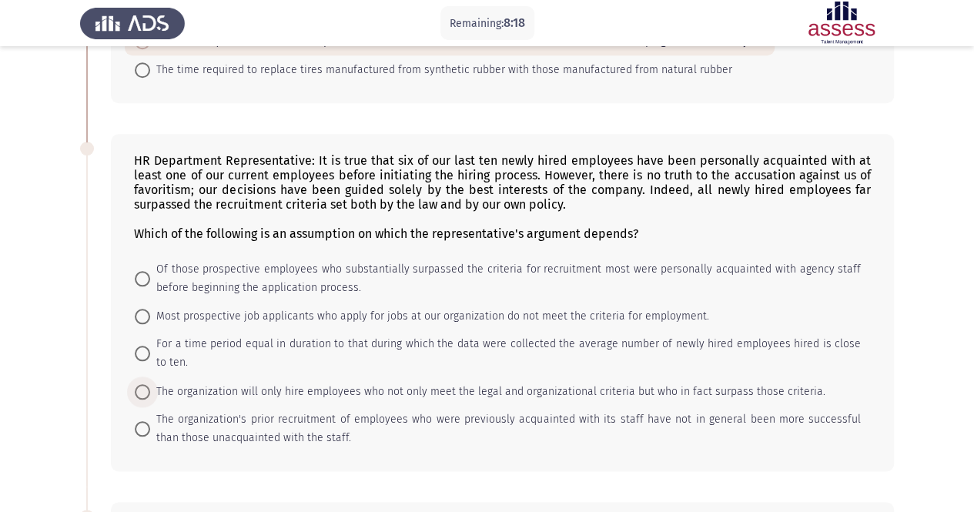
click at [139, 384] on span at bounding box center [142, 391] width 15 height 15
click at [139, 384] on input "The organization will only hire employees who not only meet the legal and organ…" at bounding box center [142, 391] width 15 height 15
radio input "true"
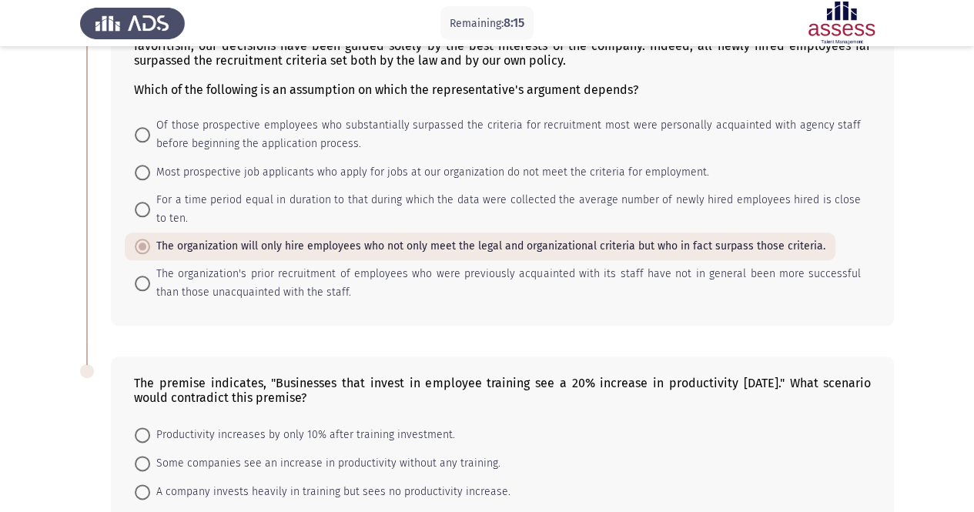
scroll to position [927, 0]
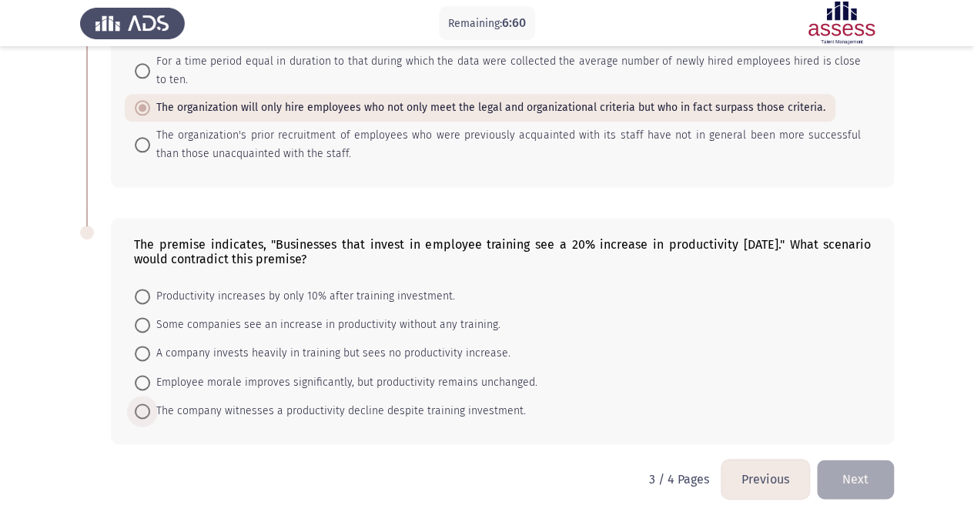
click at [159, 402] on span "The company witnesses a productivity decline despite training investment." at bounding box center [338, 411] width 376 height 18
click at [150, 403] on input "The company witnesses a productivity decline despite training investment." at bounding box center [142, 410] width 15 height 15
radio input "true"
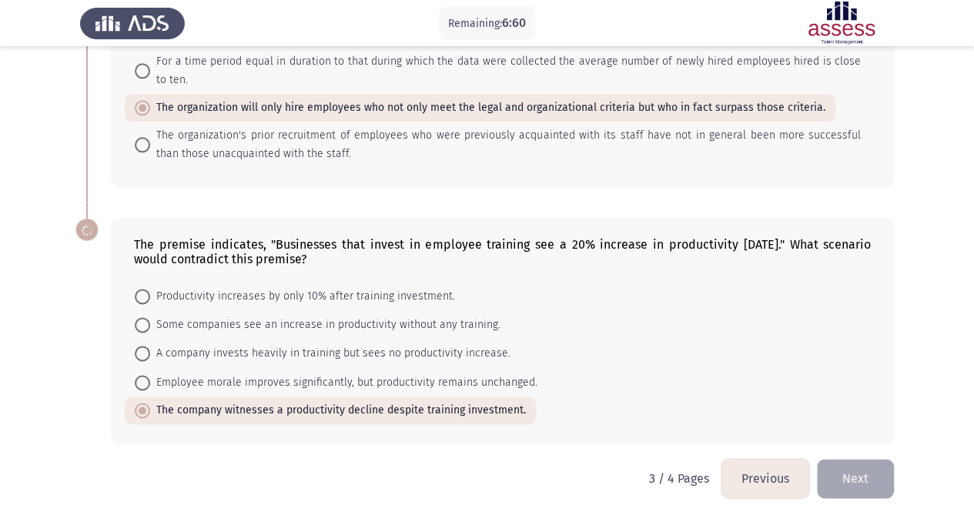
scroll to position [926, 0]
click at [856, 463] on button "Next" at bounding box center [855, 478] width 77 height 39
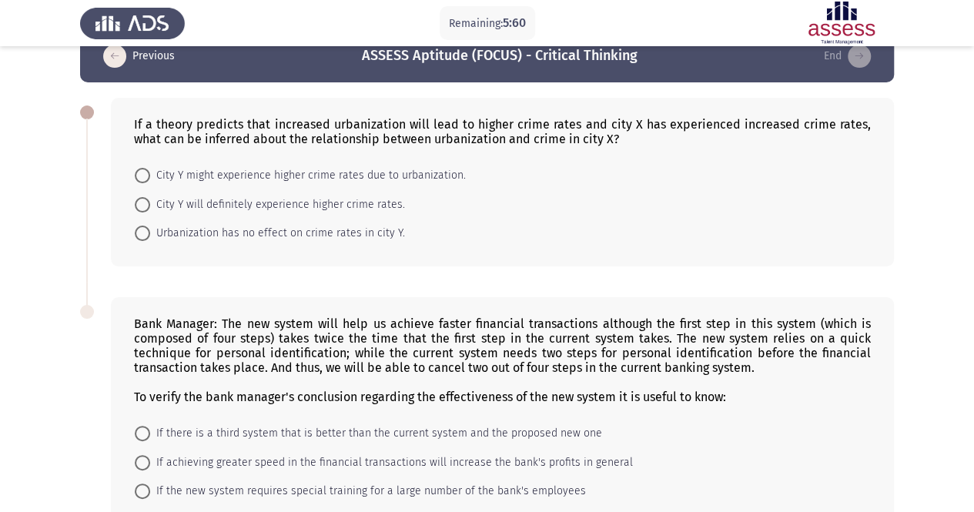
scroll to position [0, 0]
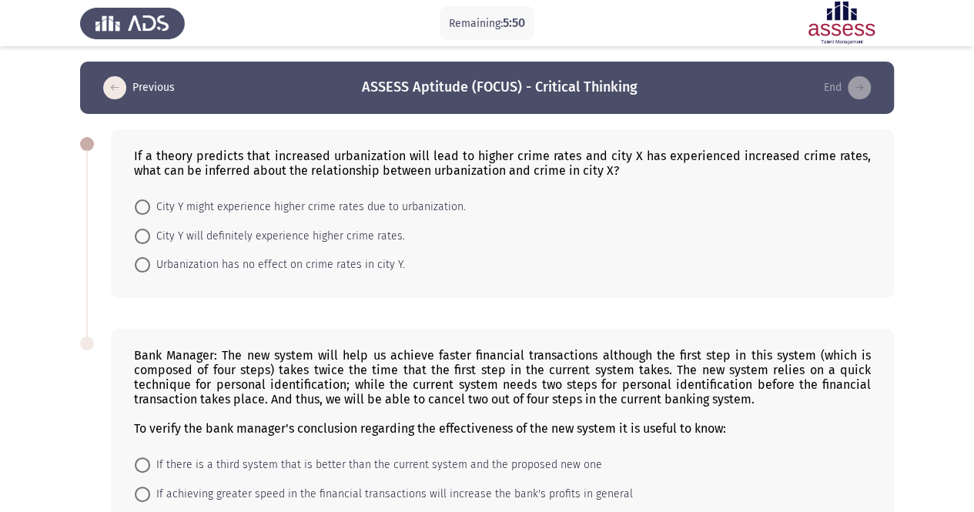
drag, startPoint x: 482, startPoint y: 206, endPoint x: 494, endPoint y: 292, distance: 87.1
click at [494, 292] on div "If a theory predicts that increased urbanization will lead to higher crime rate…" at bounding box center [502, 213] width 783 height 169
click at [278, 213] on span "City Y might experience higher crime rates due to urbanization." at bounding box center [308, 207] width 316 height 18
click at [150, 213] on input "City Y might experience higher crime rates due to urbanization." at bounding box center [142, 206] width 15 height 15
radio input "true"
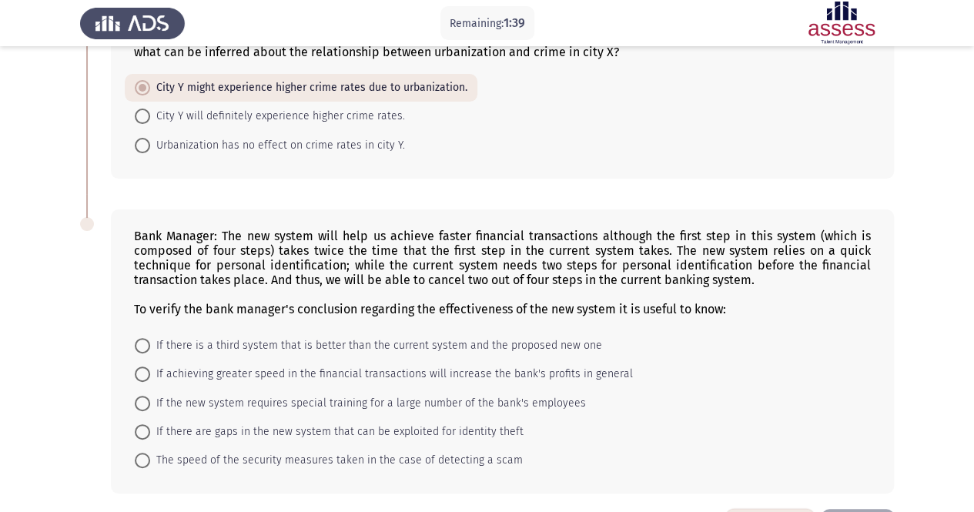
scroll to position [172, 0]
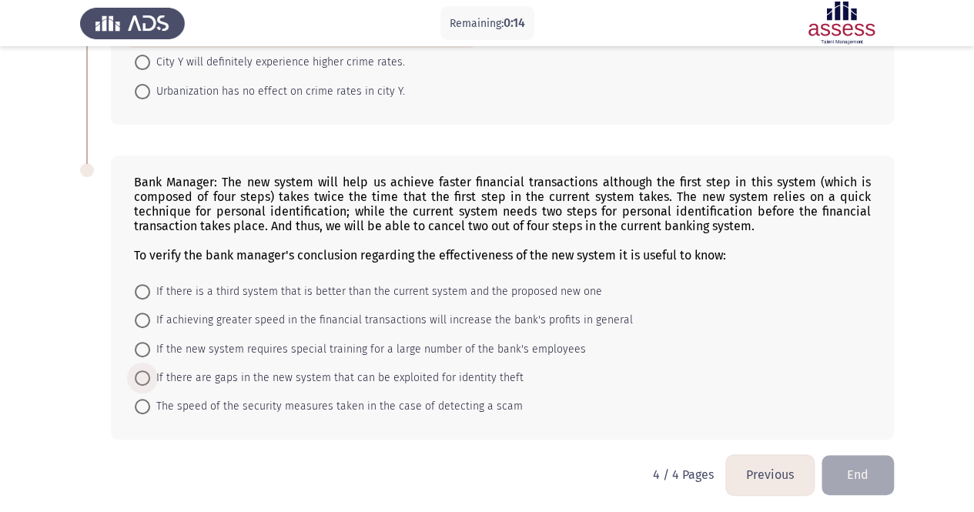
click at [305, 369] on span "If there are gaps in the new system that can be exploited for identity theft" at bounding box center [336, 378] width 373 height 18
click at [150, 370] on input "If there are gaps in the new system that can be exploited for identity theft" at bounding box center [142, 377] width 15 height 15
radio input "true"
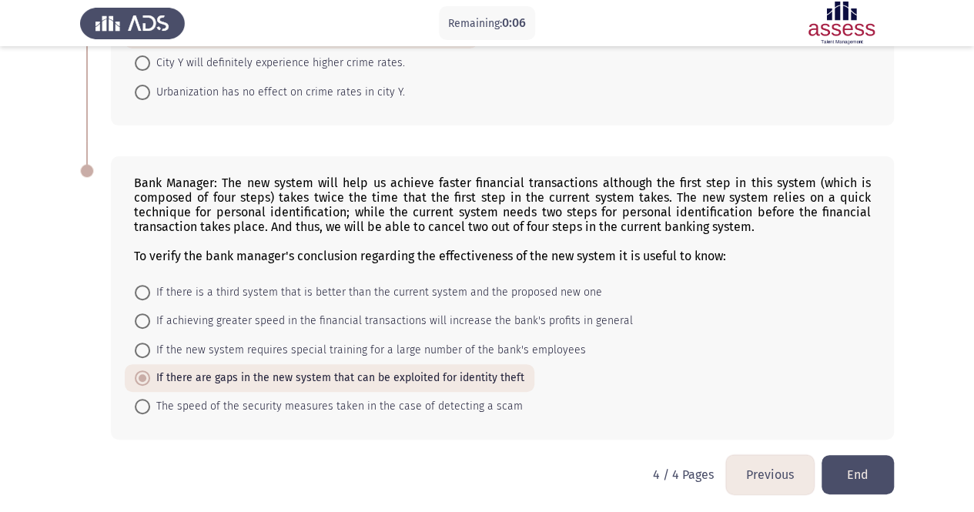
click at [868, 459] on button "End" at bounding box center [857, 474] width 72 height 39
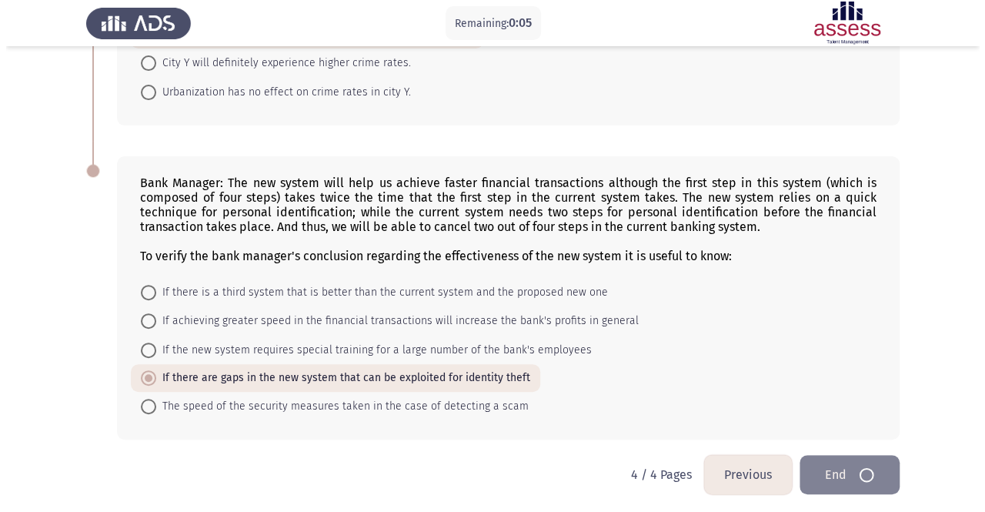
scroll to position [0, 0]
